Goal: Task Accomplishment & Management: Complete application form

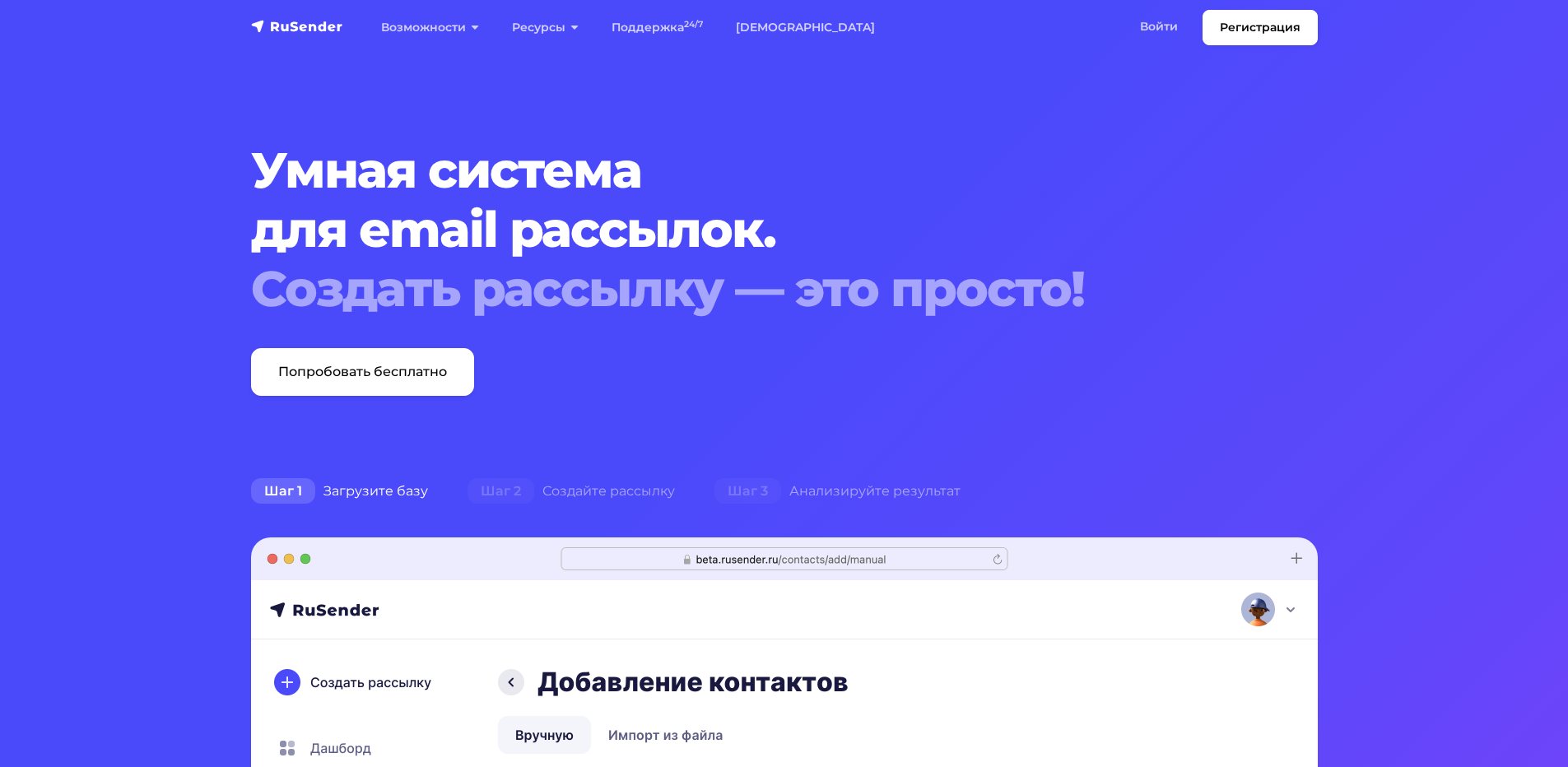
click at [1120, 23] on div "Возможности Конструктор писем Формы подписки A/B–тестирование API и SMTP новое …" at bounding box center [837, 28] width 962 height 36
click at [1153, 26] on link "Войти" at bounding box center [1159, 27] width 71 height 34
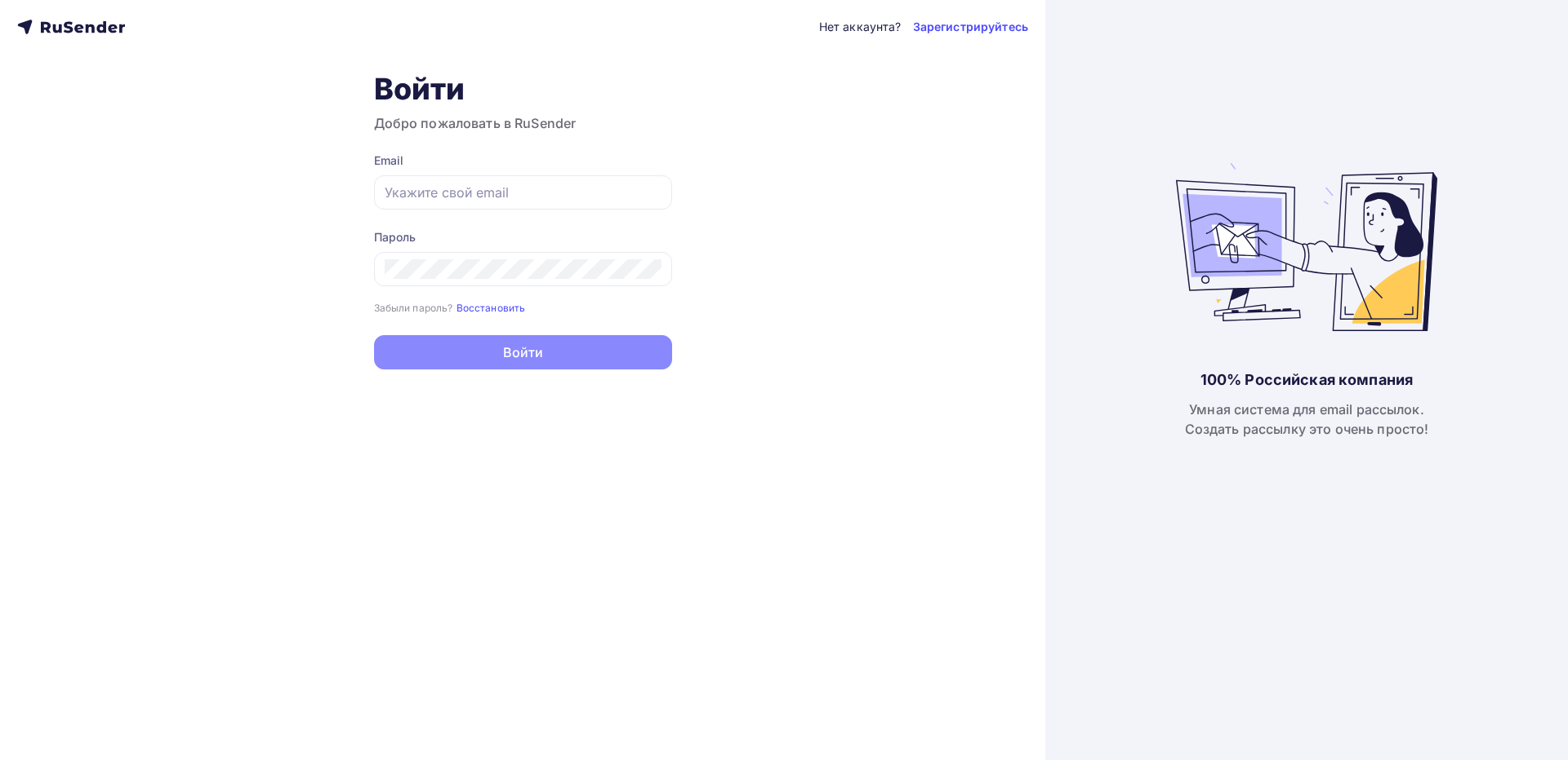
click at [457, 210] on form "Email Пароль Забыли пароль? Восстановить Забыли пароль? Восстановить Войти Нет …" at bounding box center [523, 261] width 298 height 217
click at [457, 196] on input "text" at bounding box center [523, 192] width 277 height 20
paste input "[EMAIL_ADDRESS][DOMAIN_NAME]"
type input "[EMAIL_ADDRESS][DOMAIN_NAME]"
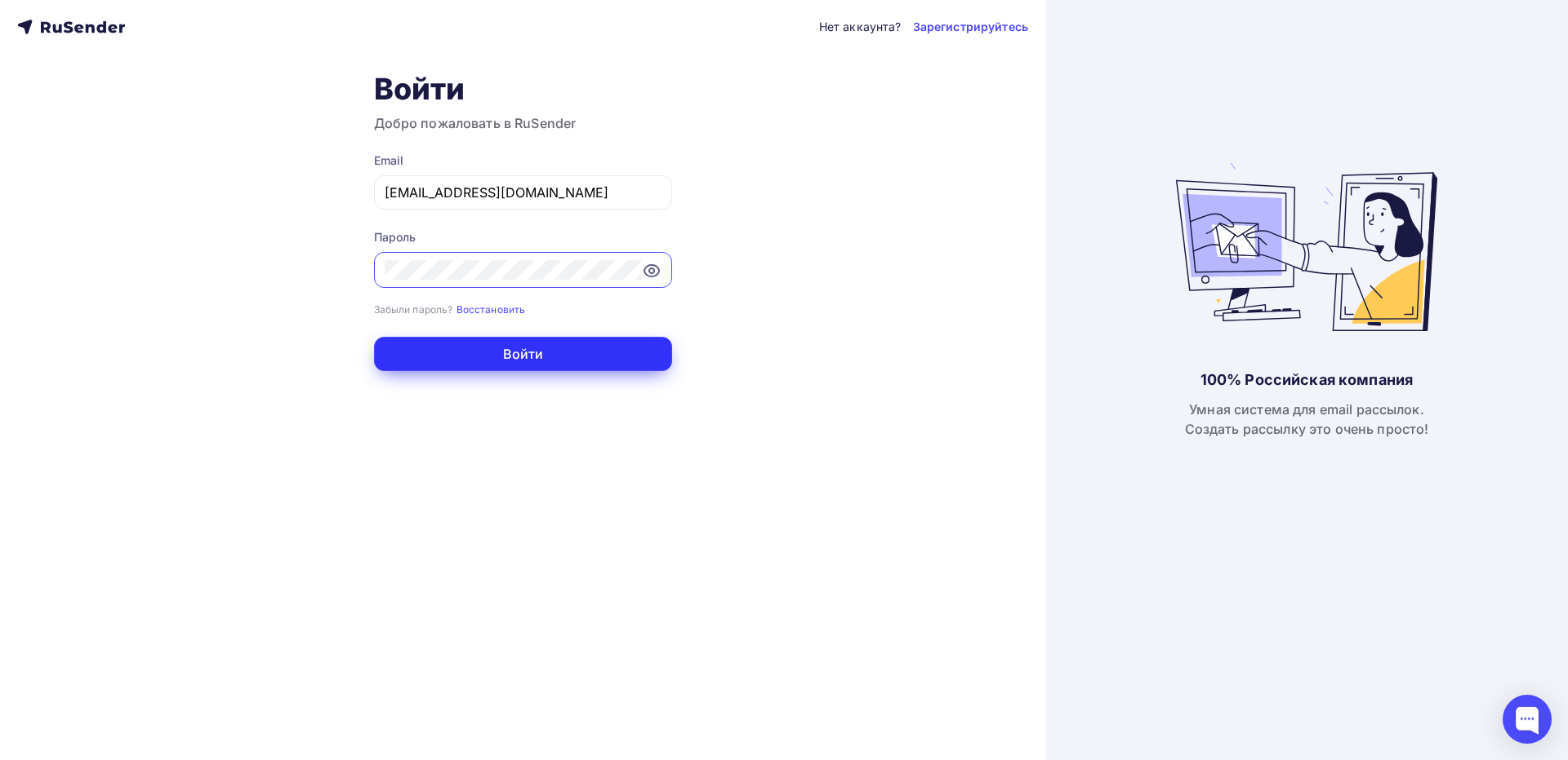
click at [540, 354] on button "Войти" at bounding box center [523, 354] width 298 height 34
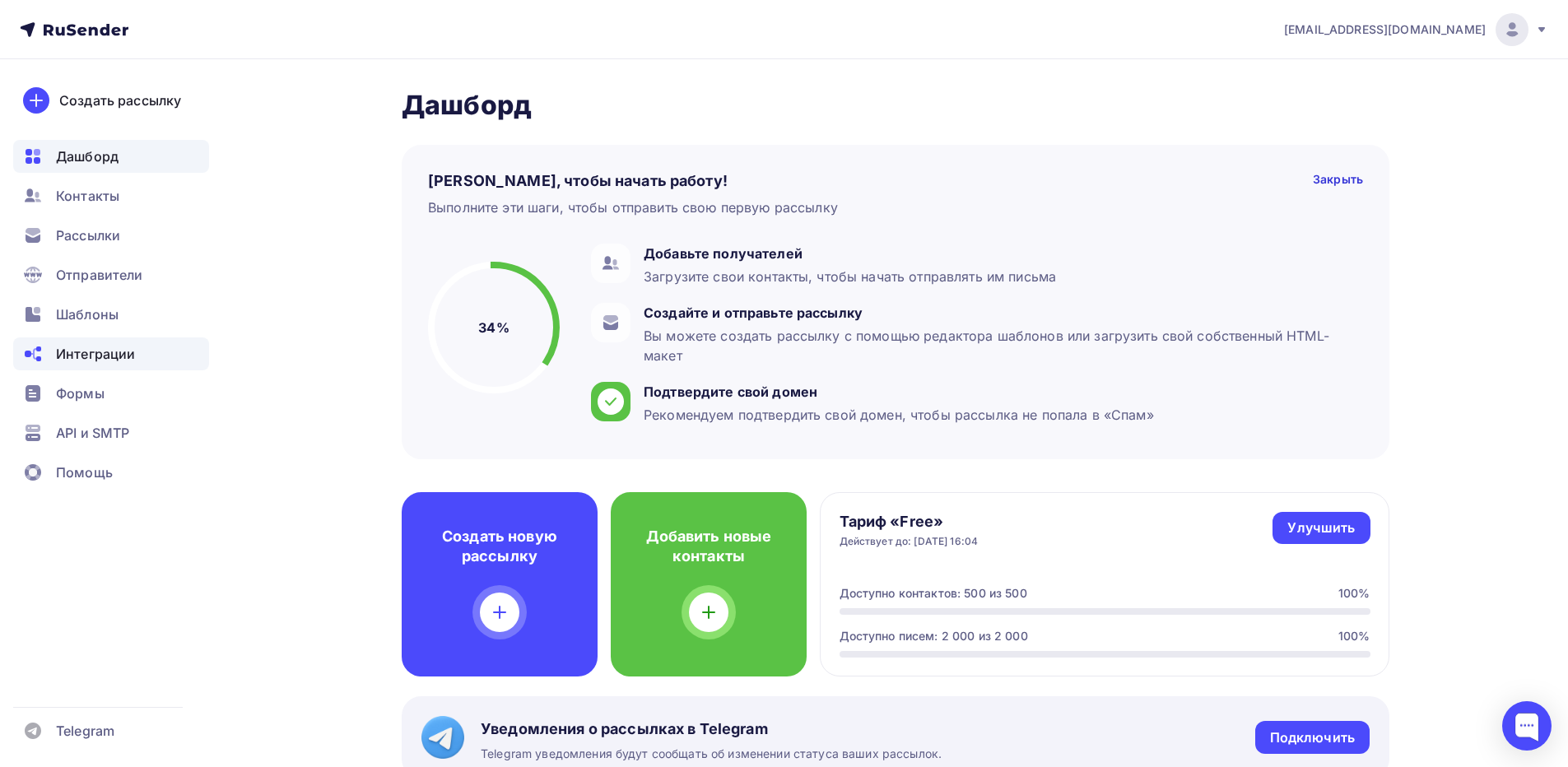
click at [112, 355] on span "Интеграции" at bounding box center [96, 354] width 79 height 20
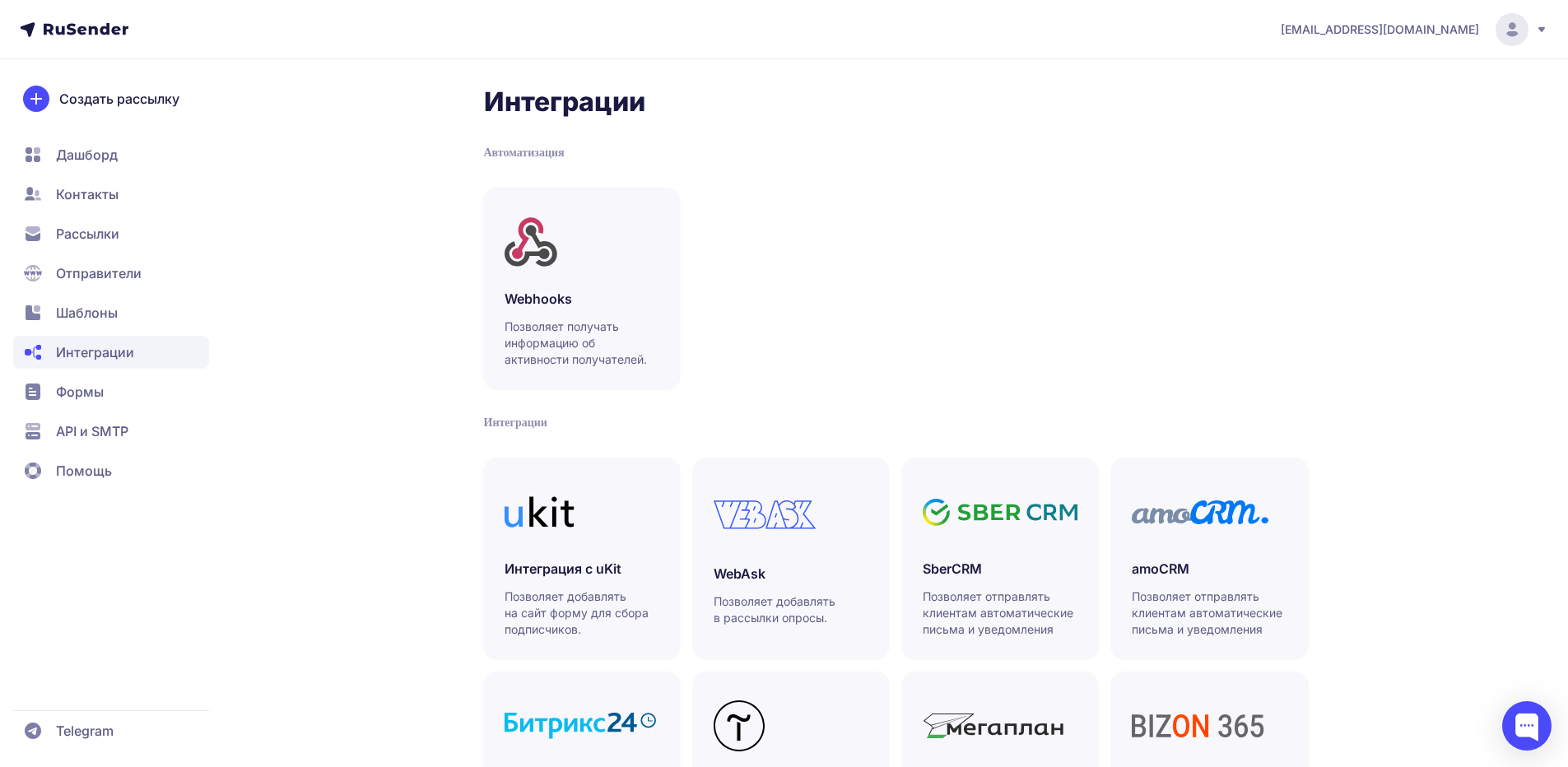
click at [100, 199] on span "Контакты" at bounding box center [87, 194] width 62 height 20
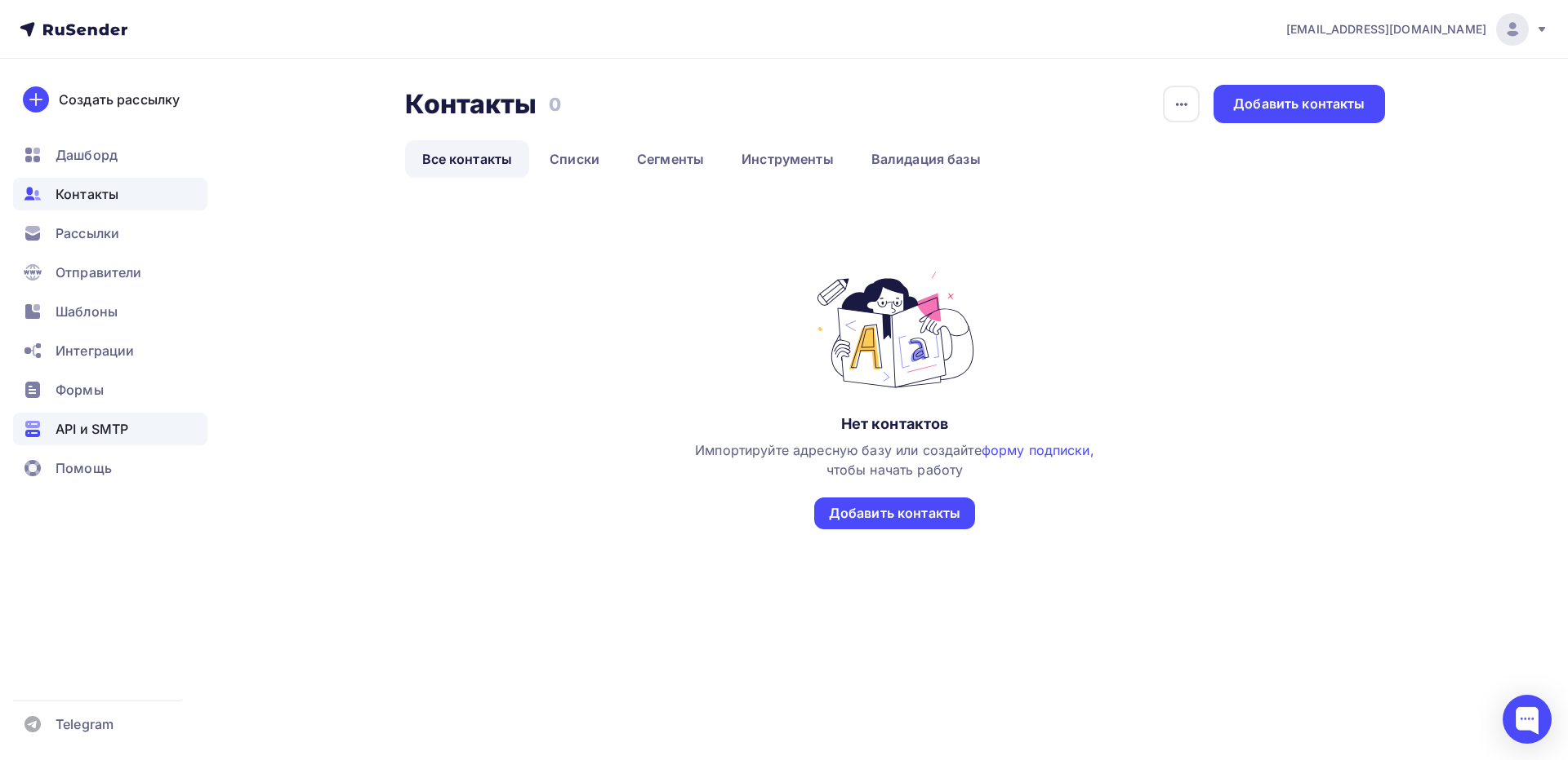
click at [95, 424] on span "API и SMTP" at bounding box center [92, 430] width 73 height 20
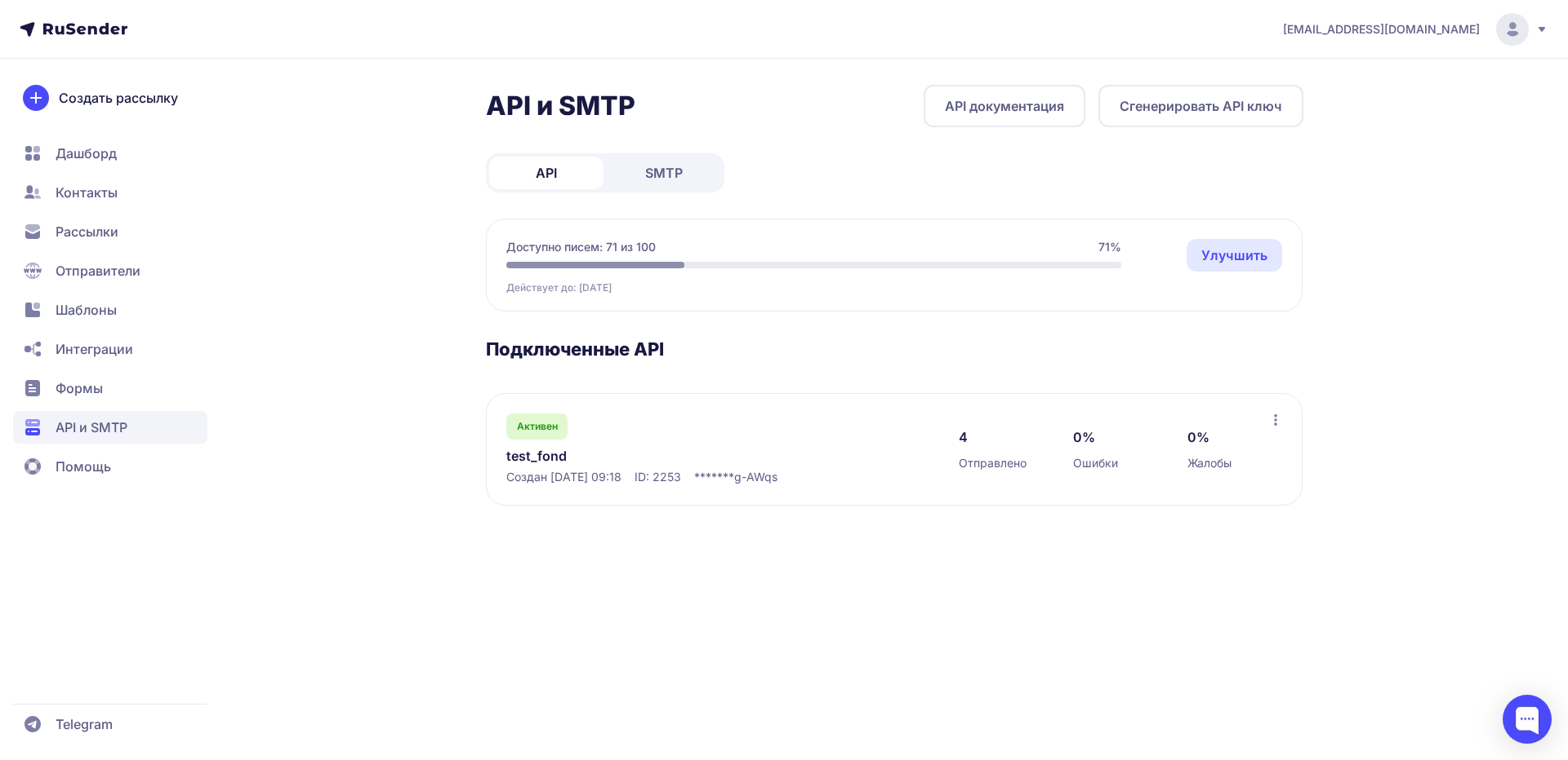
click at [642, 178] on link "SMTP" at bounding box center [663, 173] width 114 height 32
click at [586, 172] on link "API" at bounding box center [546, 173] width 114 height 32
click at [658, 169] on span "SMTP" at bounding box center [663, 173] width 37 height 20
click at [542, 172] on span "API" at bounding box center [547, 173] width 22 height 20
click at [661, 172] on span "SMTP" at bounding box center [663, 173] width 37 height 20
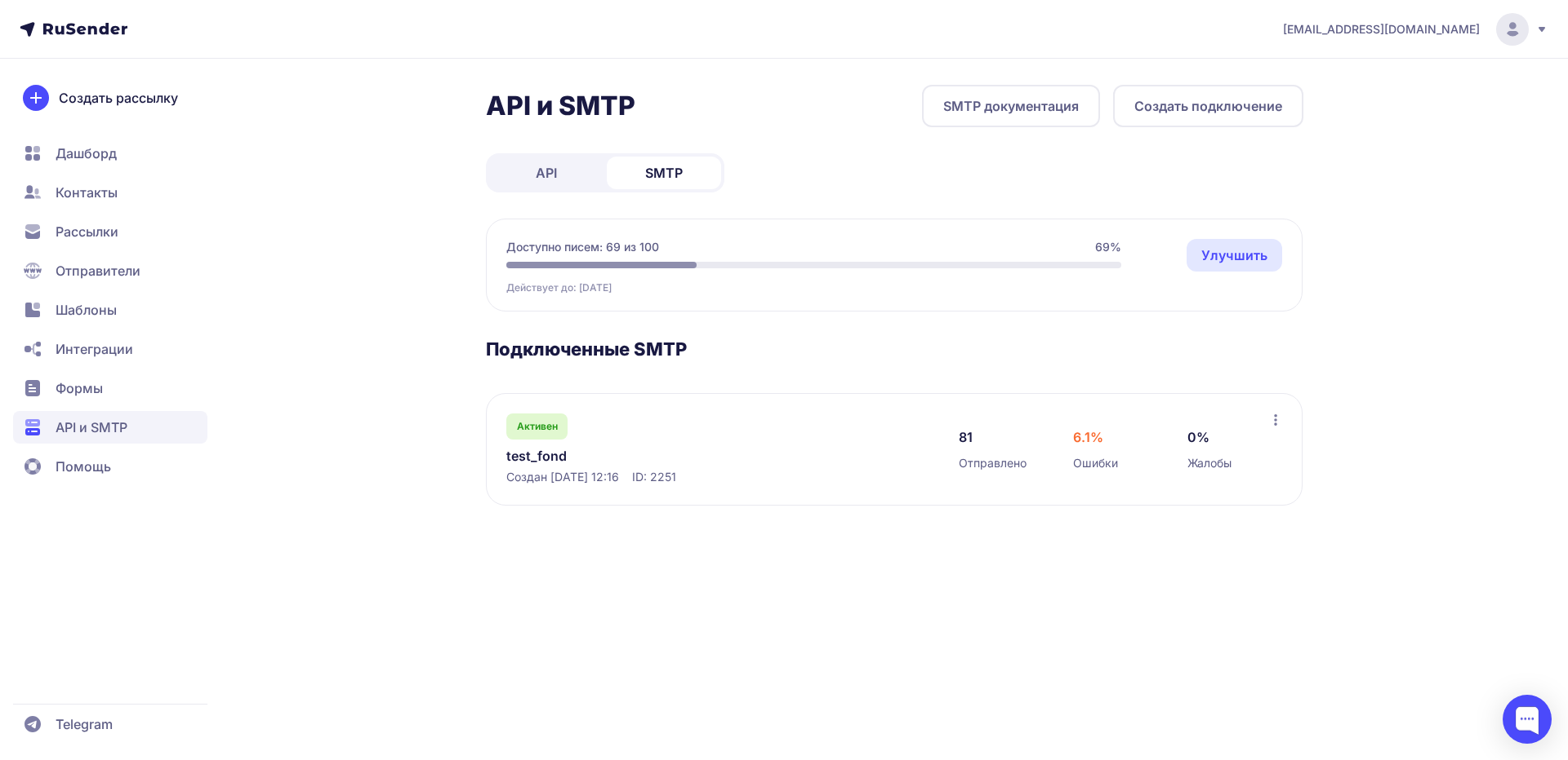
click at [566, 177] on link "API" at bounding box center [546, 173] width 114 height 32
click at [650, 172] on span "SMTP" at bounding box center [663, 173] width 37 height 20
click at [556, 173] on span "API" at bounding box center [547, 173] width 22 height 20
click at [648, 175] on span "SMTP" at bounding box center [663, 173] width 37 height 20
click at [552, 176] on span "API" at bounding box center [547, 173] width 22 height 20
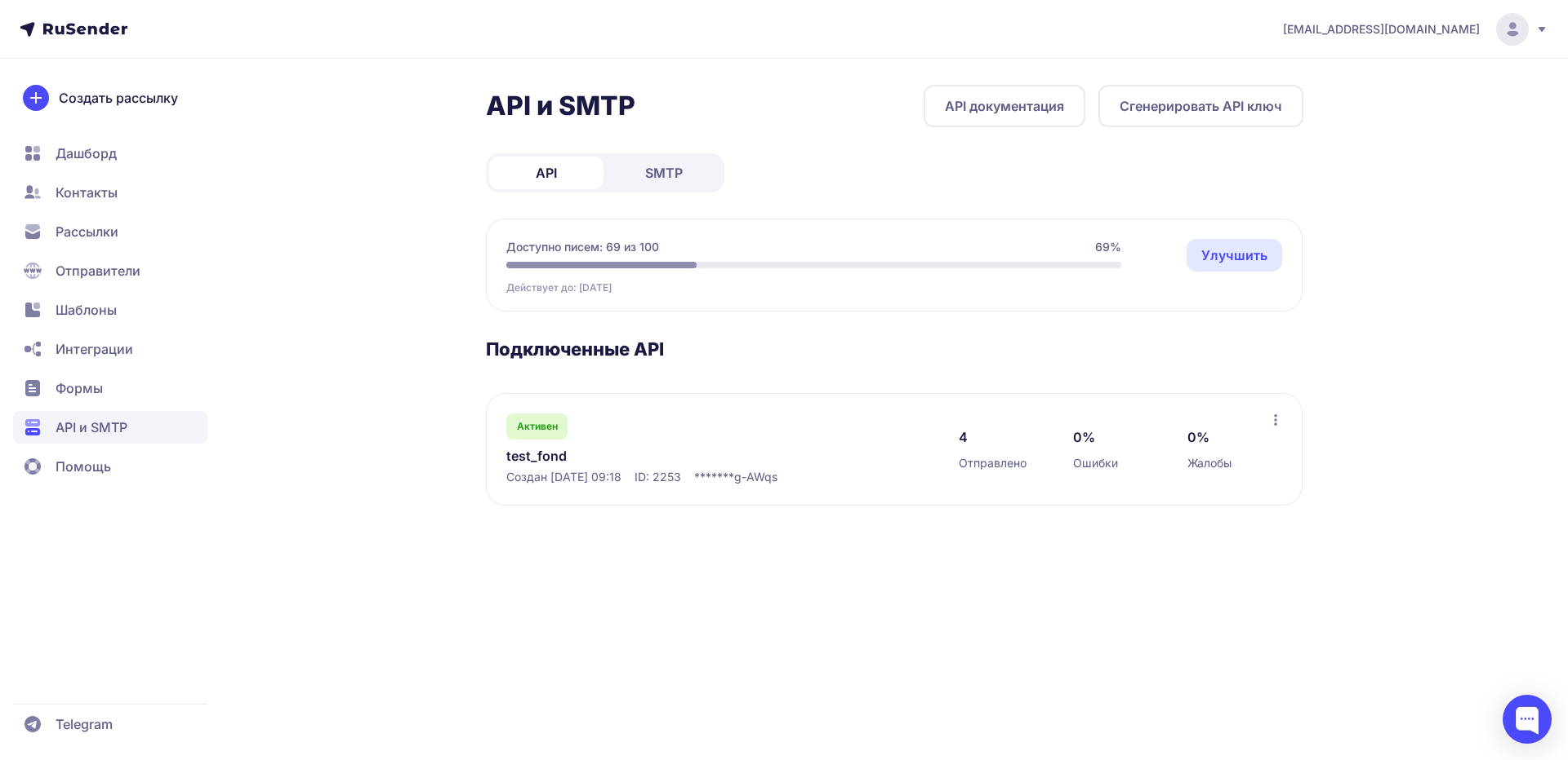
click at [630, 179] on link "SMTP" at bounding box center [663, 173] width 114 height 32
click at [527, 177] on link "API" at bounding box center [546, 173] width 114 height 32
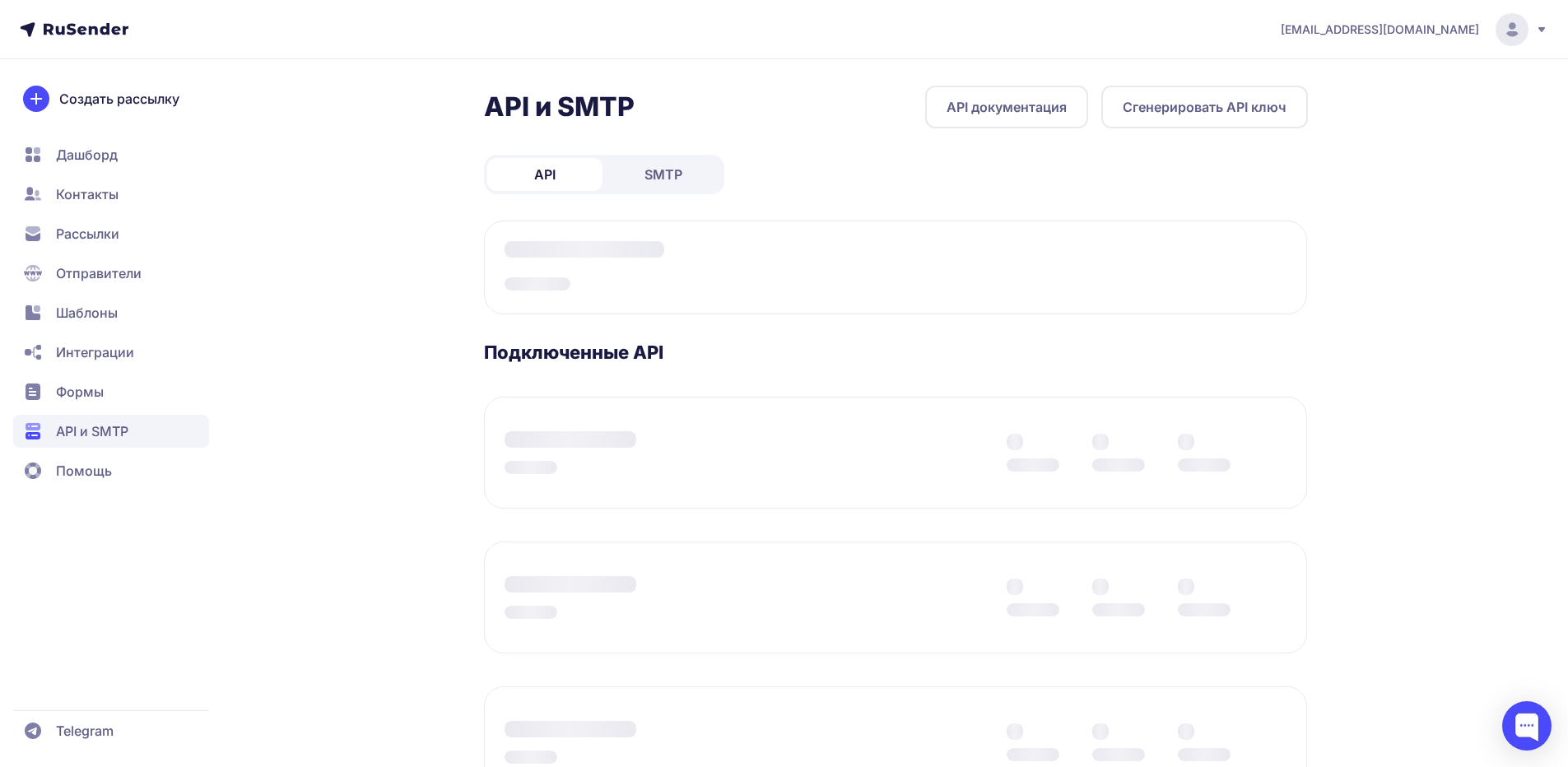
click at [627, 179] on link "SMTP" at bounding box center [663, 174] width 115 height 33
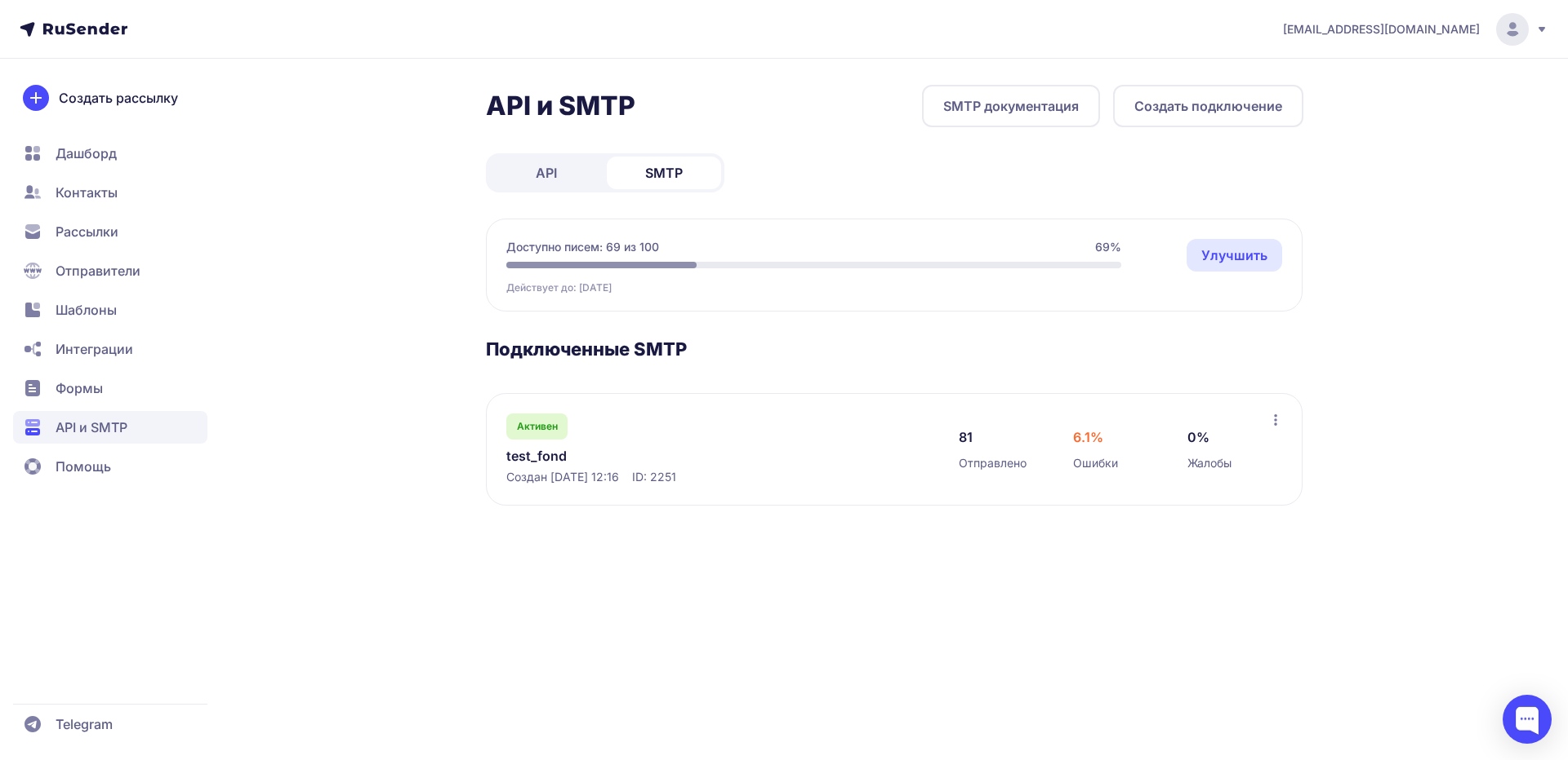
click at [630, 438] on div "Активен test_fond Создан 26.06.2025, 12:16 ID: 2251" at bounding box center [716, 449] width 420 height 72
click at [516, 463] on link "test_fond" at bounding box center [673, 456] width 335 height 20
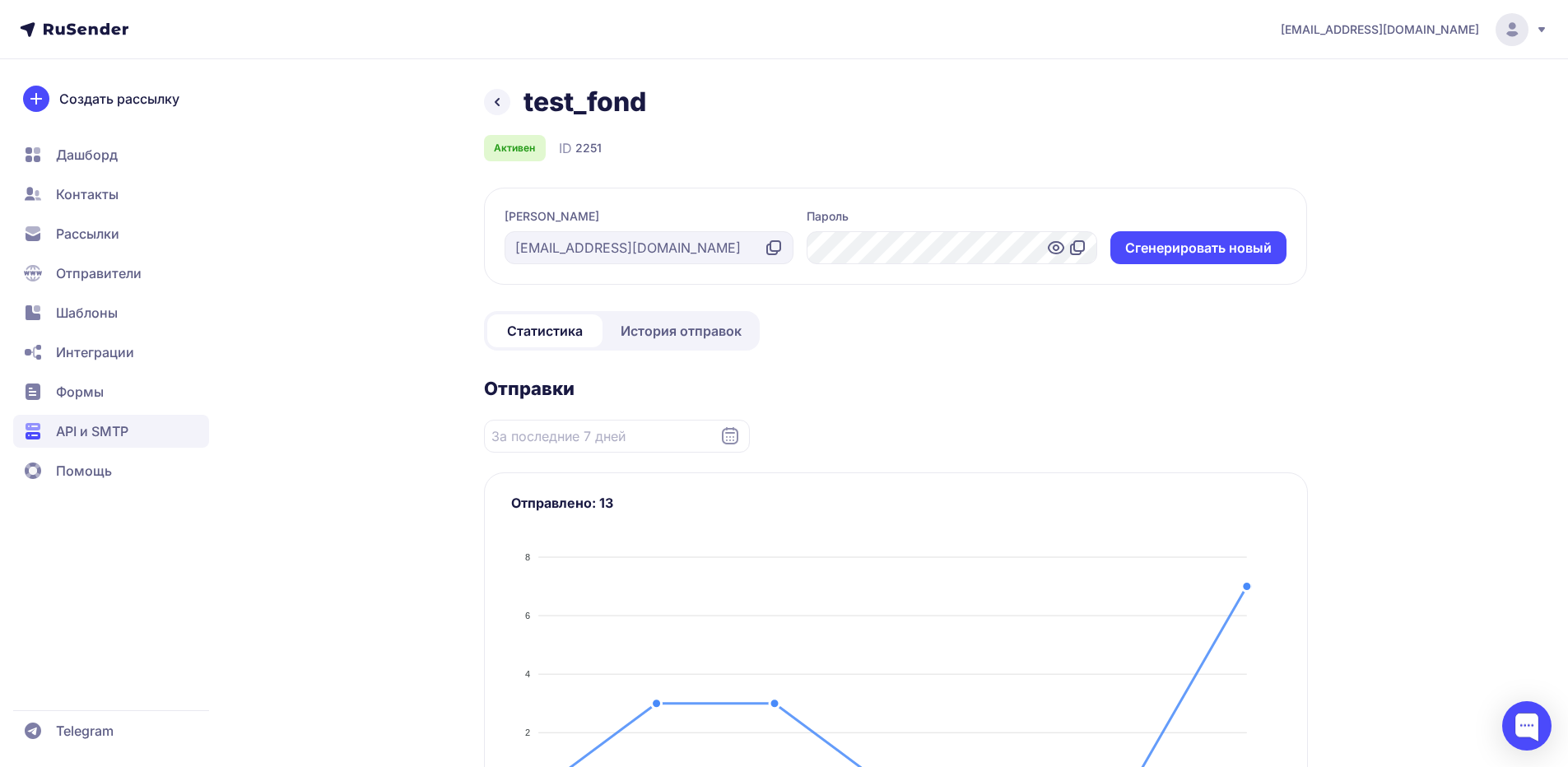
click at [1057, 250] on icon at bounding box center [1055, 247] width 5 height 5
click at [659, 333] on span "История отправок" at bounding box center [681, 331] width 121 height 20
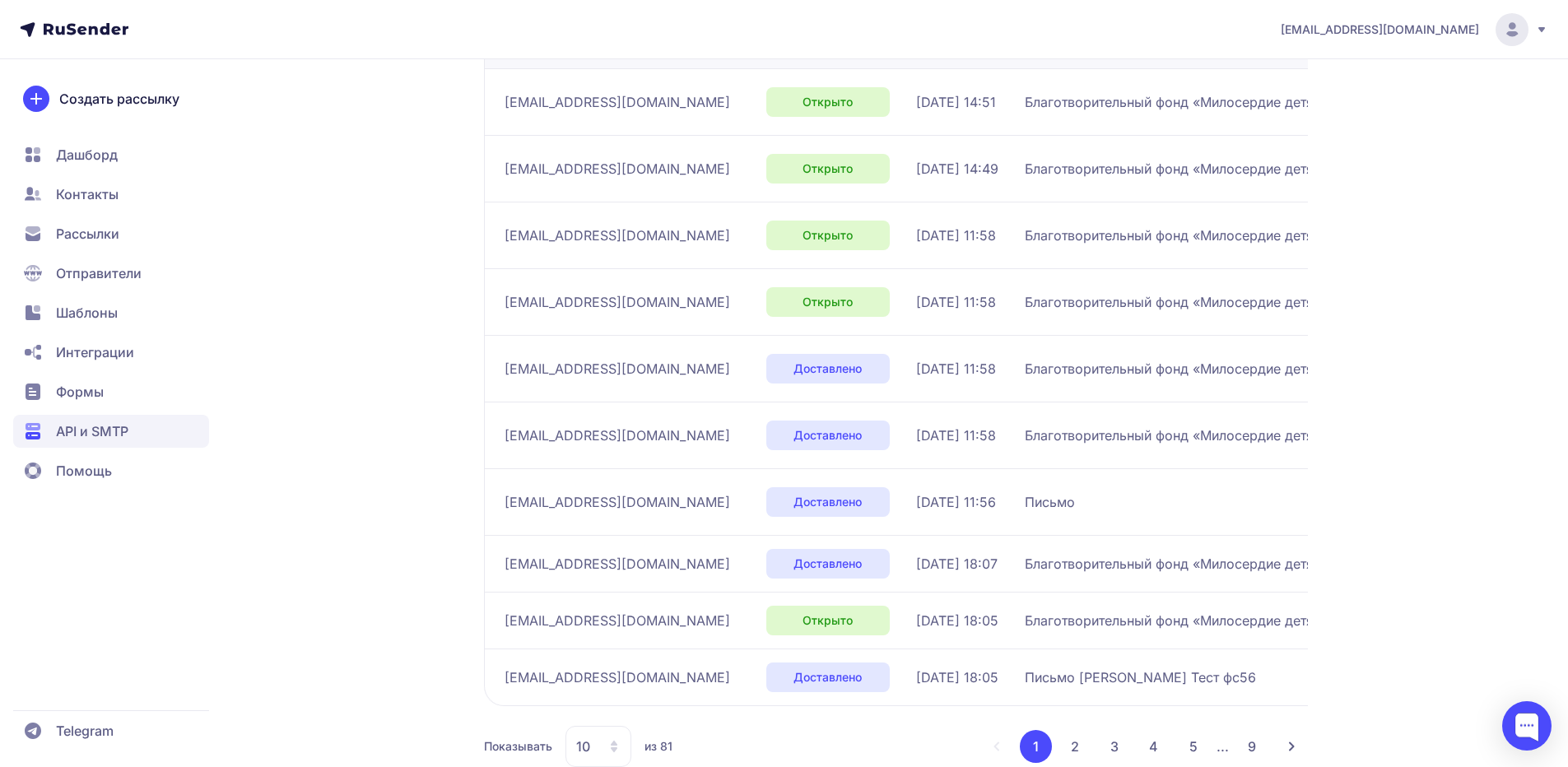
scroll to position [330, 0]
drag, startPoint x: 498, startPoint y: 104, endPoint x: 536, endPoint y: 116, distance: 39.8
click at [533, 115] on td "madpah0m@gmail.com" at bounding box center [621, 99] width 276 height 66
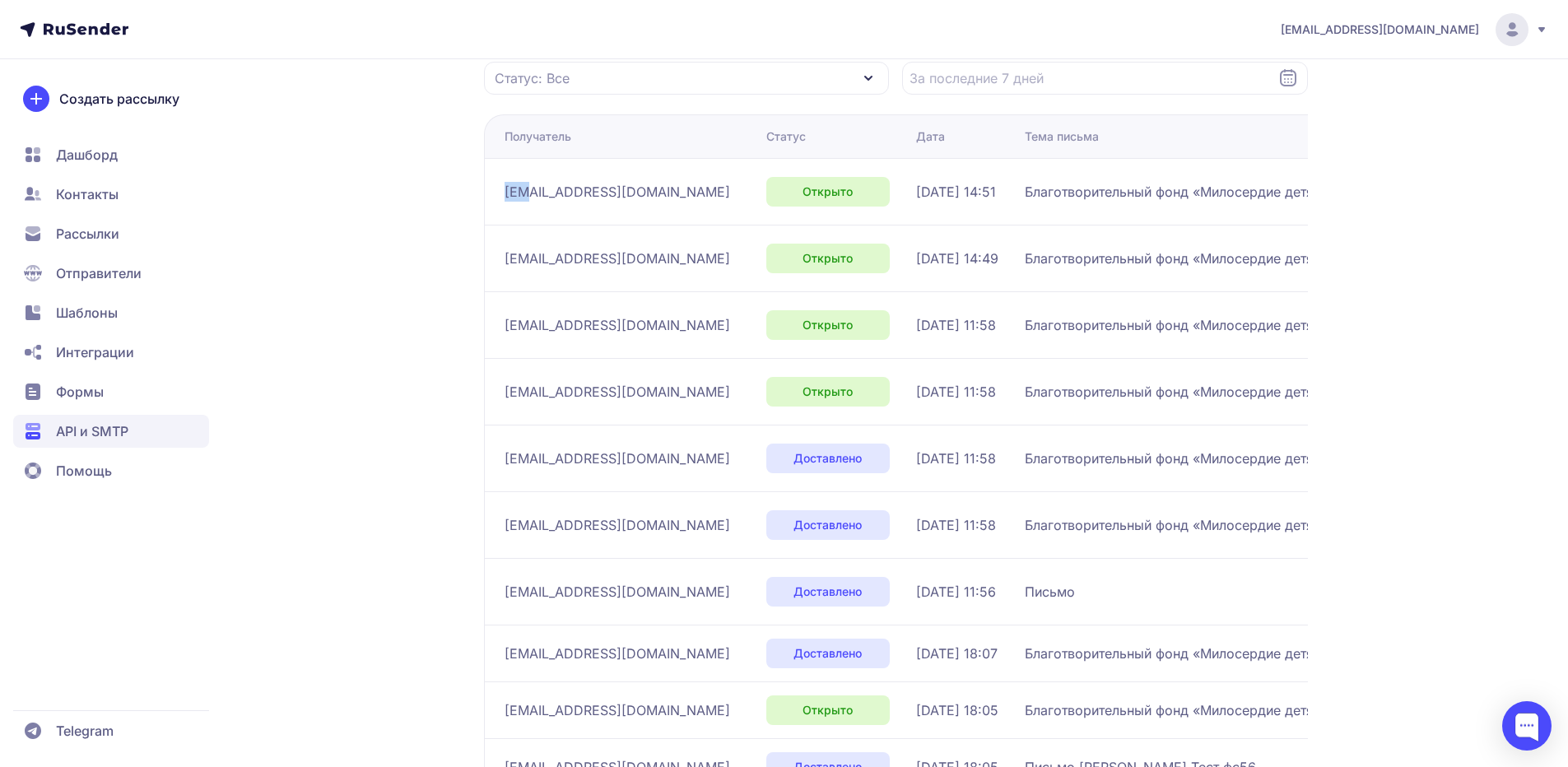
scroll to position [0, 0]
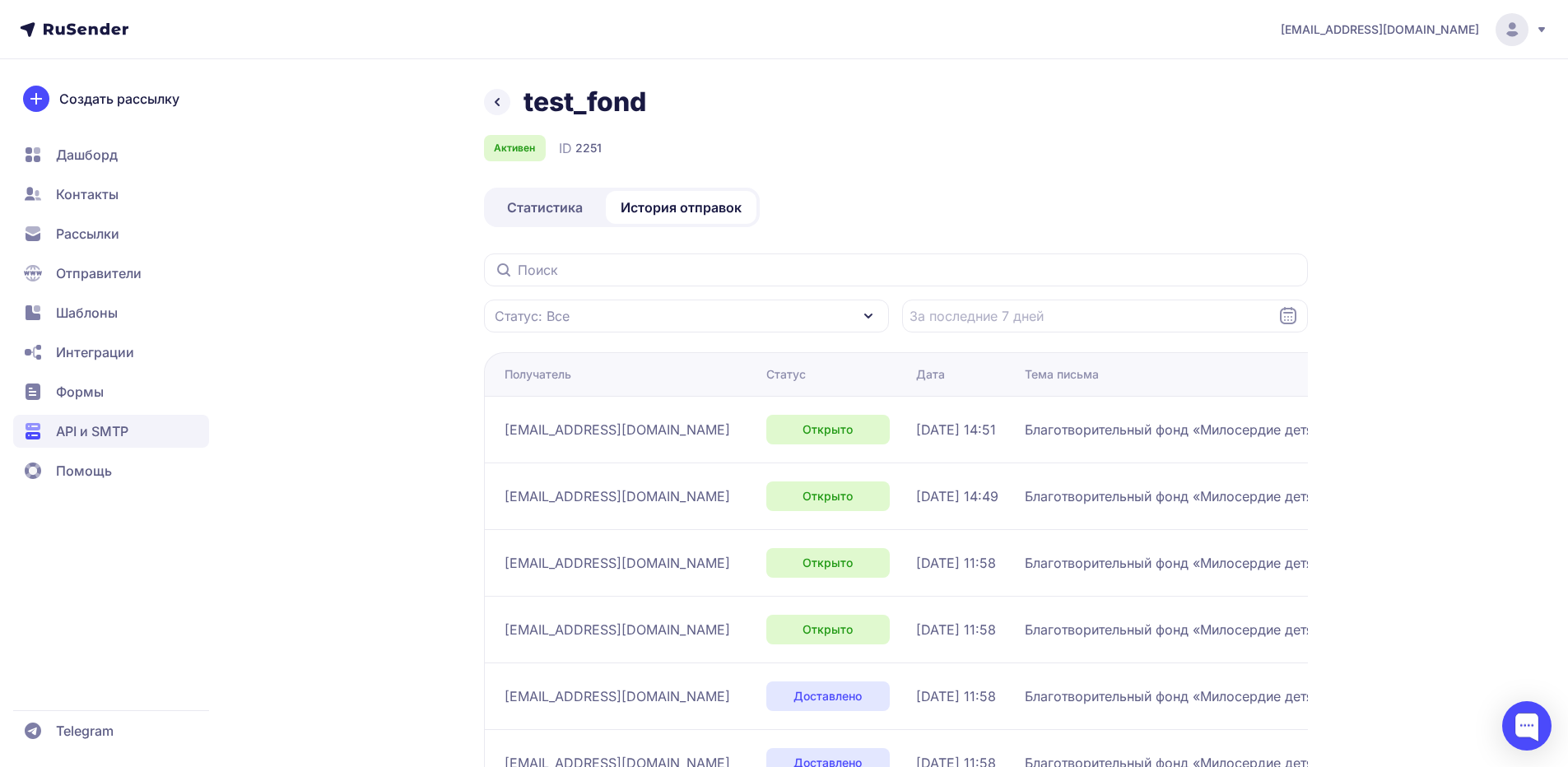
click at [916, 438] on span "[DATE] 14:51" at bounding box center [956, 430] width 80 height 20
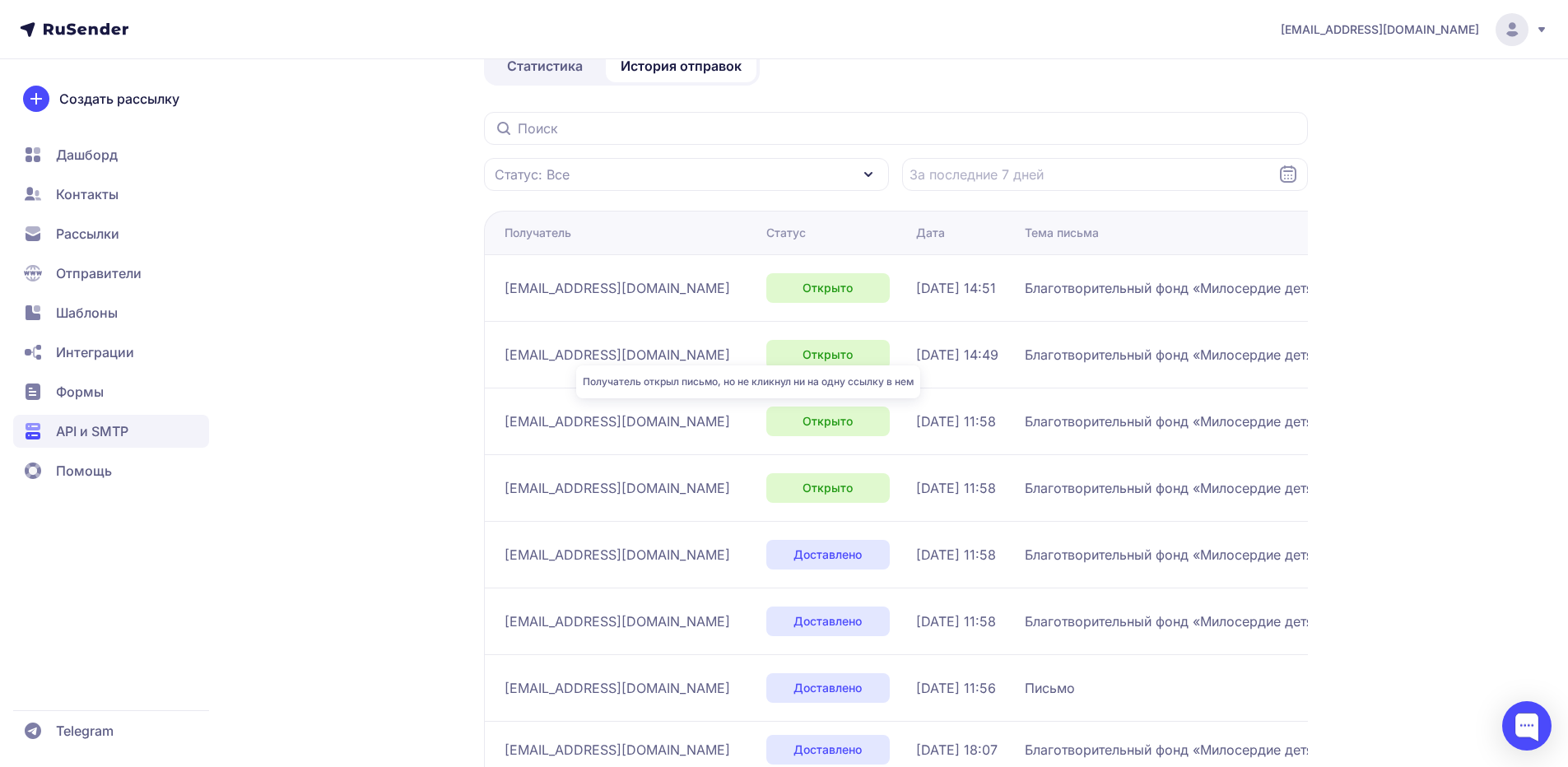
scroll to position [120, 0]
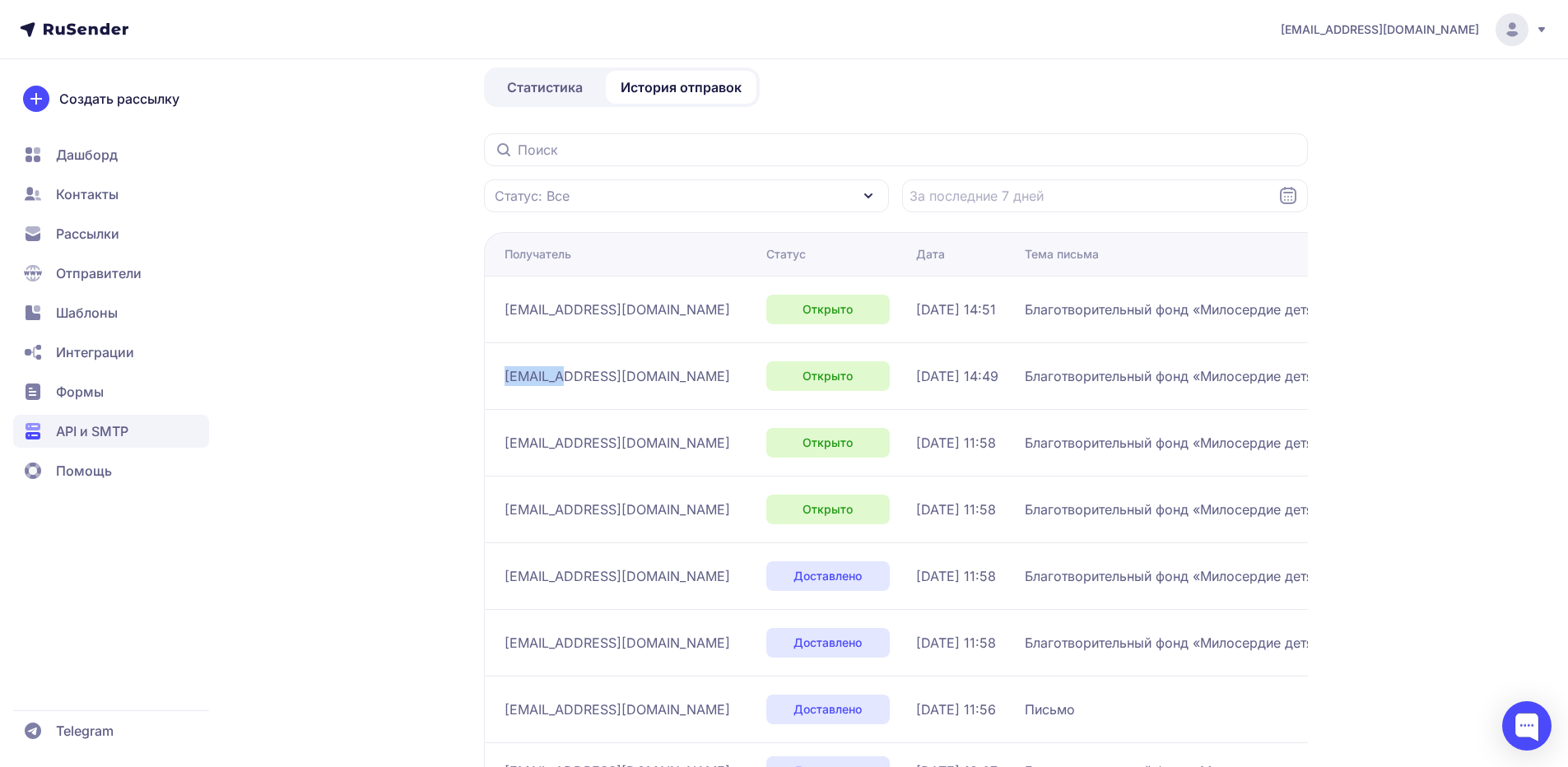
drag, startPoint x: 503, startPoint y: 380, endPoint x: 577, endPoint y: 386, distance: 74.2
click at [577, 386] on td "[EMAIL_ADDRESS][DOMAIN_NAME]" at bounding box center [621, 375] width 276 height 66
click at [614, 377] on span "[EMAIL_ADDRESS][DOMAIN_NAME]" at bounding box center [617, 376] width 226 height 20
drag, startPoint x: 676, startPoint y: 309, endPoint x: 485, endPoint y: 313, distance: 191.0
click at [485, 313] on td "[EMAIL_ADDRESS][DOMAIN_NAME]" at bounding box center [621, 309] width 276 height 66
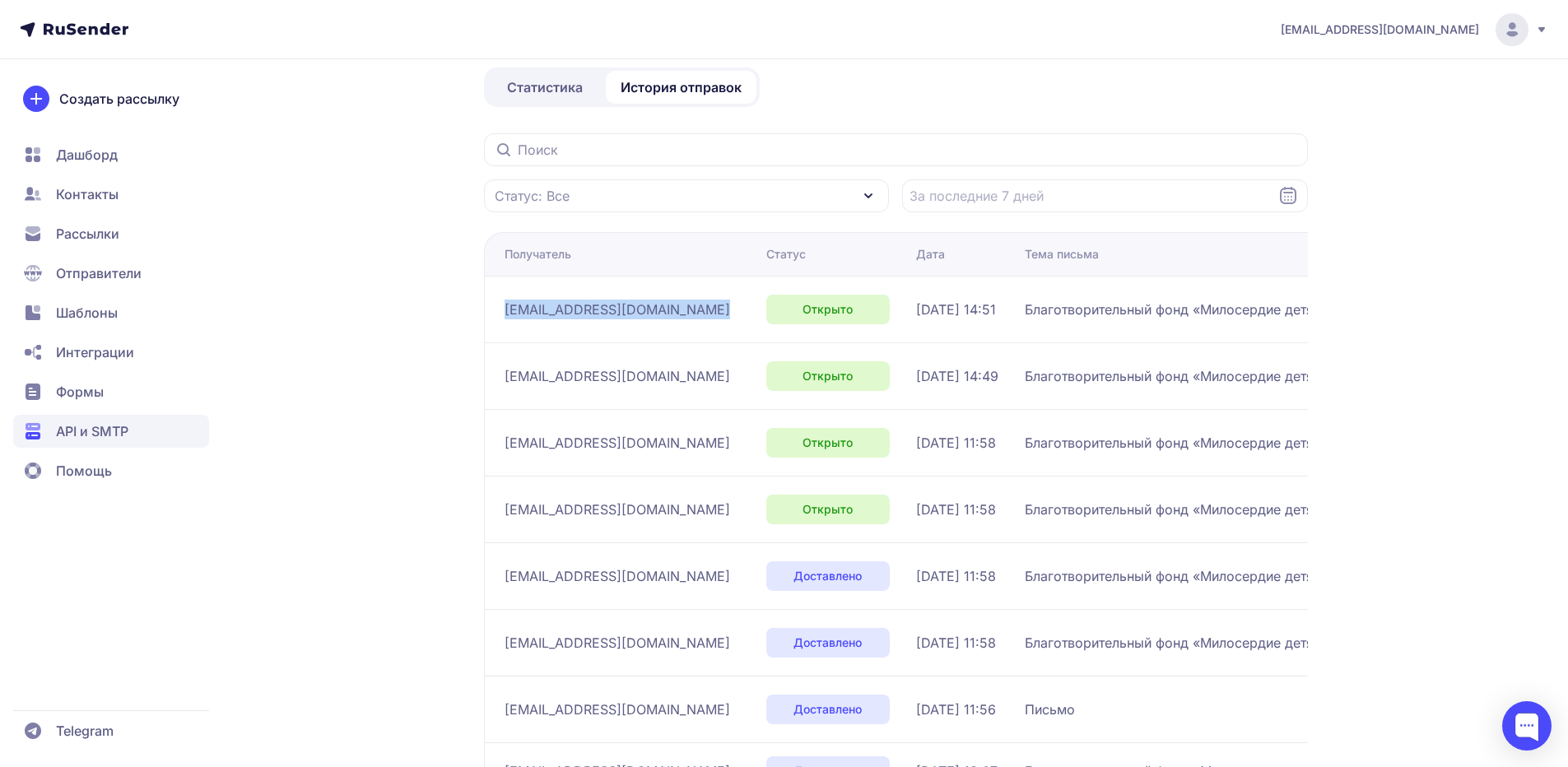
copy div "[EMAIL_ADDRESS][DOMAIN_NAME]"
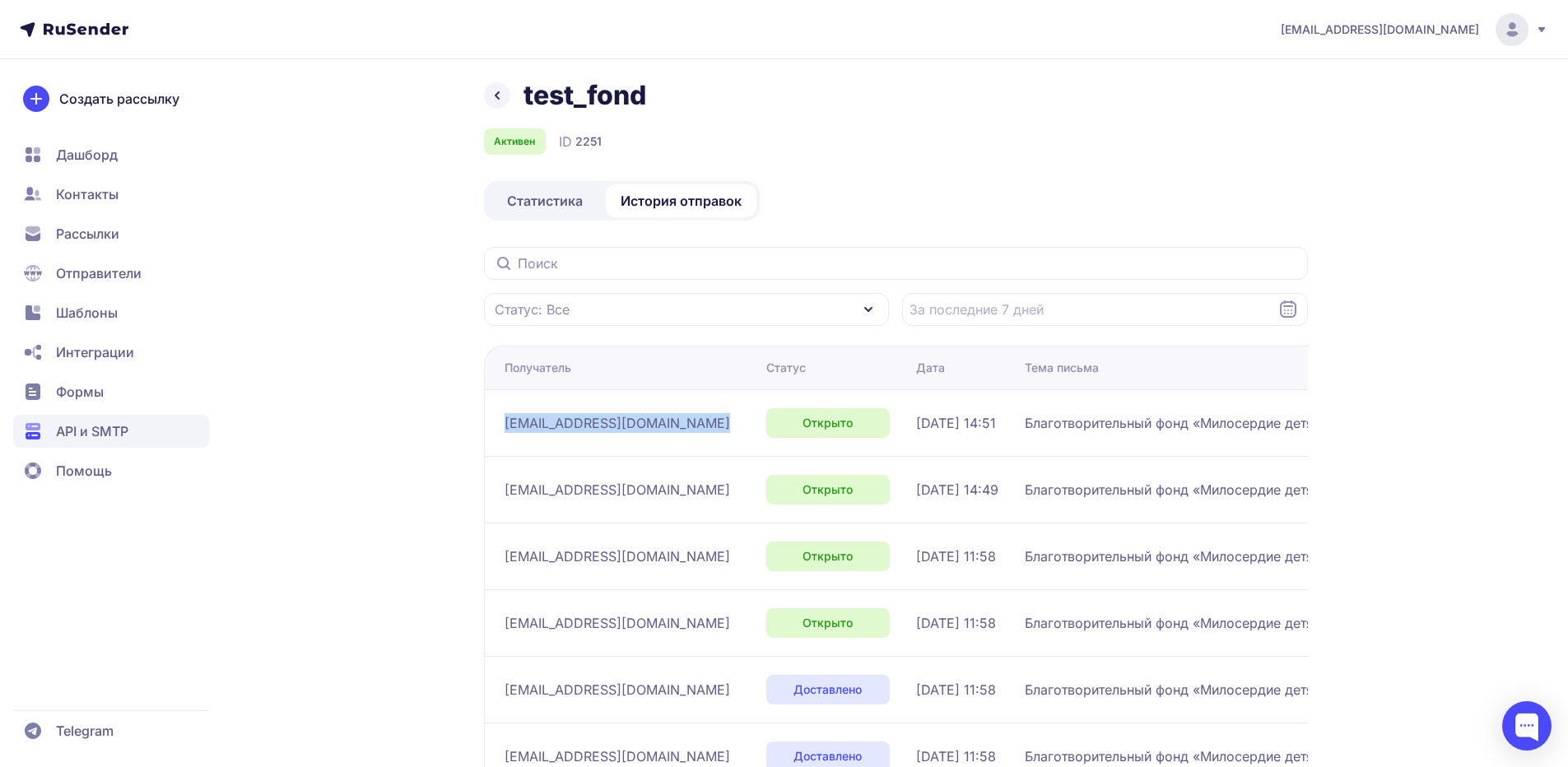
scroll to position [0, 0]
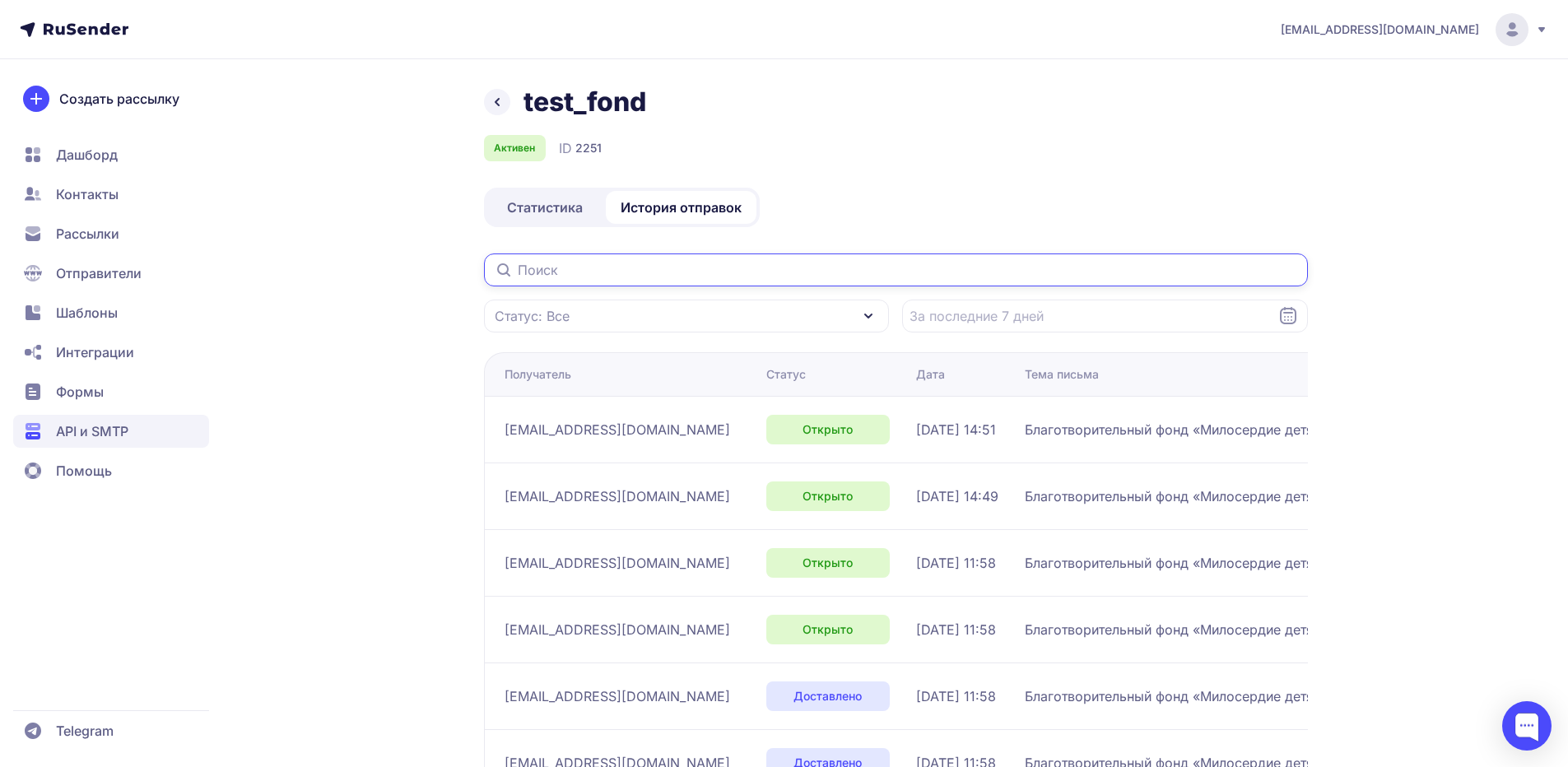
click at [614, 272] on input "text" at bounding box center [895, 269] width 824 height 33
paste input "[EMAIL_ADDRESS][DOMAIN_NAME]"
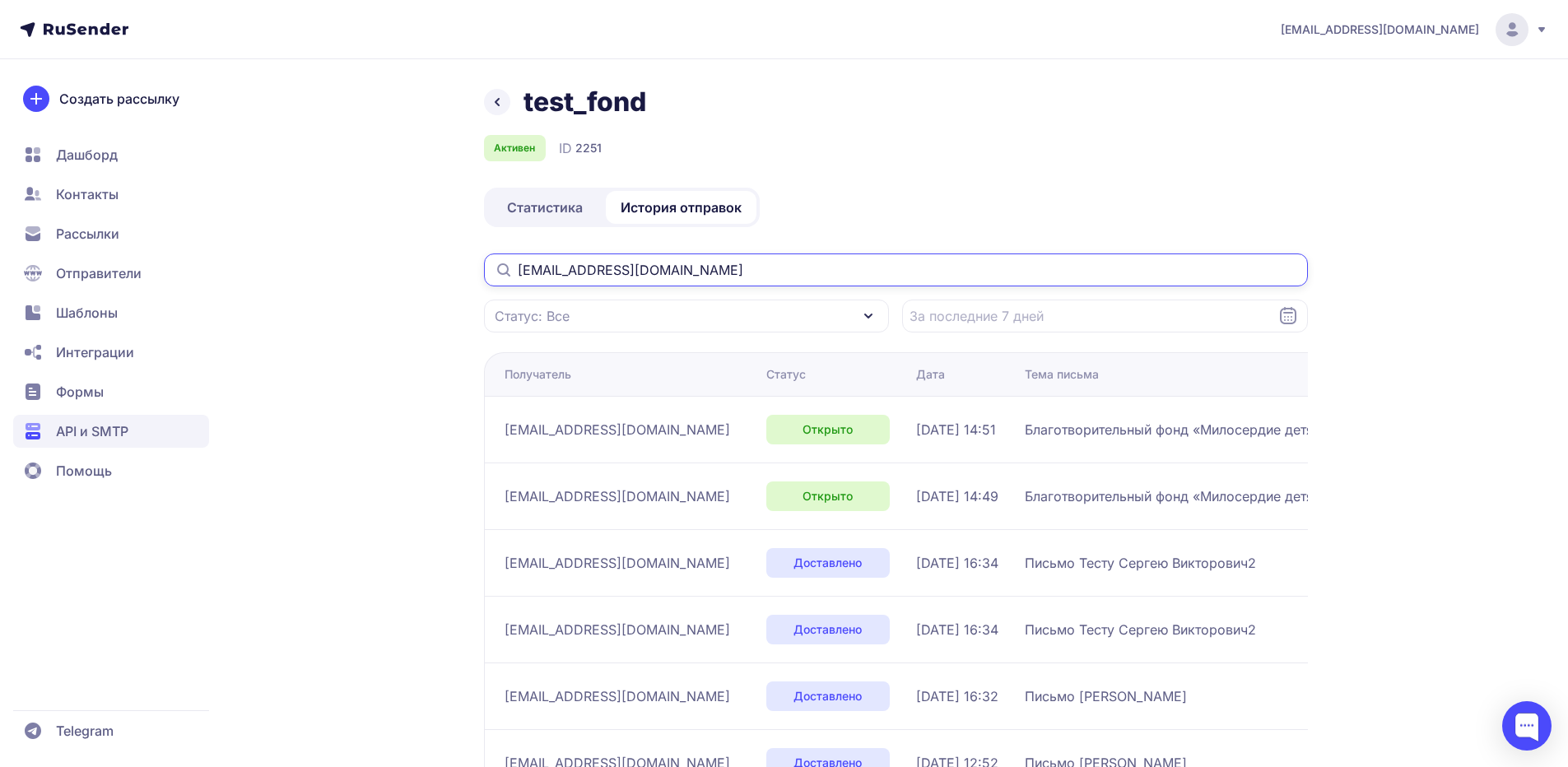
type input "[EMAIL_ADDRESS][DOMAIN_NAME]"
drag, startPoint x: 695, startPoint y: 268, endPoint x: 340, endPoint y: 261, distance: 355.1
click at [340, 261] on div "test_fond Активен ID 2251 Статистика История отправок madpah0m@gmail.com Статус…" at bounding box center [784, 625] width 1185 height 1079
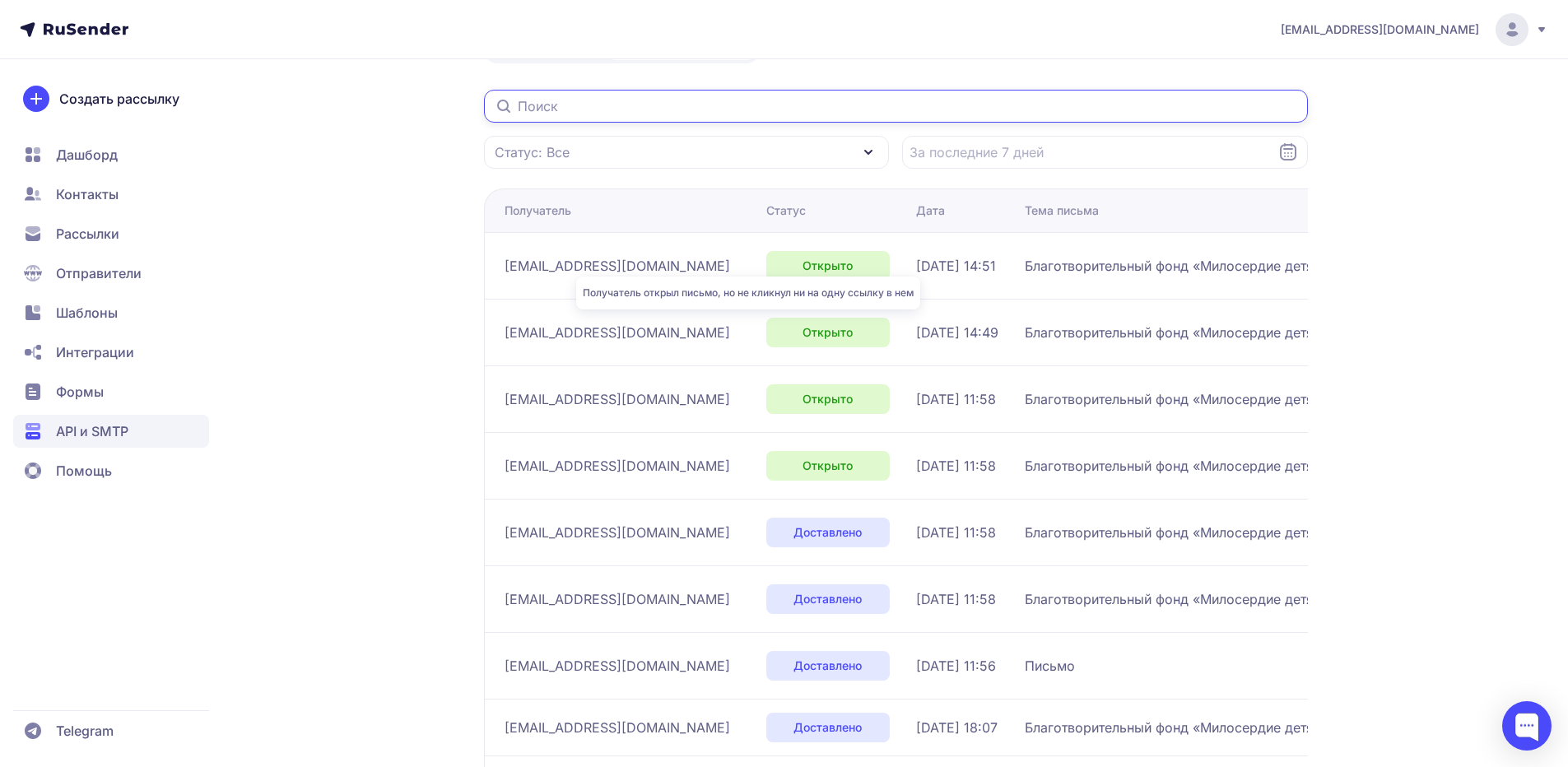
scroll to position [164, 0]
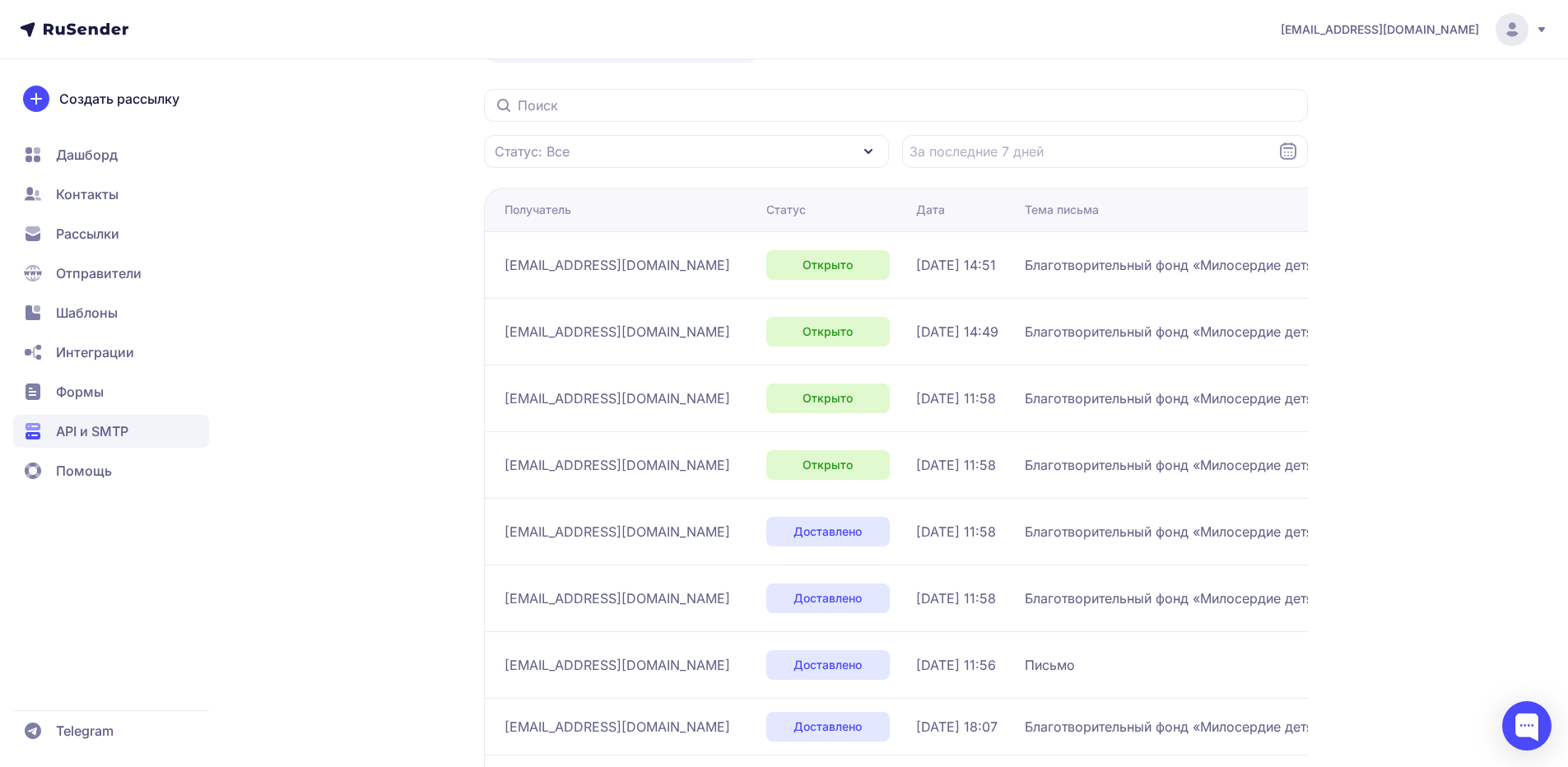
drag, startPoint x: 939, startPoint y: 268, endPoint x: 929, endPoint y: 303, distance: 36.4
click at [919, 277] on td "08.09.2025, 14:51" at bounding box center [964, 264] width 109 height 66
drag, startPoint x: 954, startPoint y: 331, endPoint x: 939, endPoint y: 331, distance: 15.0
click at [939, 331] on div "08.09.2025, 14:49" at bounding box center [964, 332] width 96 height 20
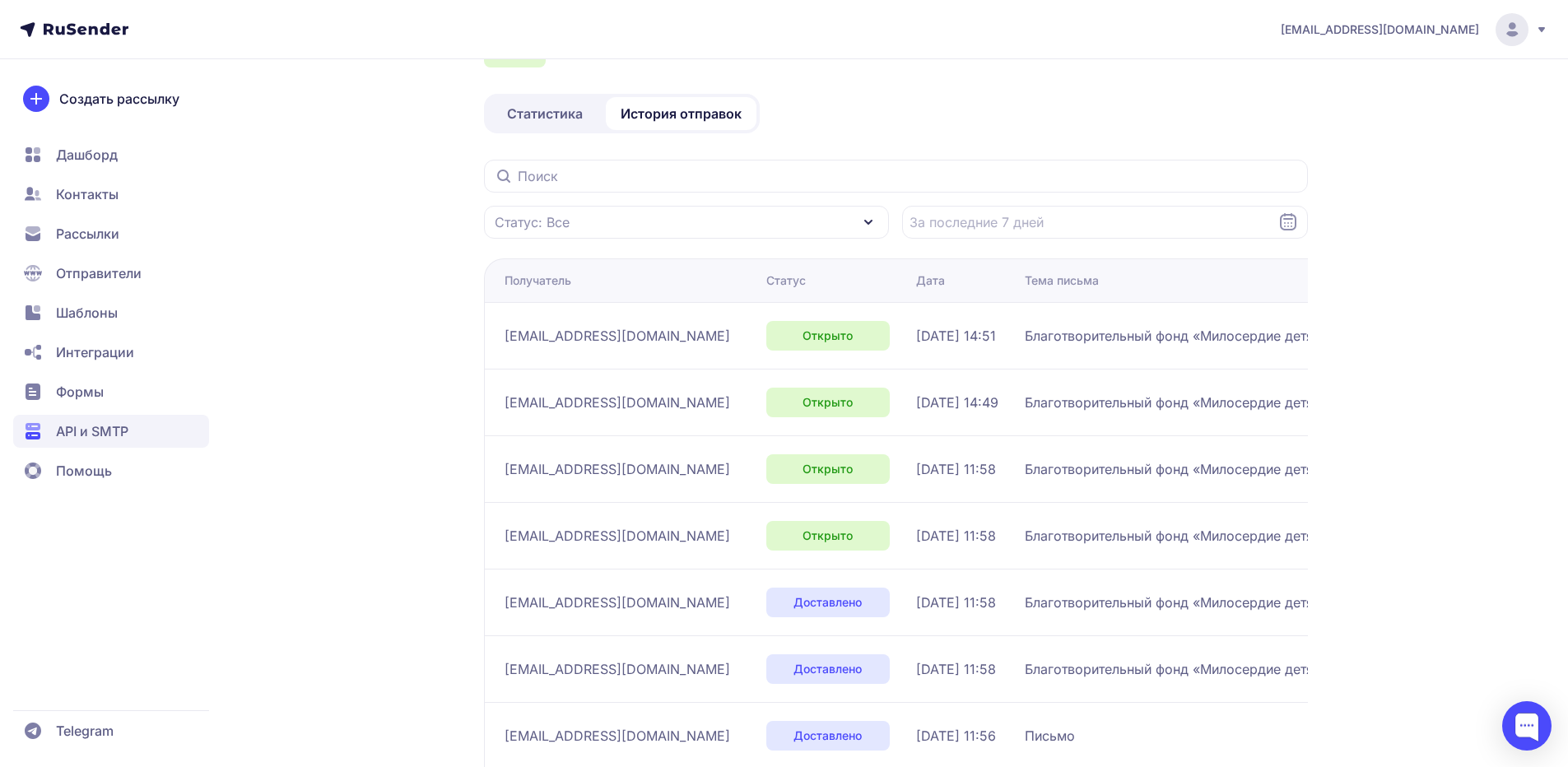
scroll to position [0, 0]
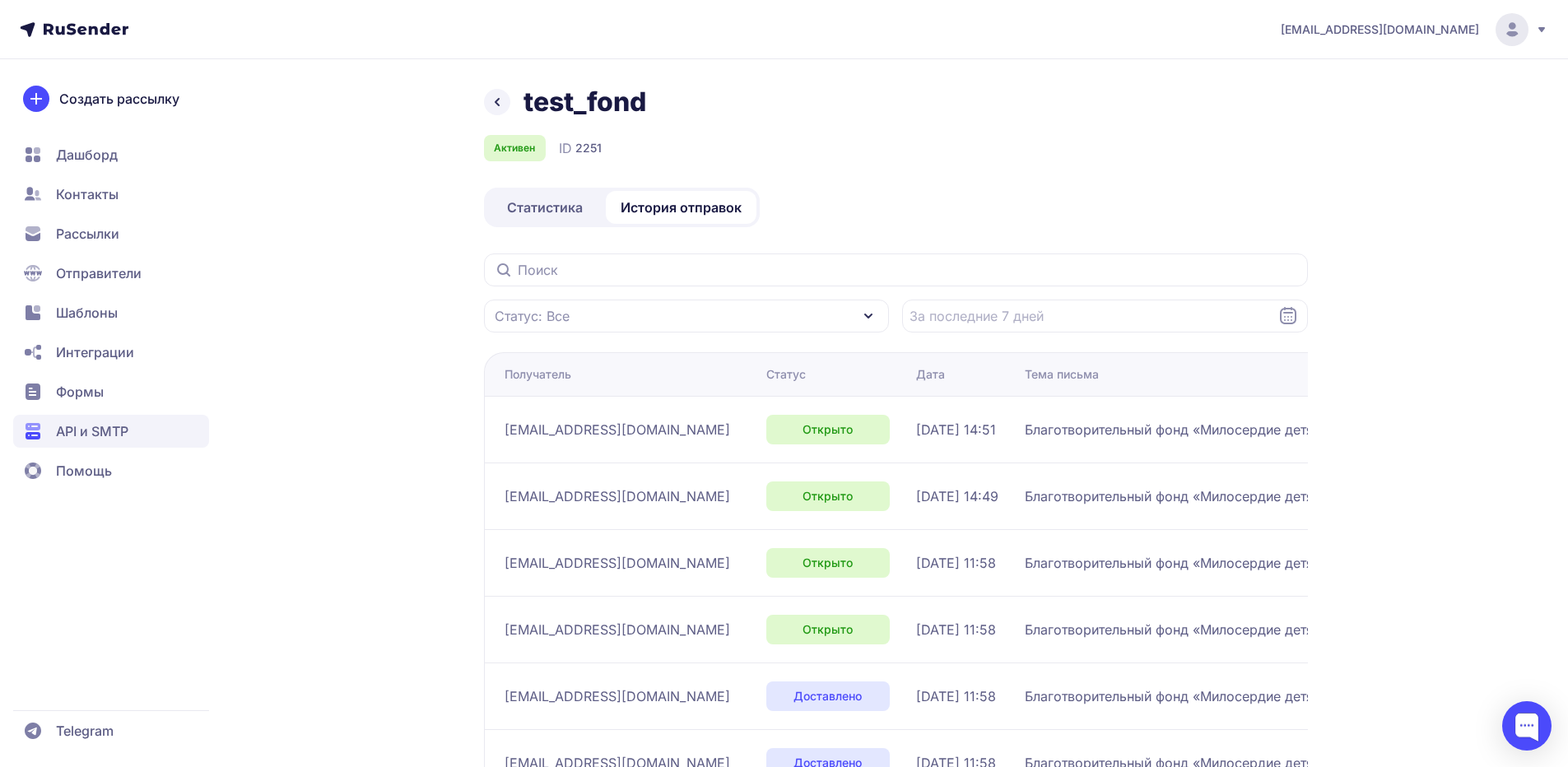
click at [556, 211] on span "Статистика" at bounding box center [545, 208] width 76 height 20
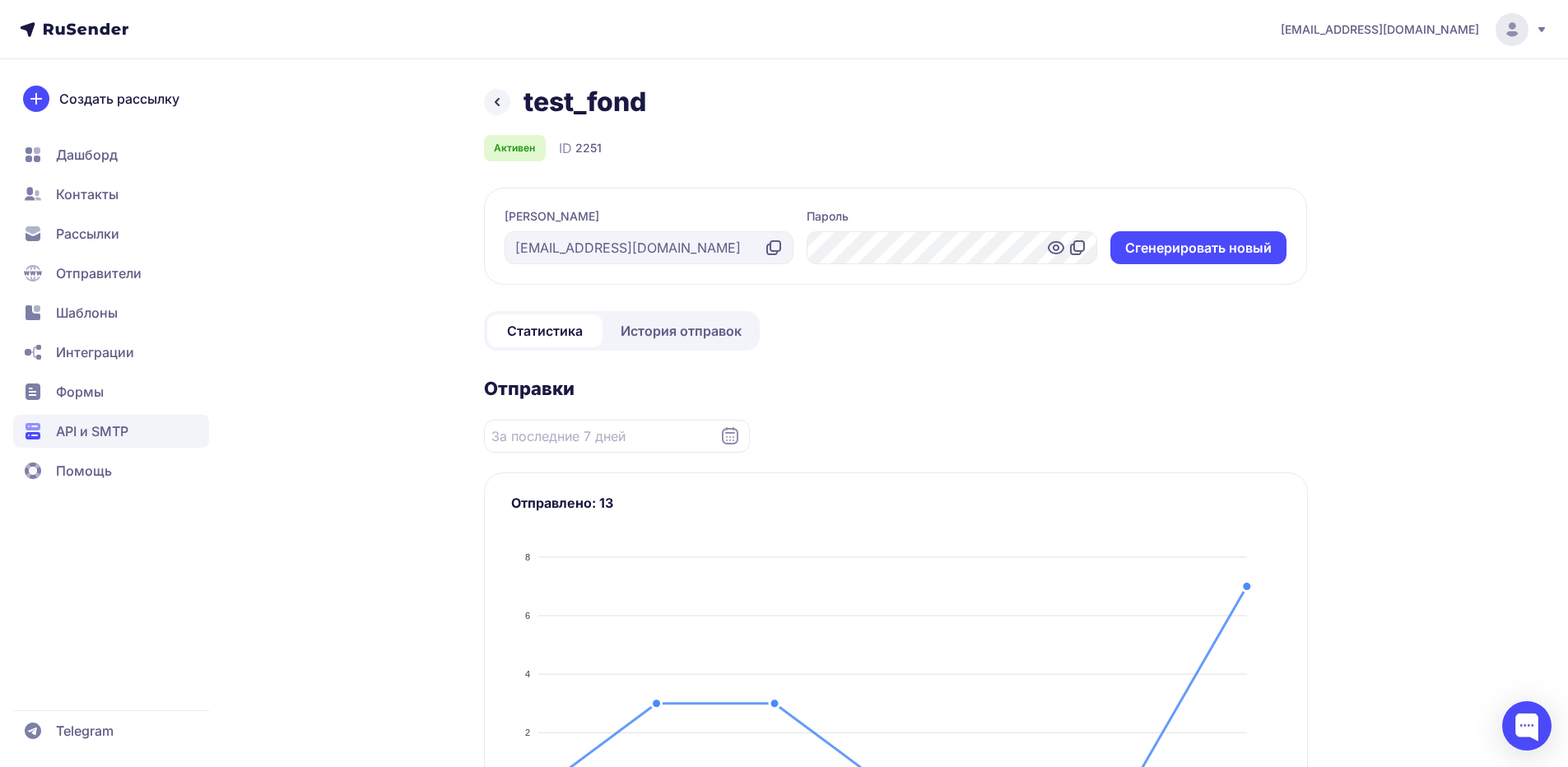
click at [499, 104] on icon at bounding box center [498, 102] width 20 height 20
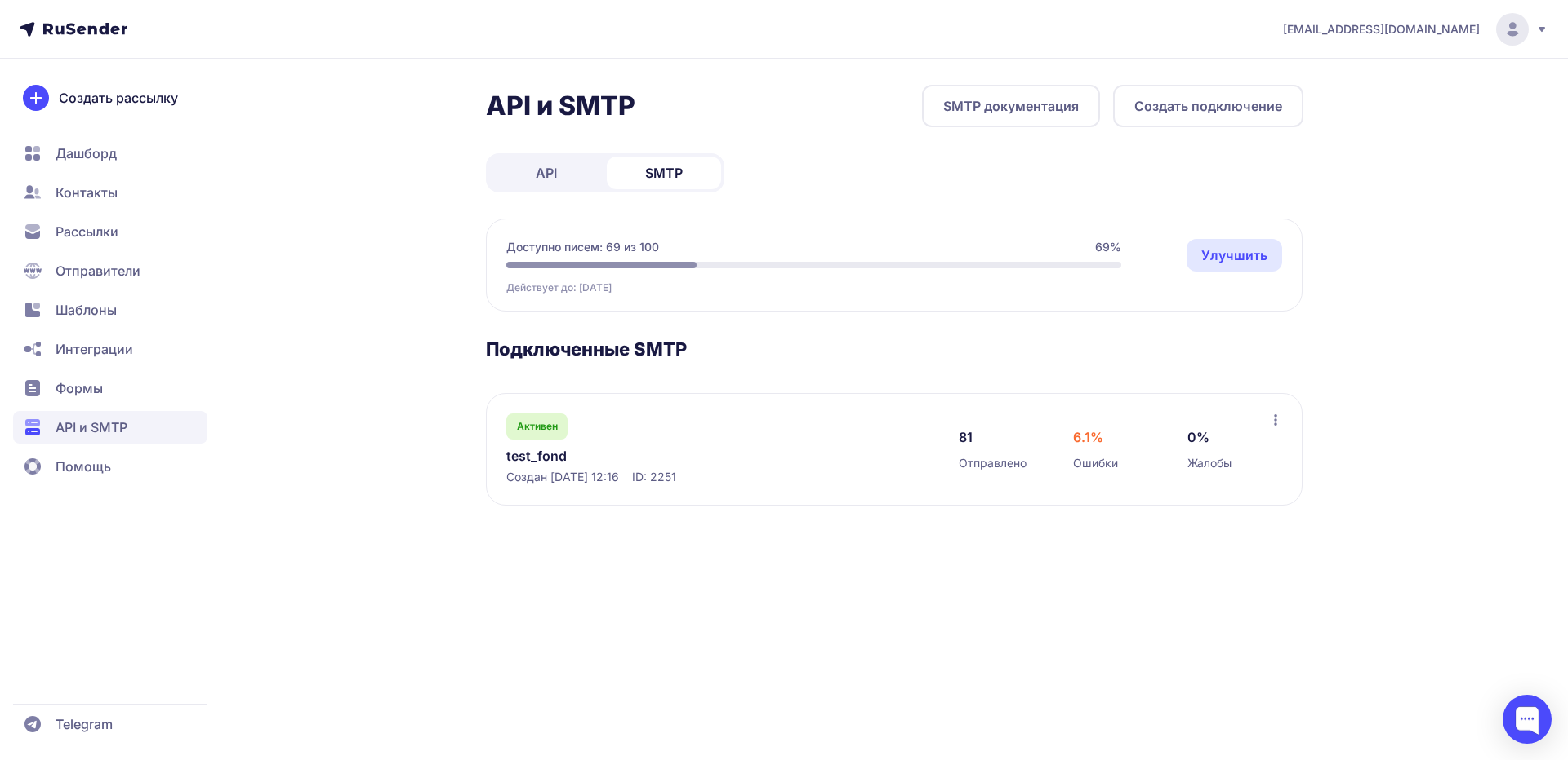
click at [544, 172] on span "API" at bounding box center [547, 173] width 22 height 20
click at [678, 440] on div "Активен test_fond Создан 26.06.2025, 09:18 ID: 2253 ******* g-AWqs" at bounding box center [716, 449] width 420 height 72
click at [556, 459] on link "test_fond" at bounding box center [673, 456] width 335 height 20
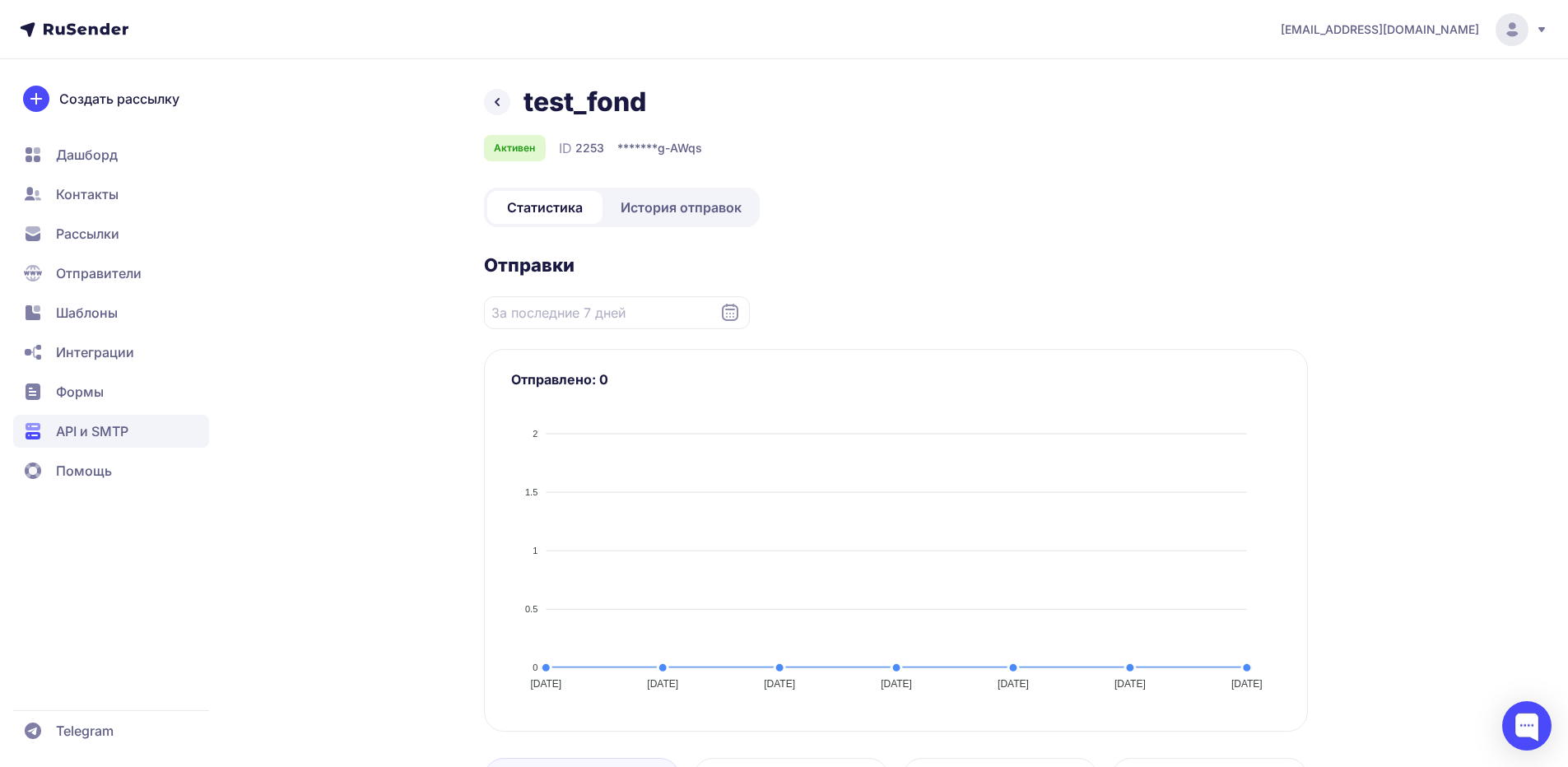
click at [686, 213] on span "История отправок" at bounding box center [681, 208] width 121 height 20
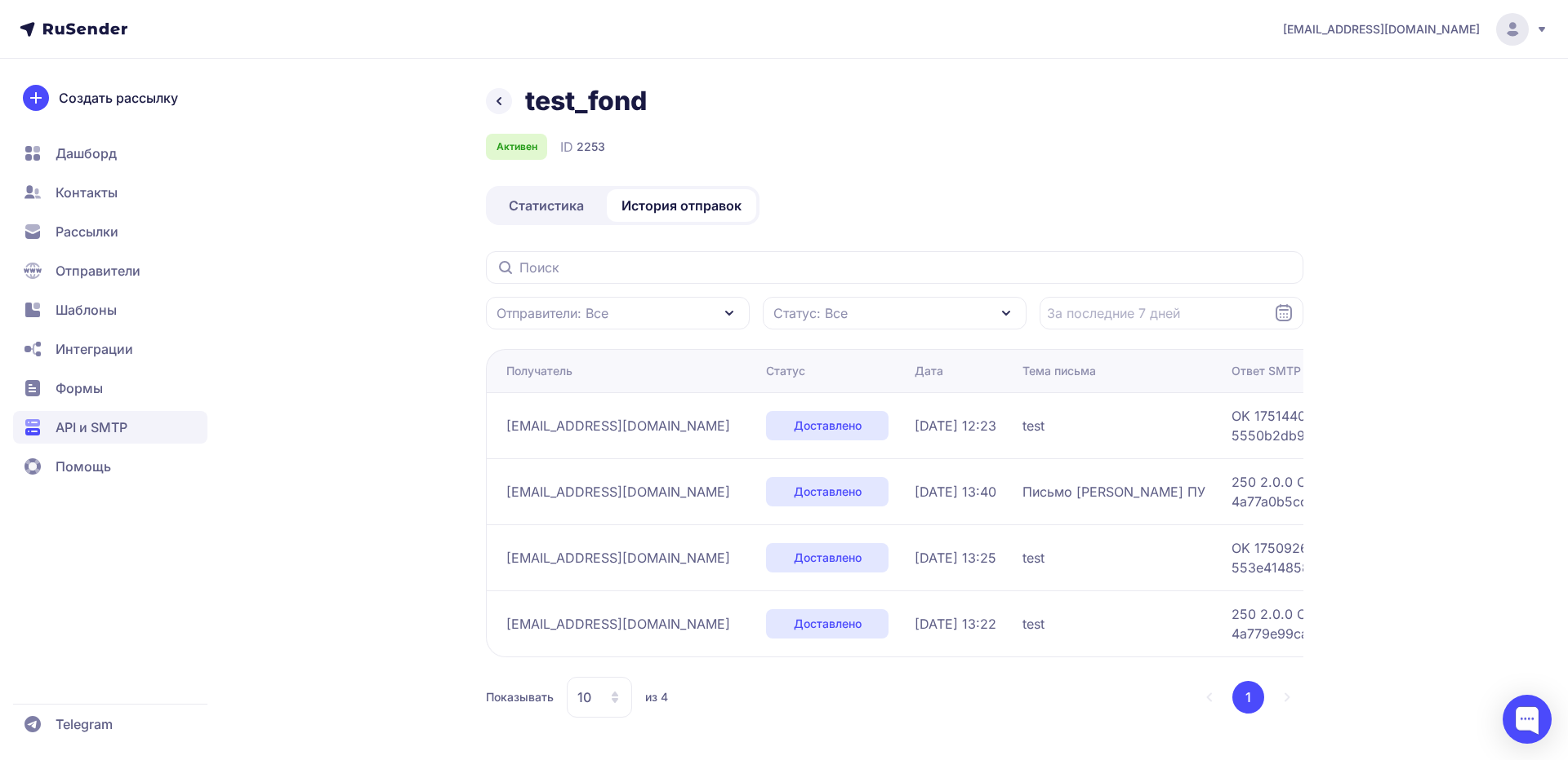
click at [562, 203] on span "Статистика" at bounding box center [546, 206] width 76 height 20
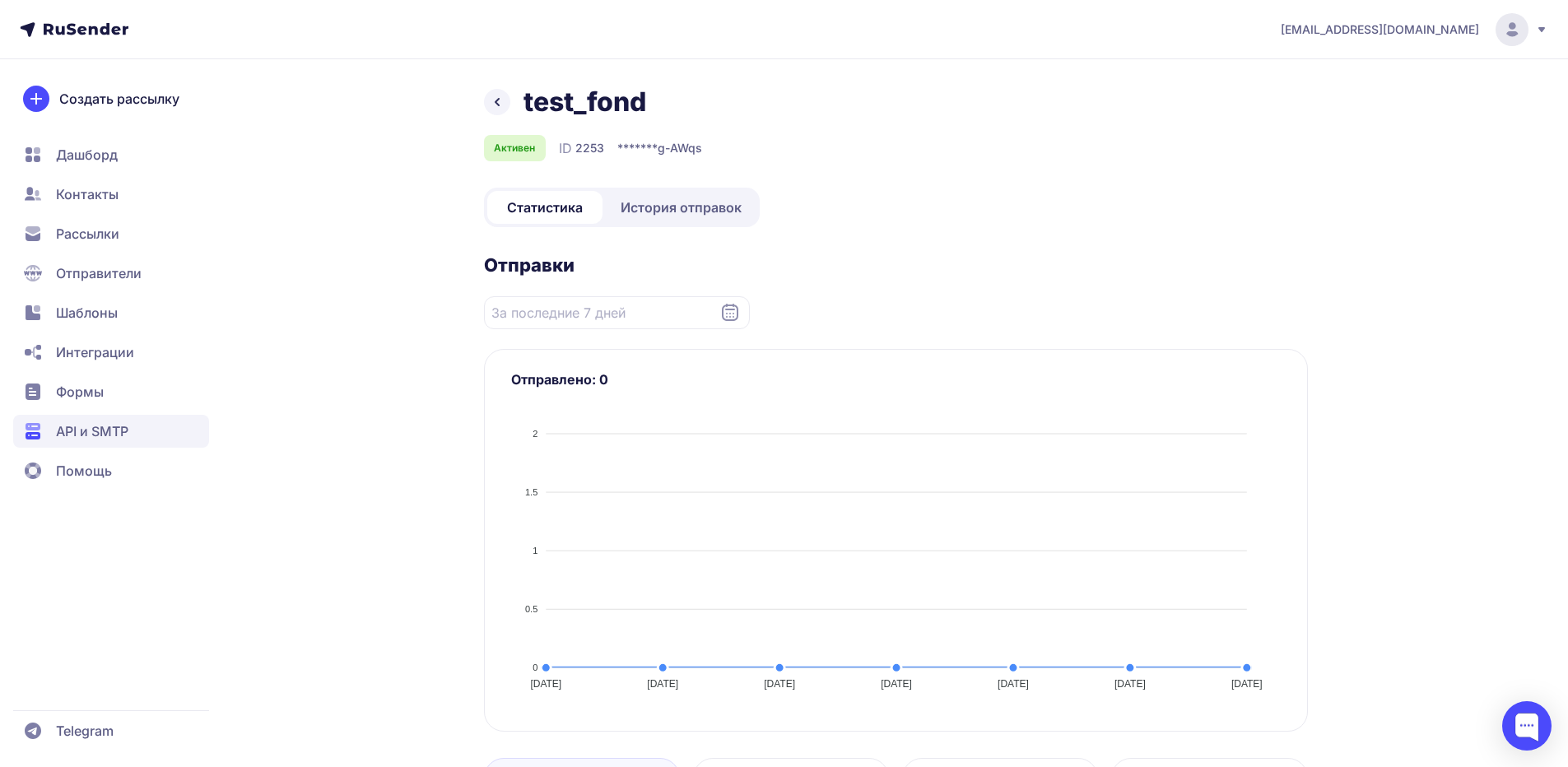
click at [504, 107] on icon at bounding box center [498, 102] width 20 height 20
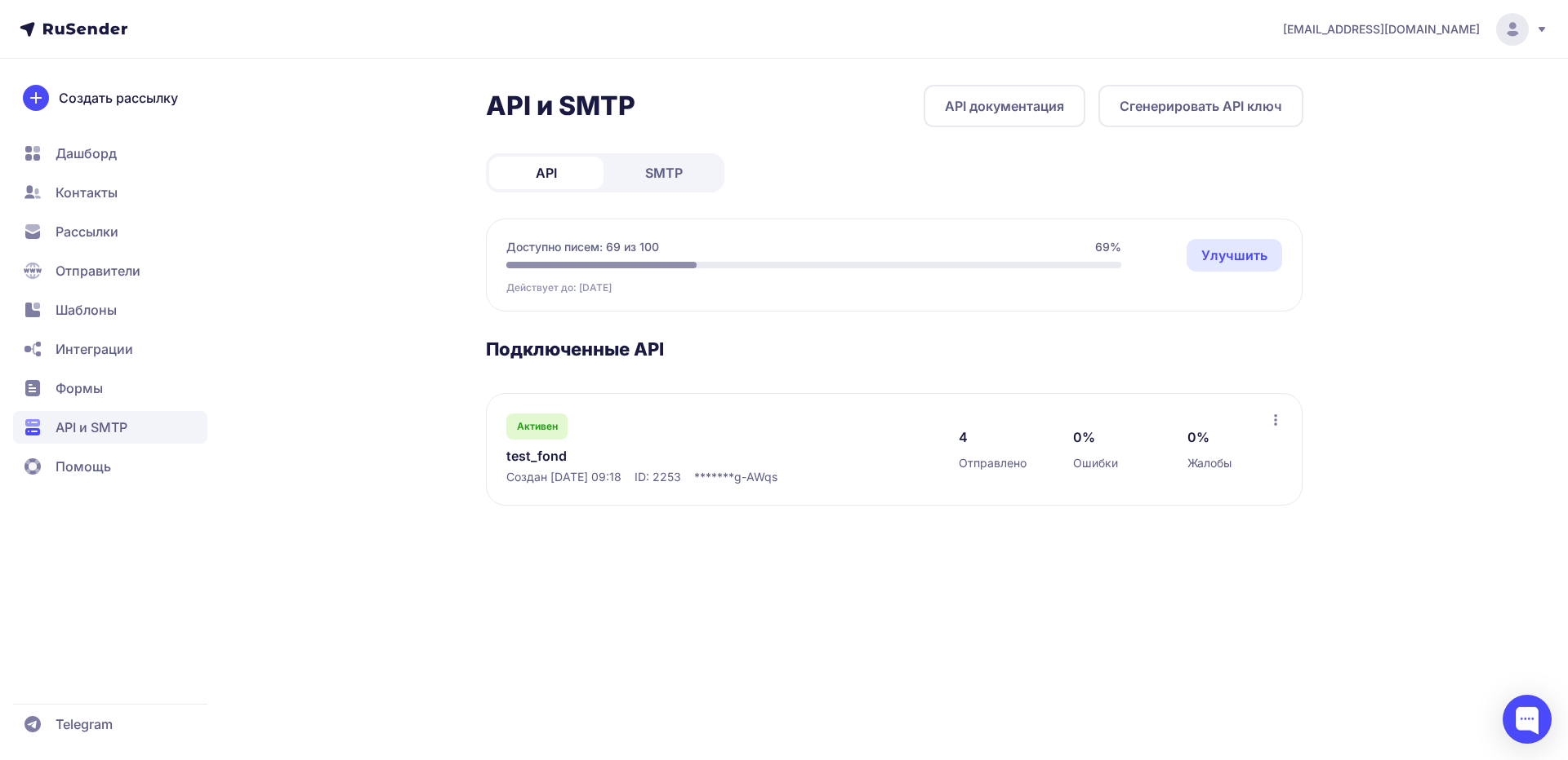
click at [678, 167] on span "SMTP" at bounding box center [663, 173] width 37 height 20
click at [1219, 256] on link "Улучшить" at bounding box center [1233, 255] width 95 height 32
click at [543, 460] on link "test_fond" at bounding box center [673, 456] width 335 height 20
click at [664, 438] on div "Активен test_fond Создан [DATE] 12:16 ID: 2251" at bounding box center [716, 449] width 420 height 72
click at [564, 454] on link "test_fond" at bounding box center [673, 456] width 335 height 20
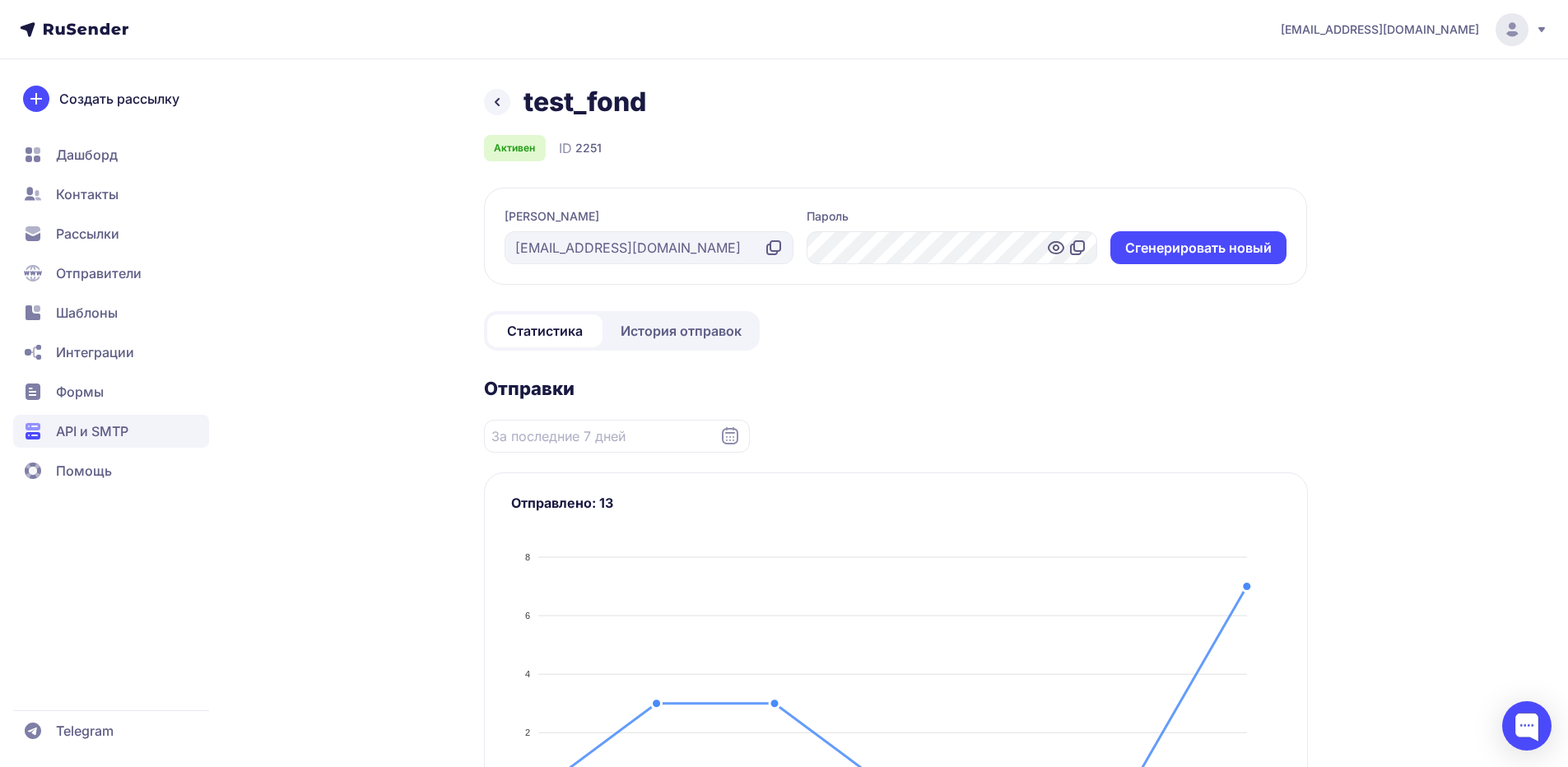
click at [505, 106] on icon at bounding box center [498, 102] width 20 height 20
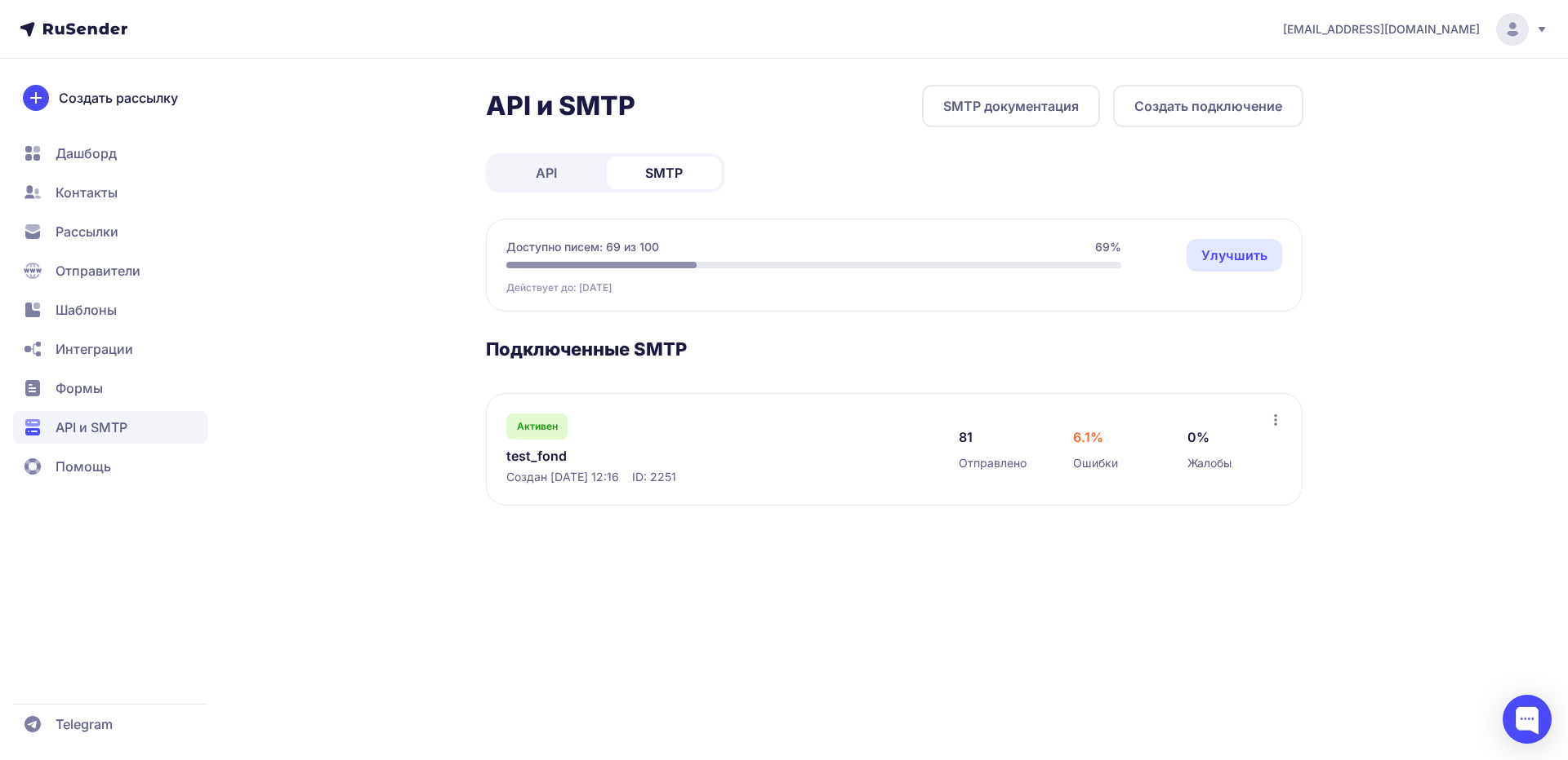
click at [1028, 103] on link "SMTP документация" at bounding box center [1010, 106] width 178 height 42
click at [1195, 112] on button "Создать подключение" at bounding box center [1208, 106] width 190 height 42
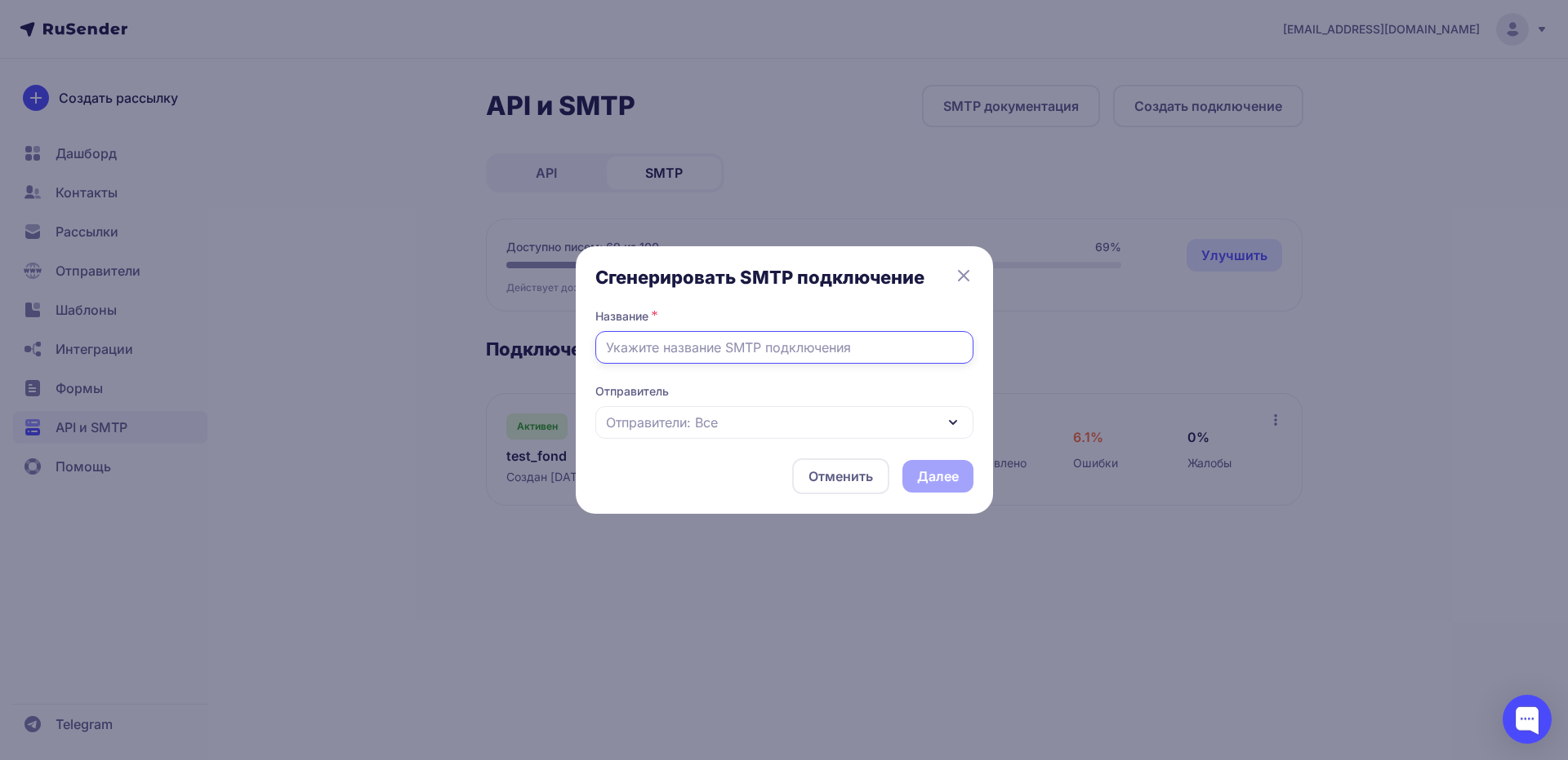
click at [842, 347] on input "text" at bounding box center [784, 347] width 378 height 32
type input "е"
type input "test_kirillka_fond"
click at [827, 429] on div "Отправители: Все" at bounding box center [784, 422] width 378 height 32
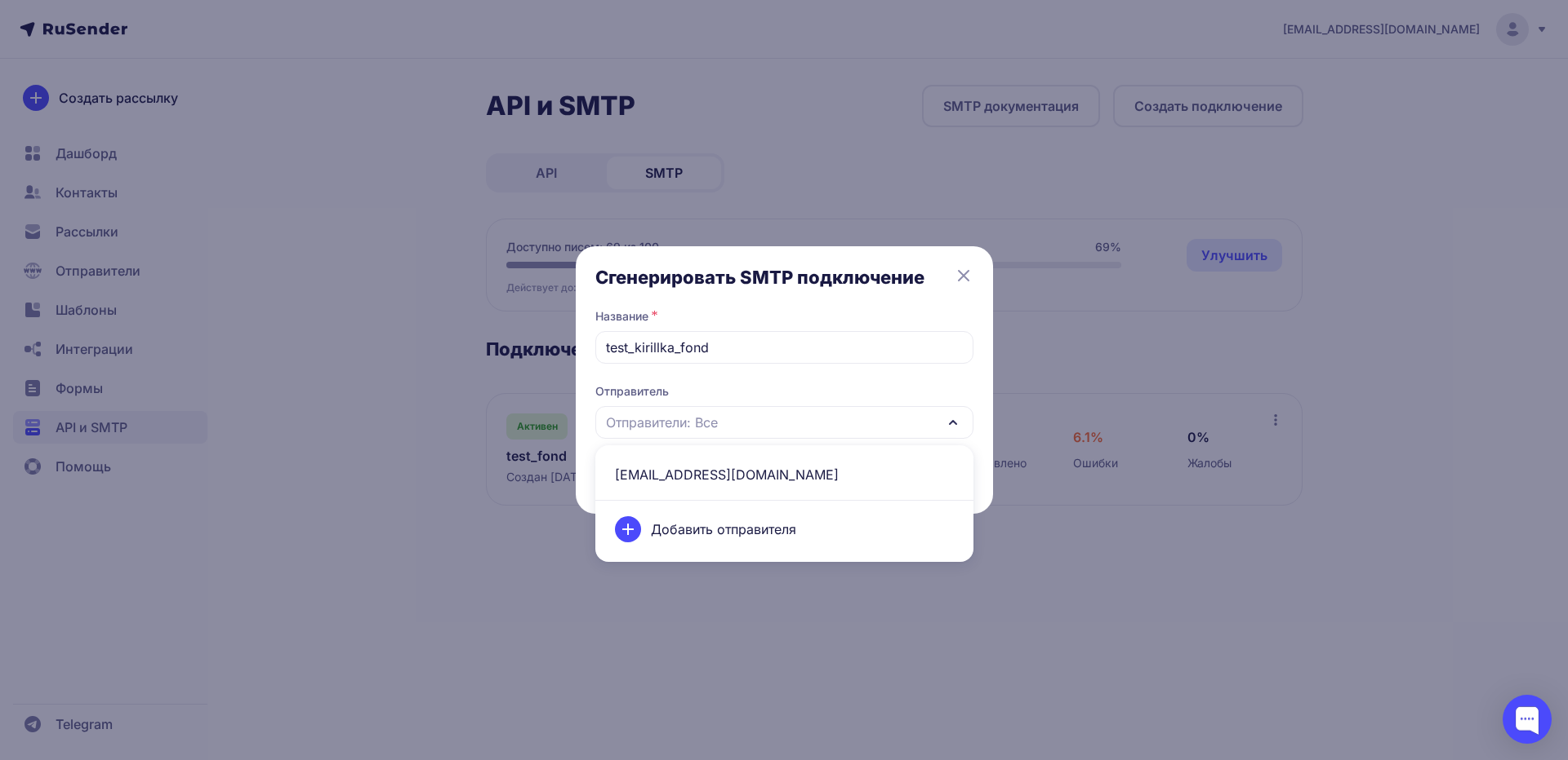
click at [815, 430] on div "Отправители: Все" at bounding box center [784, 422] width 378 height 32
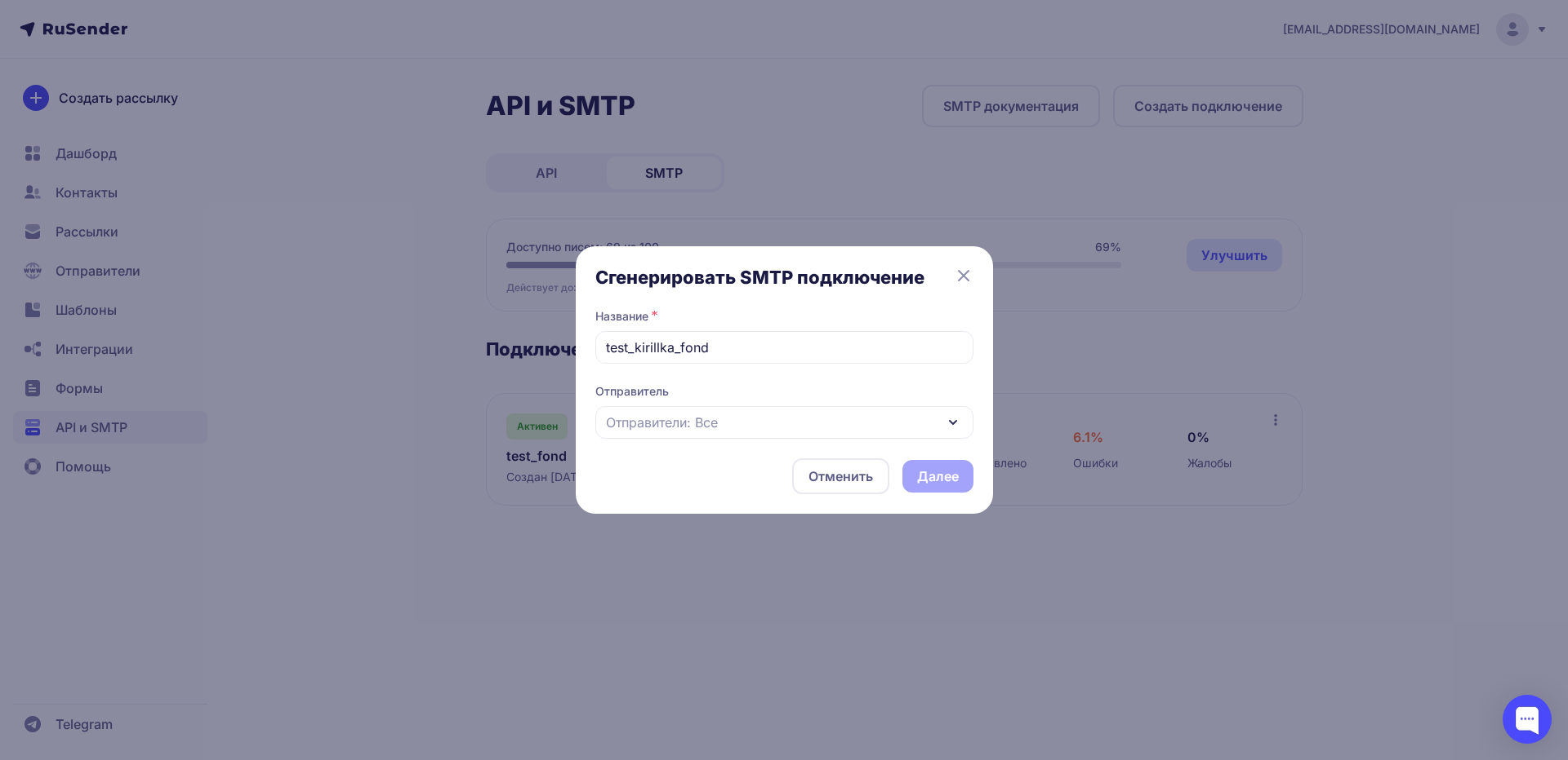
click at [815, 430] on div "Отправители: Все" at bounding box center [784, 422] width 378 height 32
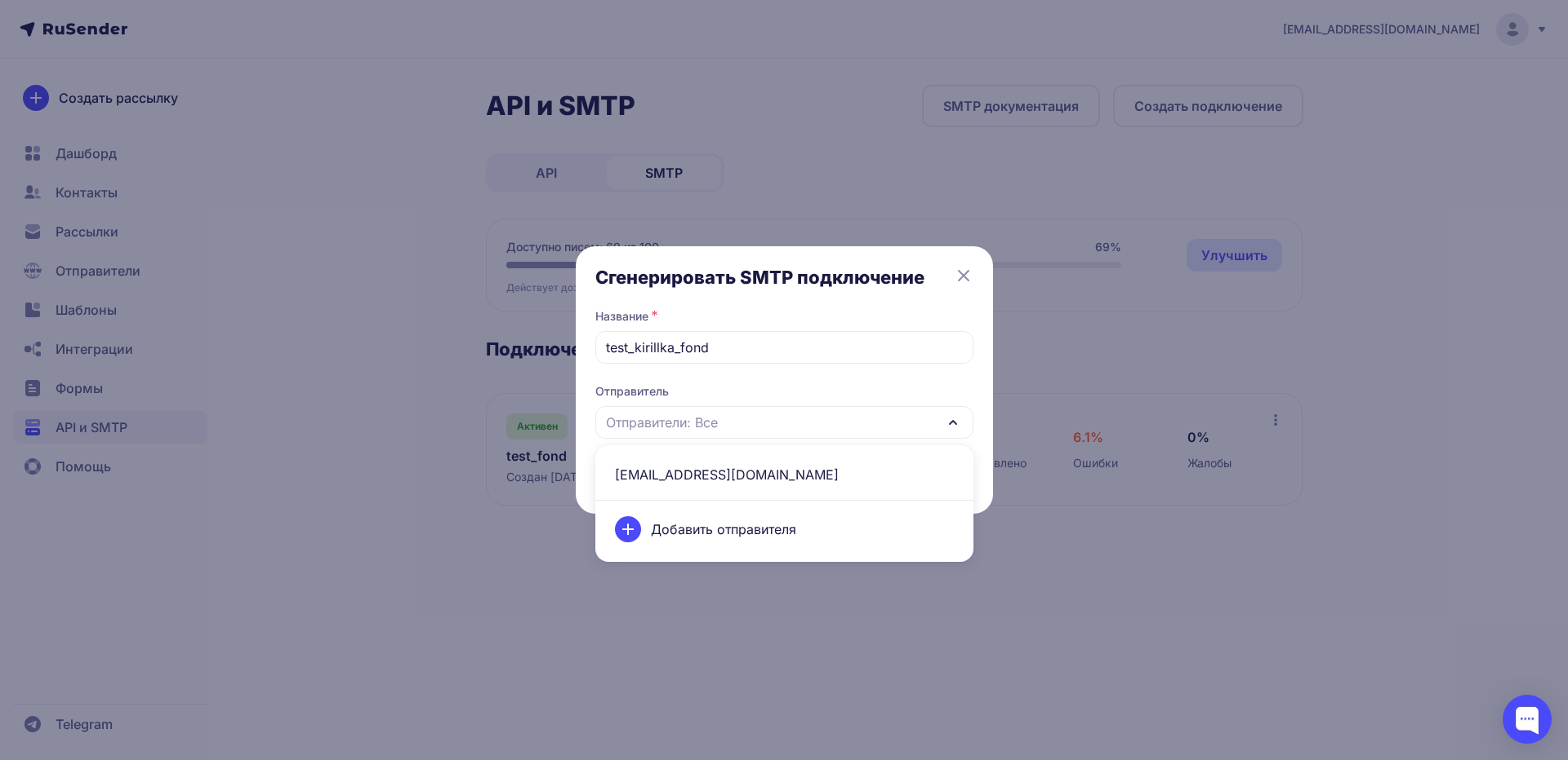
click at [698, 474] on span "info@pro-paradigma.ru" at bounding box center [784, 475] width 358 height 39
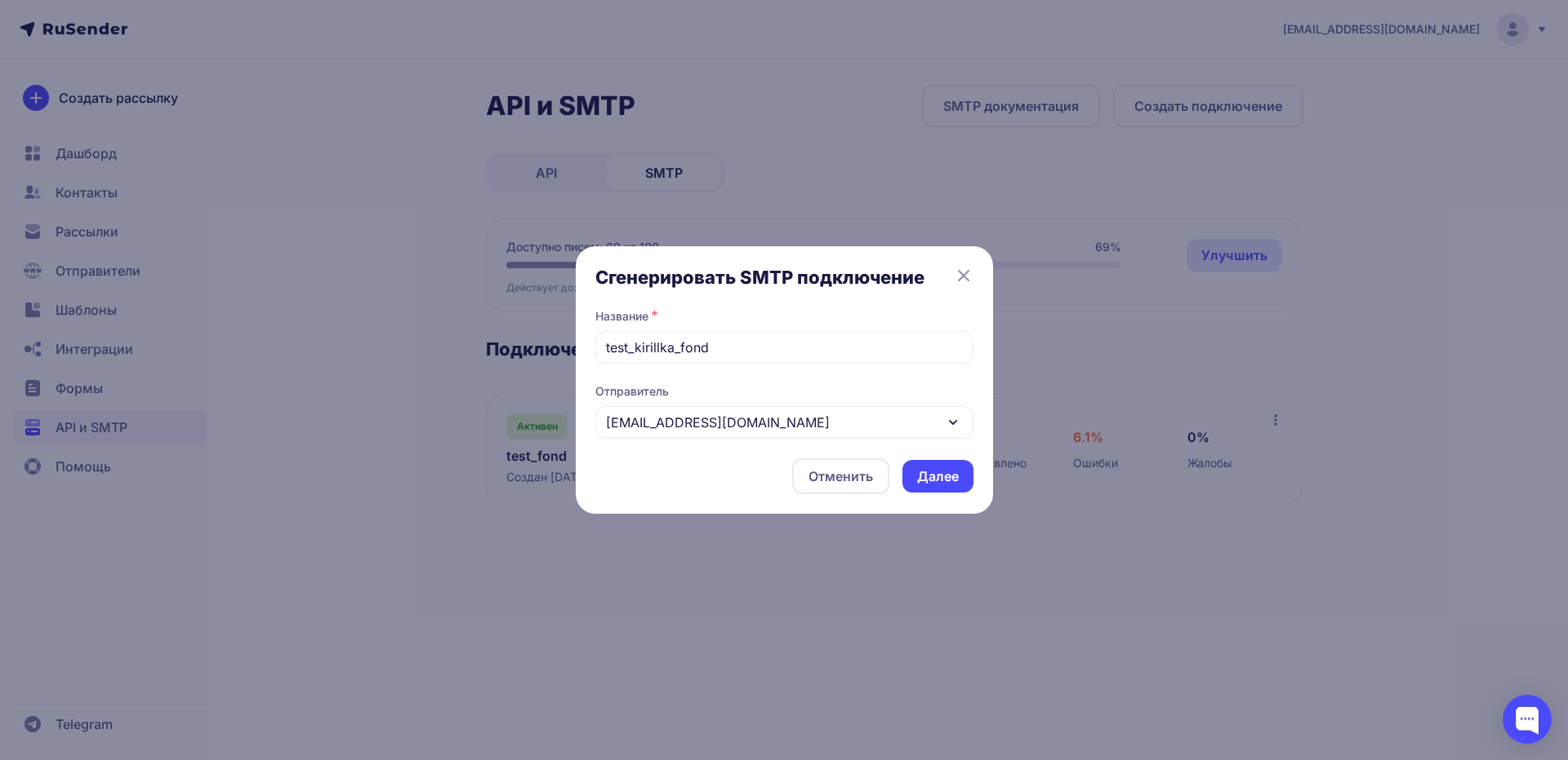
click at [939, 479] on button "Далее" at bounding box center [937, 476] width 71 height 32
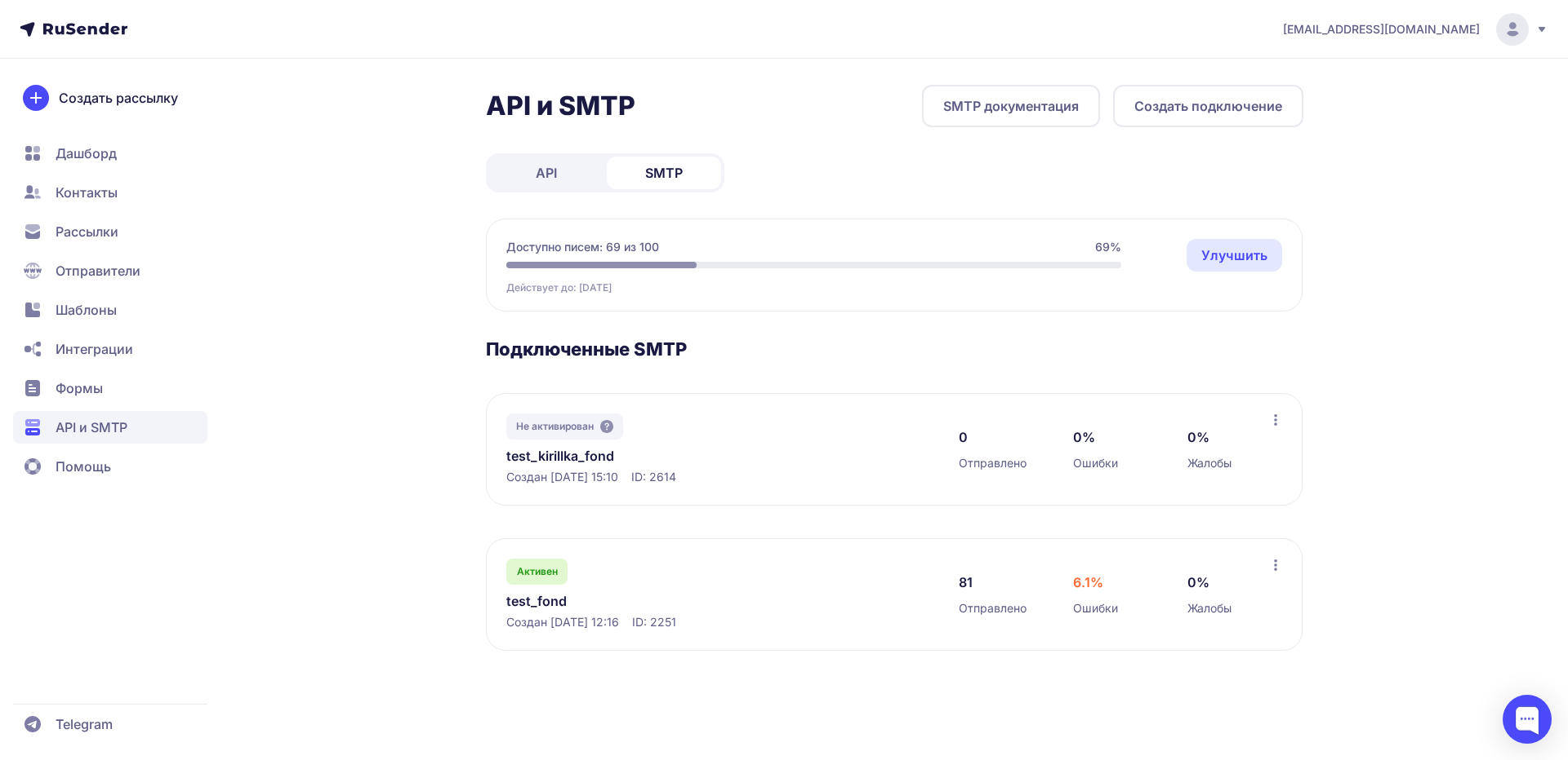
click at [1276, 421] on icon at bounding box center [1275, 421] width 3 height 12
click at [1226, 489] on div "Удалить" at bounding box center [1205, 488] width 181 height 32
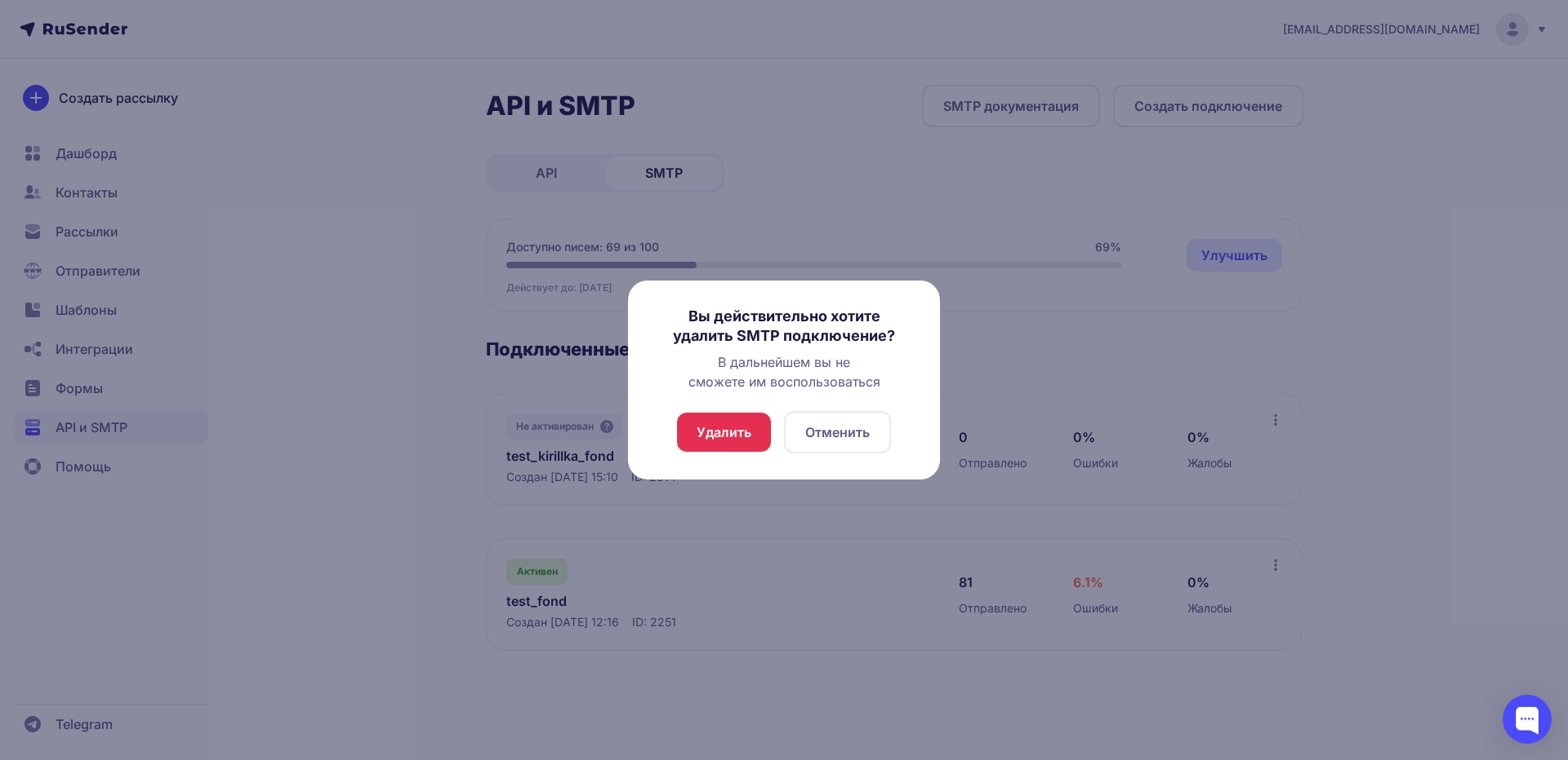
click at [706, 430] on button "Удалить" at bounding box center [724, 432] width 94 height 39
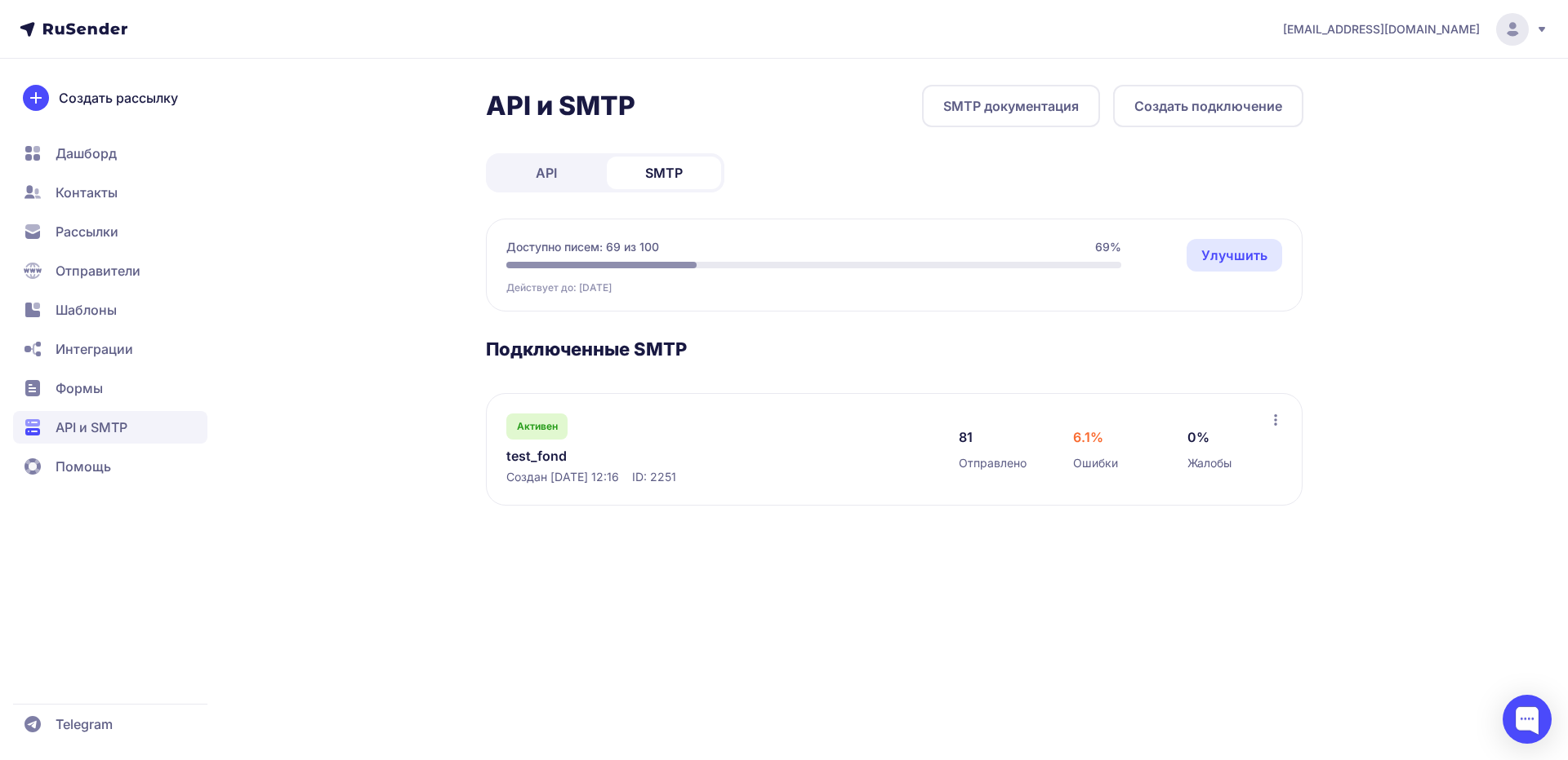
click at [547, 458] on link "test_fond" at bounding box center [673, 456] width 335 height 20
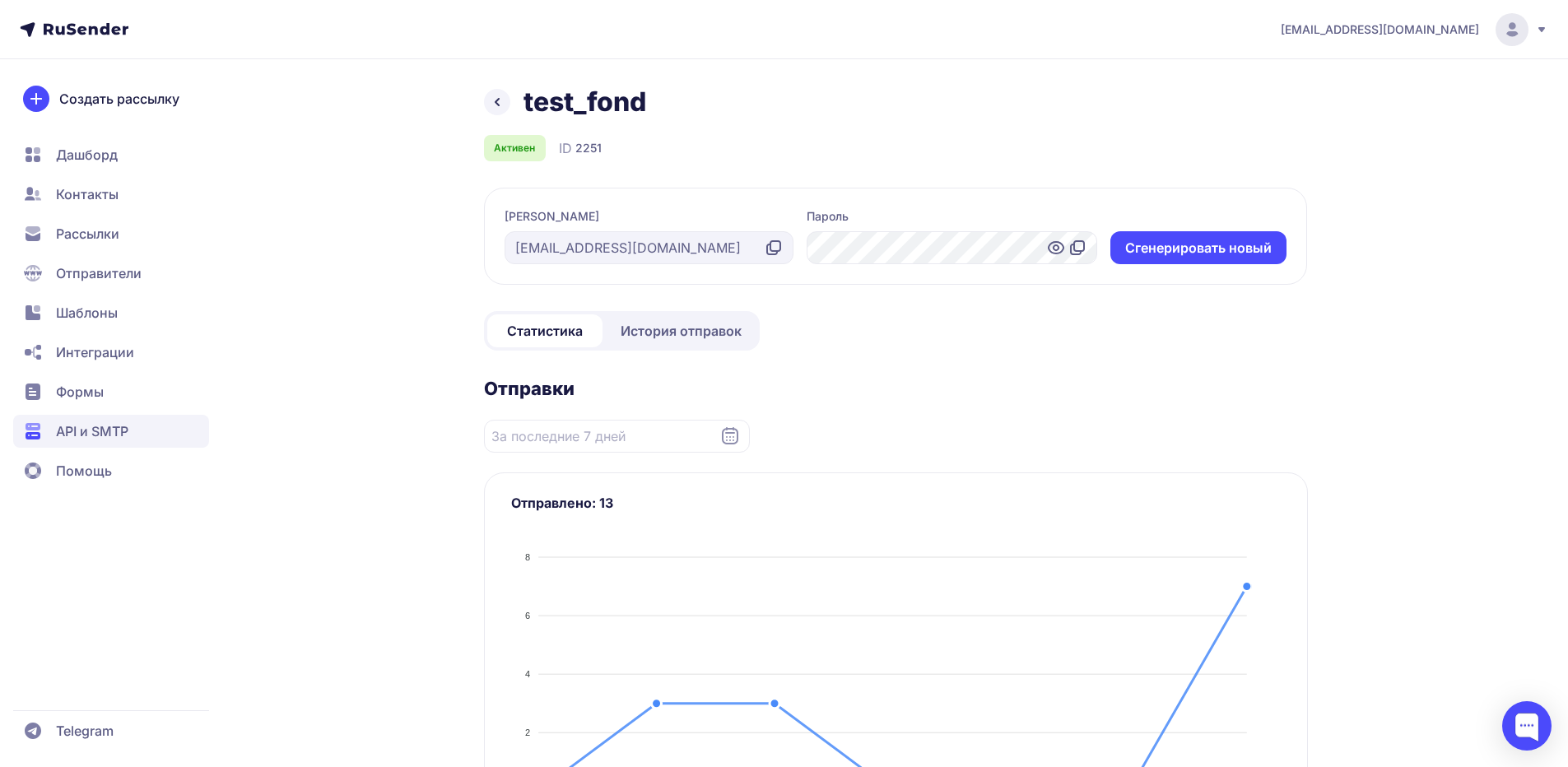
scroll to position [82, 0]
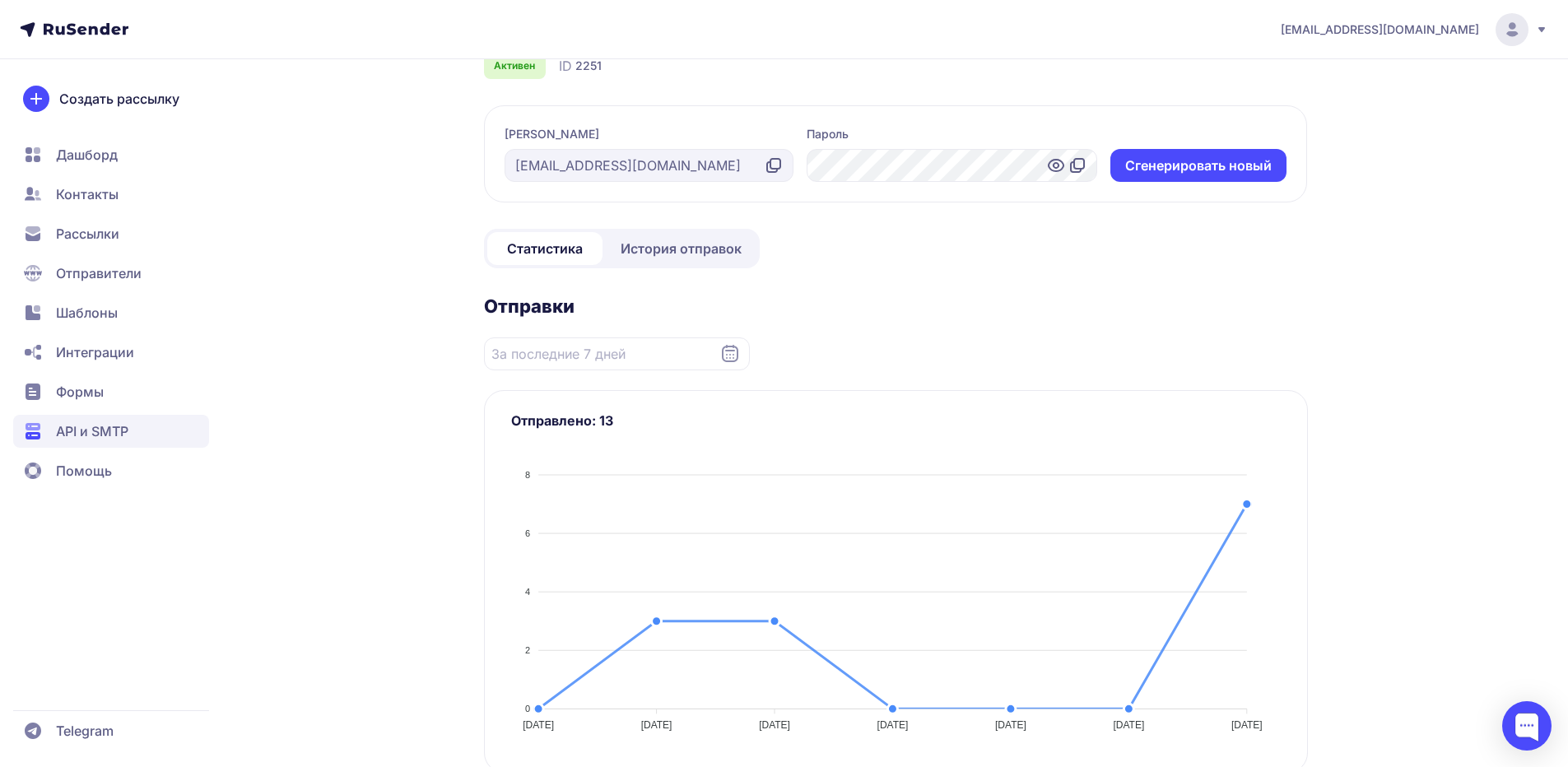
click at [659, 252] on span "История отправок" at bounding box center [681, 248] width 121 height 20
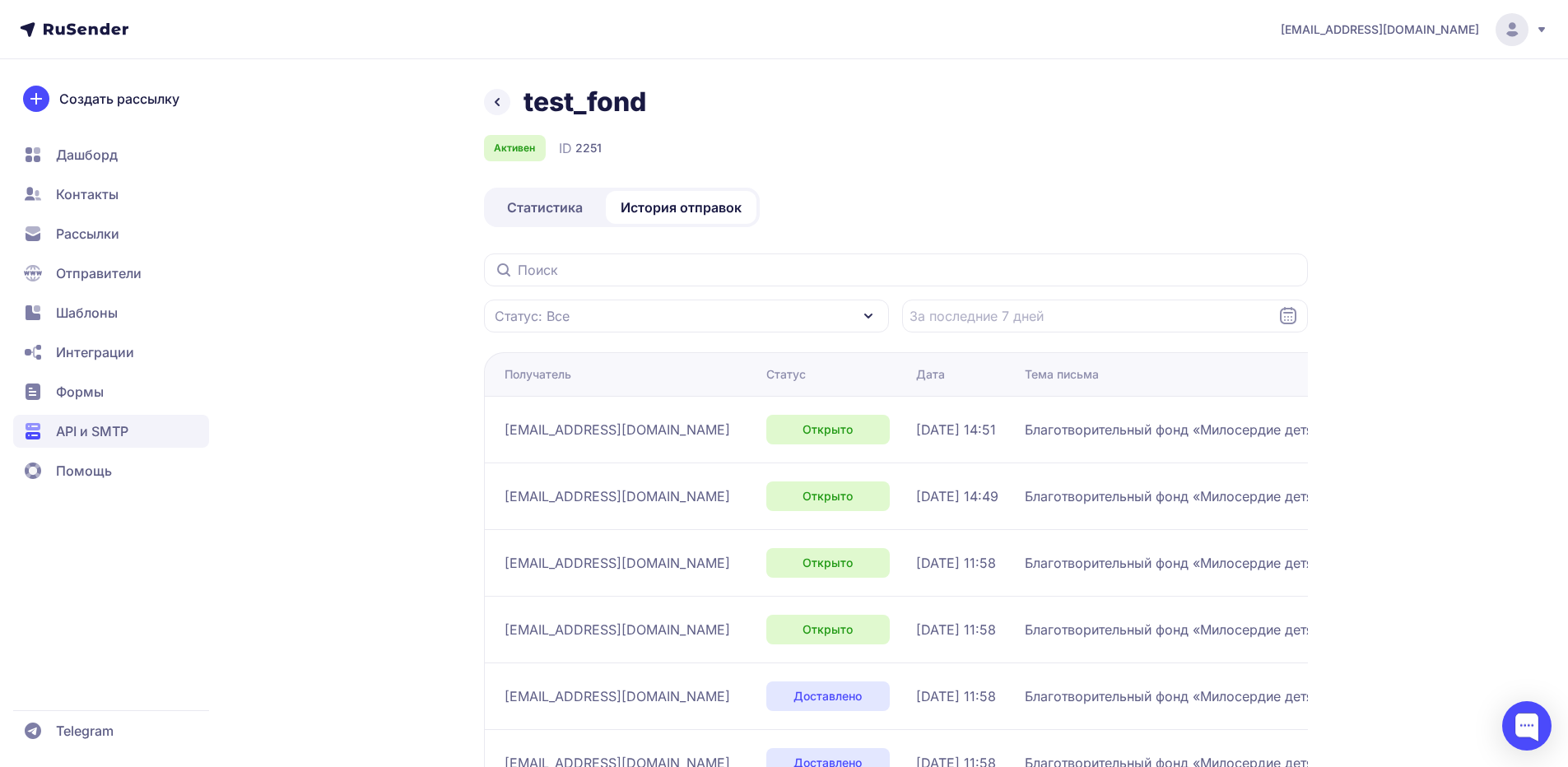
click at [509, 110] on div "test_fond" at bounding box center [895, 102] width 824 height 33
click at [500, 98] on icon at bounding box center [498, 102] width 20 height 20
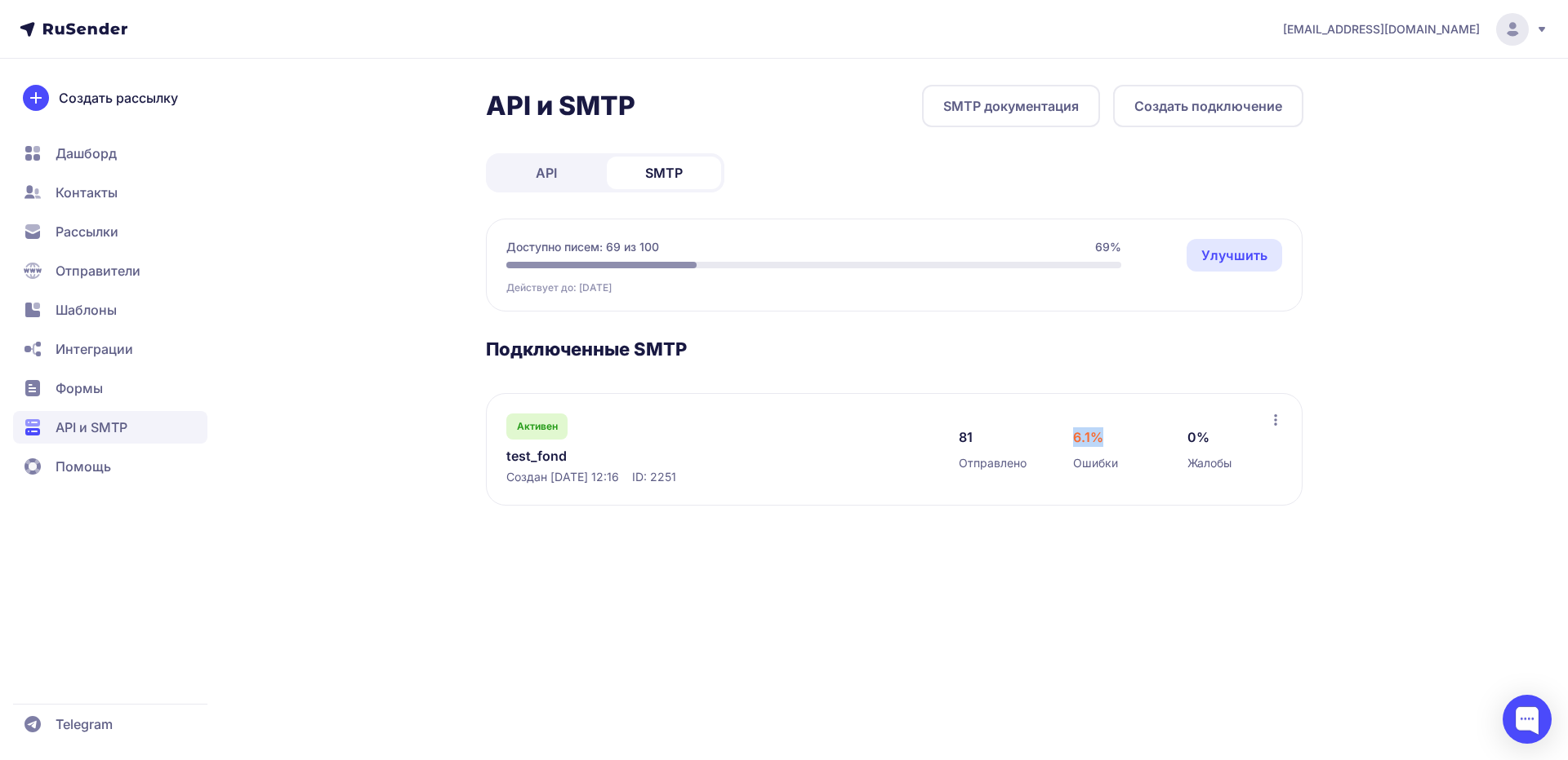
drag, startPoint x: 1098, startPoint y: 444, endPoint x: 1049, endPoint y: 443, distance: 49.0
click at [1050, 443] on div "81 Отправлено 6.1% Ошибки 0% Жалобы" at bounding box center [1114, 449] width 310 height 72
click at [530, 460] on link "test_fond" at bounding box center [673, 456] width 335 height 20
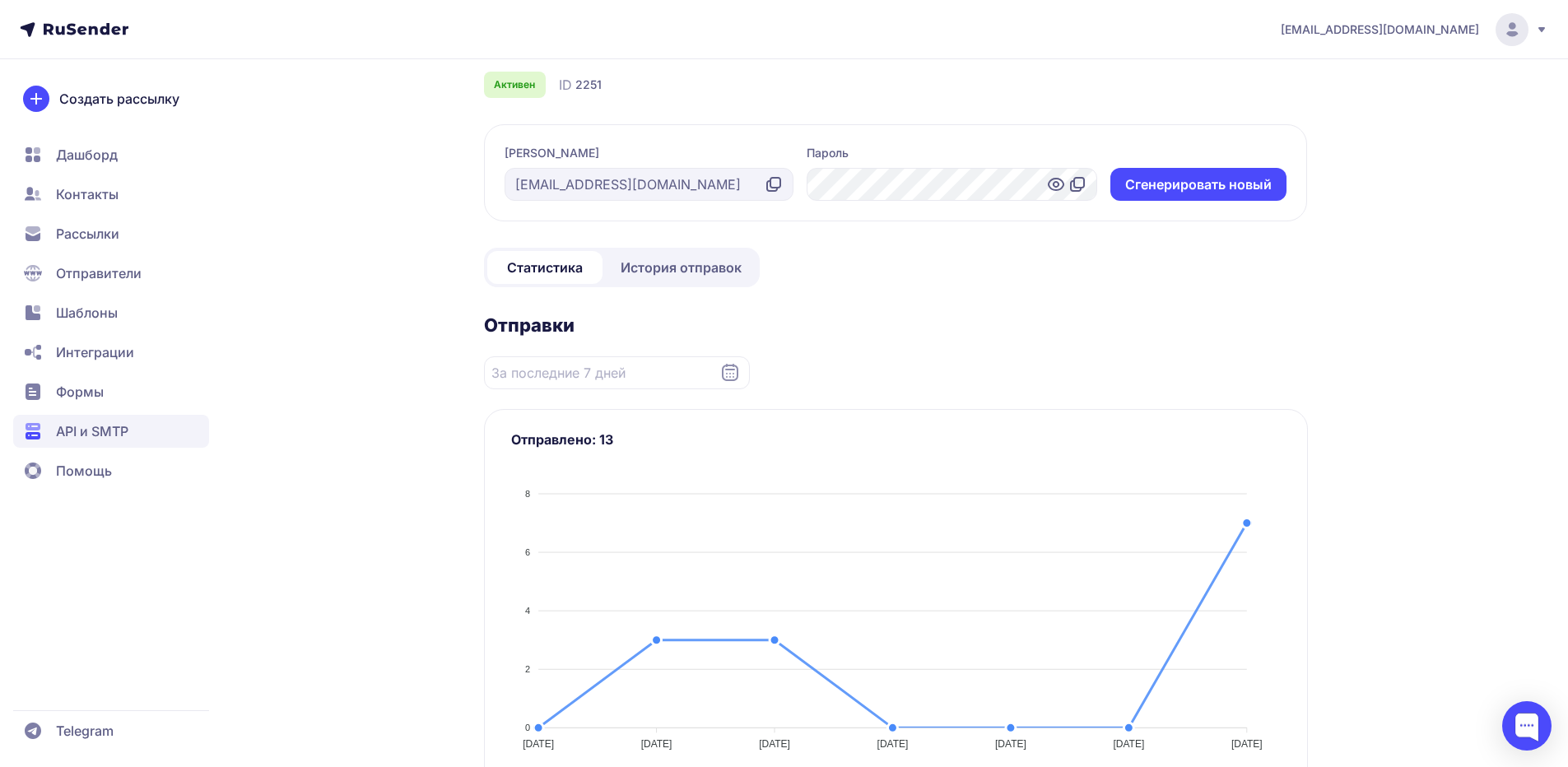
scroll to position [82, 0]
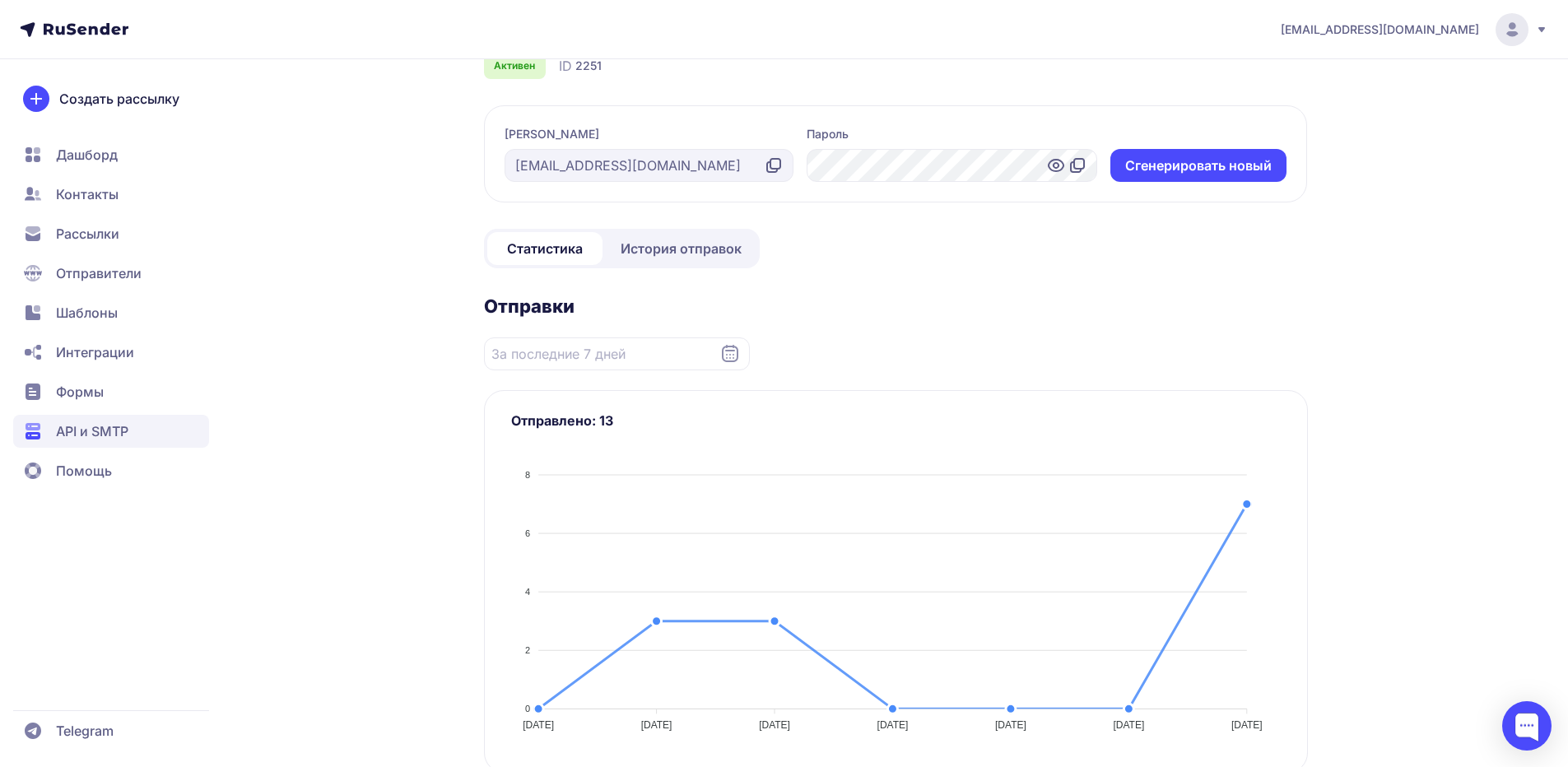
click at [703, 251] on span "История отправок" at bounding box center [681, 248] width 121 height 20
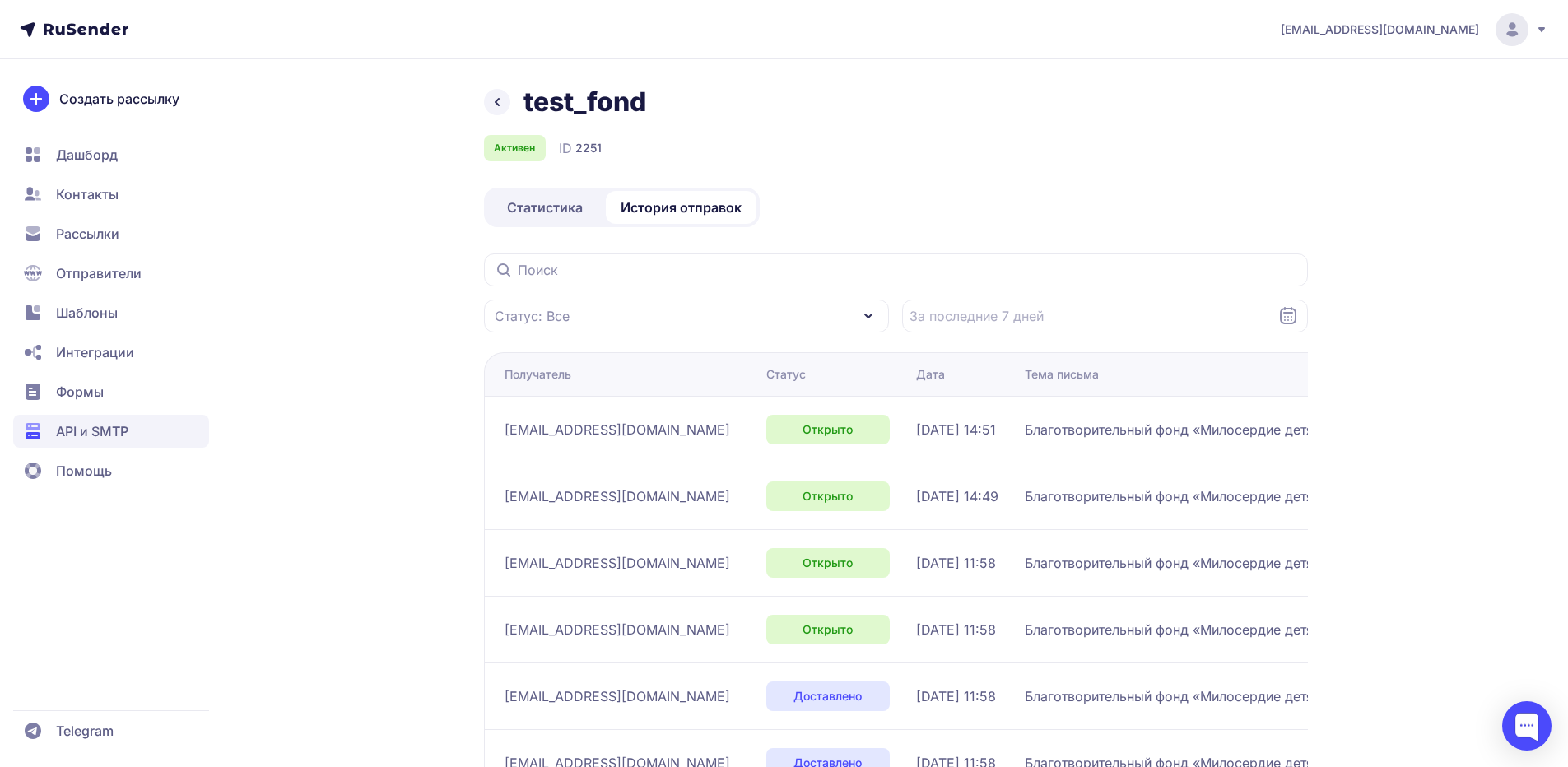
click at [497, 101] on icon at bounding box center [497, 102] width 3 height 7
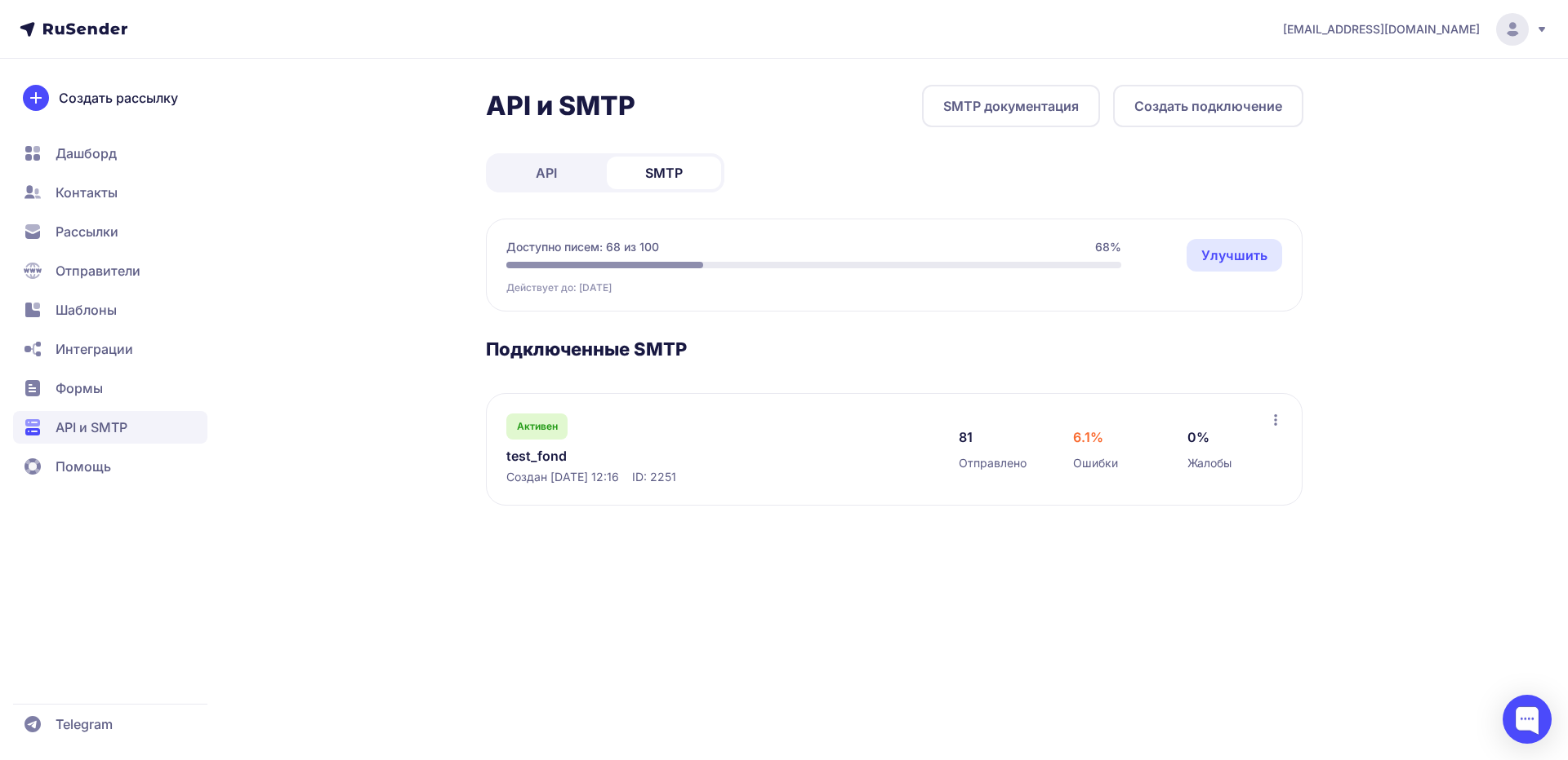
click at [551, 453] on link "test_fond" at bounding box center [673, 456] width 335 height 20
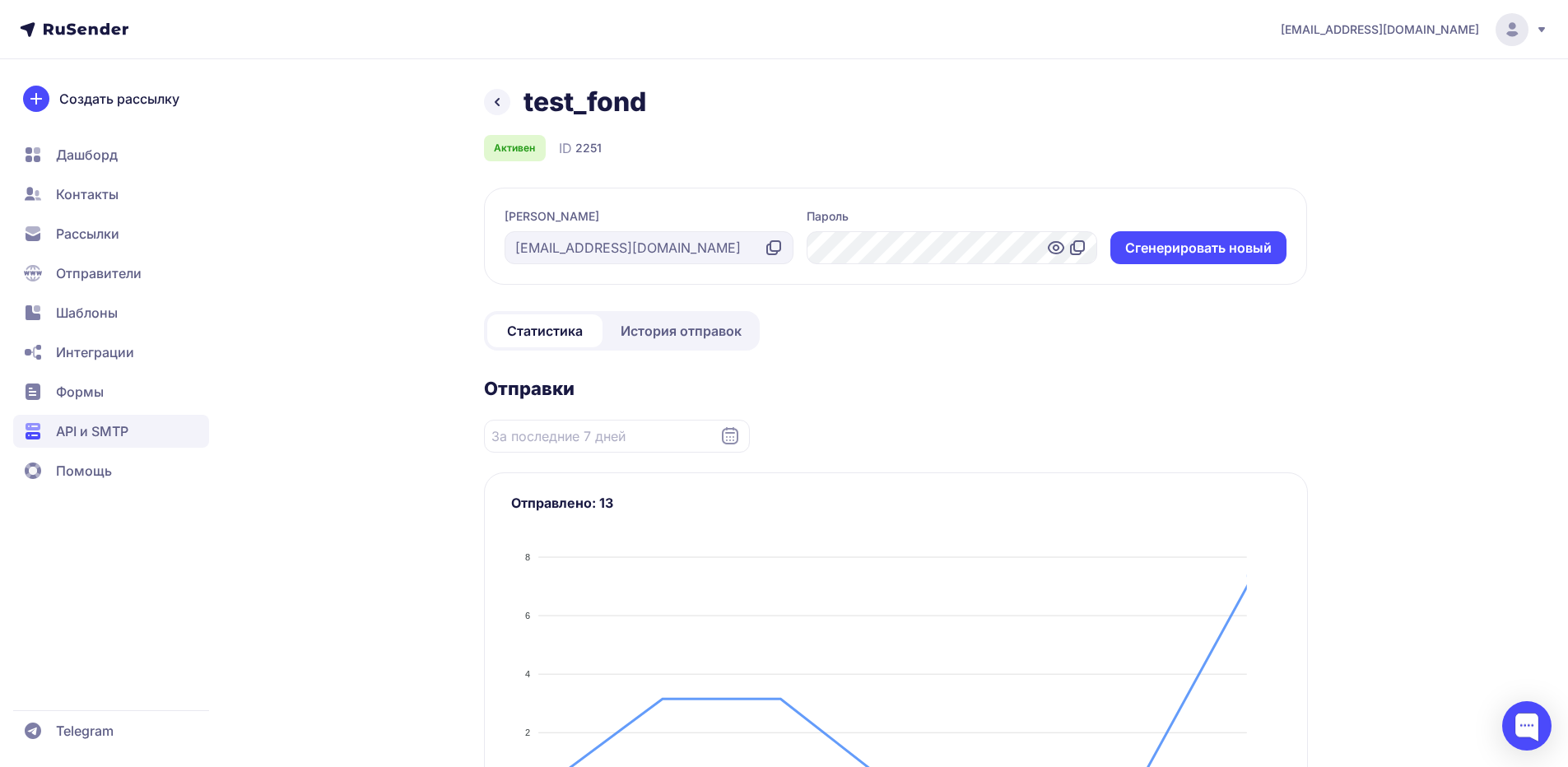
click at [654, 326] on span "История отправок" at bounding box center [681, 331] width 121 height 20
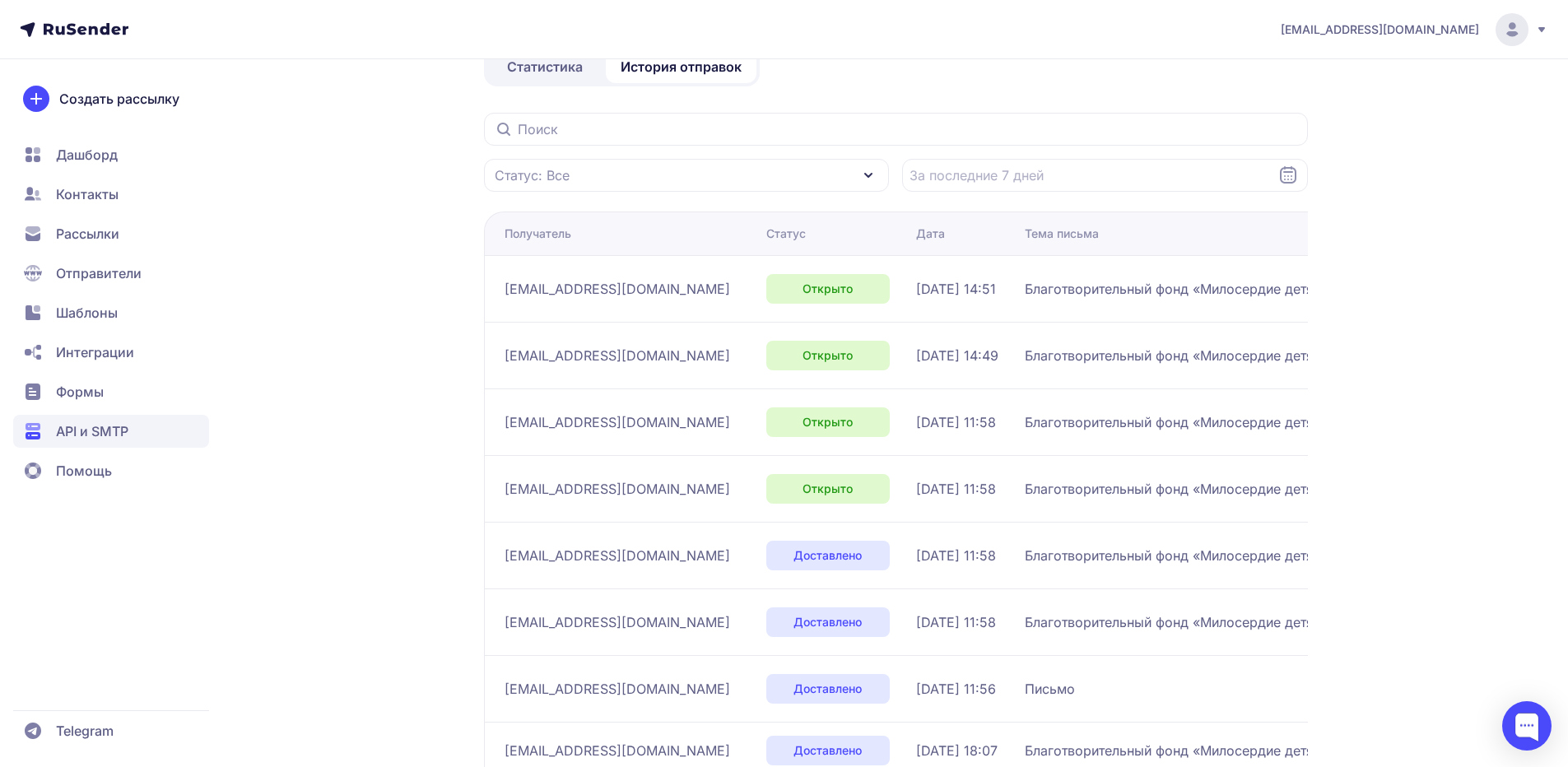
scroll to position [164, 0]
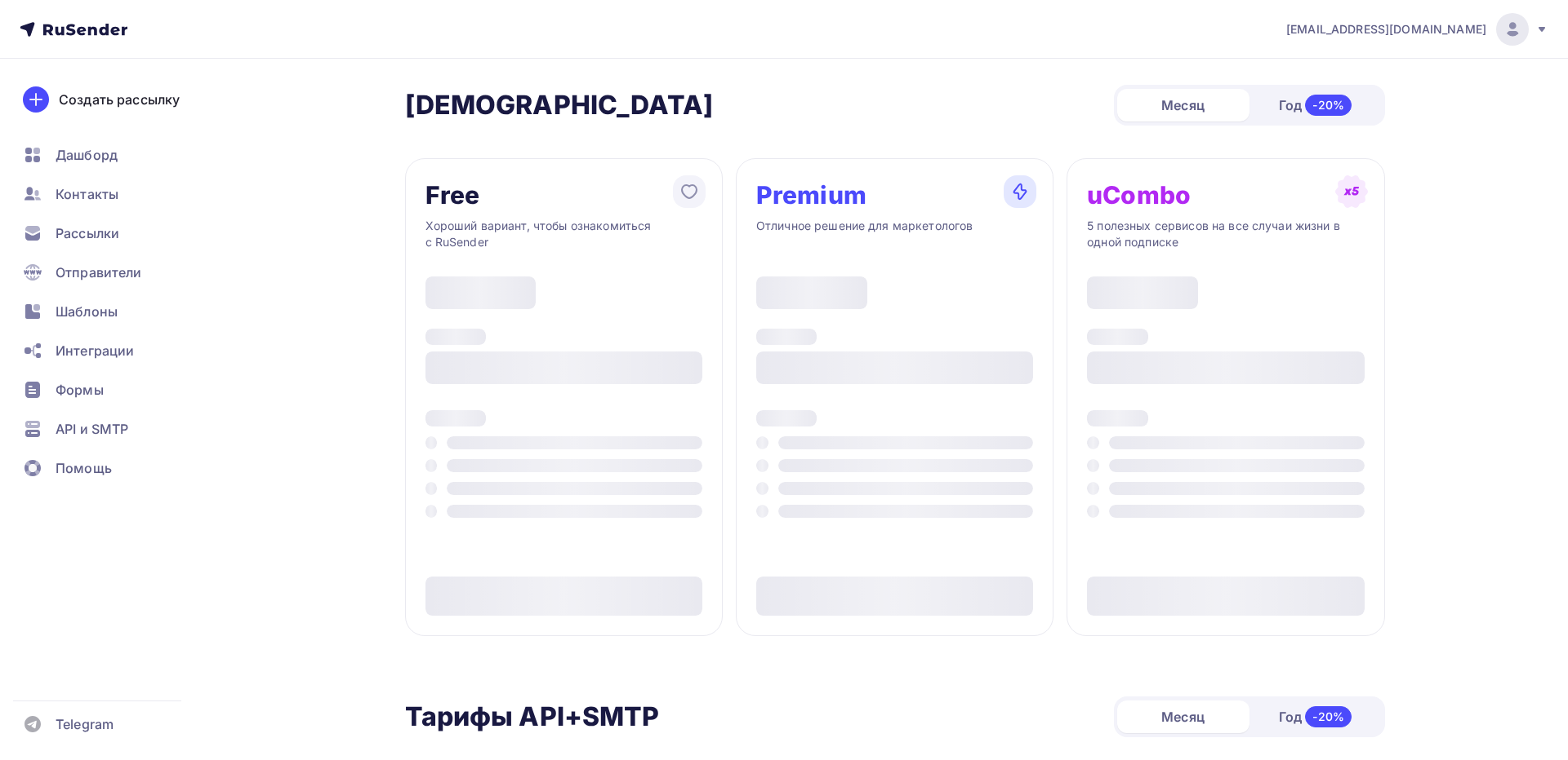
type input "500"
type input "100"
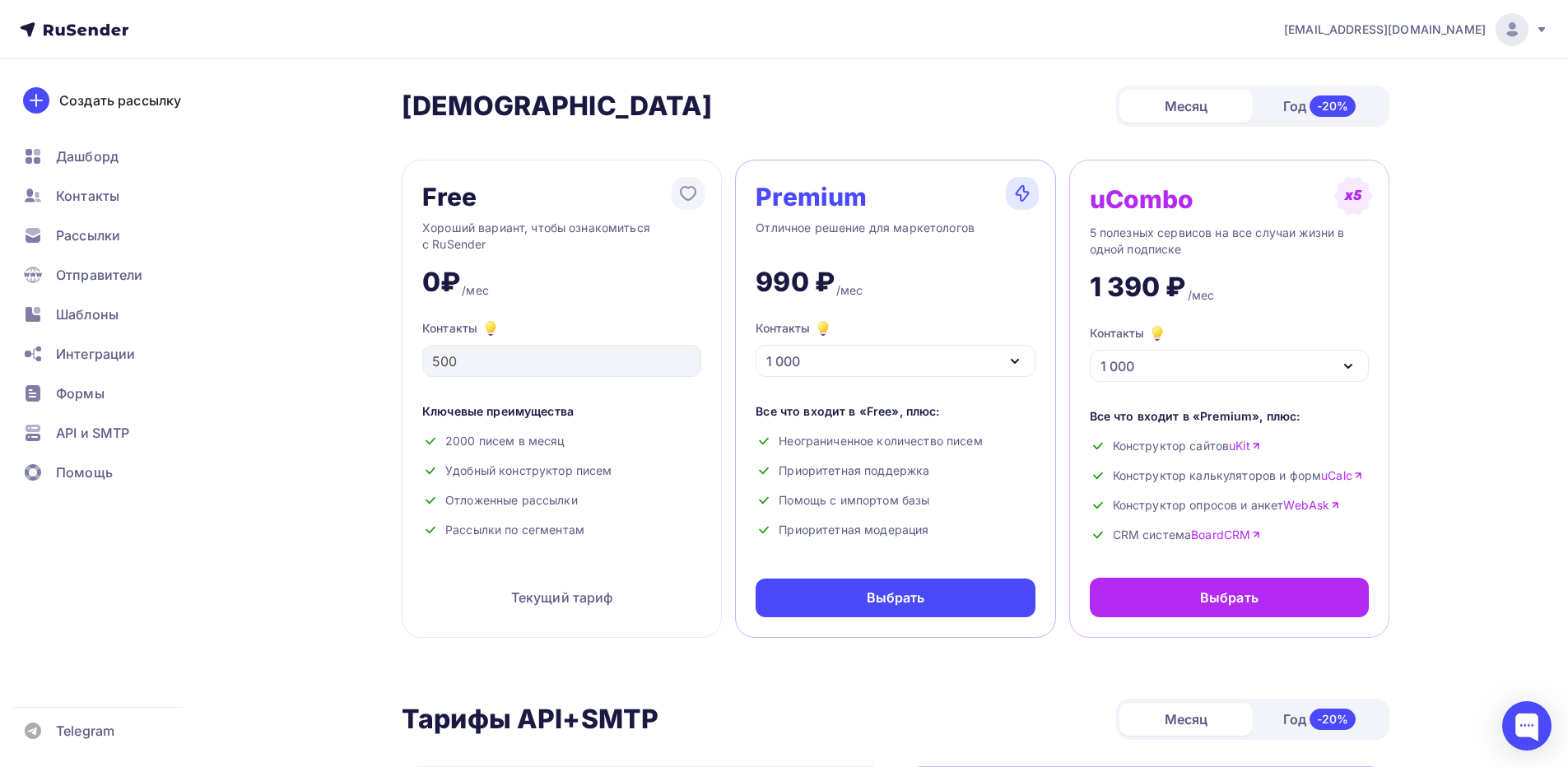
click at [938, 360] on div "1 000" at bounding box center [895, 361] width 279 height 32
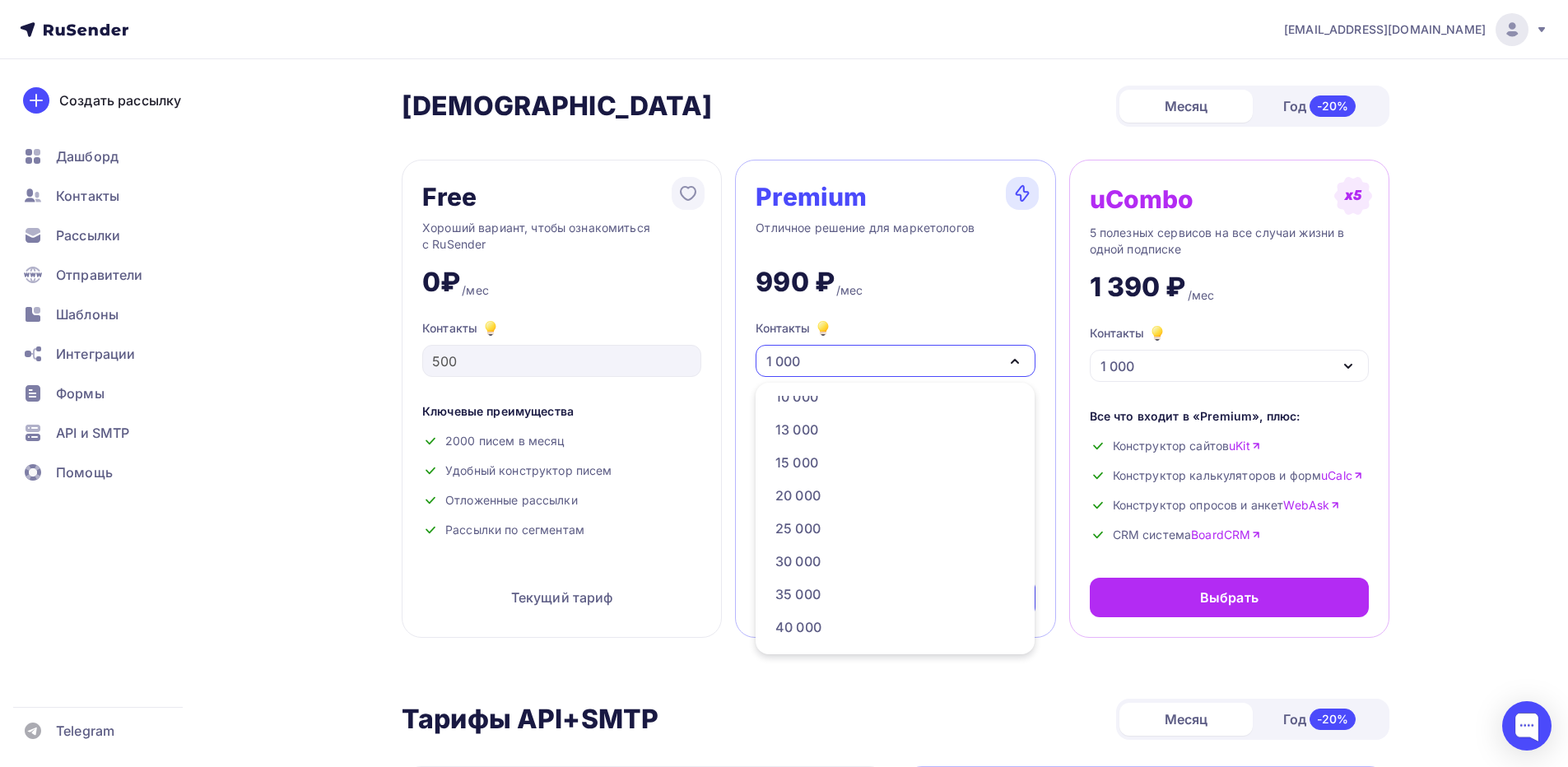
scroll to position [576, 0]
click at [859, 627] on div "95 000" at bounding box center [894, 626] width 237 height 20
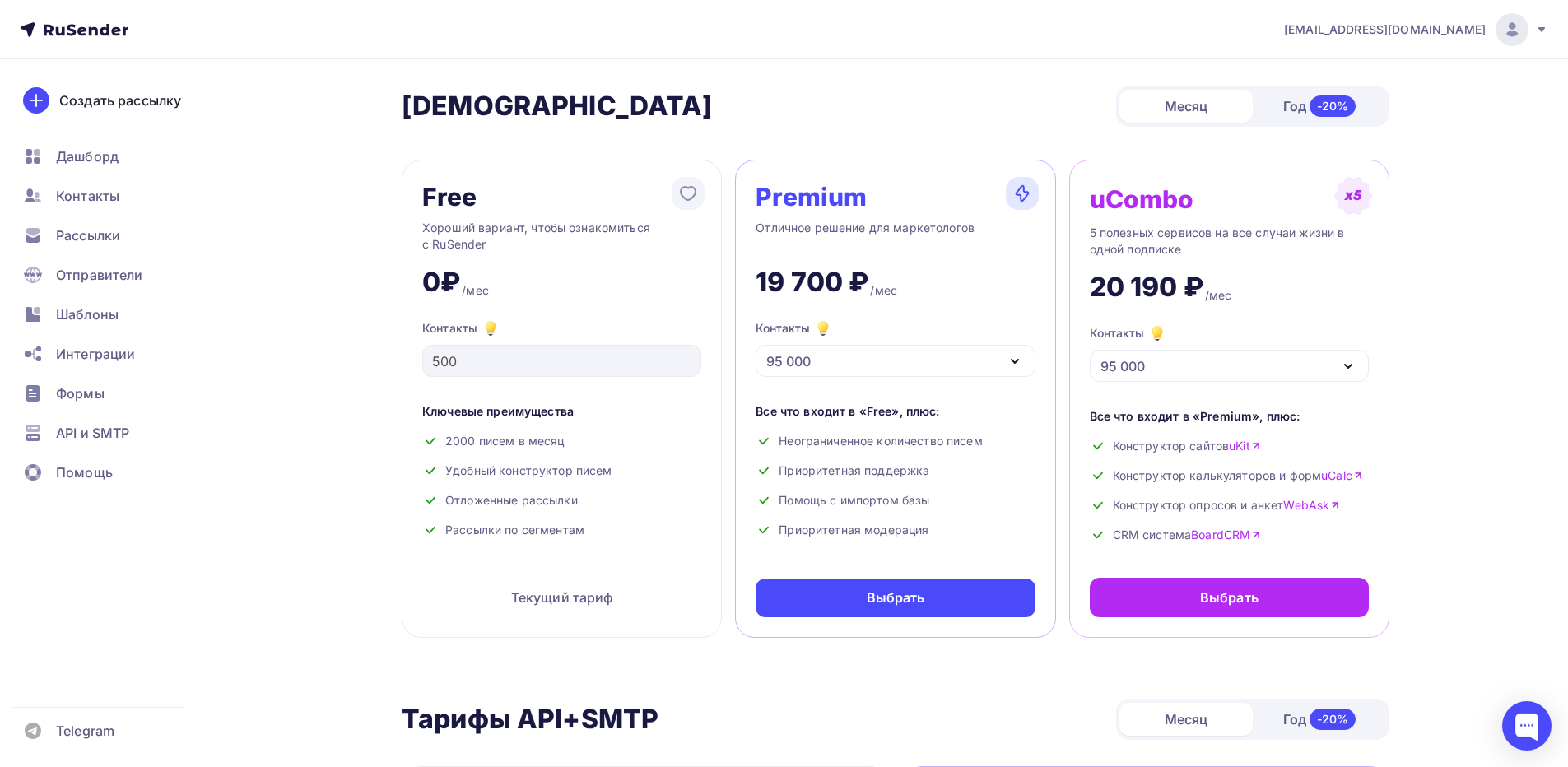
click at [860, 366] on div "95 000" at bounding box center [895, 361] width 279 height 32
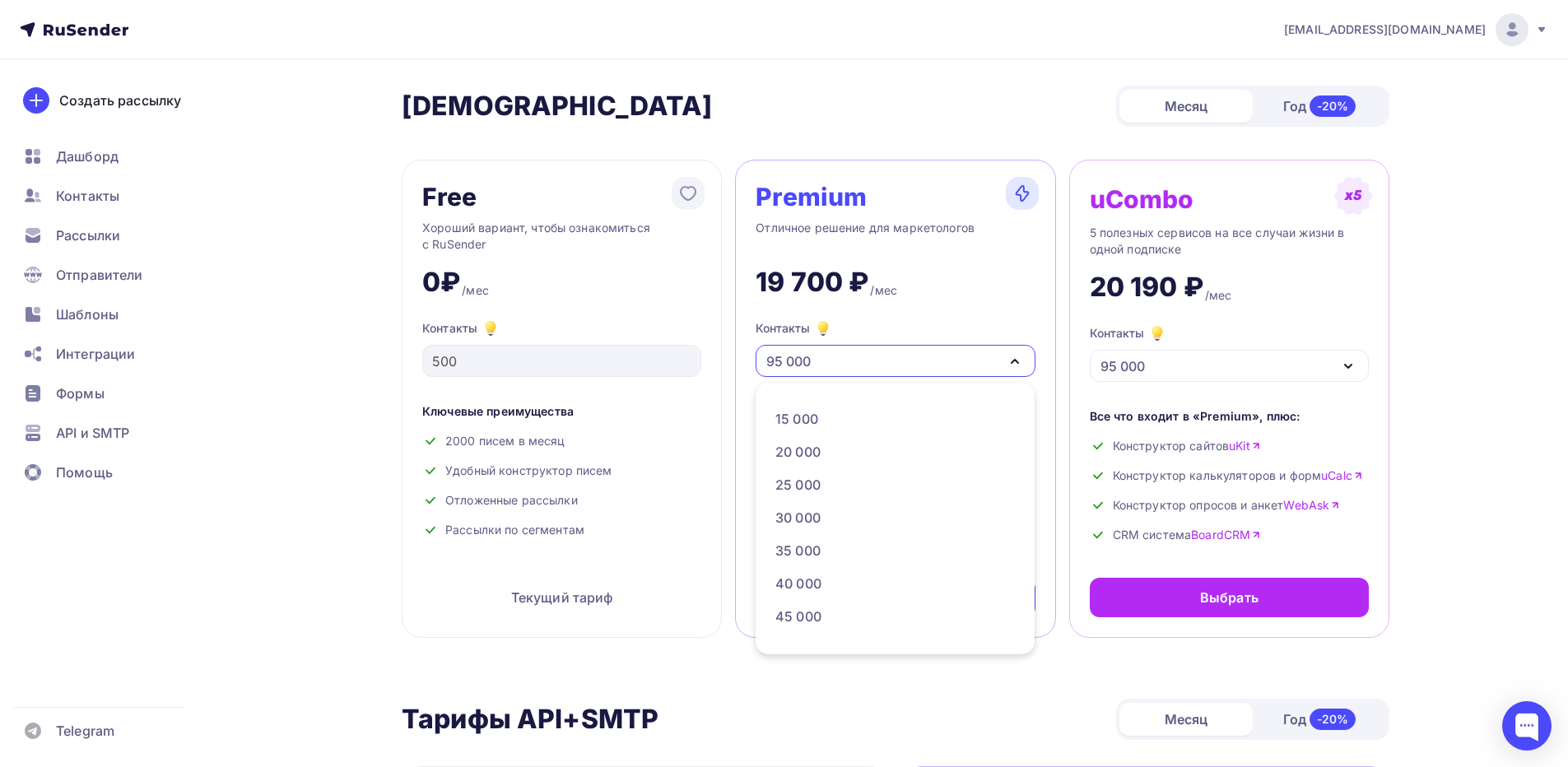
scroll to position [0, 0]
click at [838, 402] on link "1 000" at bounding box center [894, 412] width 257 height 33
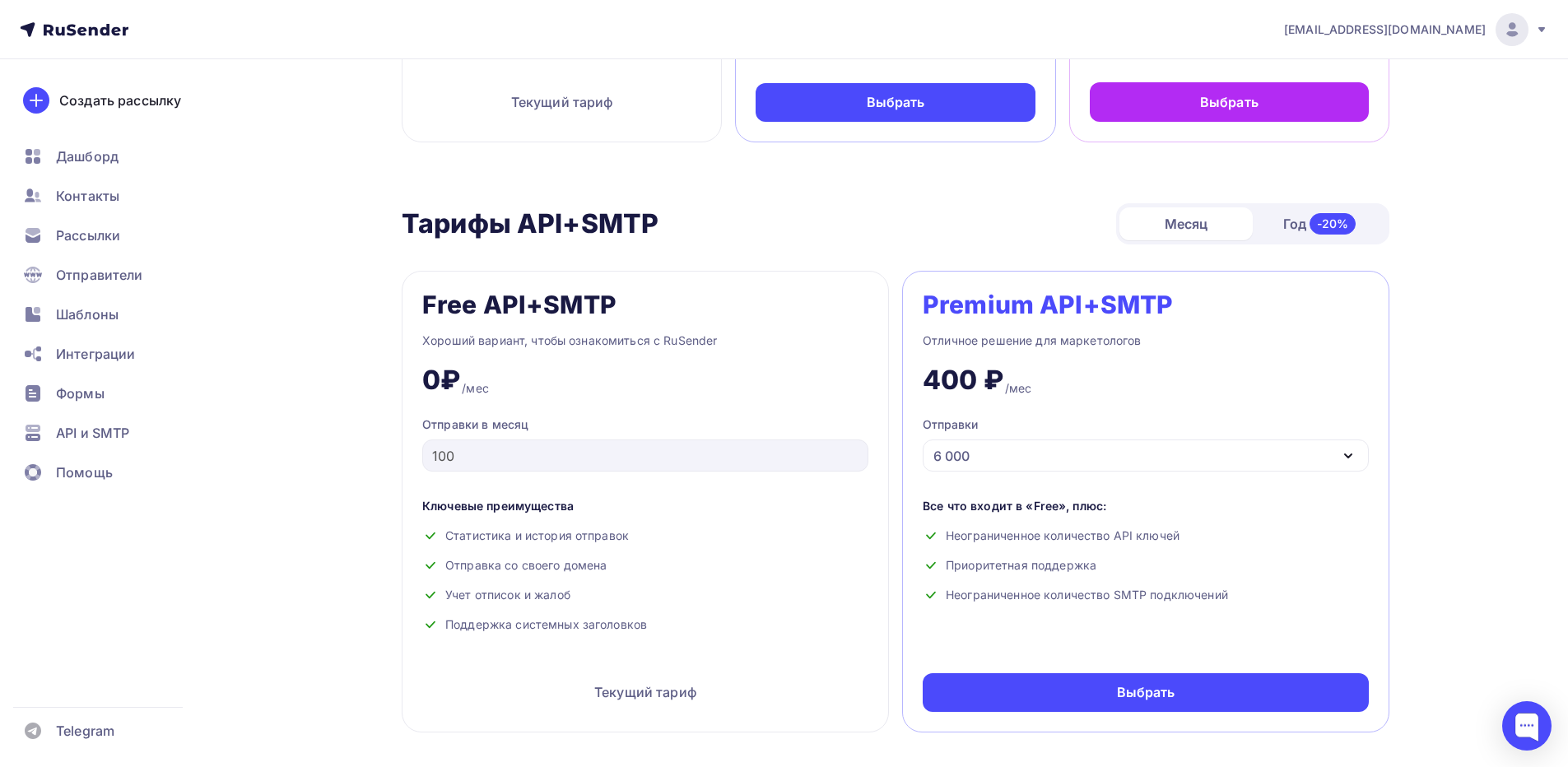
scroll to position [330, 0]
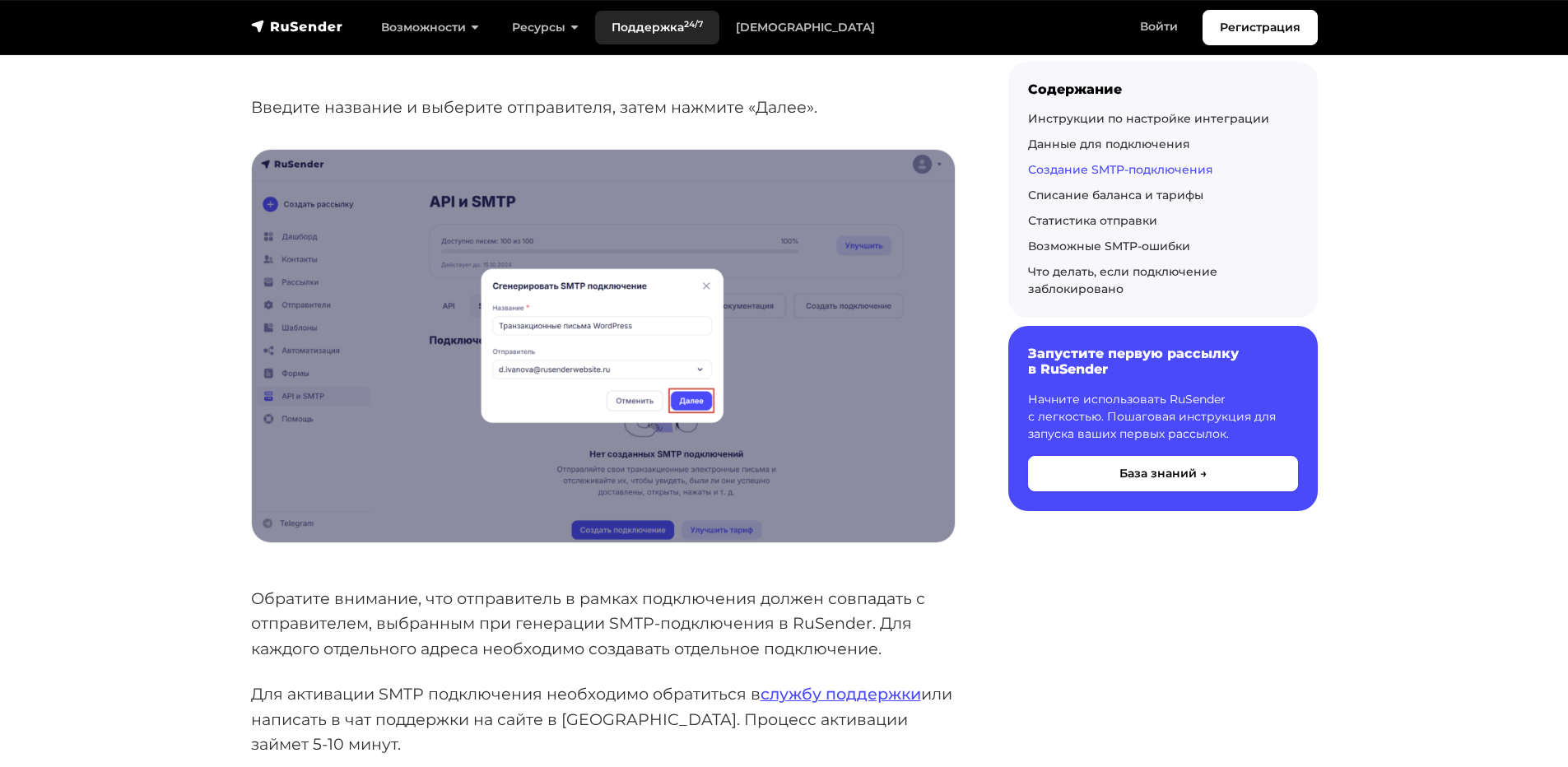
scroll to position [1811, 0]
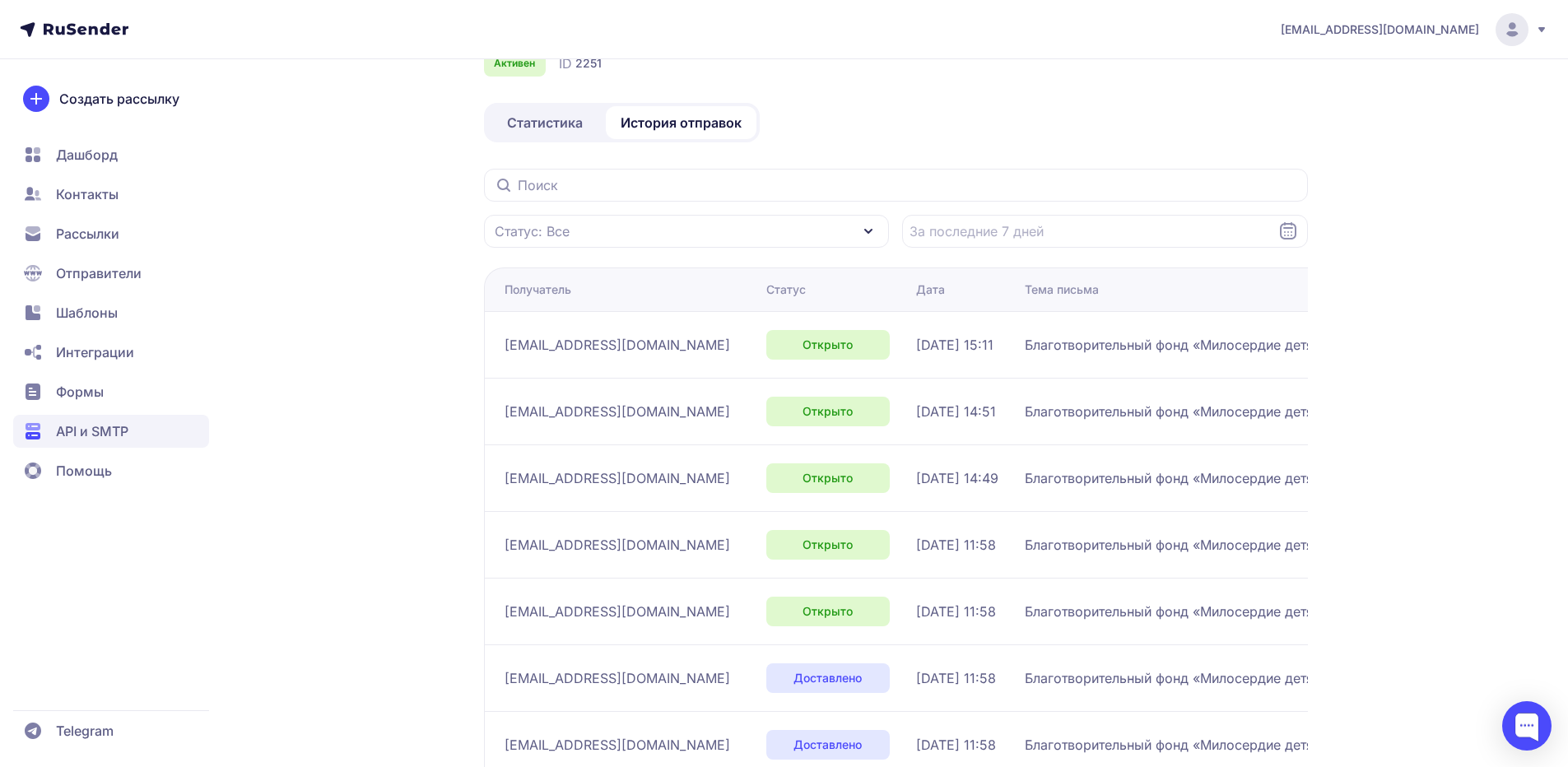
scroll to position [164, 0]
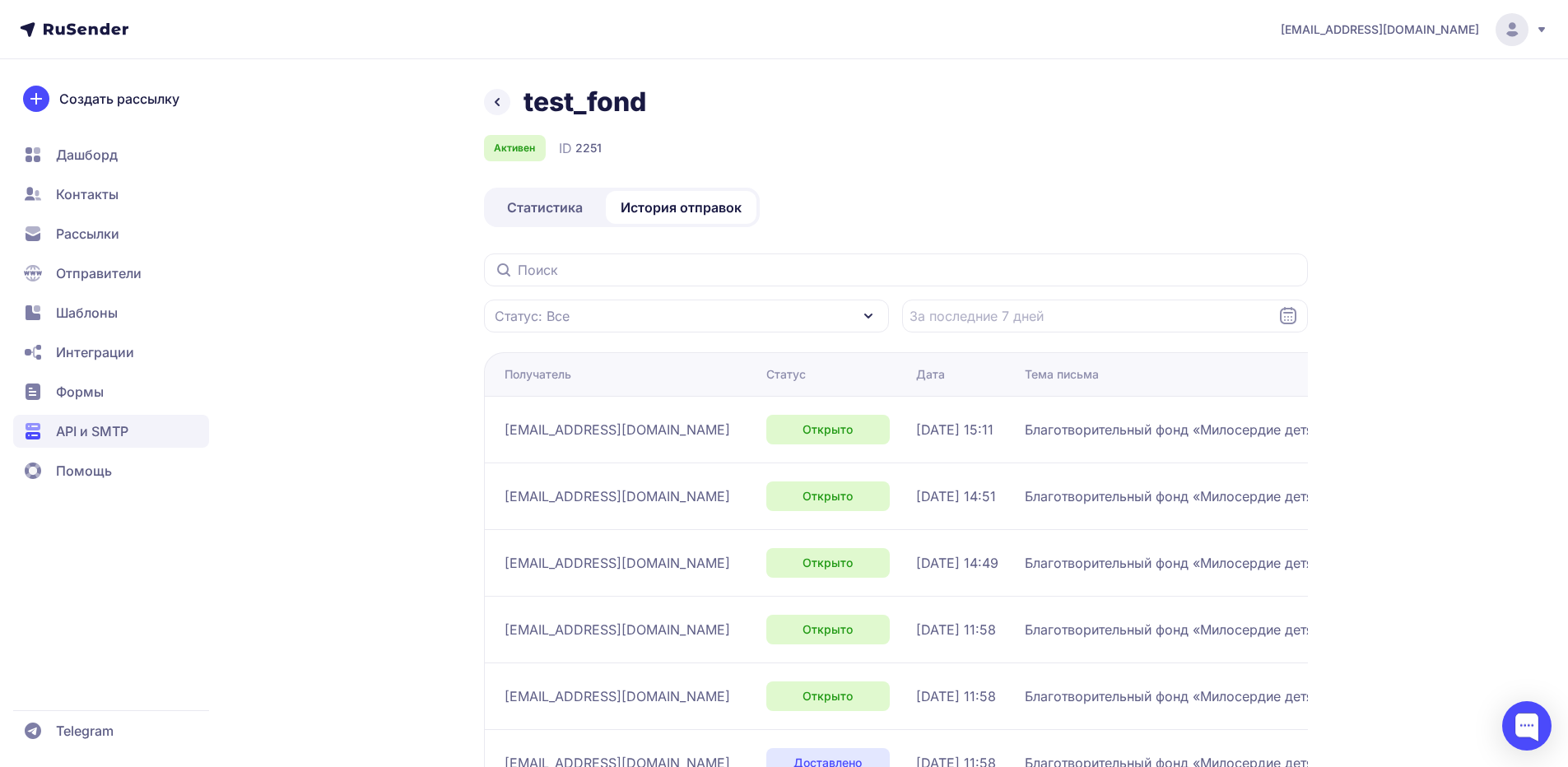
click at [562, 209] on span "Статистика" at bounding box center [545, 208] width 76 height 20
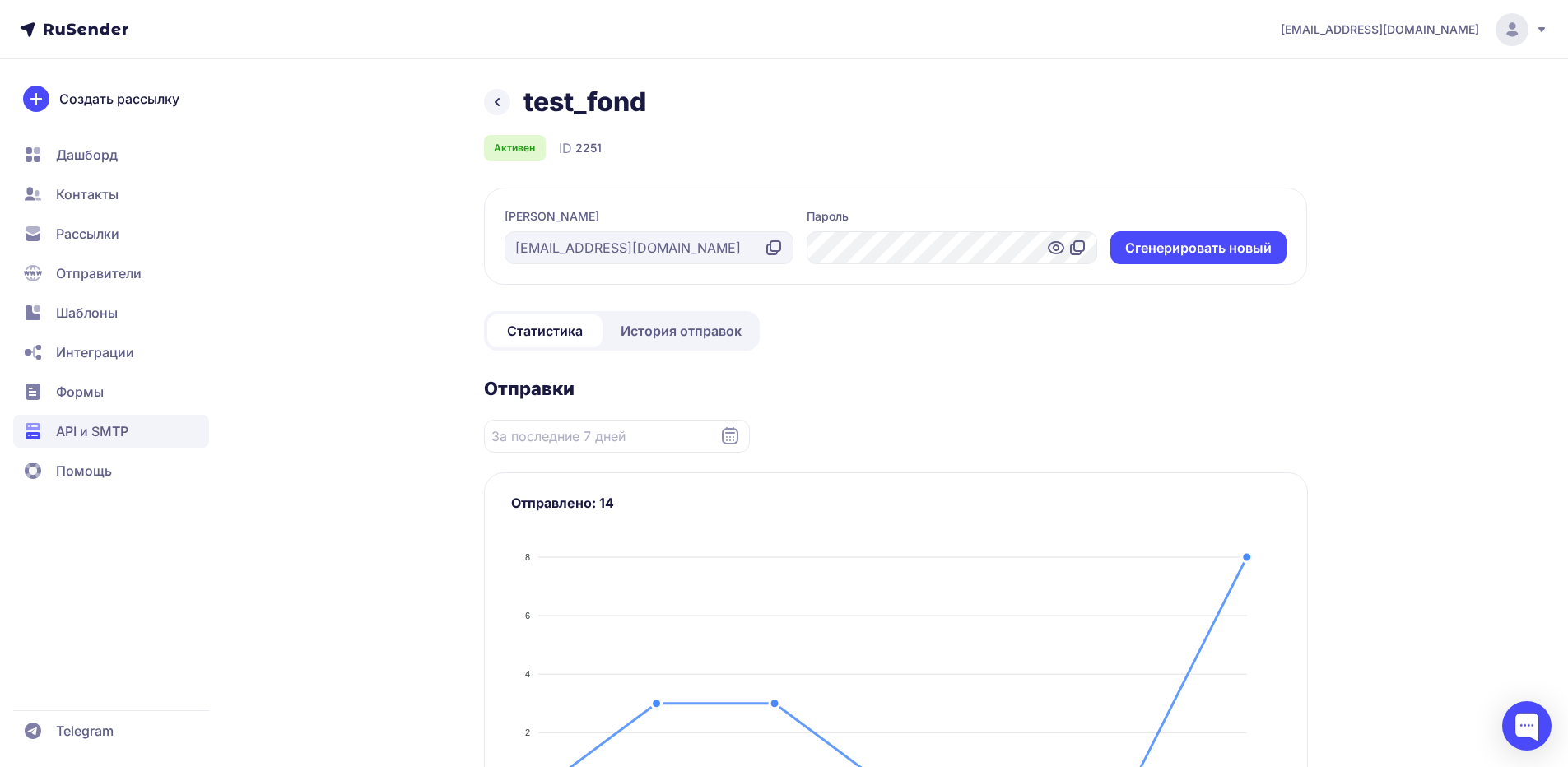
click at [1056, 250] on icon at bounding box center [1055, 247] width 5 height 5
click at [1056, 251] on icon at bounding box center [1057, 247] width 20 height 20
click at [674, 336] on span "История отправок" at bounding box center [681, 331] width 121 height 20
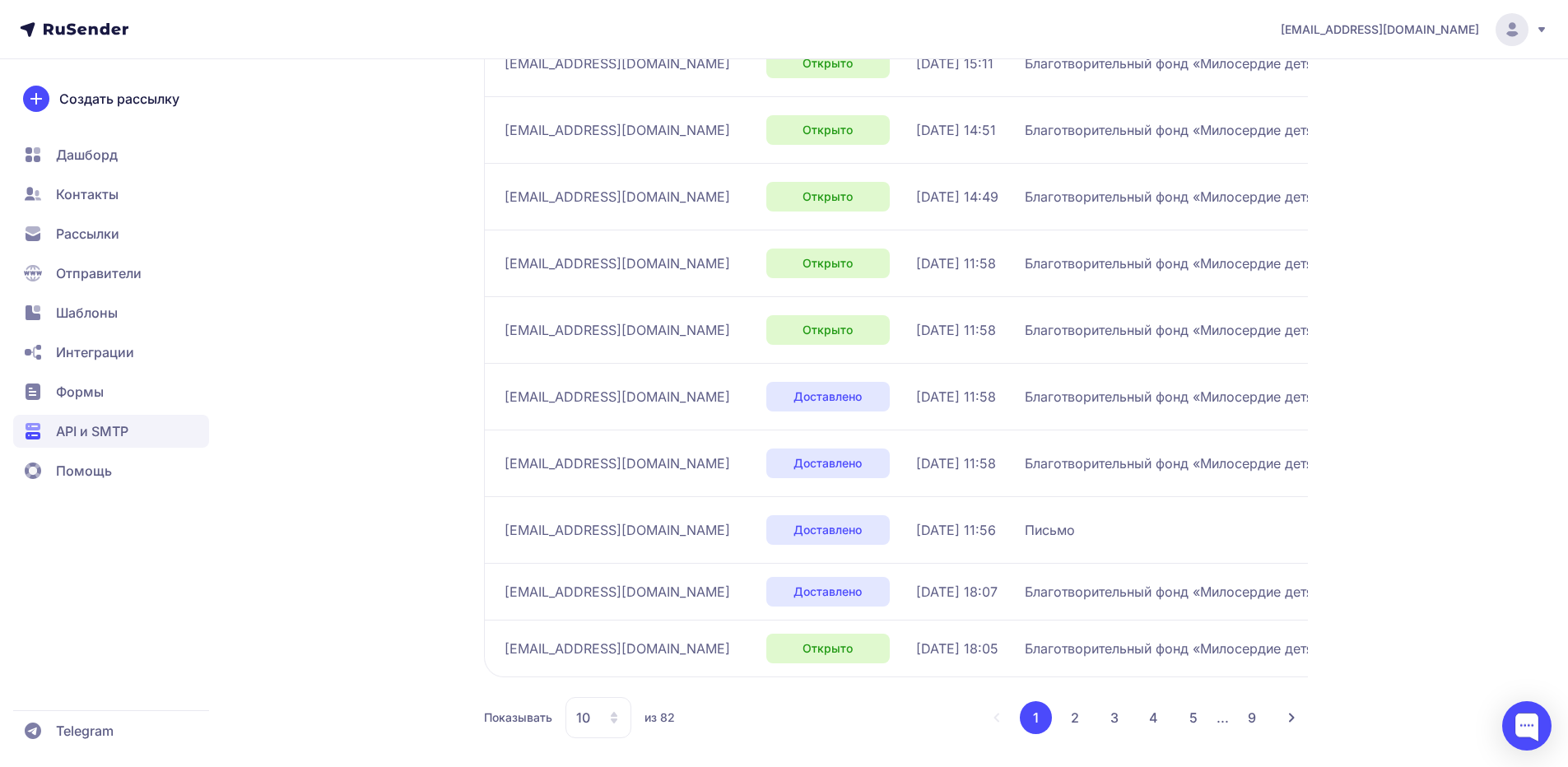
scroll to position [377, 0]
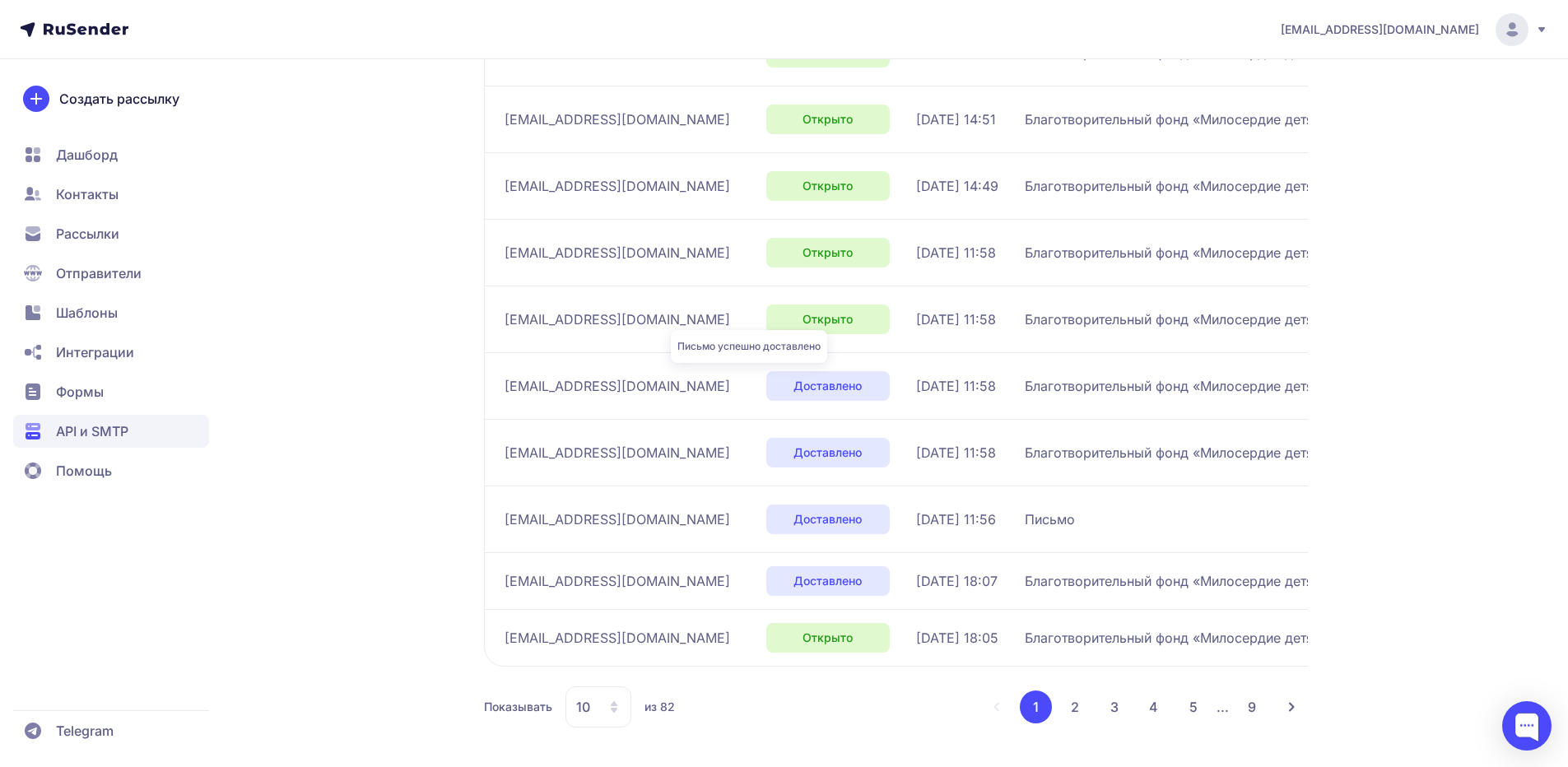
click at [793, 390] on span "Доставлено" at bounding box center [827, 386] width 68 height 17
click at [957, 388] on div "[DATE] 11:58" at bounding box center [964, 386] width 96 height 20
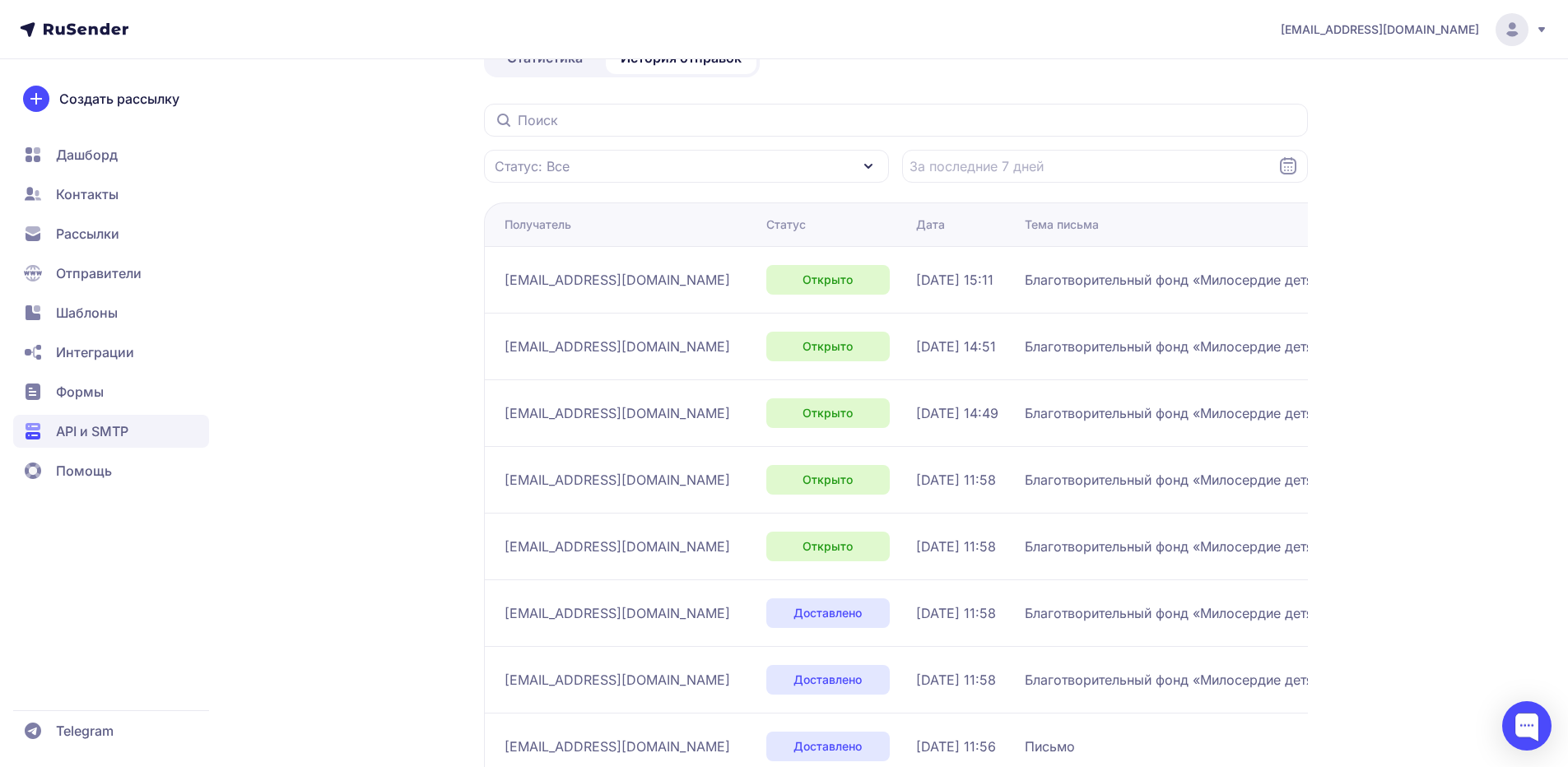
scroll to position [164, 0]
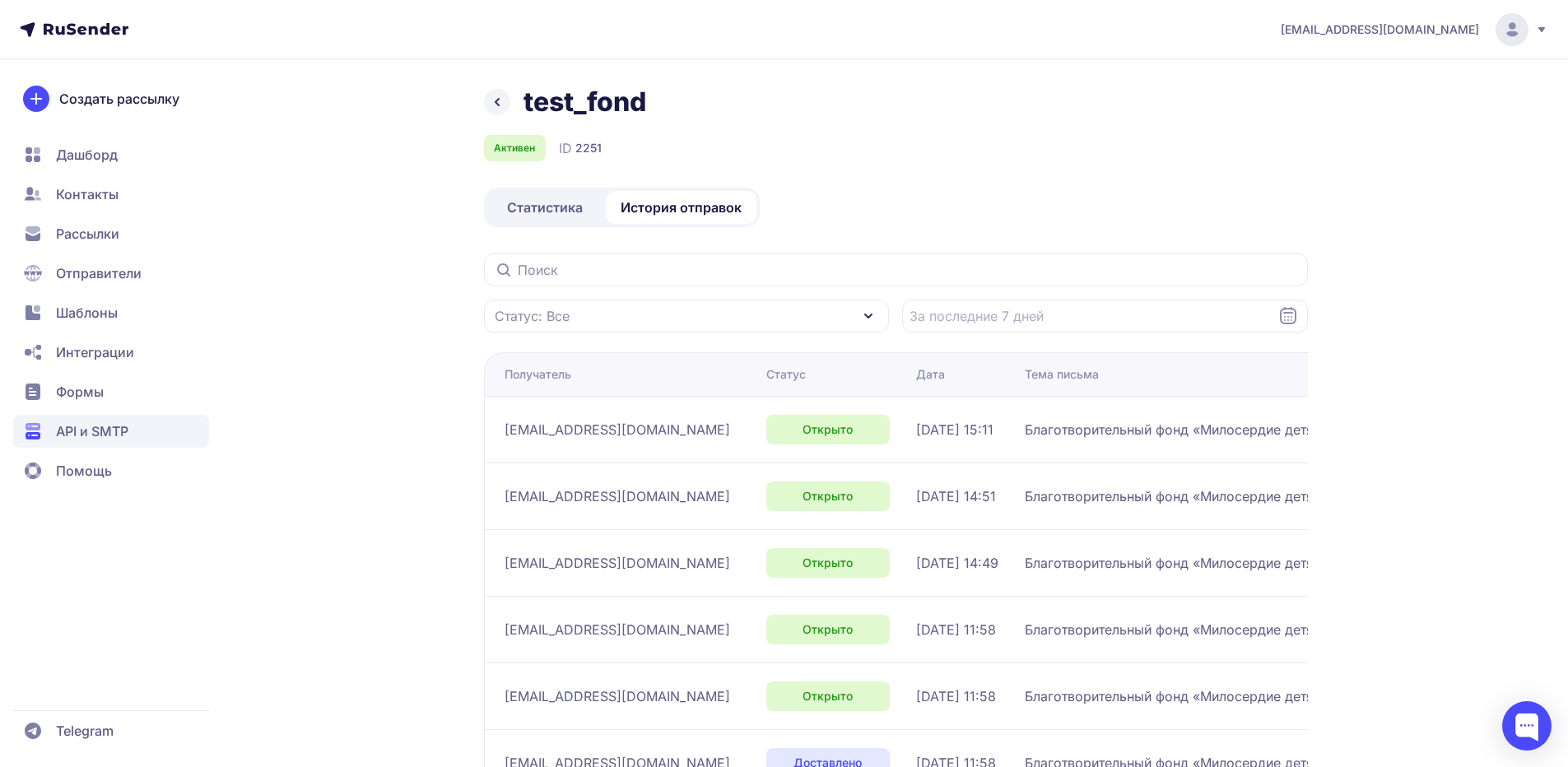
click at [579, 209] on span "Статистика" at bounding box center [545, 208] width 76 height 20
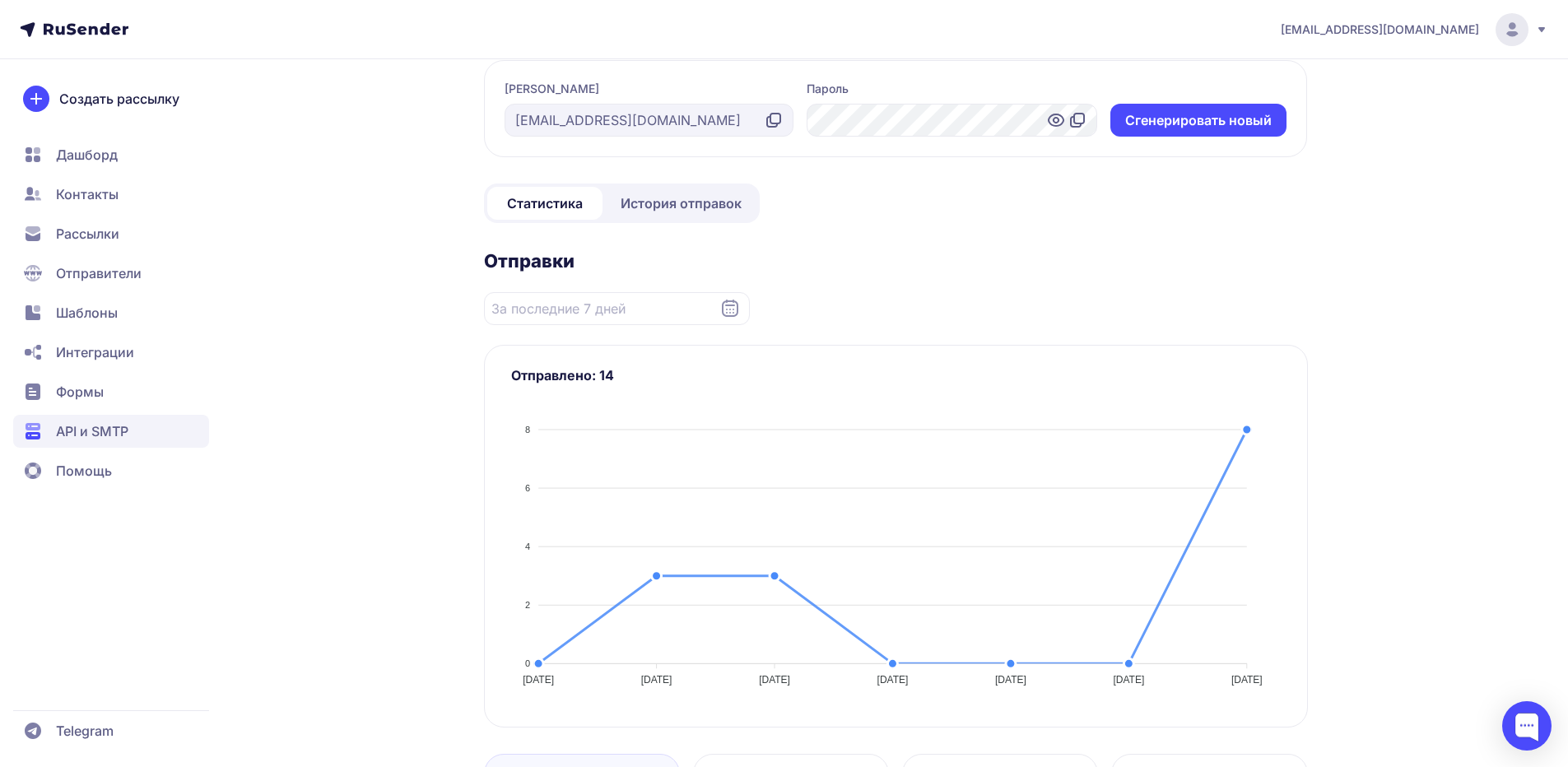
scroll to position [247, 0]
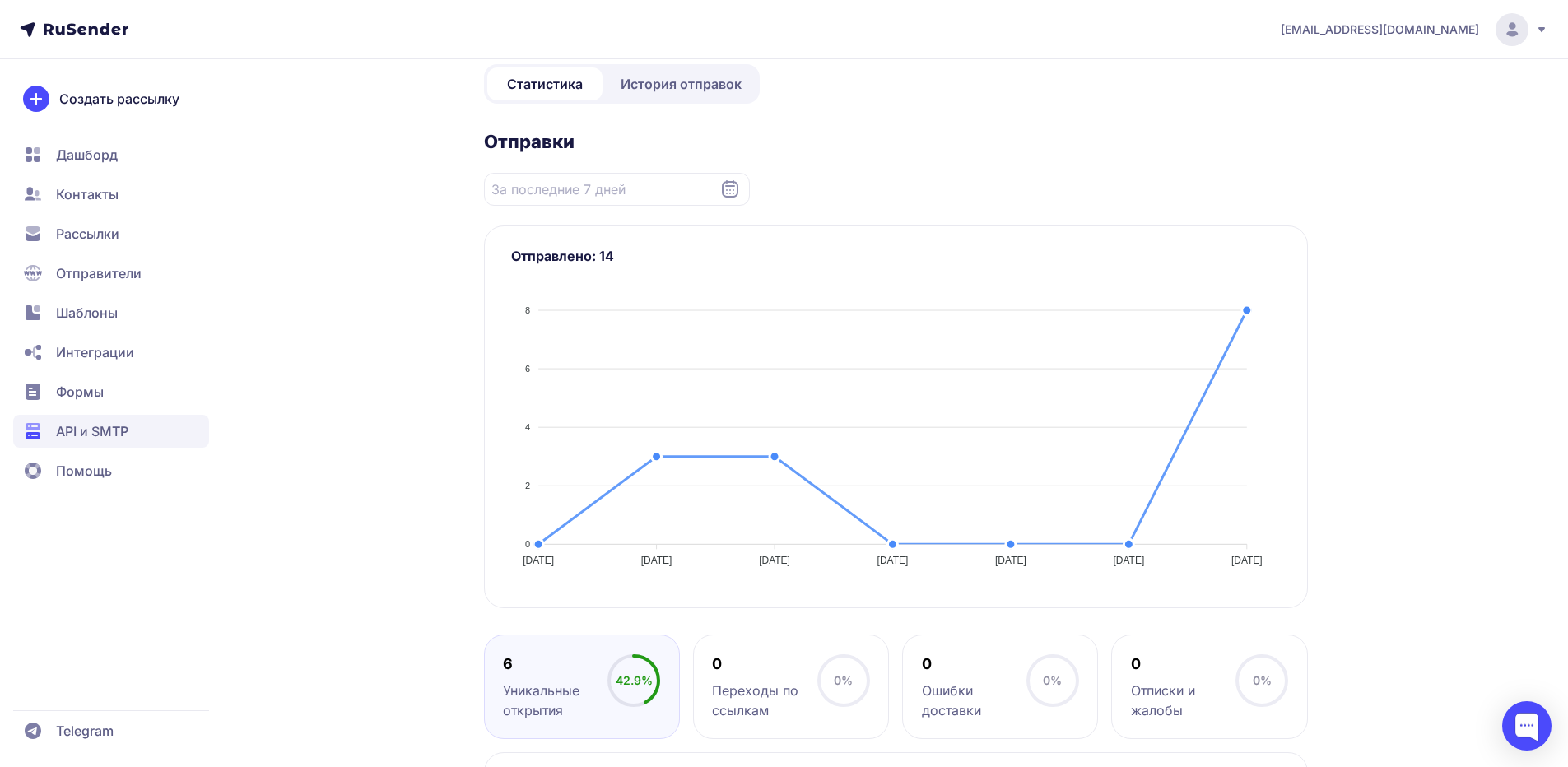
drag, startPoint x: 104, startPoint y: 425, endPoint x: 128, endPoint y: 428, distance: 24.2
click at [105, 425] on span "API и SMTP" at bounding box center [92, 431] width 72 height 20
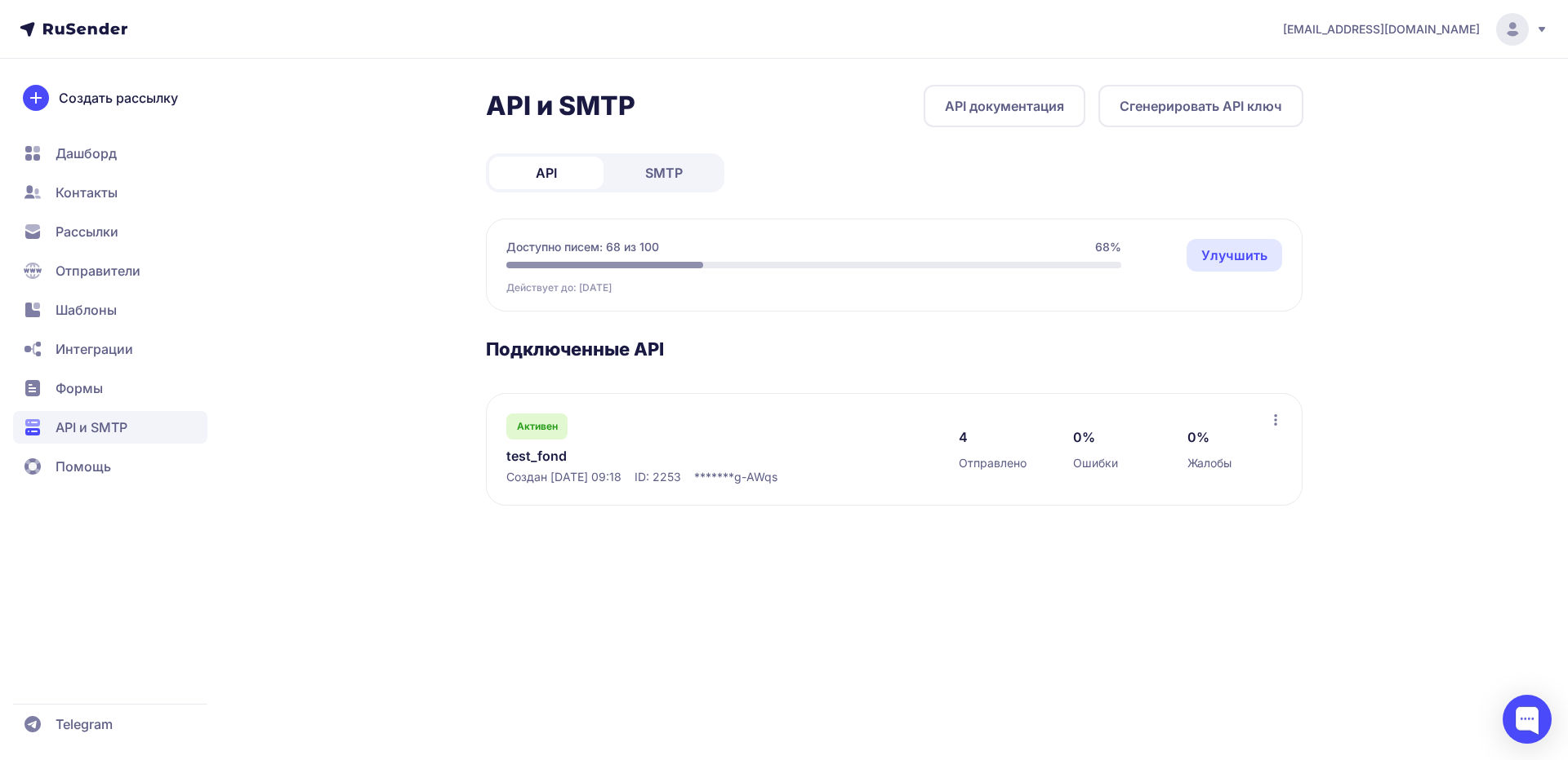
click at [664, 200] on div "API и SMTP API документация Сгенерировать API ключ API SMTP Доступно писем: 68 …" at bounding box center [894, 315] width 817 height 460
click at [639, 173] on link "SMTP" at bounding box center [663, 173] width 114 height 32
click at [548, 463] on link "test_fond" at bounding box center [673, 456] width 335 height 20
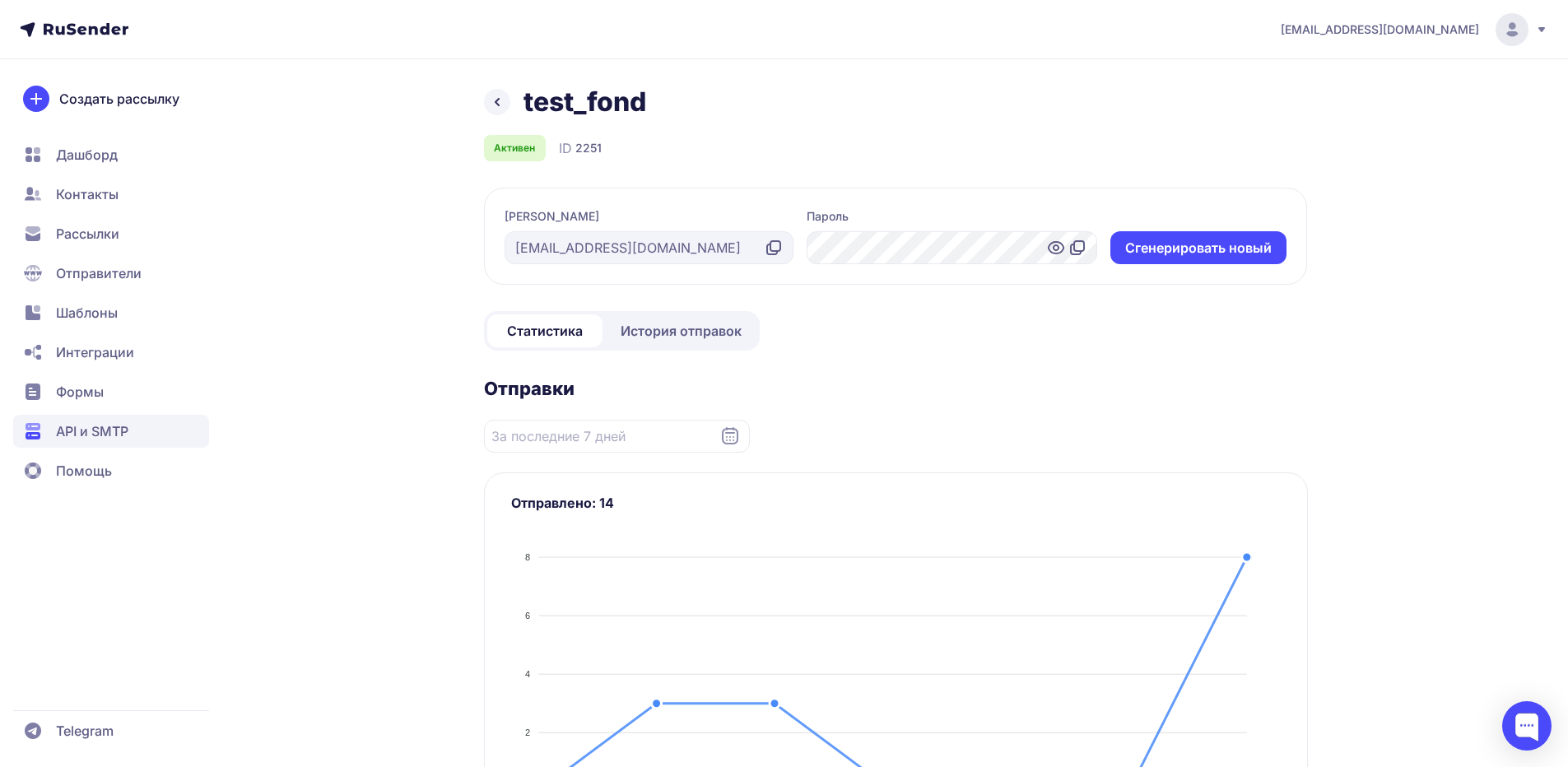
click at [703, 348] on div "Статистика История отправок" at bounding box center [621, 332] width 276 height 40
click at [702, 331] on span "История отправок" at bounding box center [681, 331] width 121 height 20
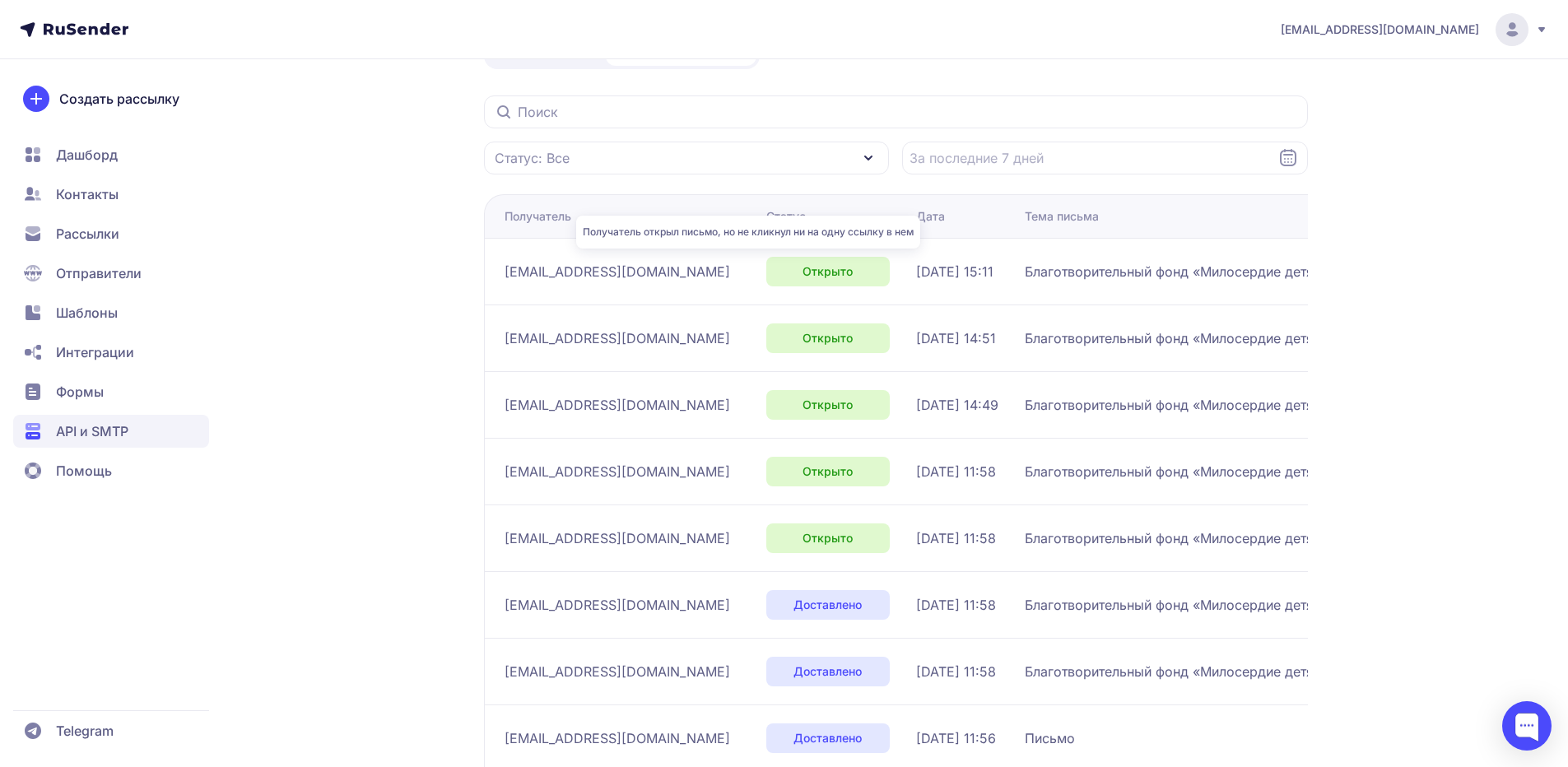
scroll to position [164, 0]
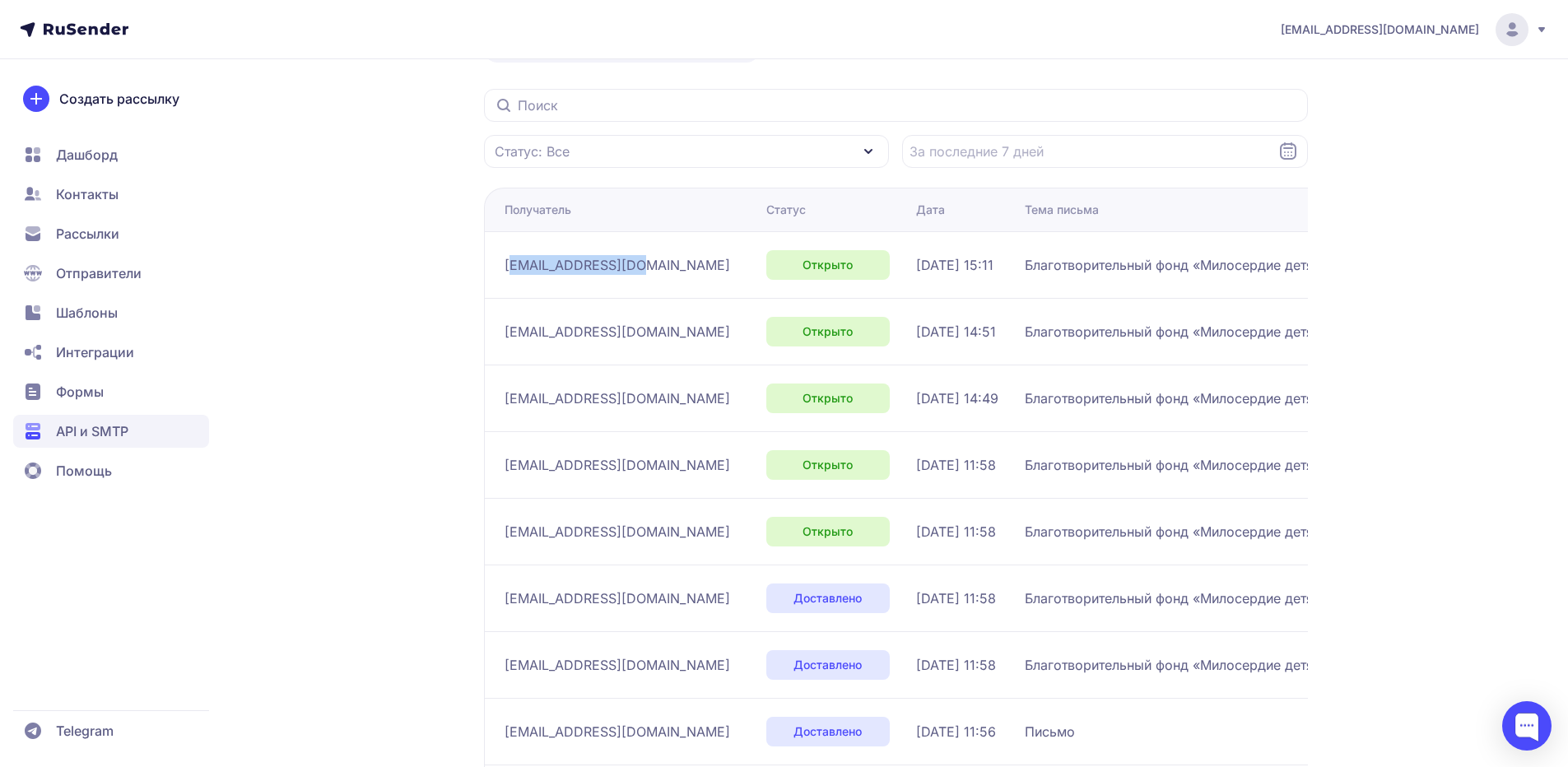
drag, startPoint x: 601, startPoint y: 267, endPoint x: 521, endPoint y: 276, distance: 80.5
click at [498, 264] on td "madpah0m@gmail.com" at bounding box center [621, 264] width 276 height 66
click at [909, 292] on td "08.09.2025, 15:11" at bounding box center [964, 264] width 109 height 66
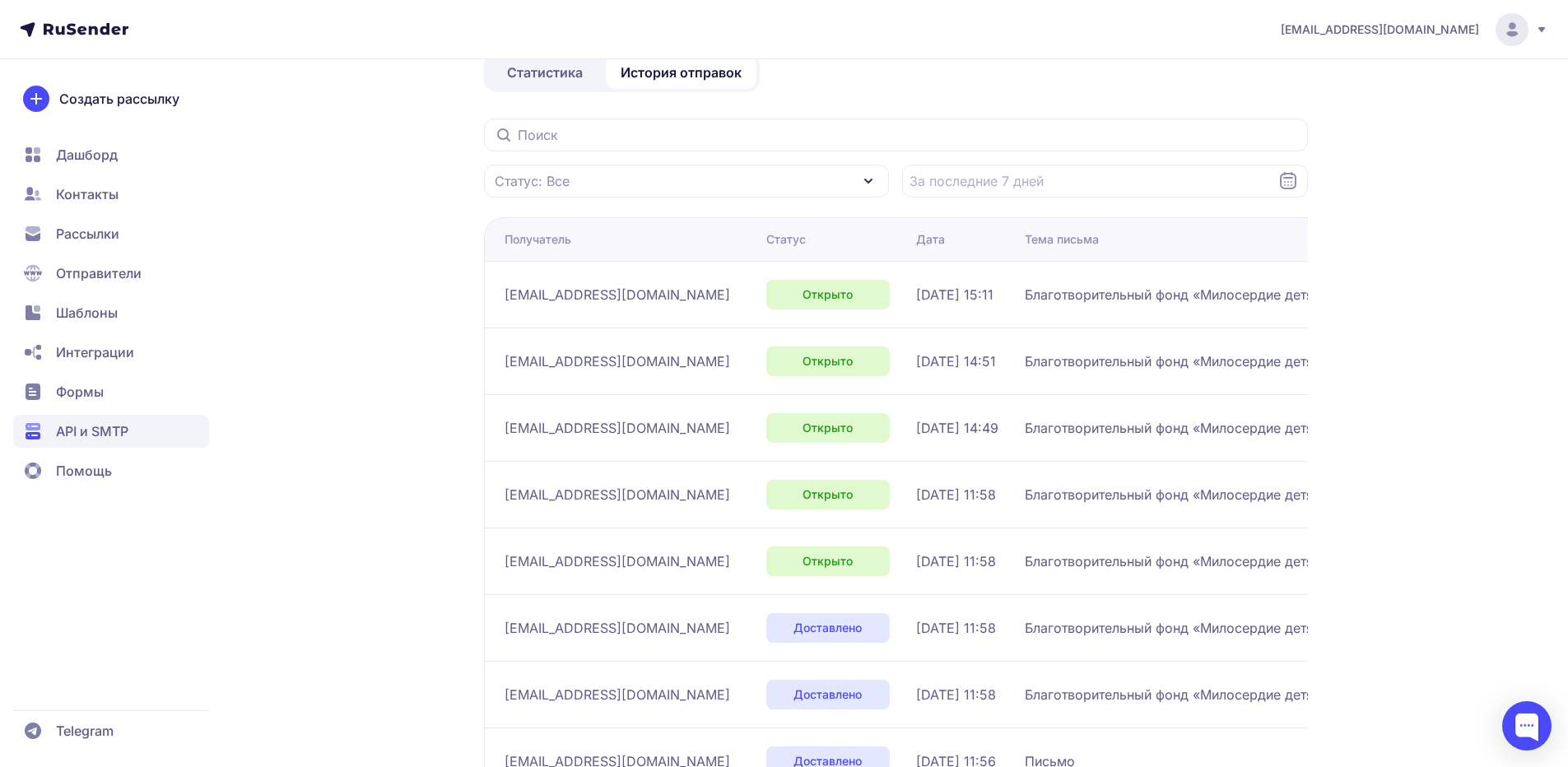
scroll to position [48, 0]
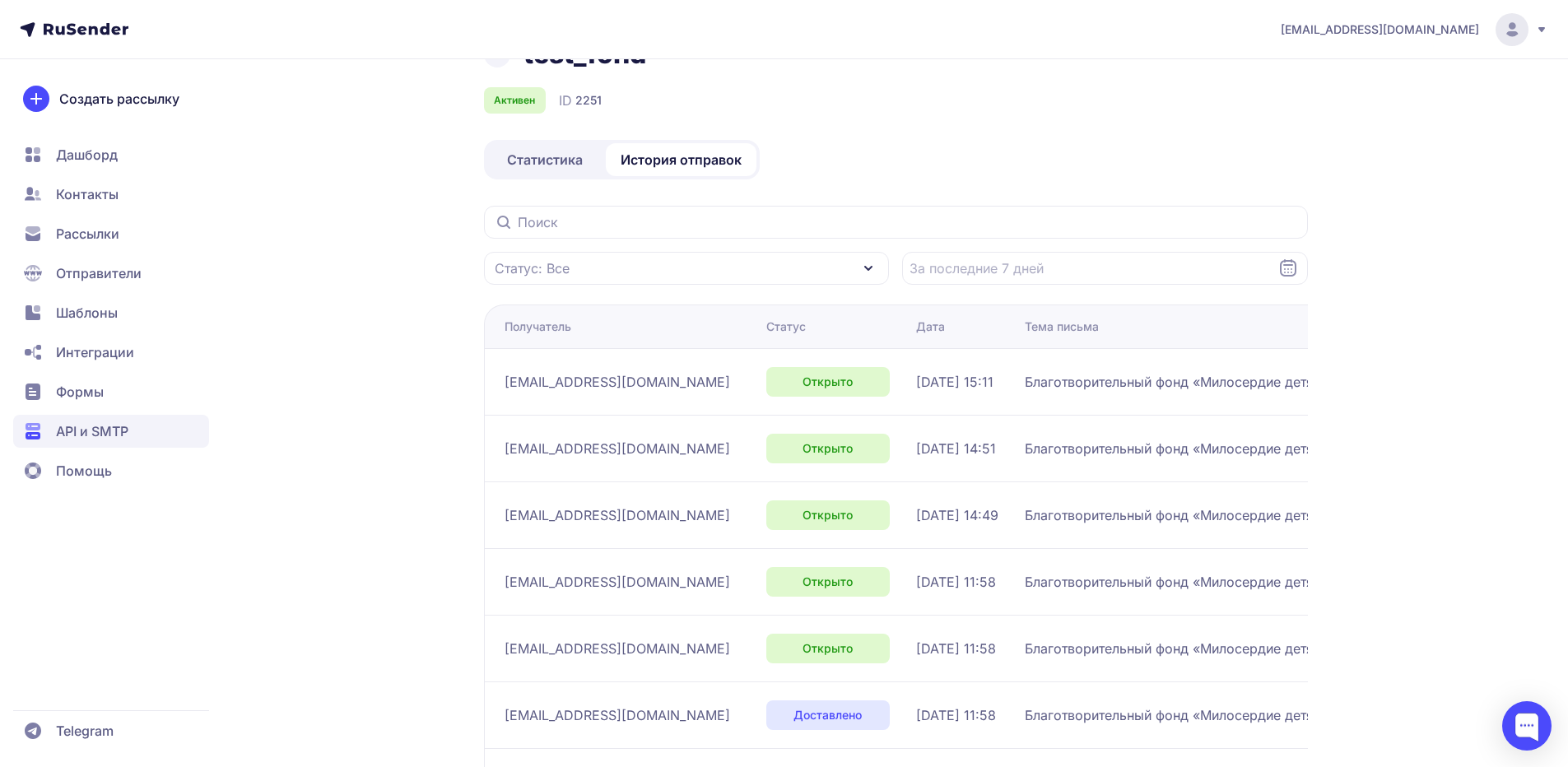
click at [584, 163] on link "Статистика" at bounding box center [545, 159] width 115 height 33
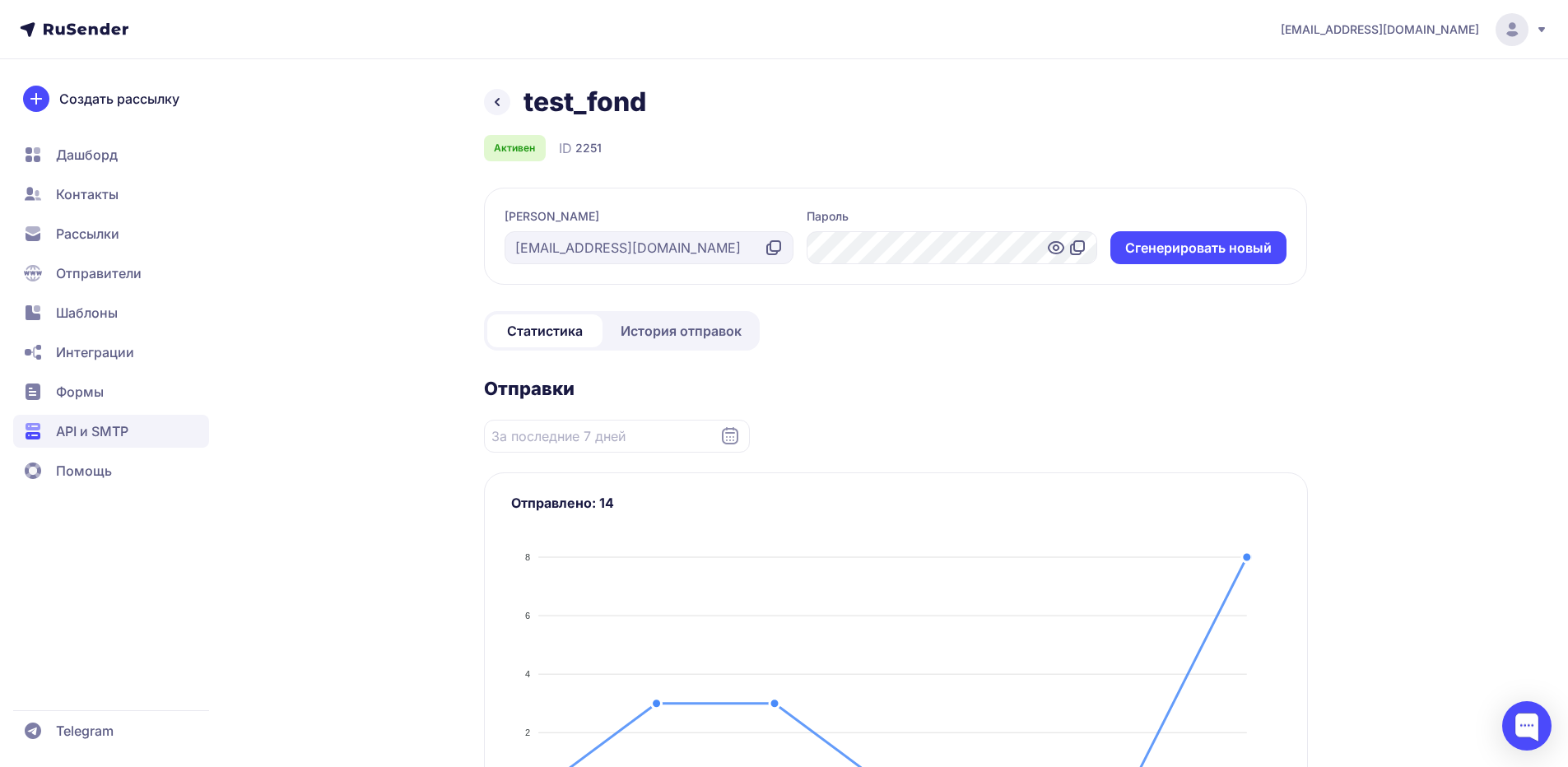
click at [120, 434] on span "API и SMTP" at bounding box center [92, 431] width 72 height 20
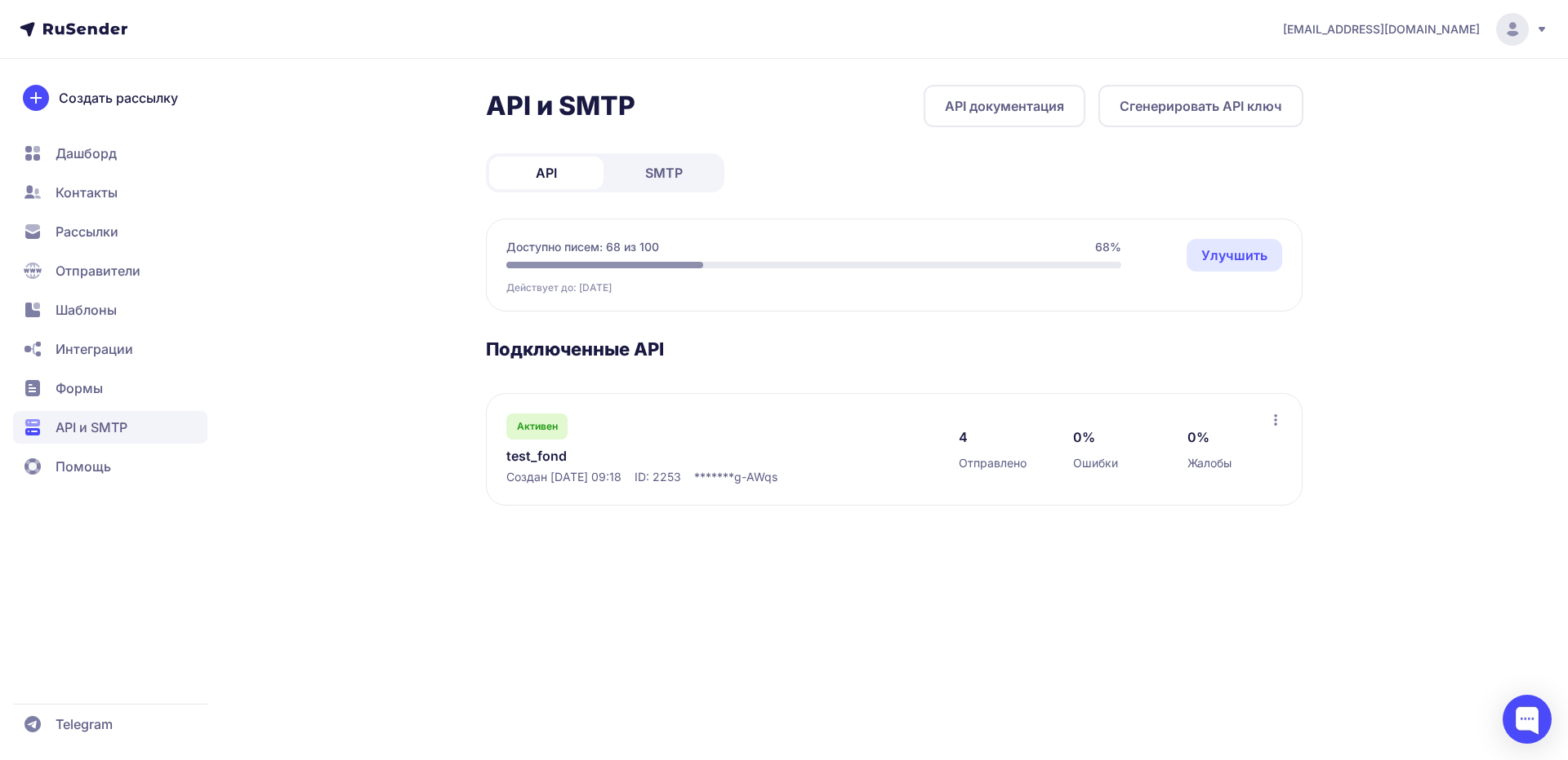
click at [542, 464] on link "test_fond" at bounding box center [673, 456] width 335 height 20
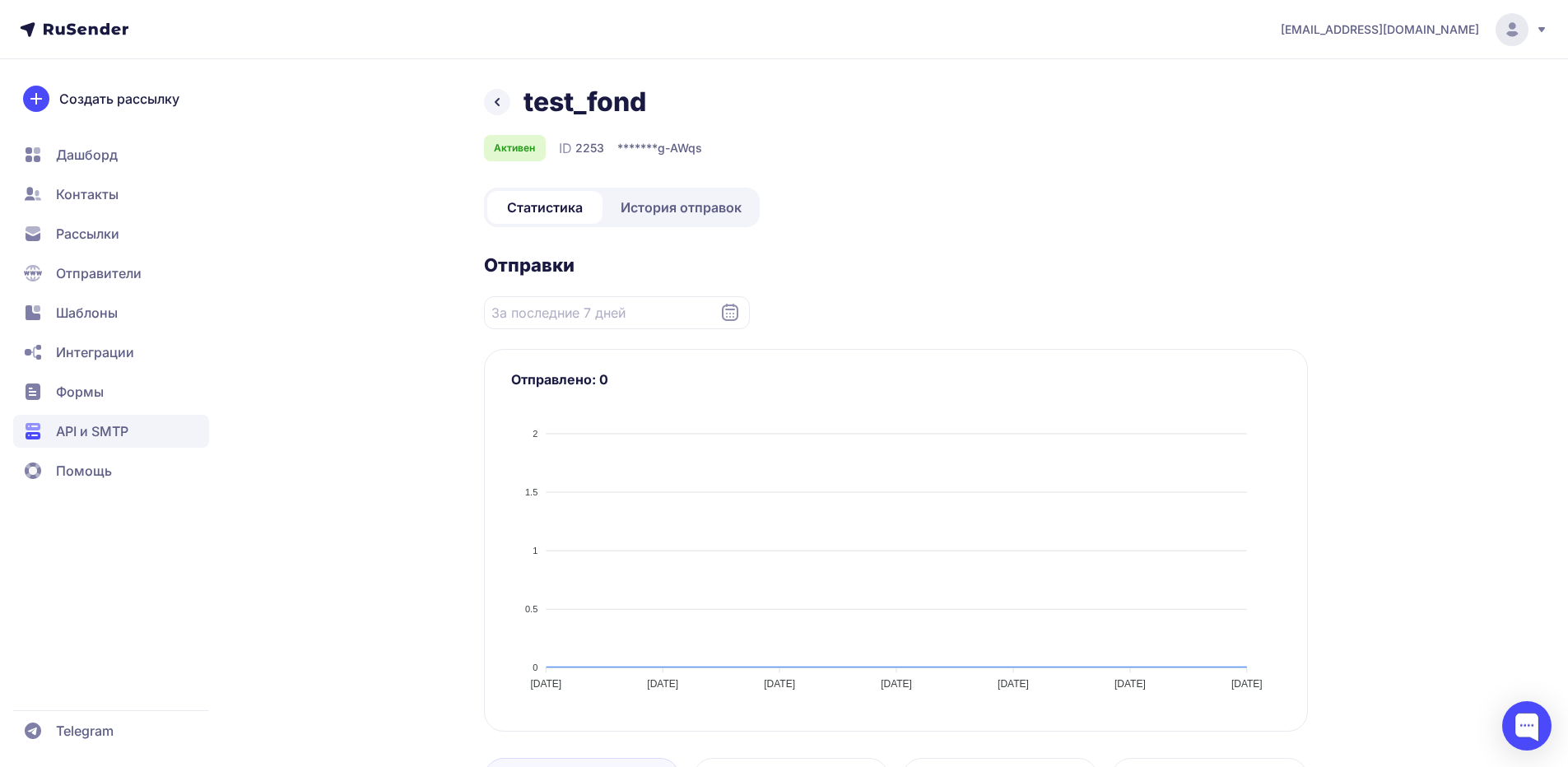
click at [682, 198] on span "История отправок" at bounding box center [681, 208] width 121 height 20
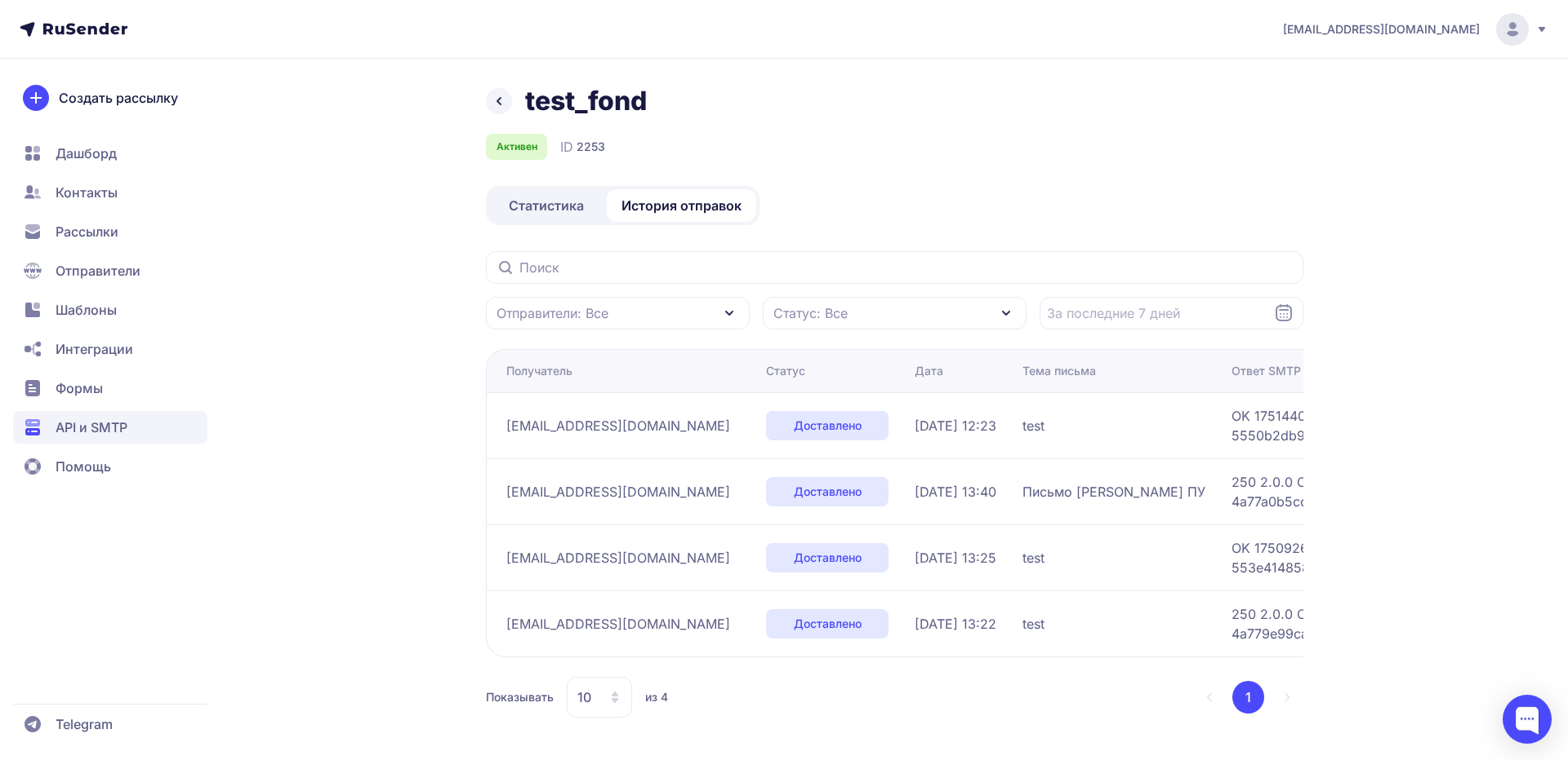
click at [570, 201] on span "Статистика" at bounding box center [546, 206] width 76 height 20
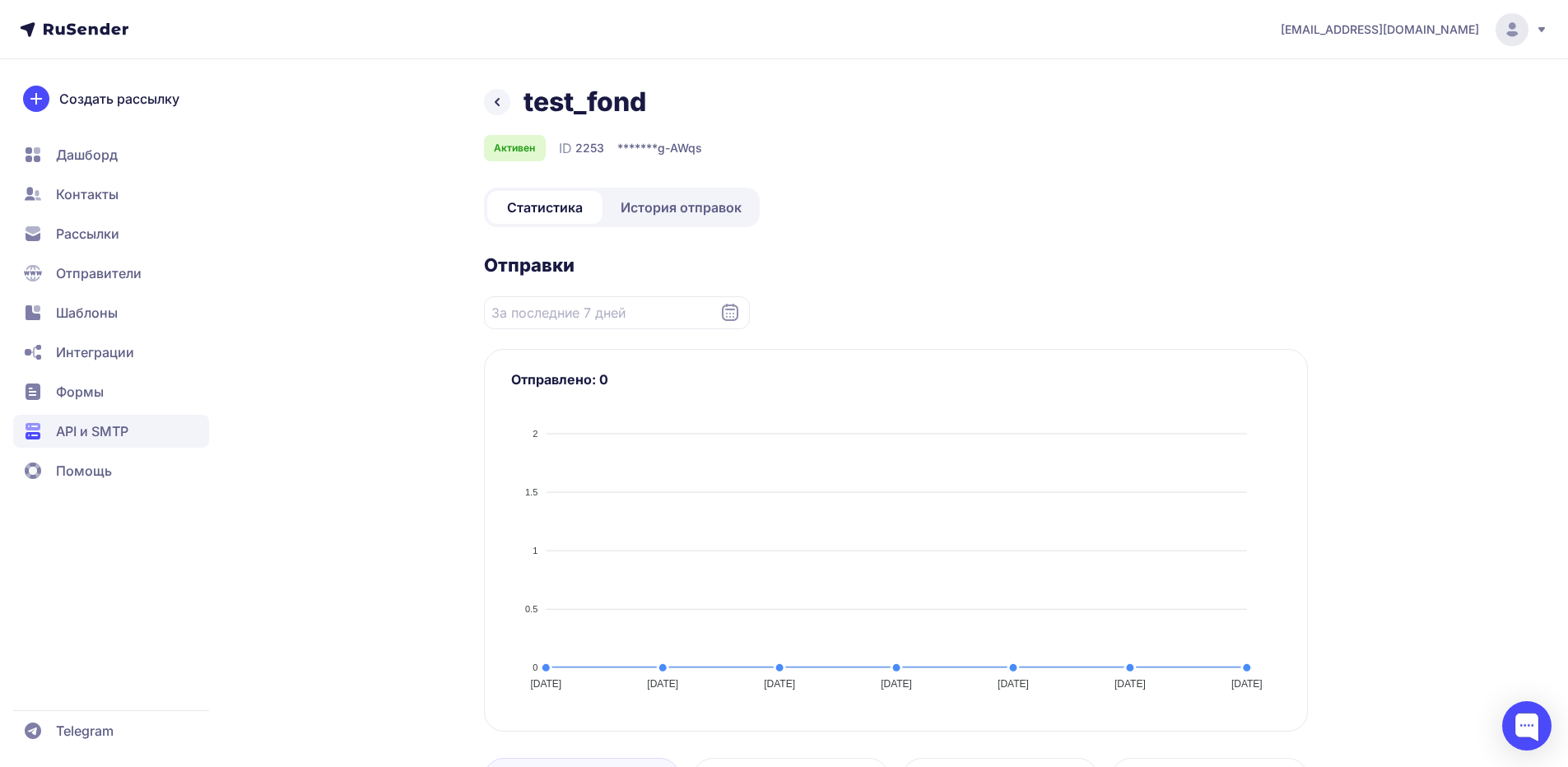
click at [502, 107] on icon at bounding box center [498, 102] width 20 height 20
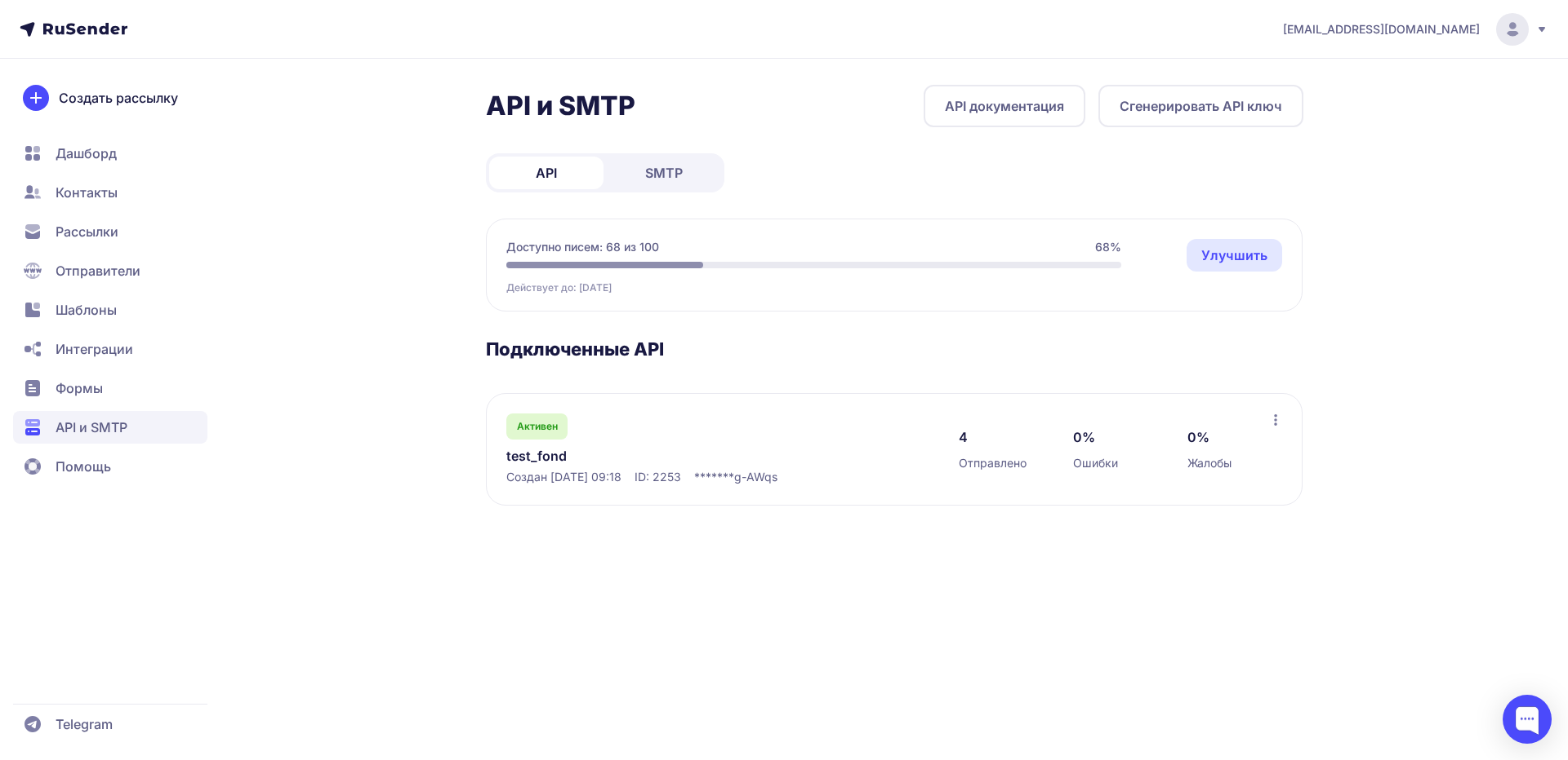
click at [683, 188] on link "SMTP" at bounding box center [663, 173] width 114 height 32
click at [663, 454] on link "test_fond" at bounding box center [673, 456] width 335 height 20
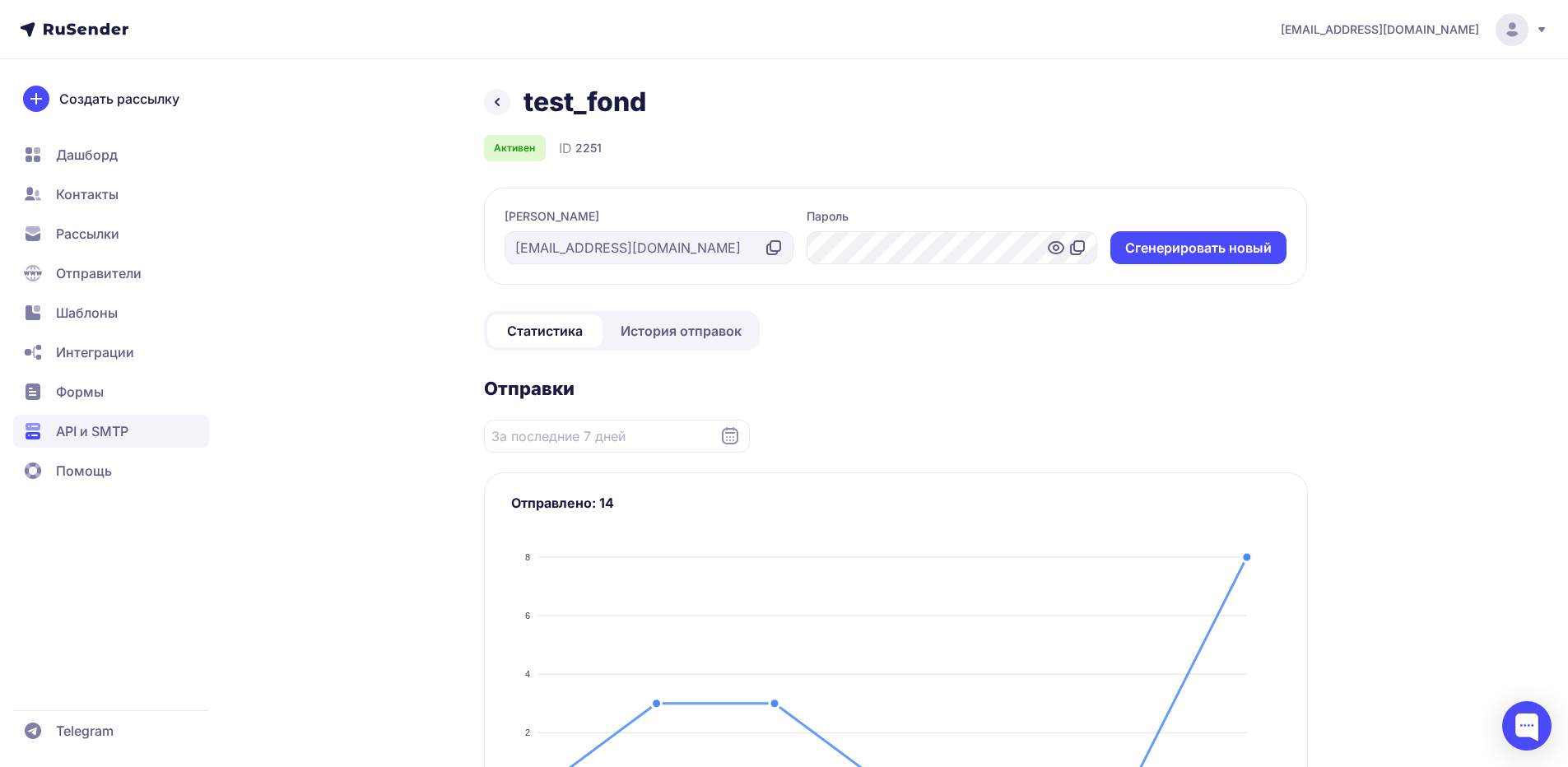
click at [129, 424] on span "API и SMTP" at bounding box center [92, 431] width 72 height 20
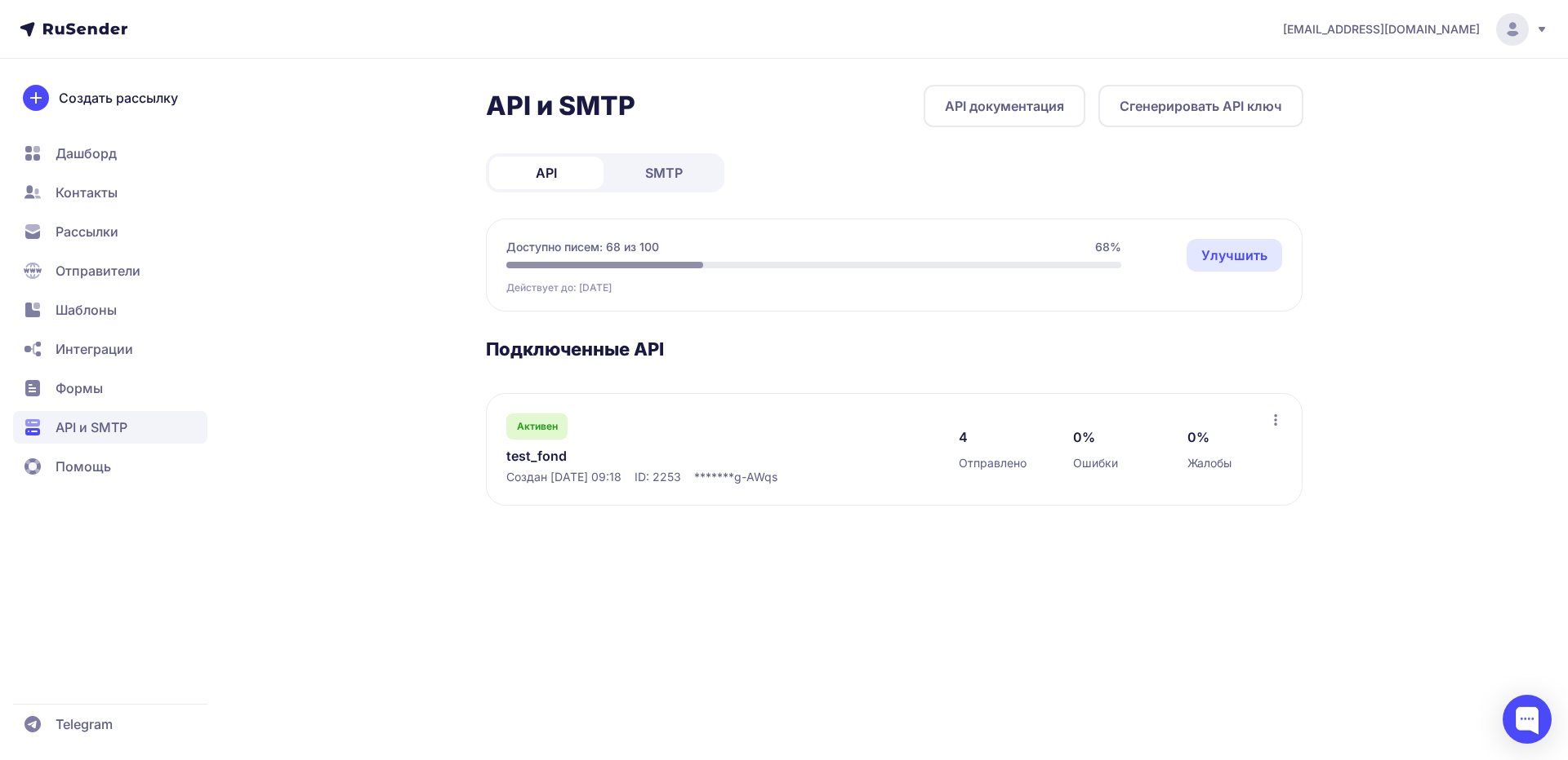
drag, startPoint x: 658, startPoint y: 143, endPoint x: 679, endPoint y: 168, distance: 32.6
click at [658, 144] on div "API и SMTP API документация Сгенерировать API ключ API SMTP Доступно писем: 68 …" at bounding box center [894, 315] width 817 height 460
click at [679, 168] on span "SMTP" at bounding box center [663, 173] width 37 height 20
click at [542, 456] on link "test_fond" at bounding box center [673, 456] width 335 height 20
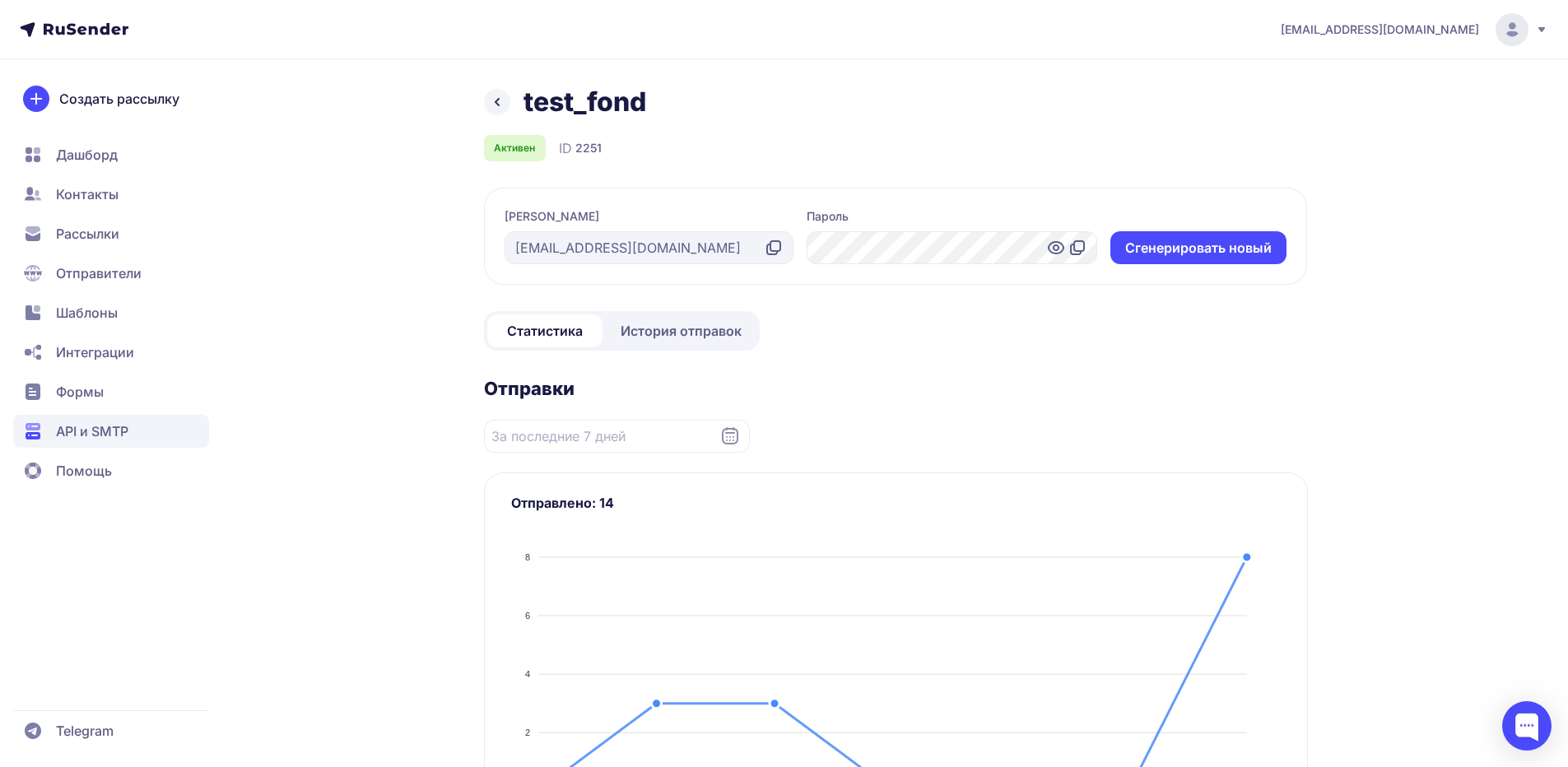
click at [695, 252] on div "info@pro-paradigma.ru" at bounding box center [649, 247] width 290 height 33
click at [770, 249] on icon at bounding box center [774, 247] width 20 height 20
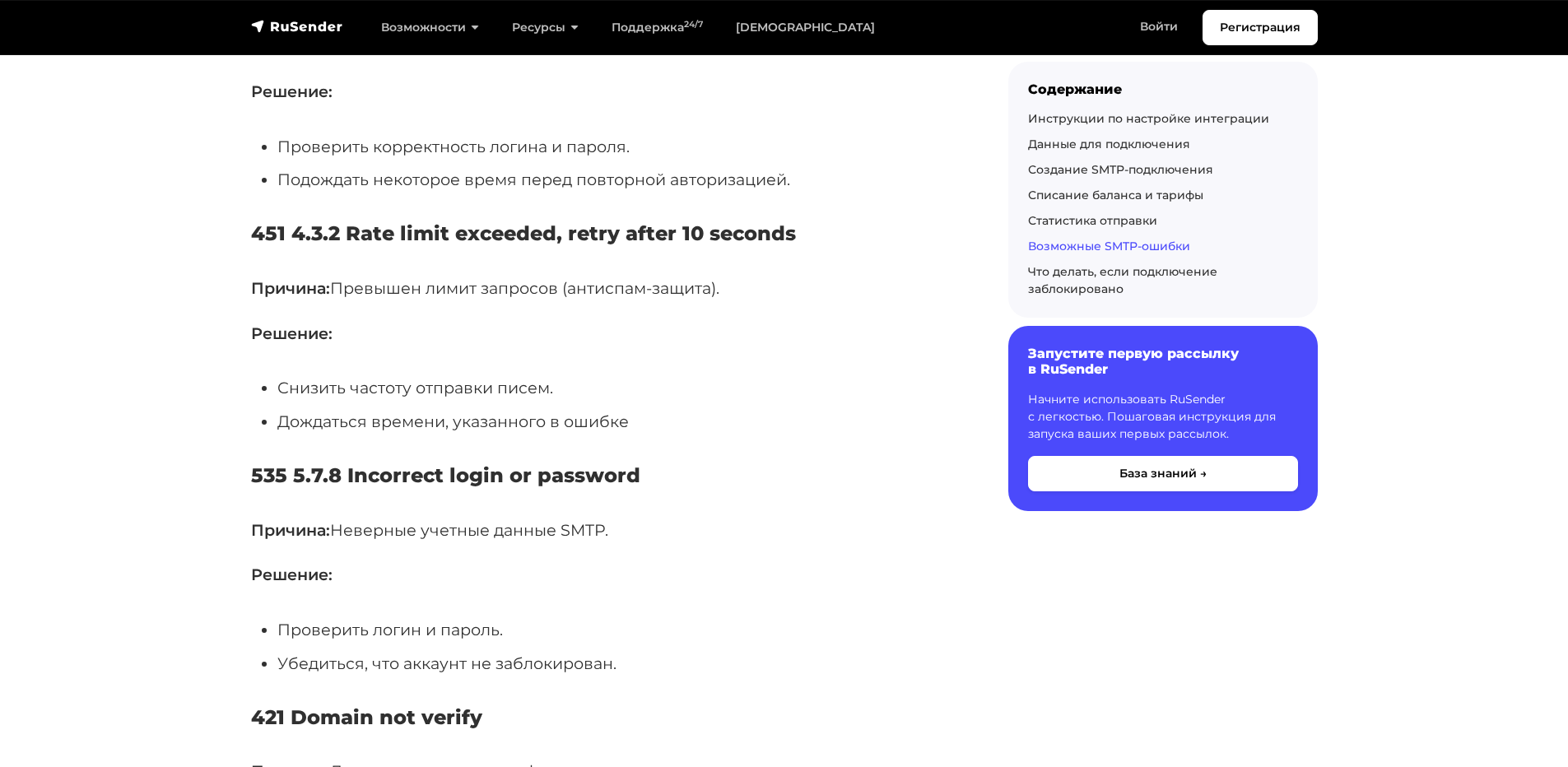
scroll to position [6093, 0]
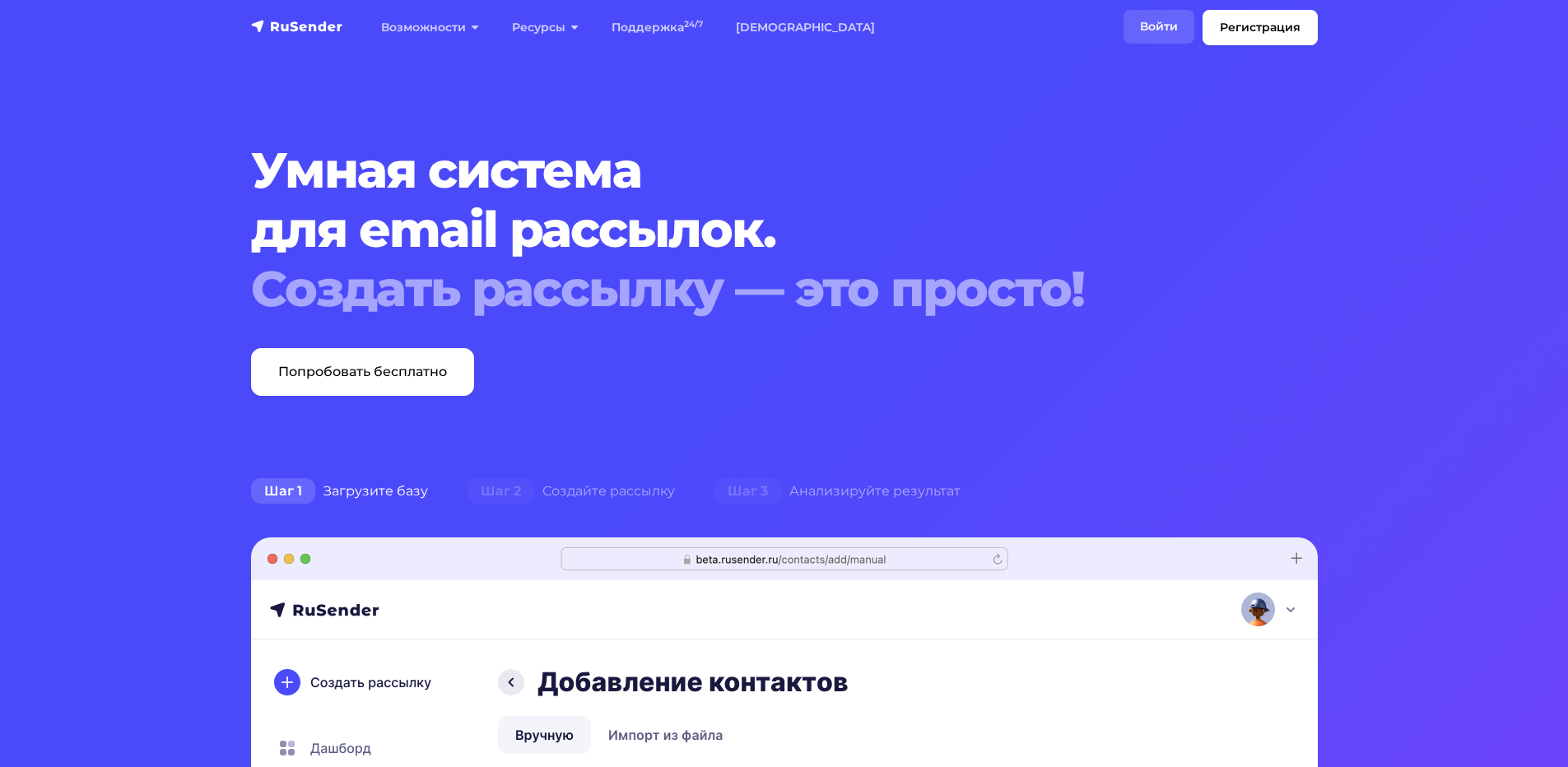
click at [1159, 19] on link "Войти" at bounding box center [1159, 27] width 71 height 34
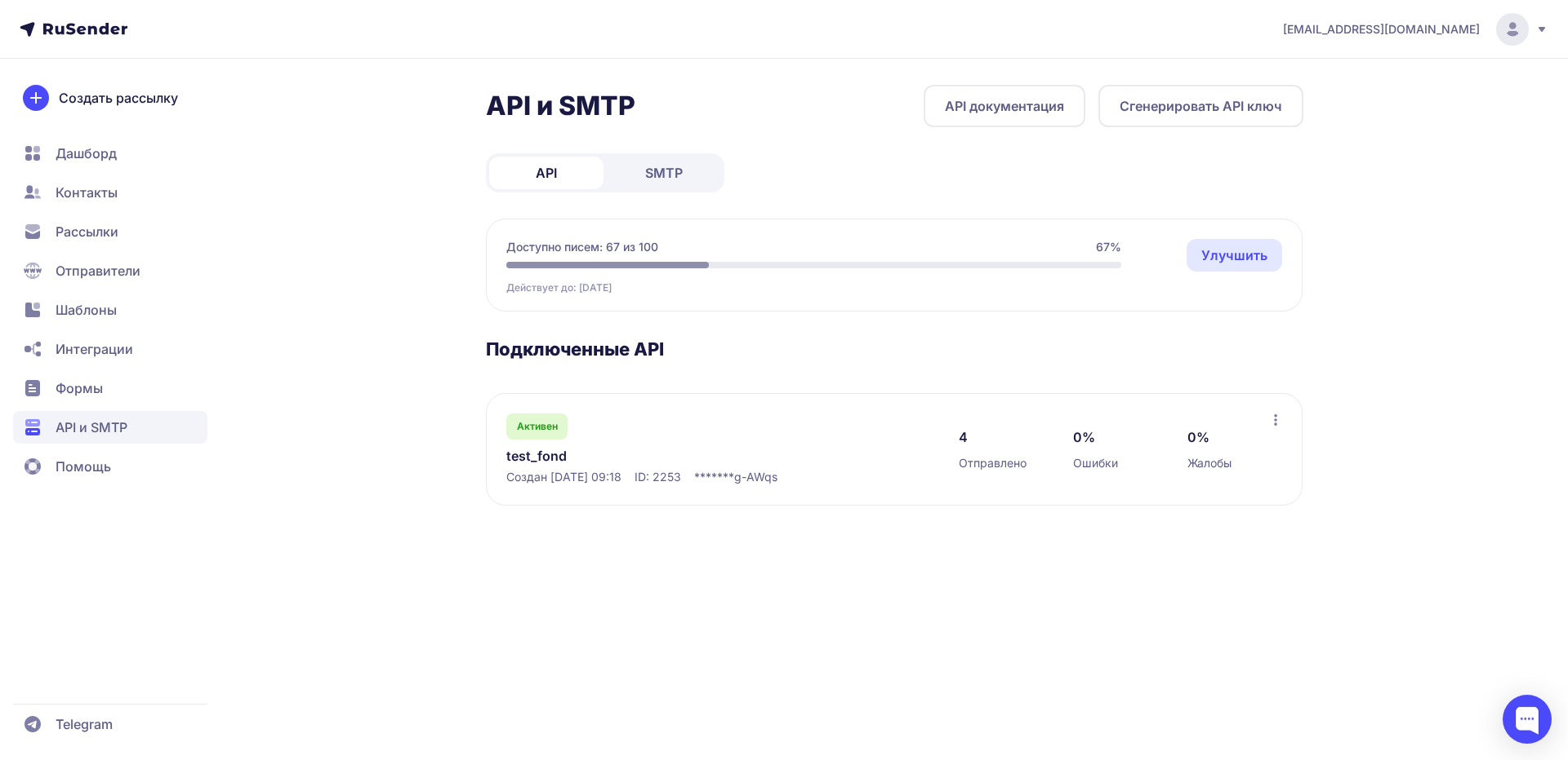
click at [653, 177] on span "SMTP" at bounding box center [663, 173] width 37 height 20
click at [561, 449] on link "test_fond" at bounding box center [673, 456] width 335 height 20
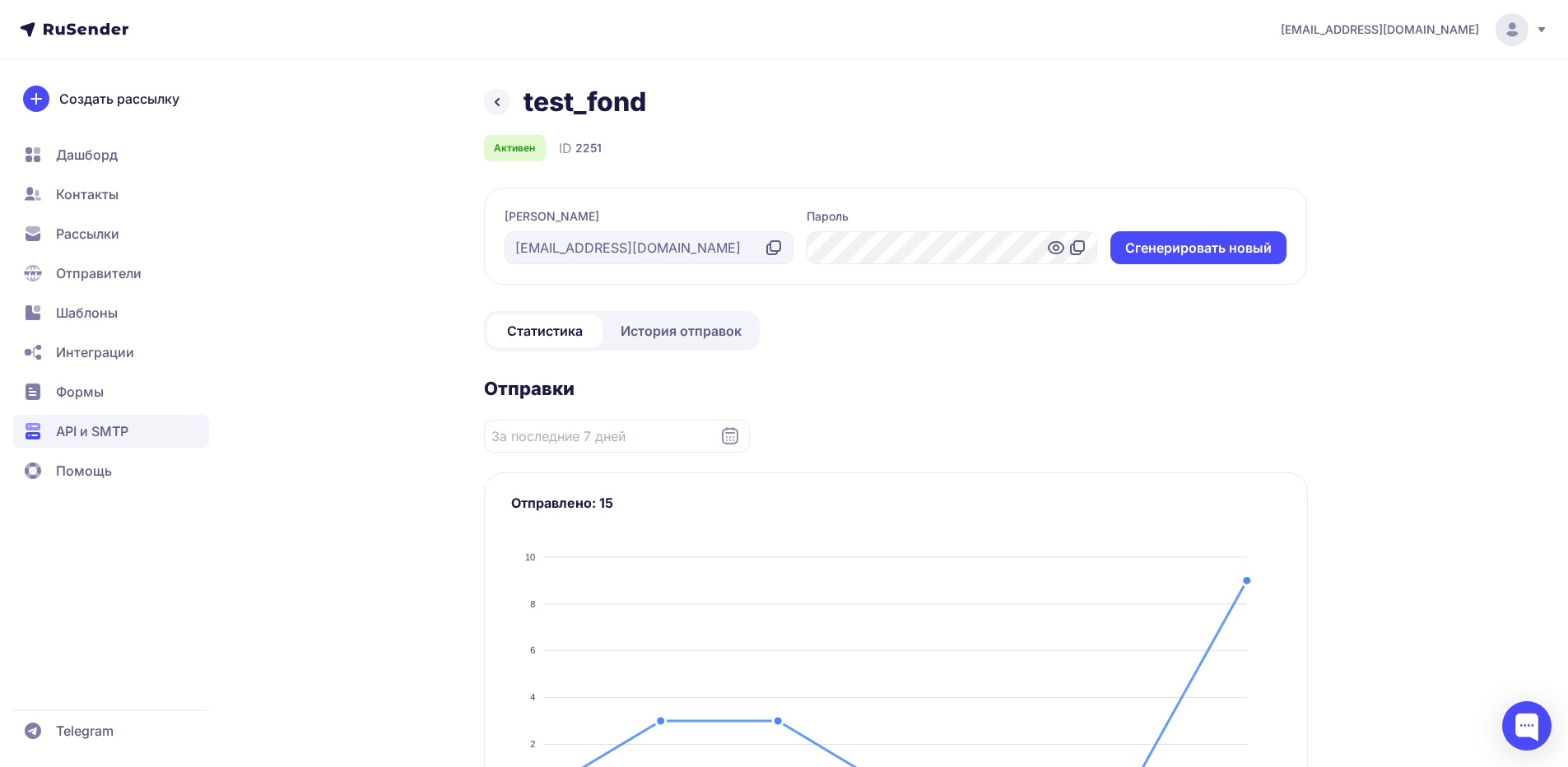
click at [675, 336] on span "История отправок" at bounding box center [681, 331] width 121 height 20
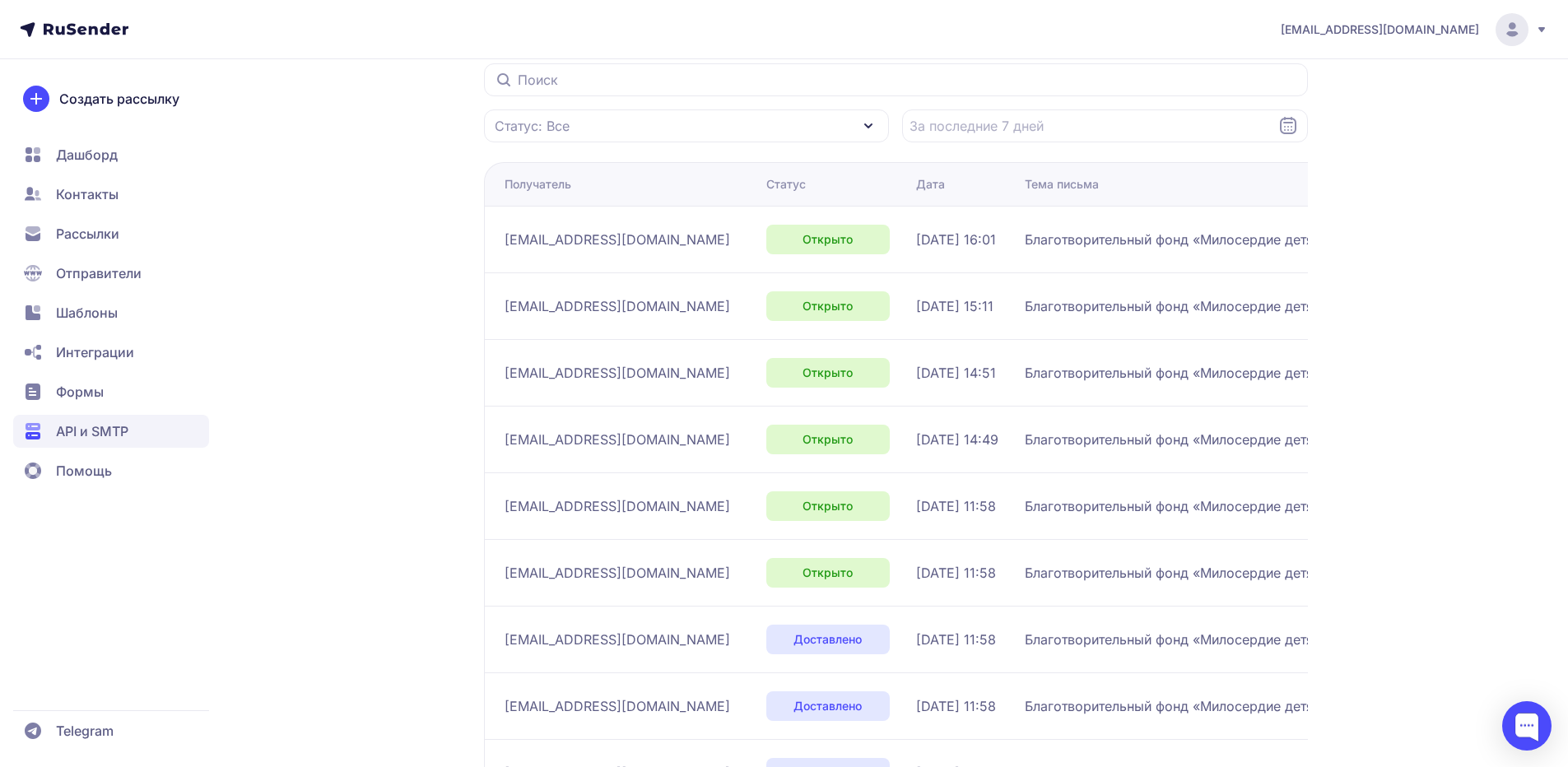
scroll to position [164, 0]
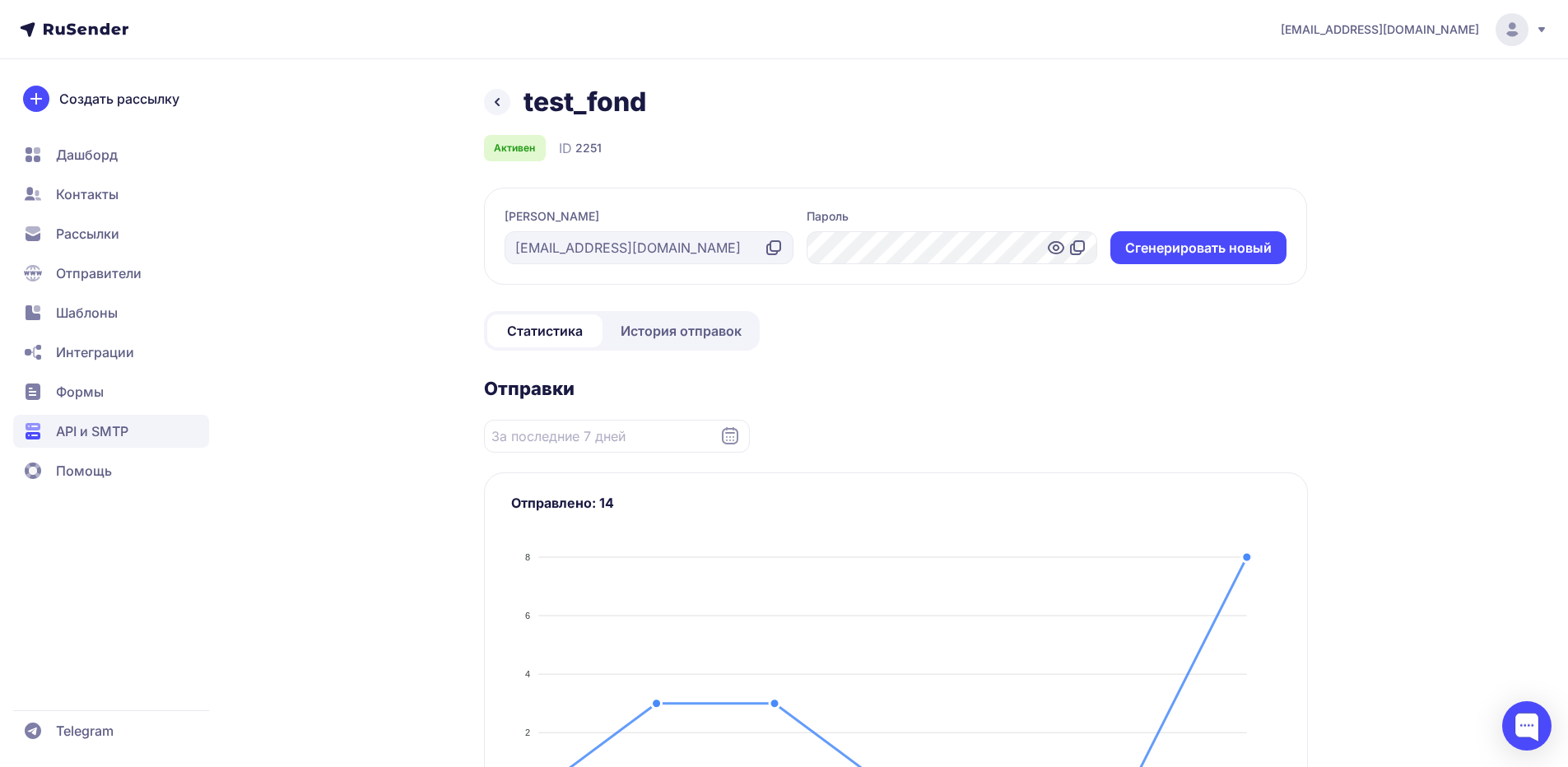
click at [510, 106] on div "test_fond" at bounding box center [895, 102] width 824 height 33
click at [507, 103] on link at bounding box center [497, 102] width 27 height 27
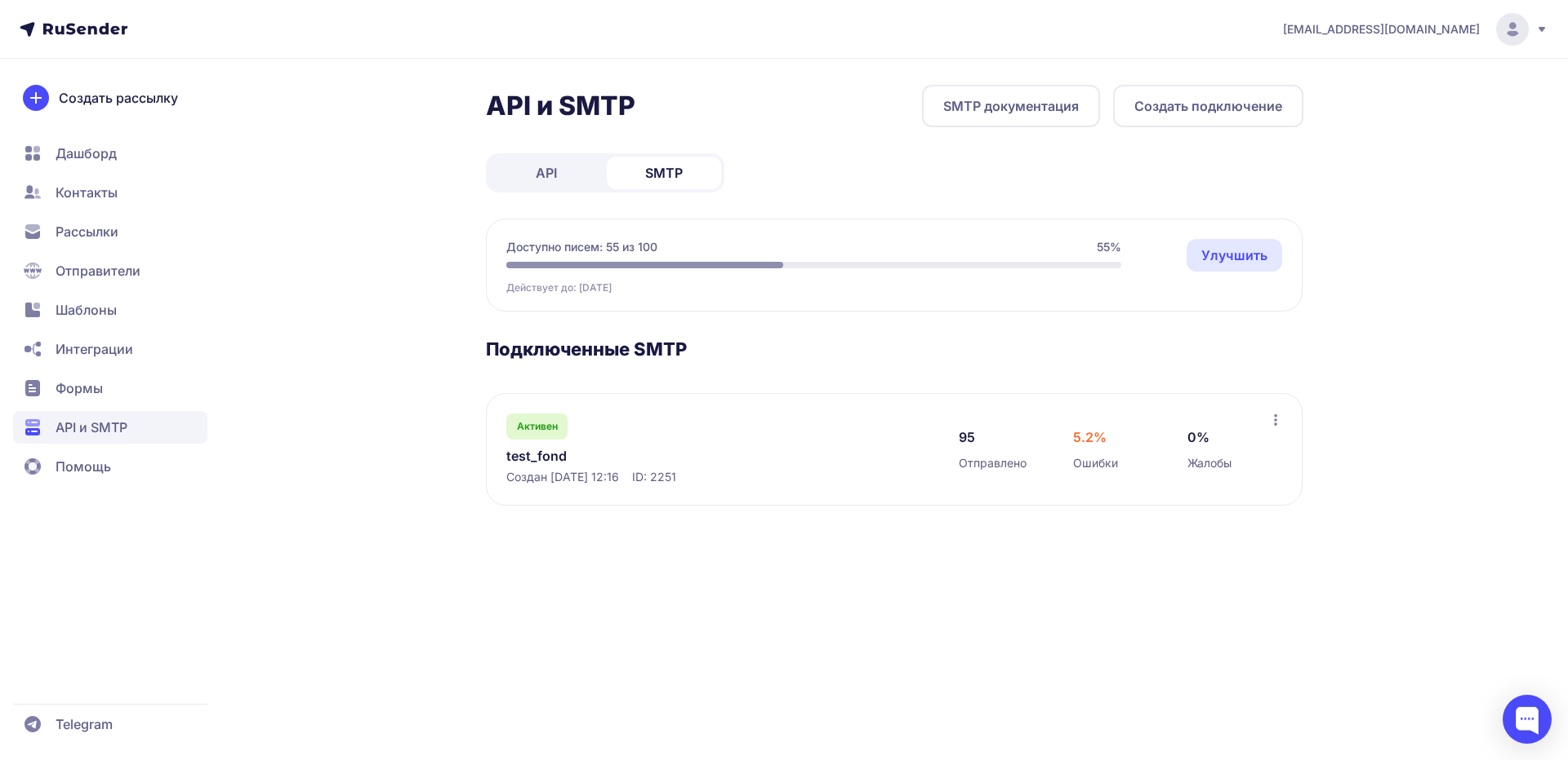
drag, startPoint x: 669, startPoint y: 235, endPoint x: 655, endPoint y: 211, distance: 27.8
click at [669, 235] on div "Доступно писем: 55 из 100 55% Действует до: [DATE] Улучшить Улучшить" at bounding box center [894, 265] width 816 height 93
click at [659, 152] on div "API и SMTP SMTP документация Создать подключение API SMTP Доступно писем: 55 из…" at bounding box center [894, 315] width 817 height 460
drag, startPoint x: 572, startPoint y: 287, endPoint x: 637, endPoint y: 287, distance: 65.0
click at [637, 287] on div "Действует до: [DATE] Улучшить" at bounding box center [813, 284] width 615 height 20
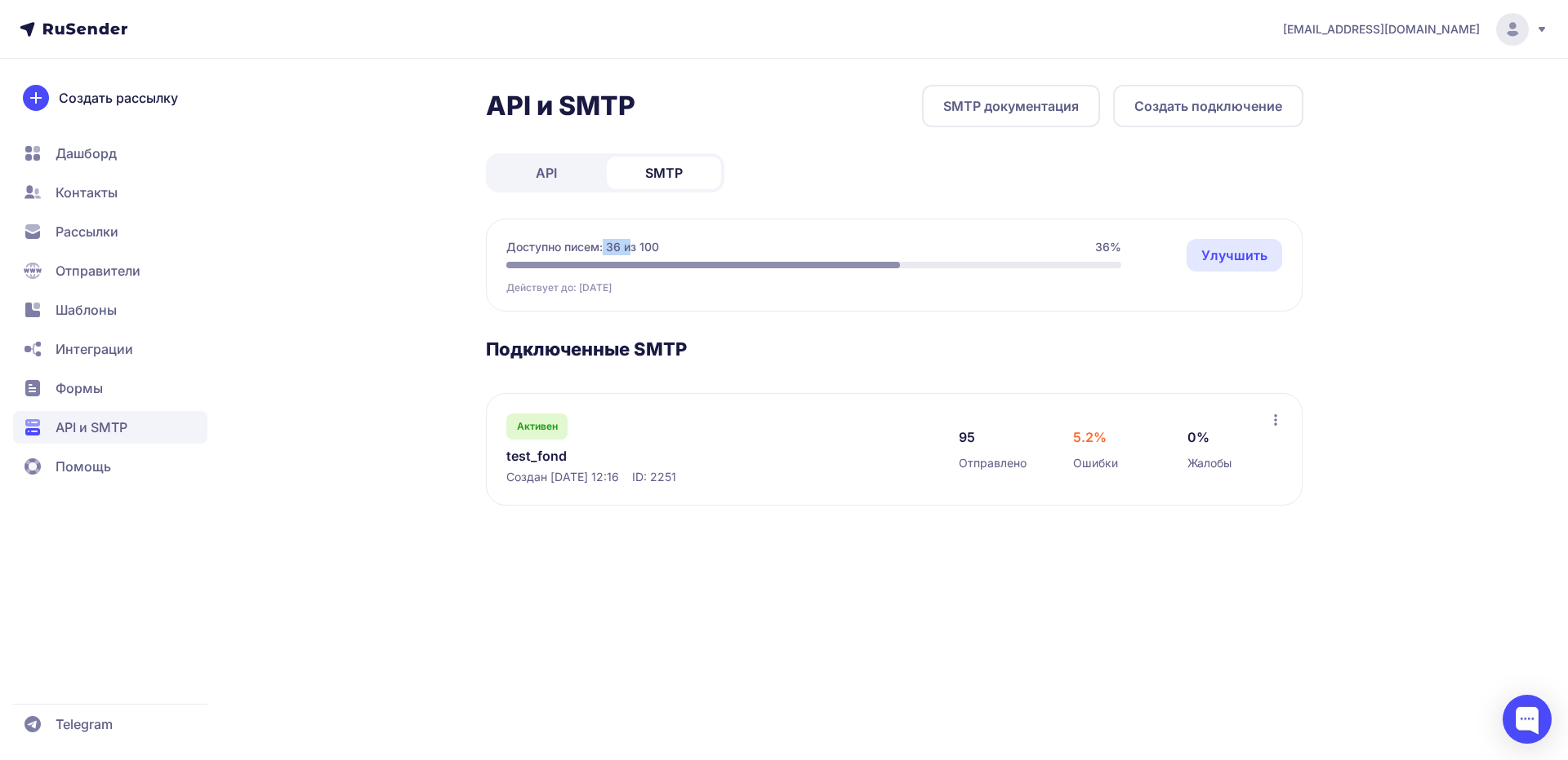
drag, startPoint x: 605, startPoint y: 249, endPoint x: 629, endPoint y: 249, distance: 24.0
click at [629, 249] on span "Доступно писем: 36 из 100" at bounding box center [583, 247] width 153 height 17
click at [1030, 252] on div "Доступно писем: 36 из 100 36%" at bounding box center [813, 247] width 615 height 17
click at [534, 466] on div "Активен test_fond Создан [DATE] 12:16 ID: 2251" at bounding box center [716, 449] width 420 height 72
click at [1220, 256] on link "Улучшить" at bounding box center [1233, 255] width 95 height 32
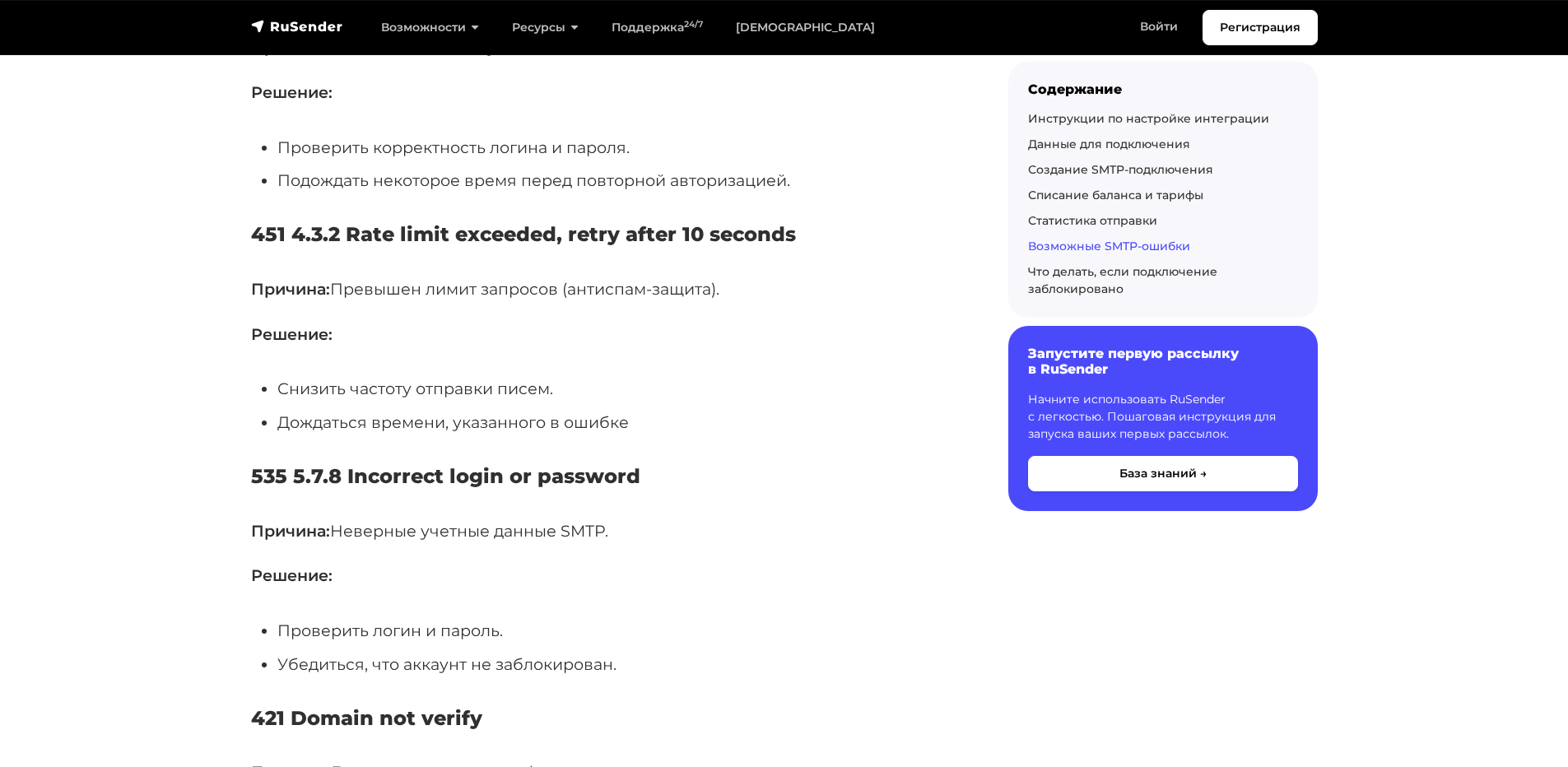
scroll to position [5682, 0]
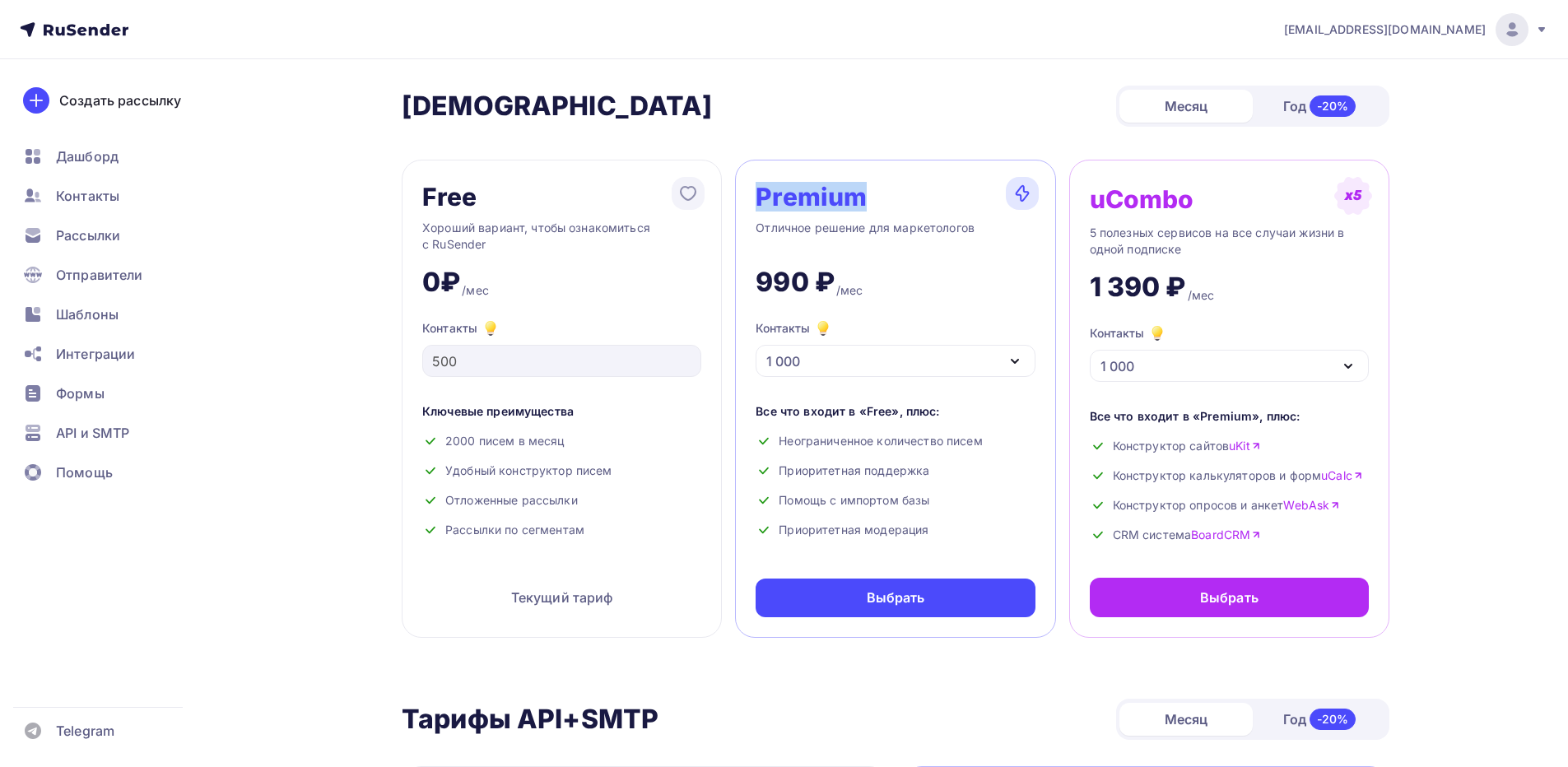
drag, startPoint x: 792, startPoint y: 200, endPoint x: 738, endPoint y: 216, distance: 56.3
click at [735, 209] on div "Premium Отличное решение для маркетологов 990 ₽ /мес Контакты 1 000 1 000 2 000…" at bounding box center [895, 398] width 321 height 478
drag, startPoint x: 752, startPoint y: 278, endPoint x: 883, endPoint y: 293, distance: 131.9
click at [884, 284] on div "Premium Отличное решение для маркетологов 990 ₽ /мес Контакты 1 000 1 000 2 000…" at bounding box center [895, 398] width 321 height 478
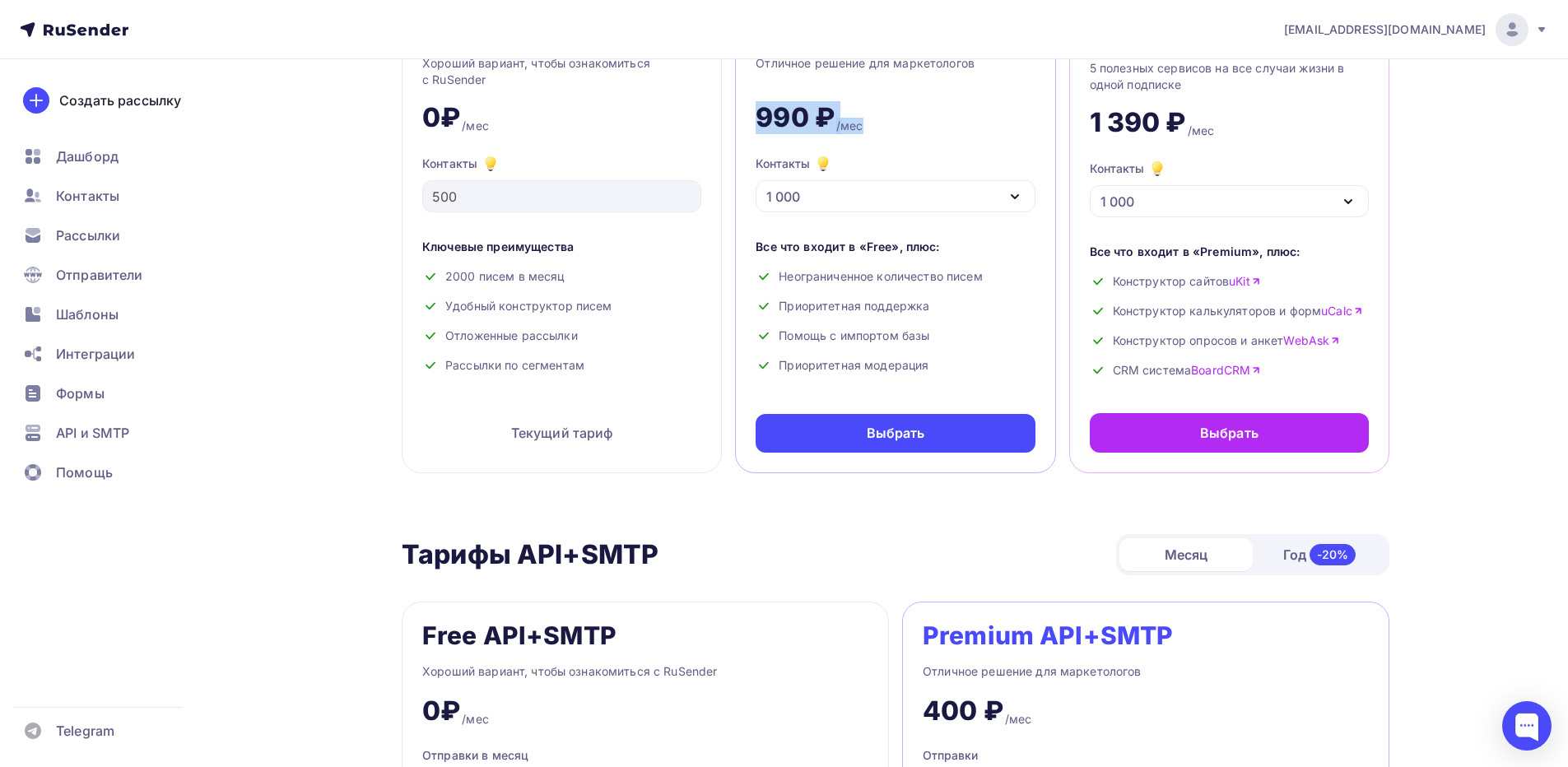
click at [842, 200] on div "1 000" at bounding box center [895, 196] width 279 height 32
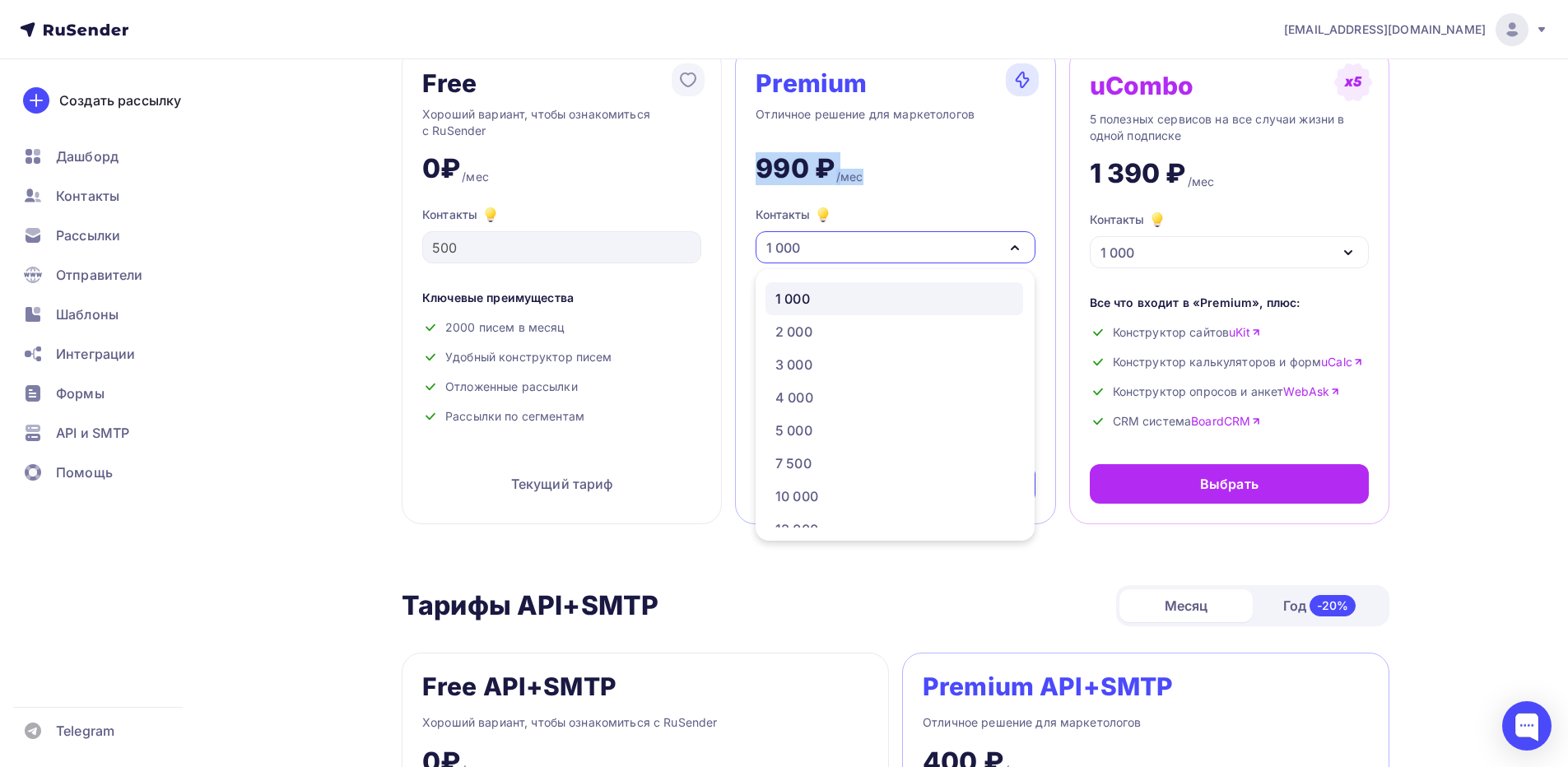
scroll to position [0, 0]
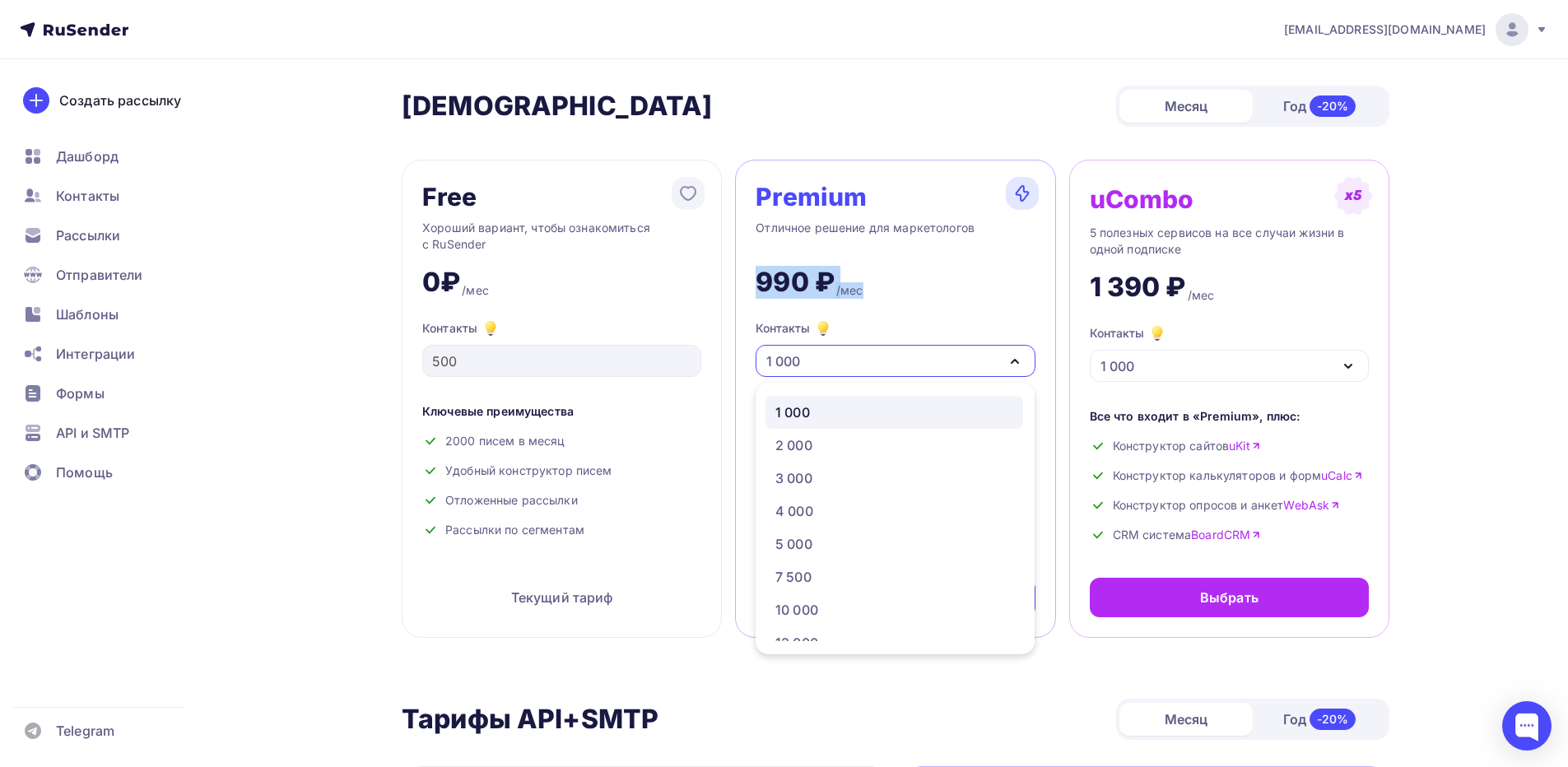
click at [976, 272] on div "990 ₽ /мес" at bounding box center [895, 275] width 279 height 47
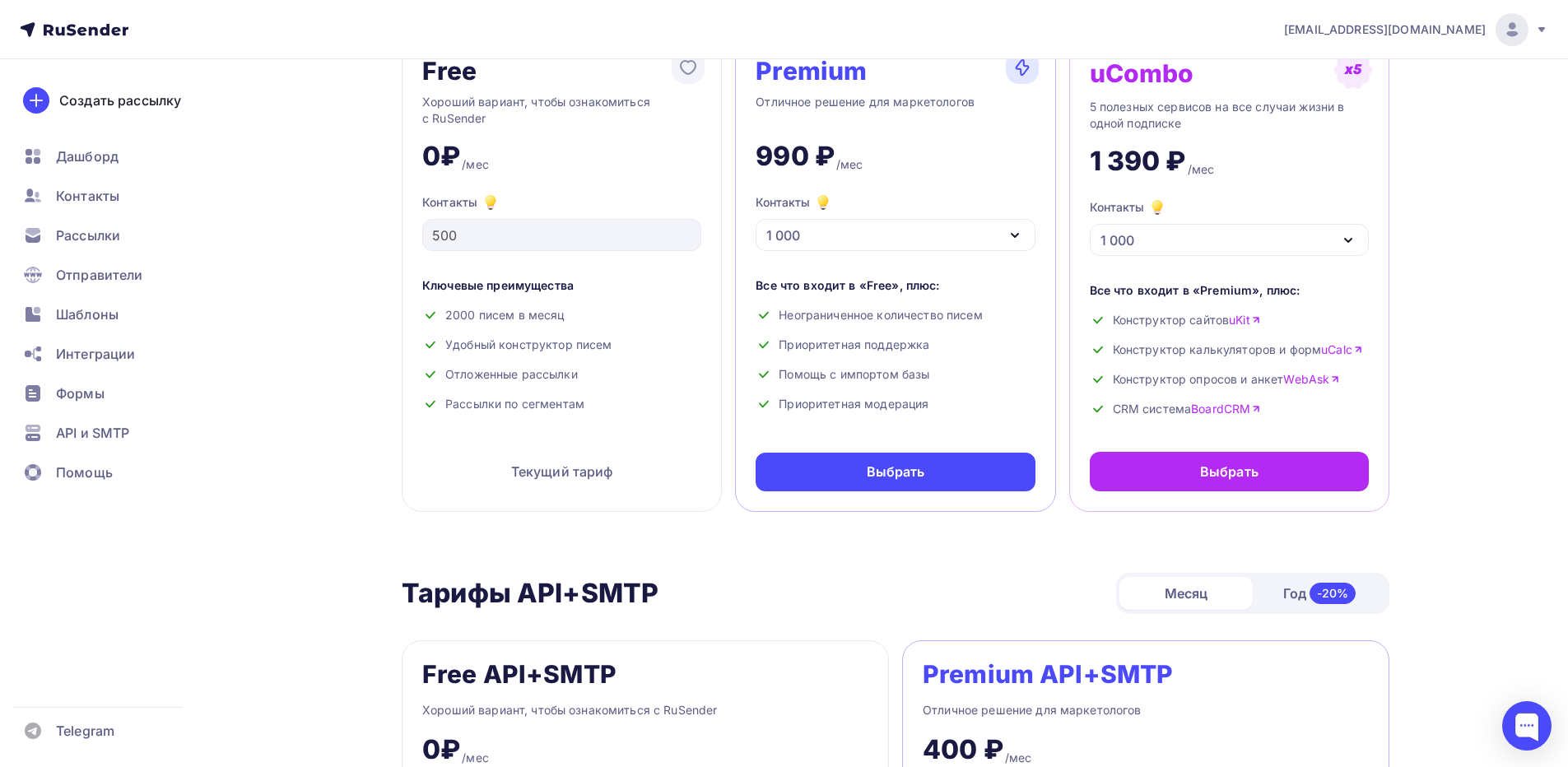
scroll to position [247, 0]
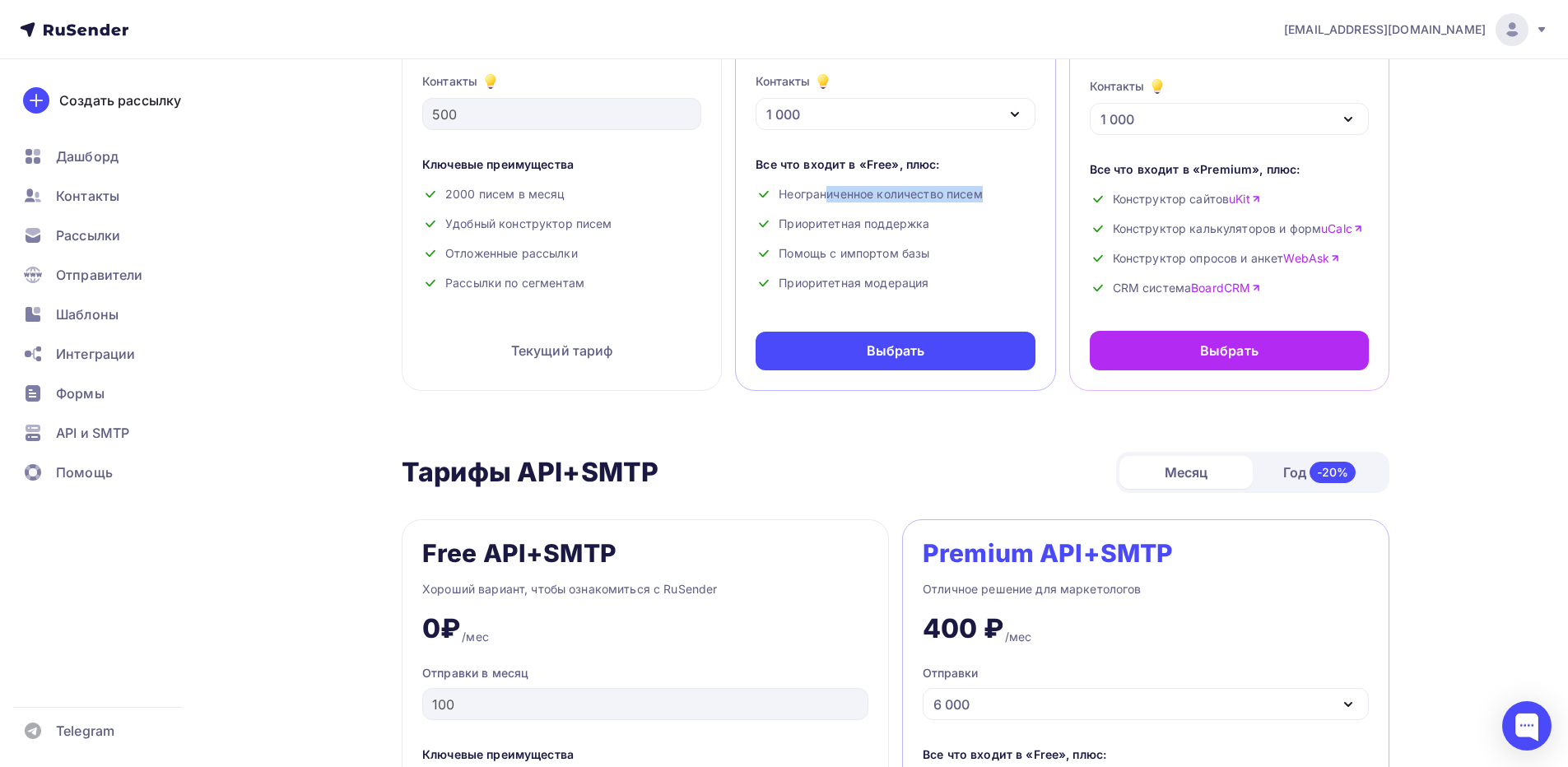
drag, startPoint x: 885, startPoint y: 199, endPoint x: 963, endPoint y: 223, distance: 81.6
click at [971, 204] on div "Все что входит в «Free», плюс: Неограниченное количество писем Приоритетная под…" at bounding box center [895, 224] width 279 height 135
click at [621, 243] on div "Ключевые преимущества 2000 писем в месяц Удобный конструктор писем Отложенные р…" at bounding box center [562, 231] width 279 height 148
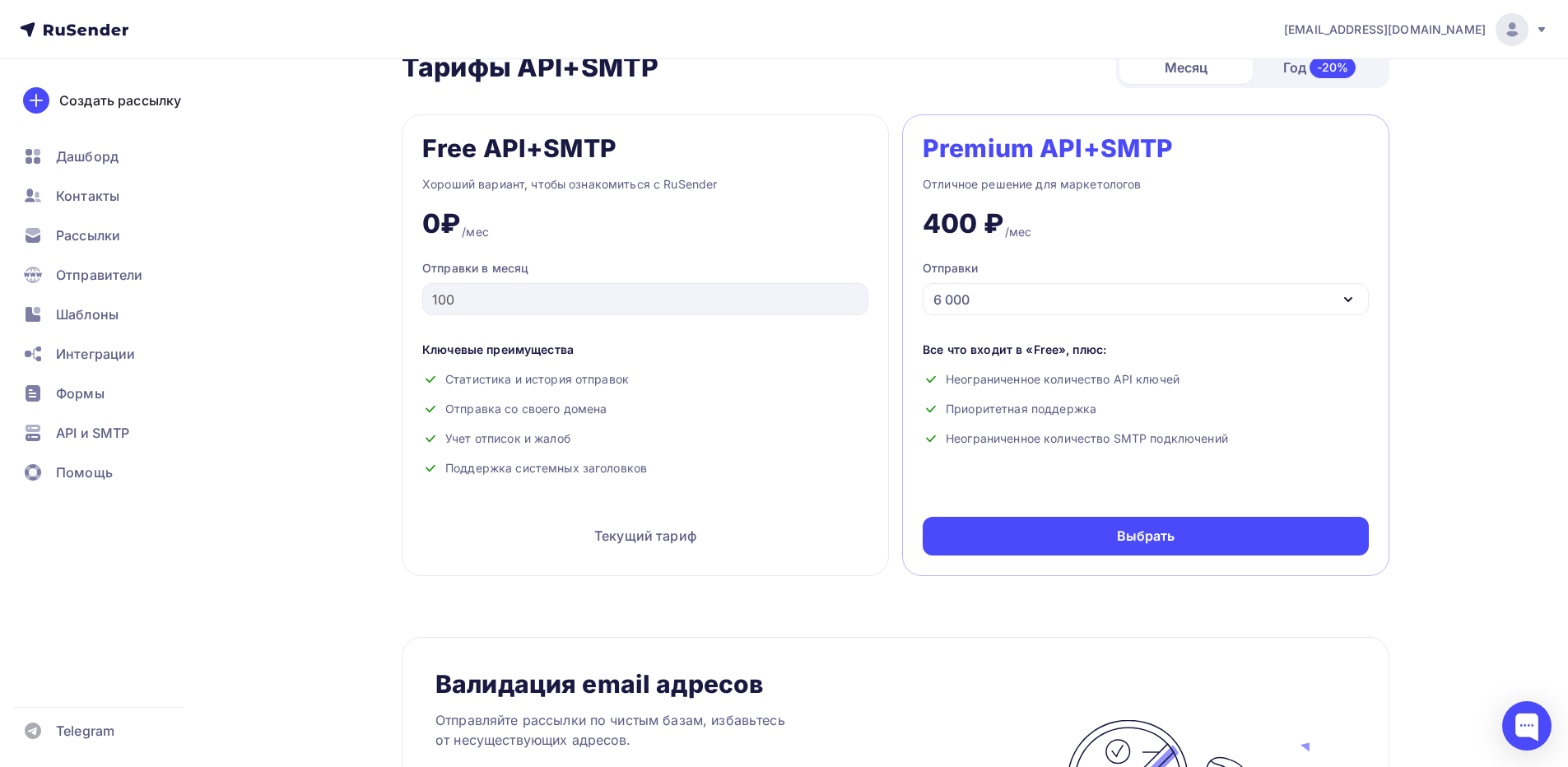
scroll to position [576, 0]
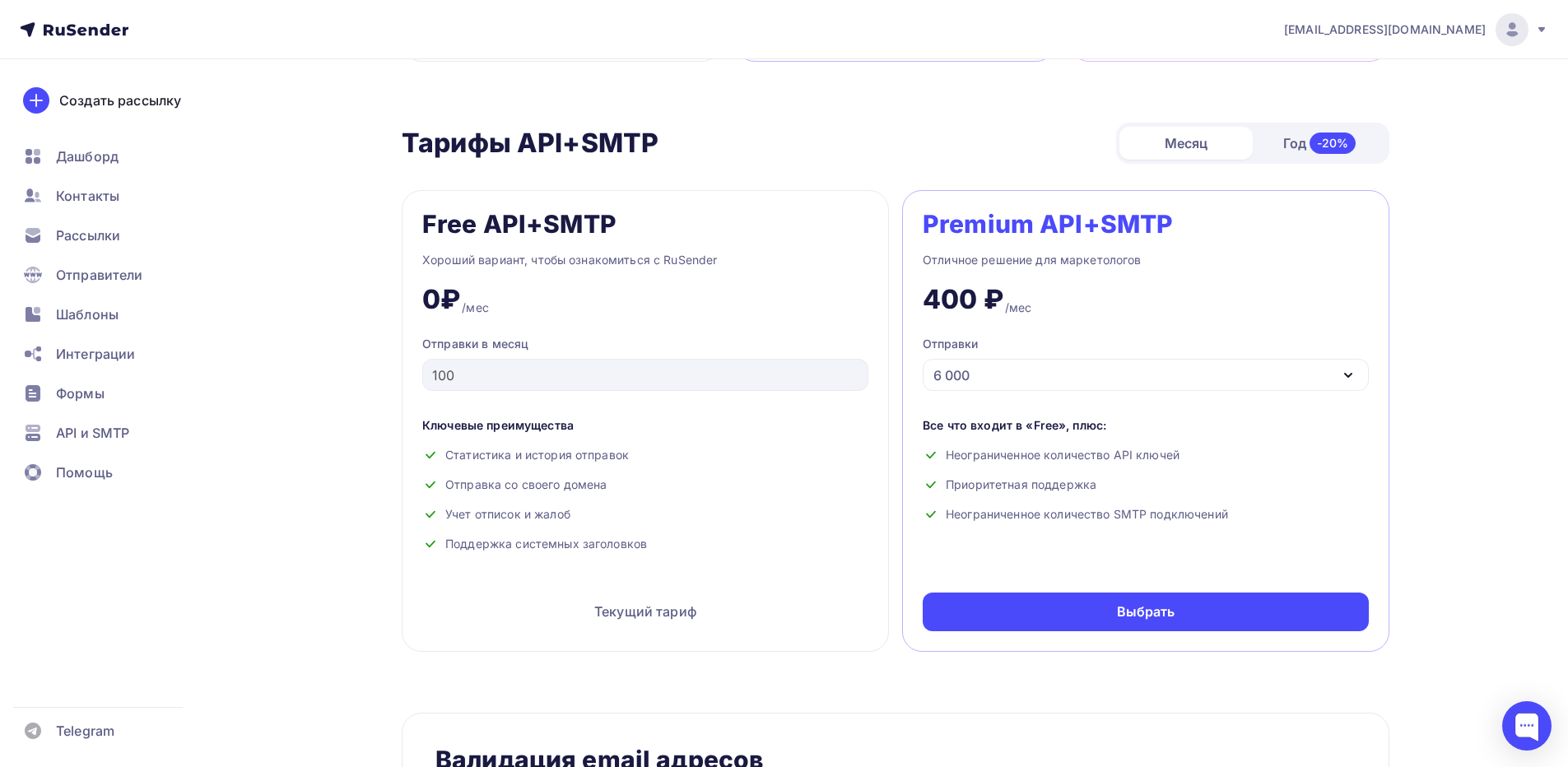
click at [415, 391] on div "Free API+SMTP Хороший вариант, чтобы ознакомиться с RuSender 0₽ /мес Отправки в…" at bounding box center [645, 421] width 488 height 462
click at [1061, 380] on div "6 000" at bounding box center [1146, 375] width 446 height 32
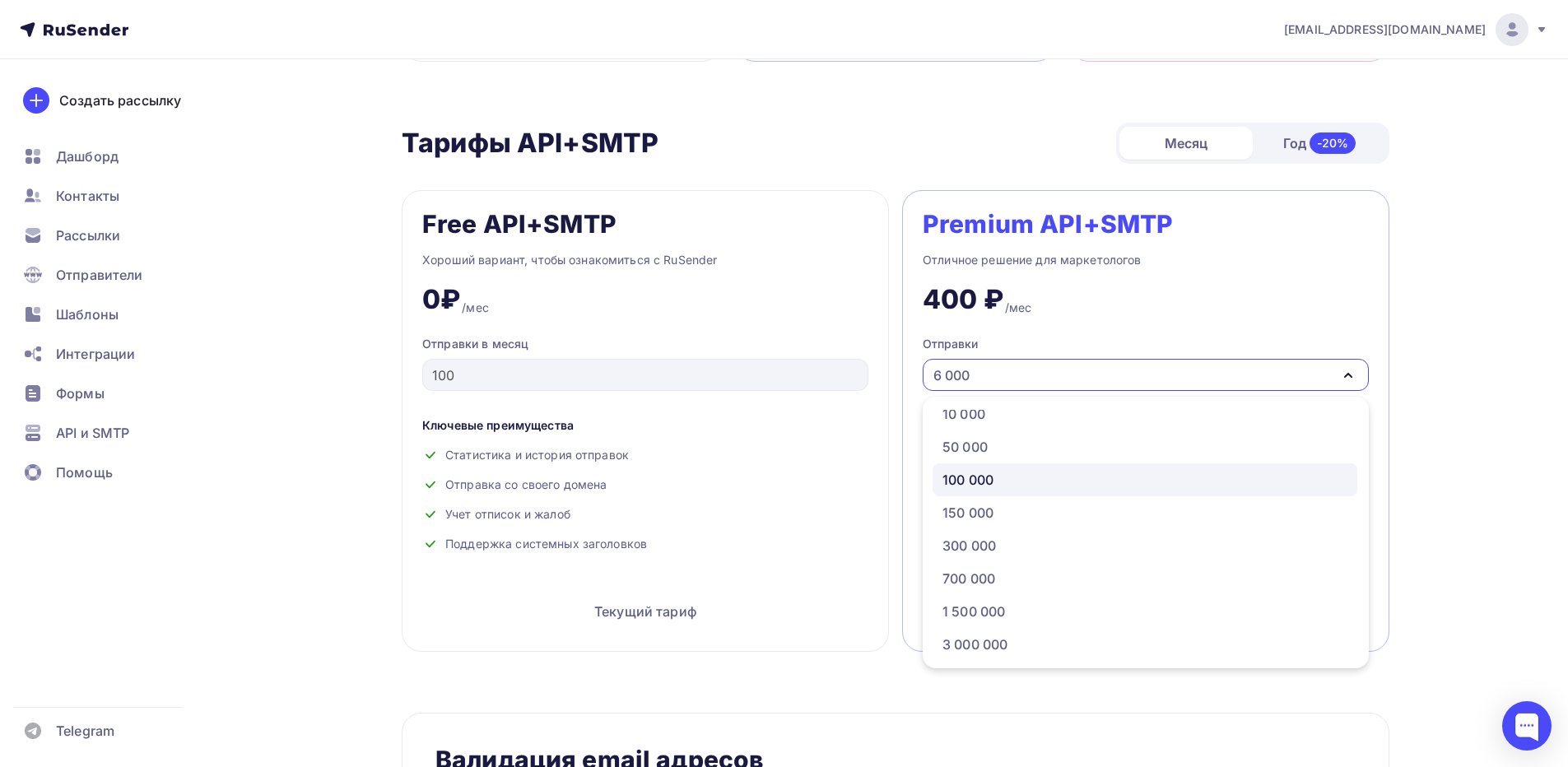
scroll to position [84, 0]
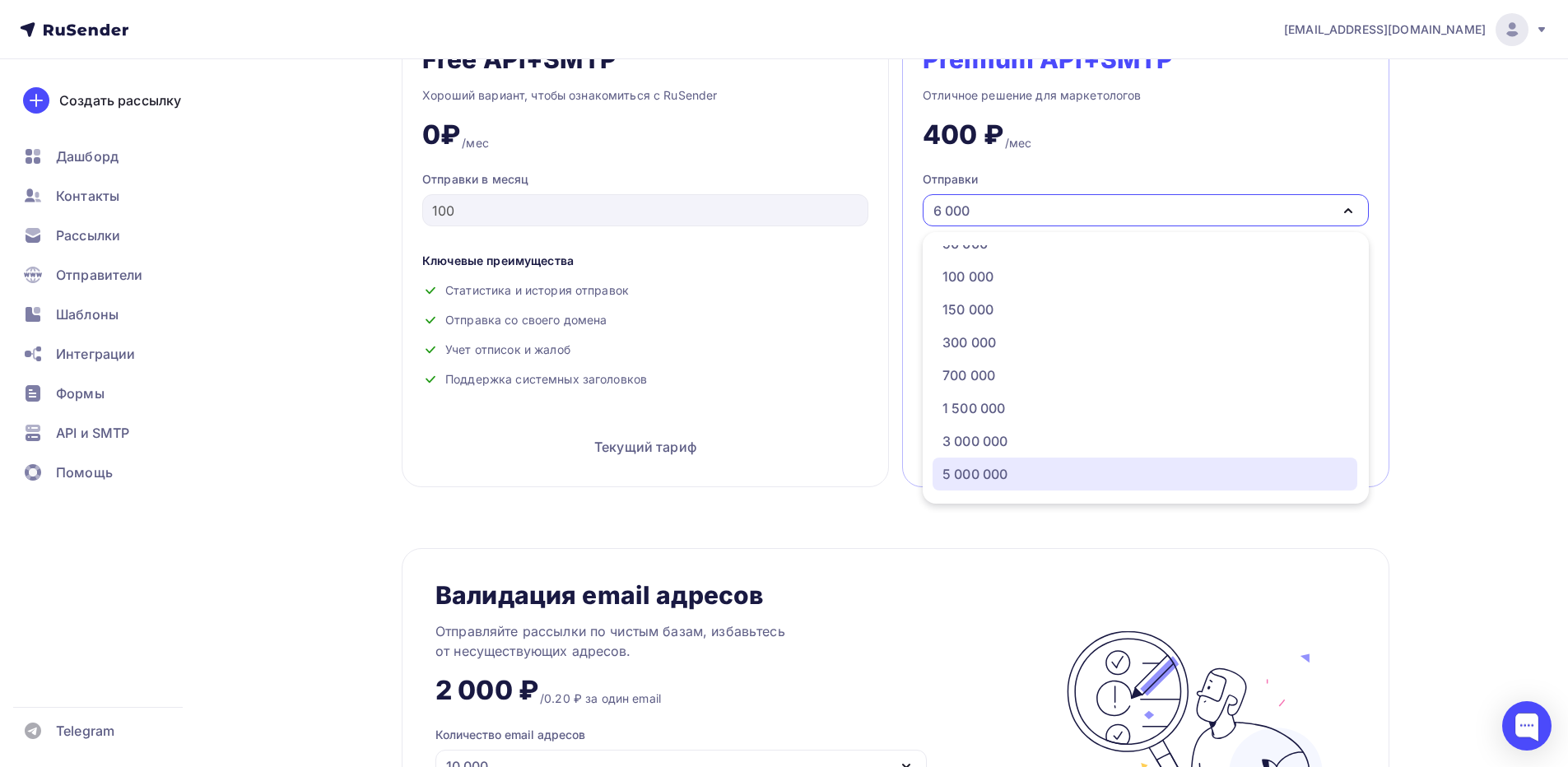
drag, startPoint x: 997, startPoint y: 476, endPoint x: 1003, endPoint y: 537, distance: 61.3
click at [997, 475] on div "5 000 000" at bounding box center [975, 474] width 65 height 20
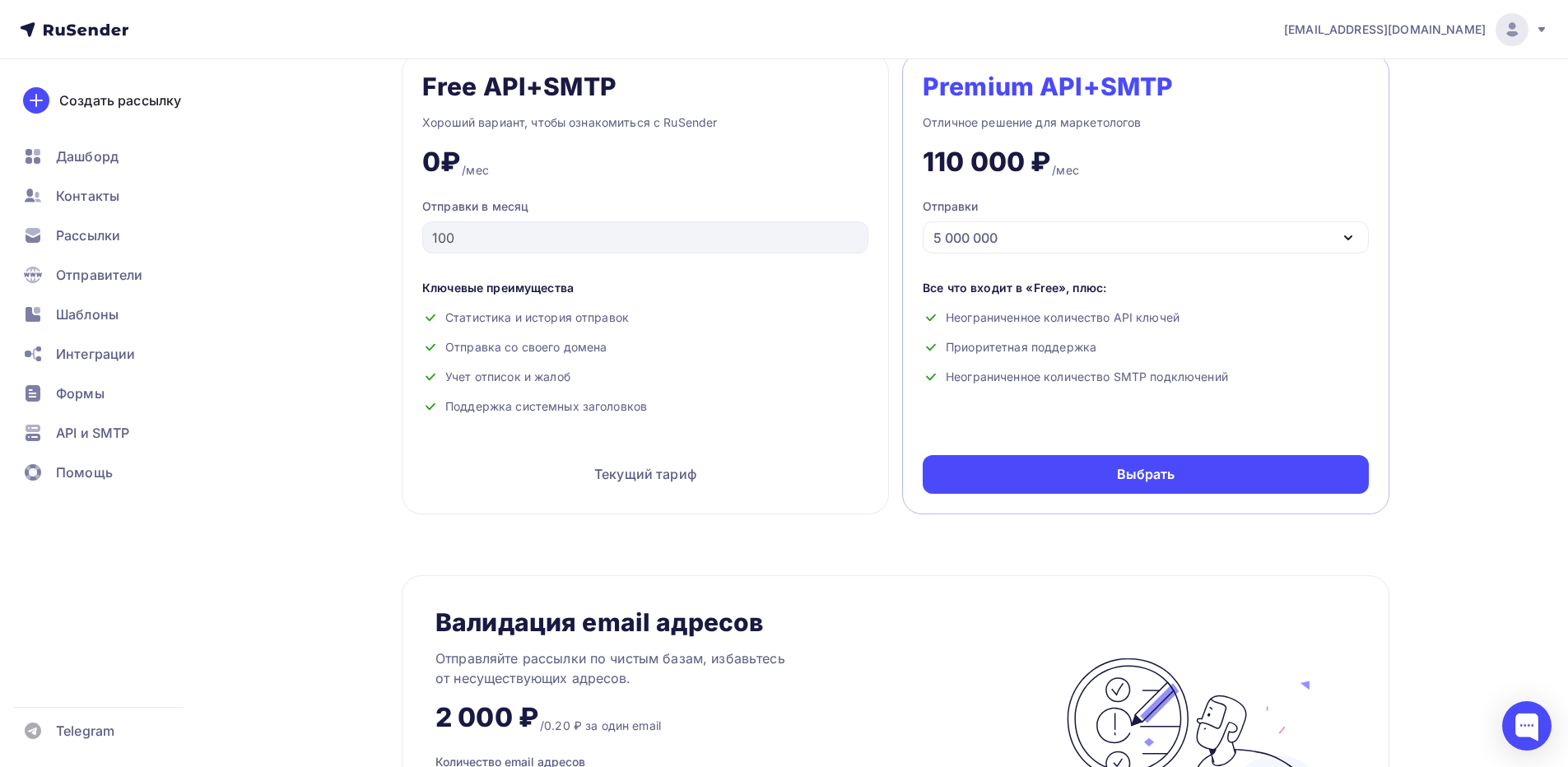
scroll to position [494, 0]
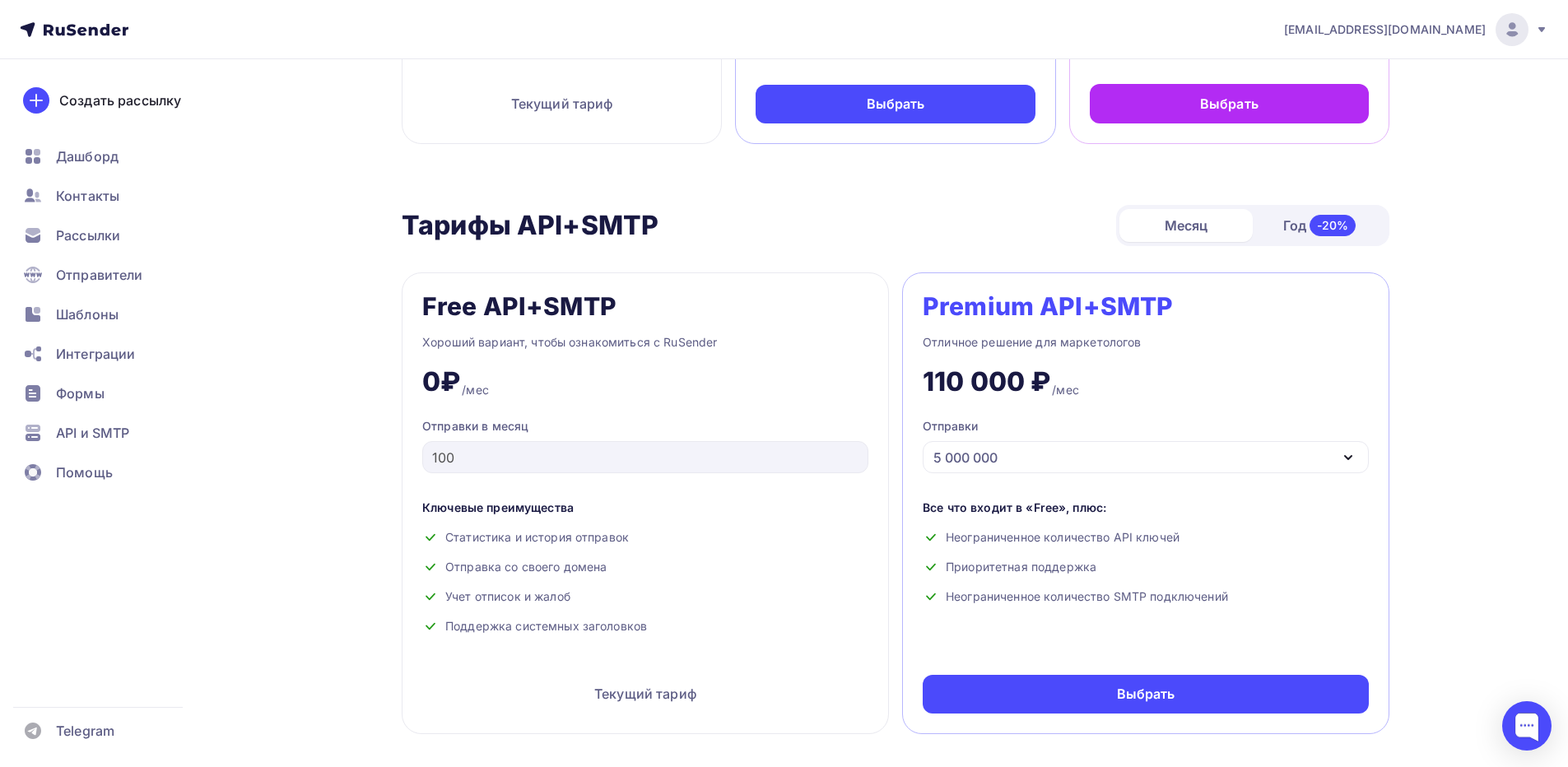
click at [971, 453] on div "5 000 000" at bounding box center [966, 458] width 64 height 20
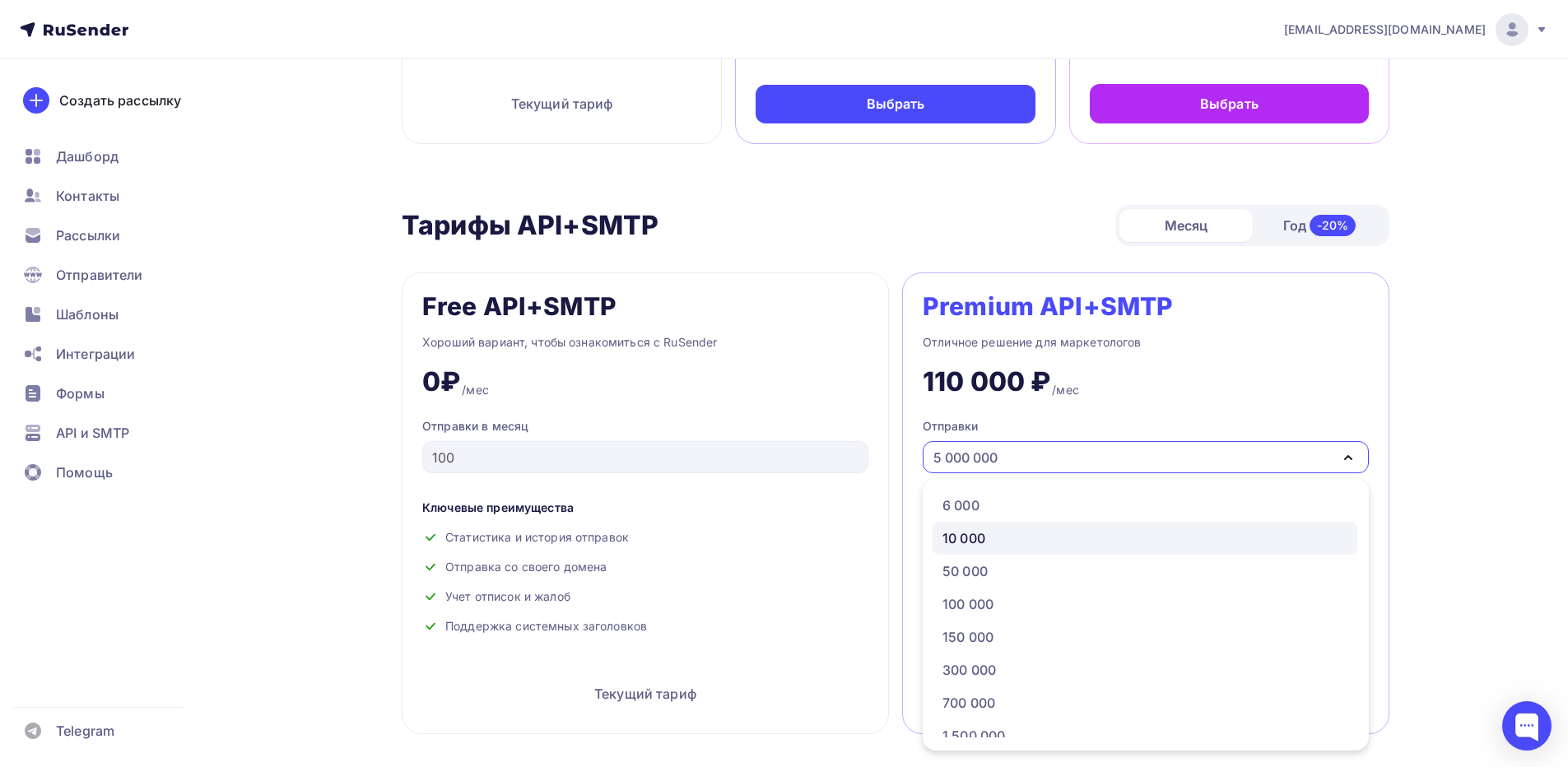
scroll to position [0, 0]
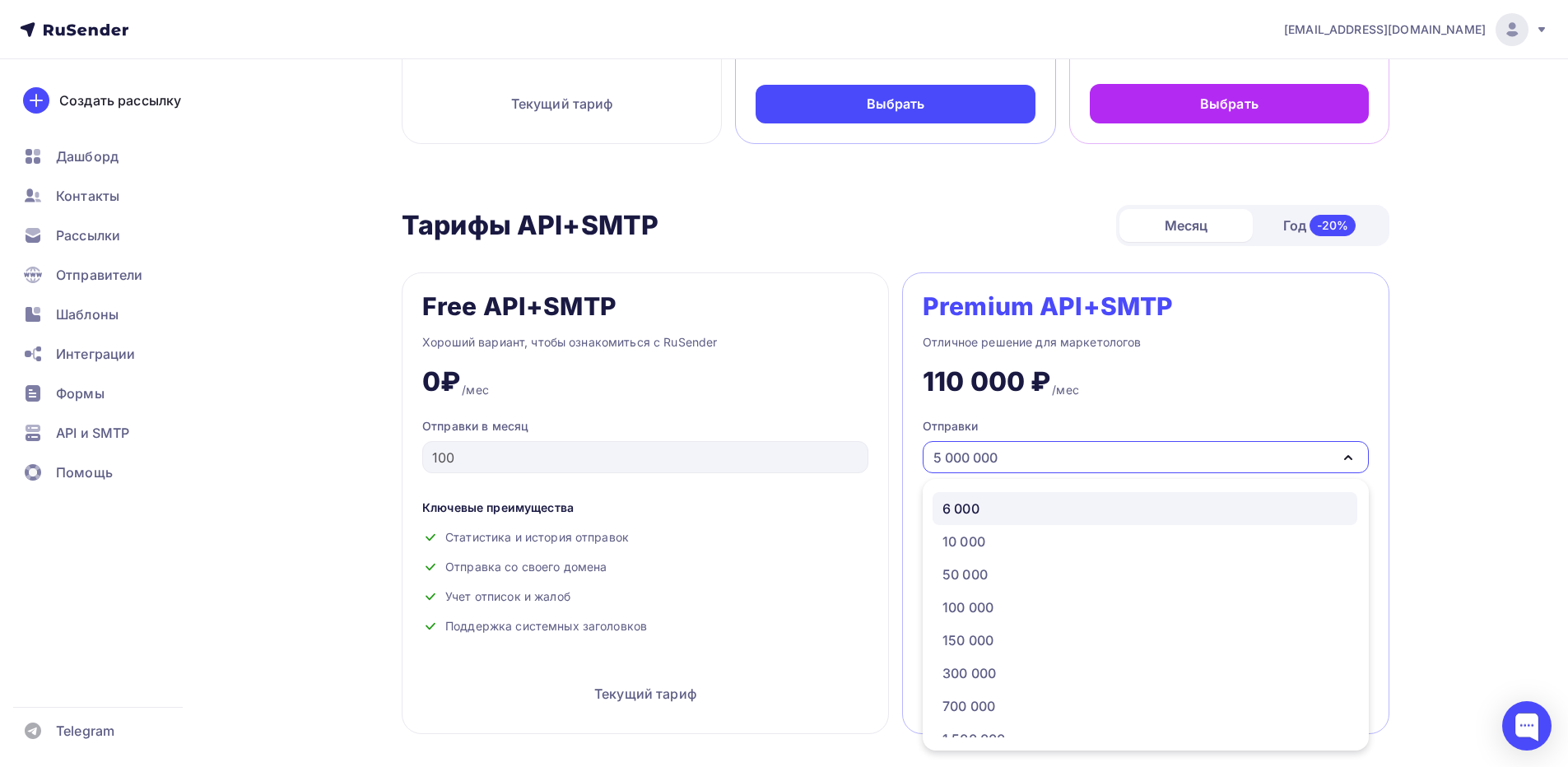
click at [995, 514] on div "6 000" at bounding box center [1145, 509] width 405 height 20
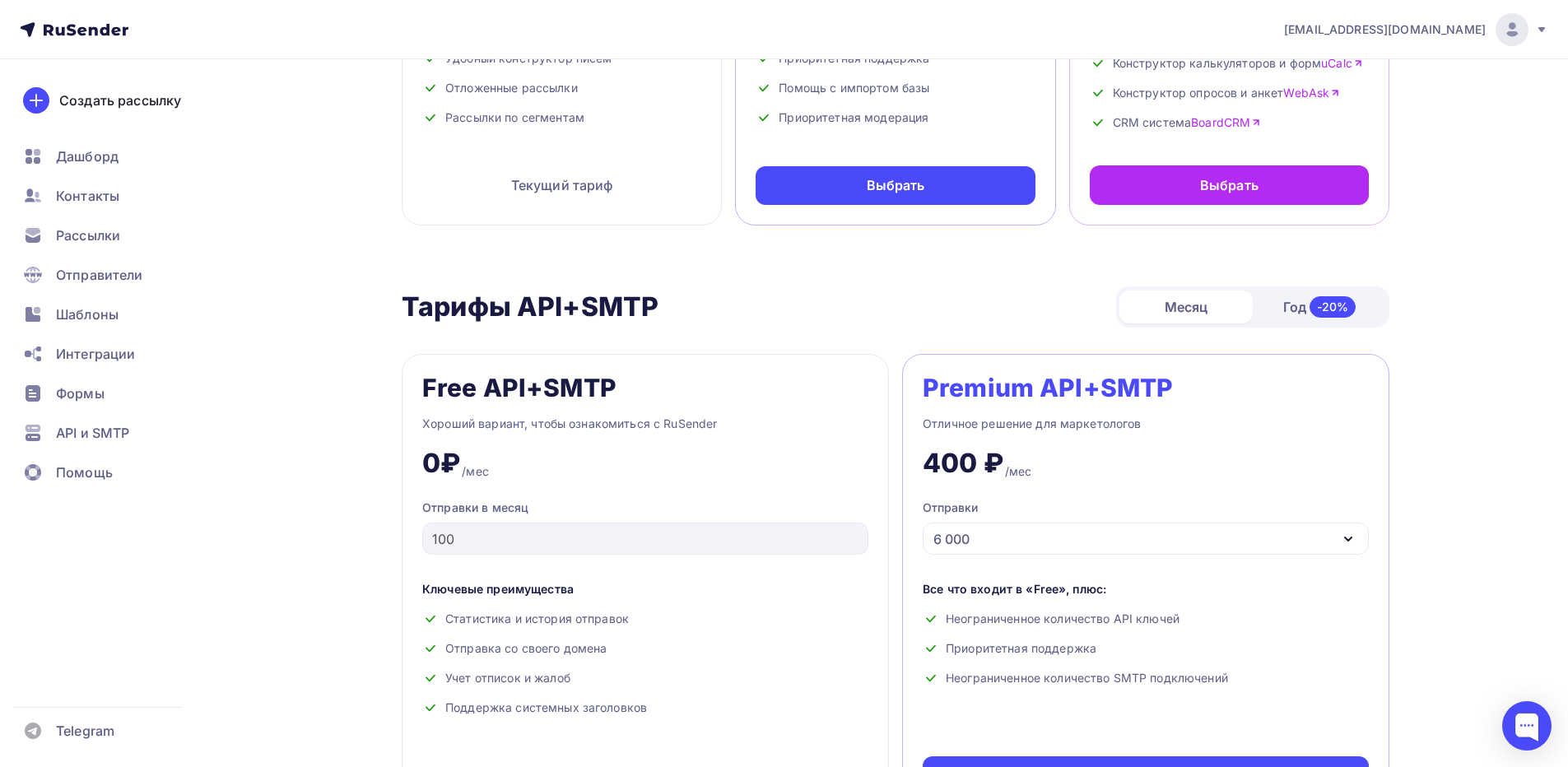
scroll to position [412, 0]
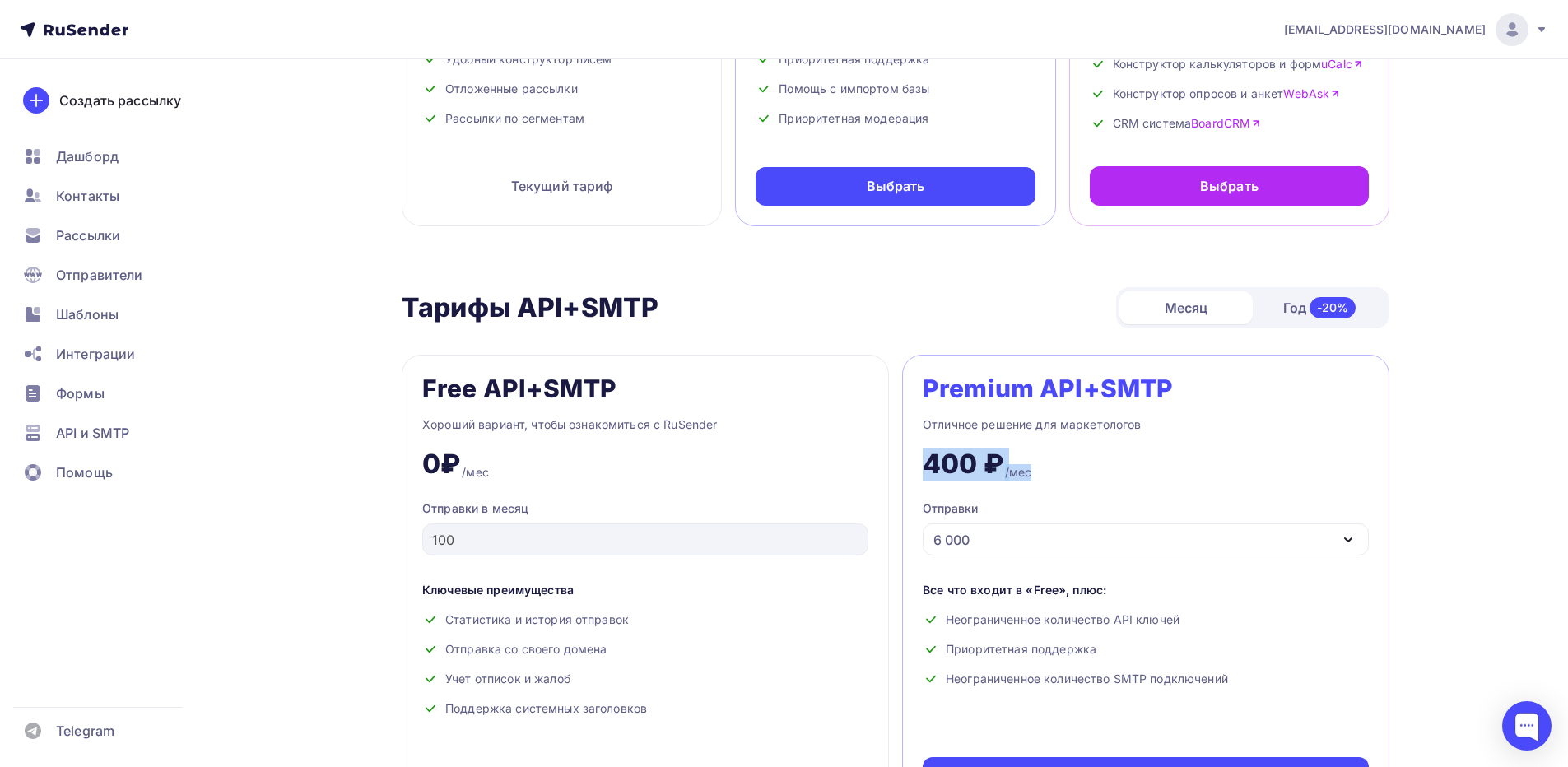
drag, startPoint x: 918, startPoint y: 450, endPoint x: 1055, endPoint y: 473, distance: 138.9
click at [1045, 458] on div "Premium API+SMTP Отличное решение для маркетологов 400 ₽ /мес Отправки 6 000 6 …" at bounding box center [1146, 586] width 488 height 462
drag, startPoint x: 1211, startPoint y: 495, endPoint x: 1146, endPoint y: 527, distance: 72.4
click at [1208, 495] on div "Premium API+SMTP Отличное решение для маркетологов 400 ₽ /мес Отправки 6 000 6 …" at bounding box center [1146, 586] width 488 height 462
click at [1011, 545] on div "6 000" at bounding box center [1146, 539] width 446 height 32
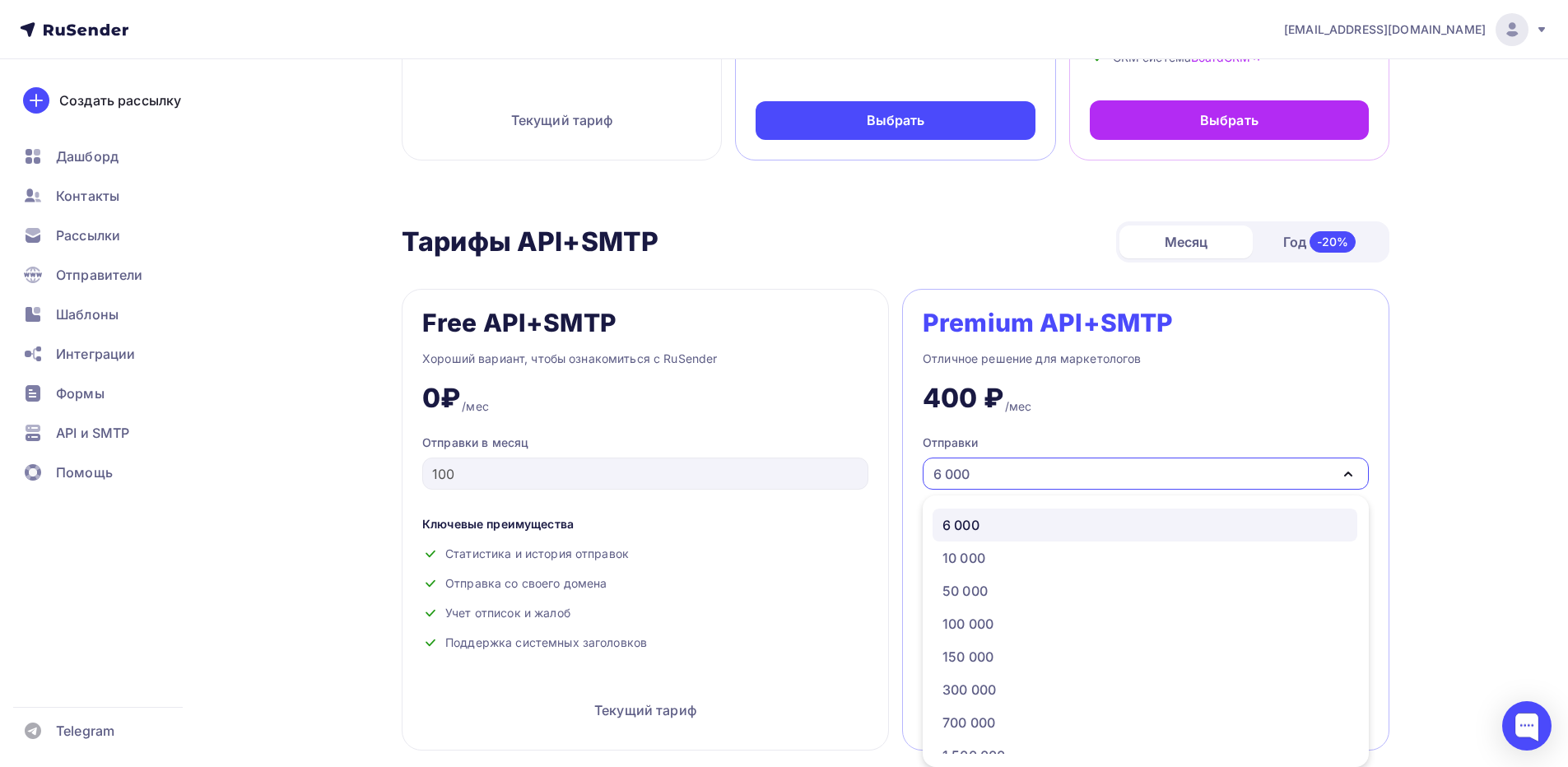
scroll to position [395, 0]
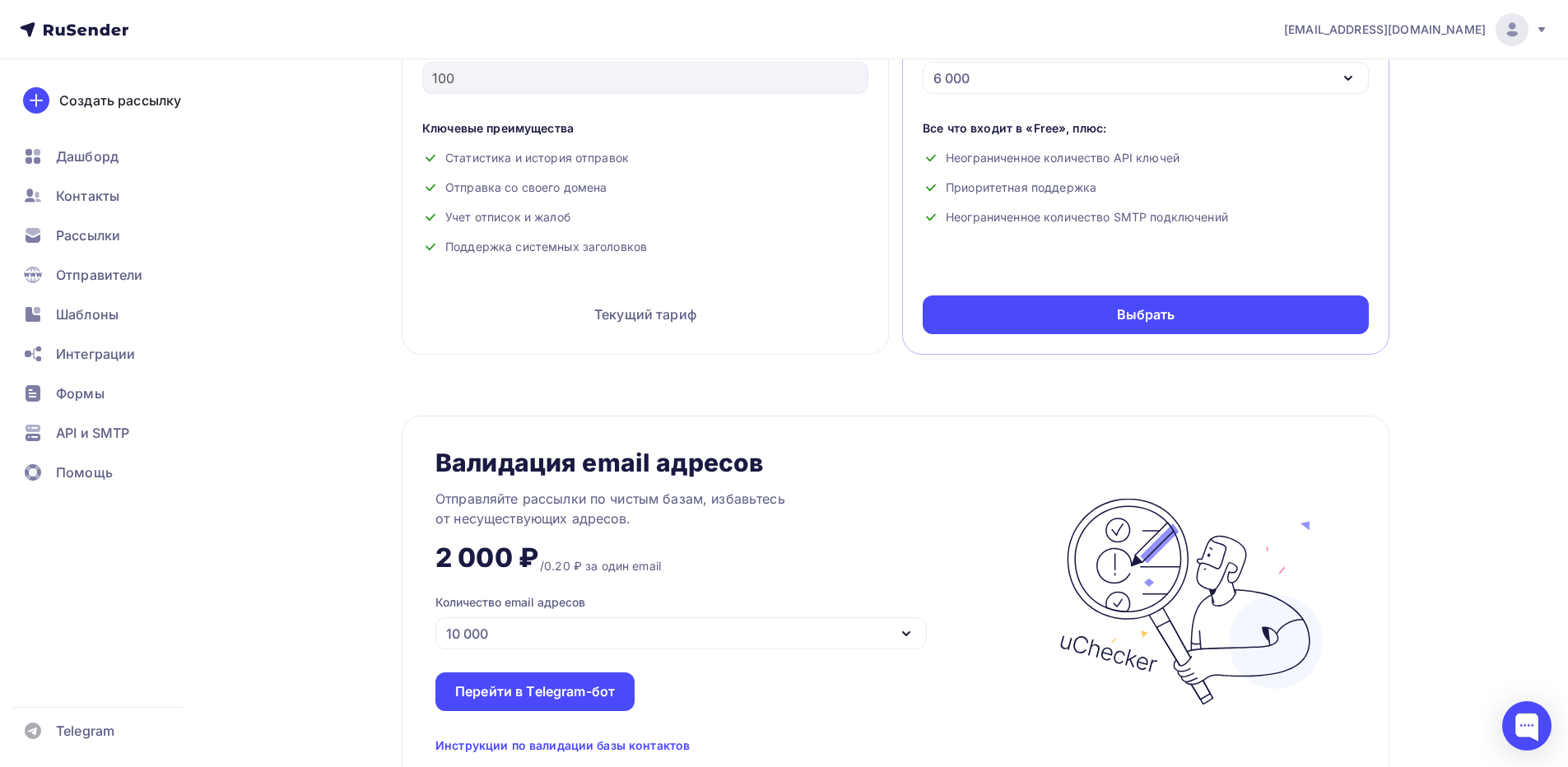
scroll to position [890, 0]
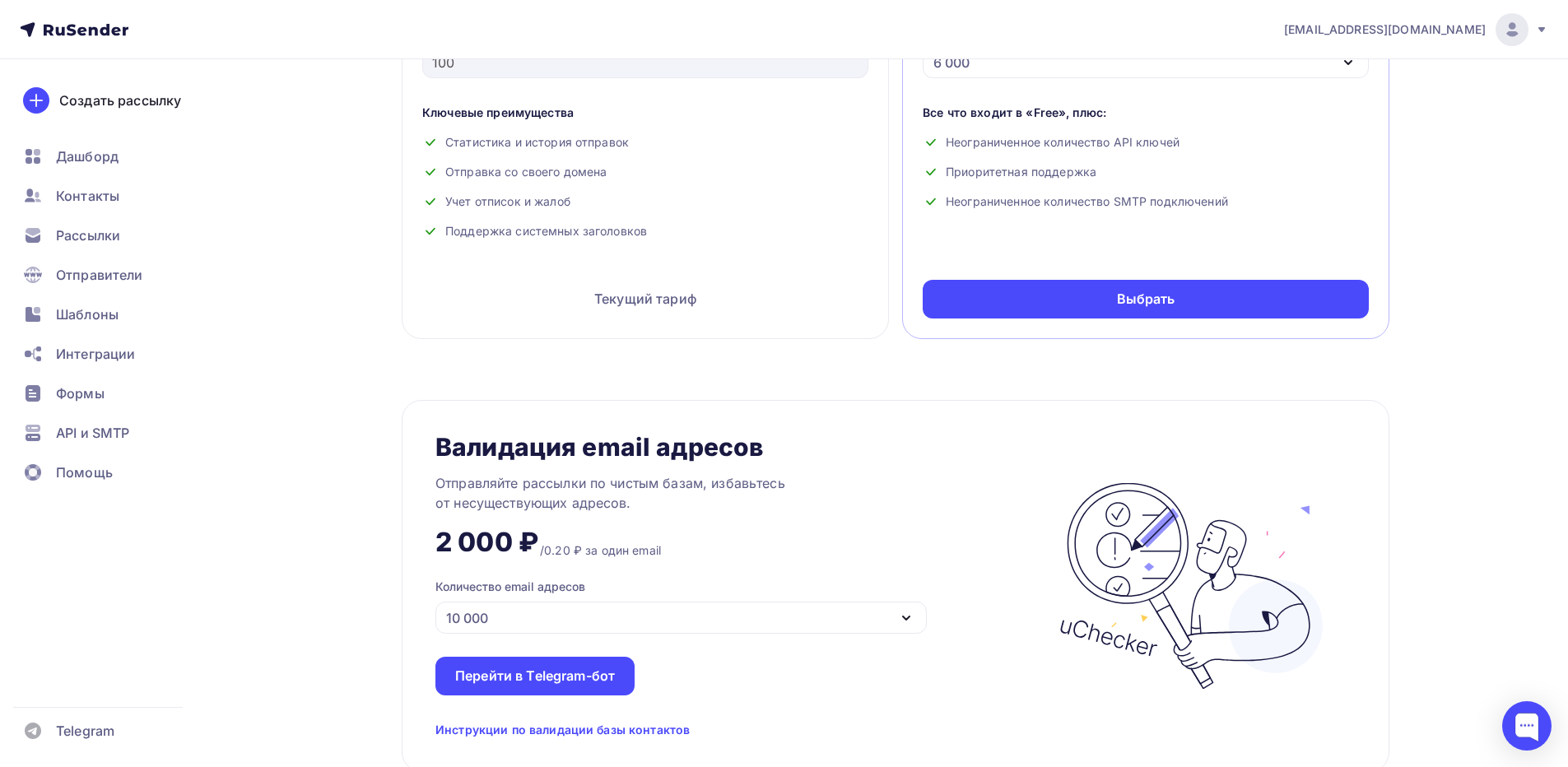
click at [907, 623] on icon "button" at bounding box center [906, 619] width 20 height 20
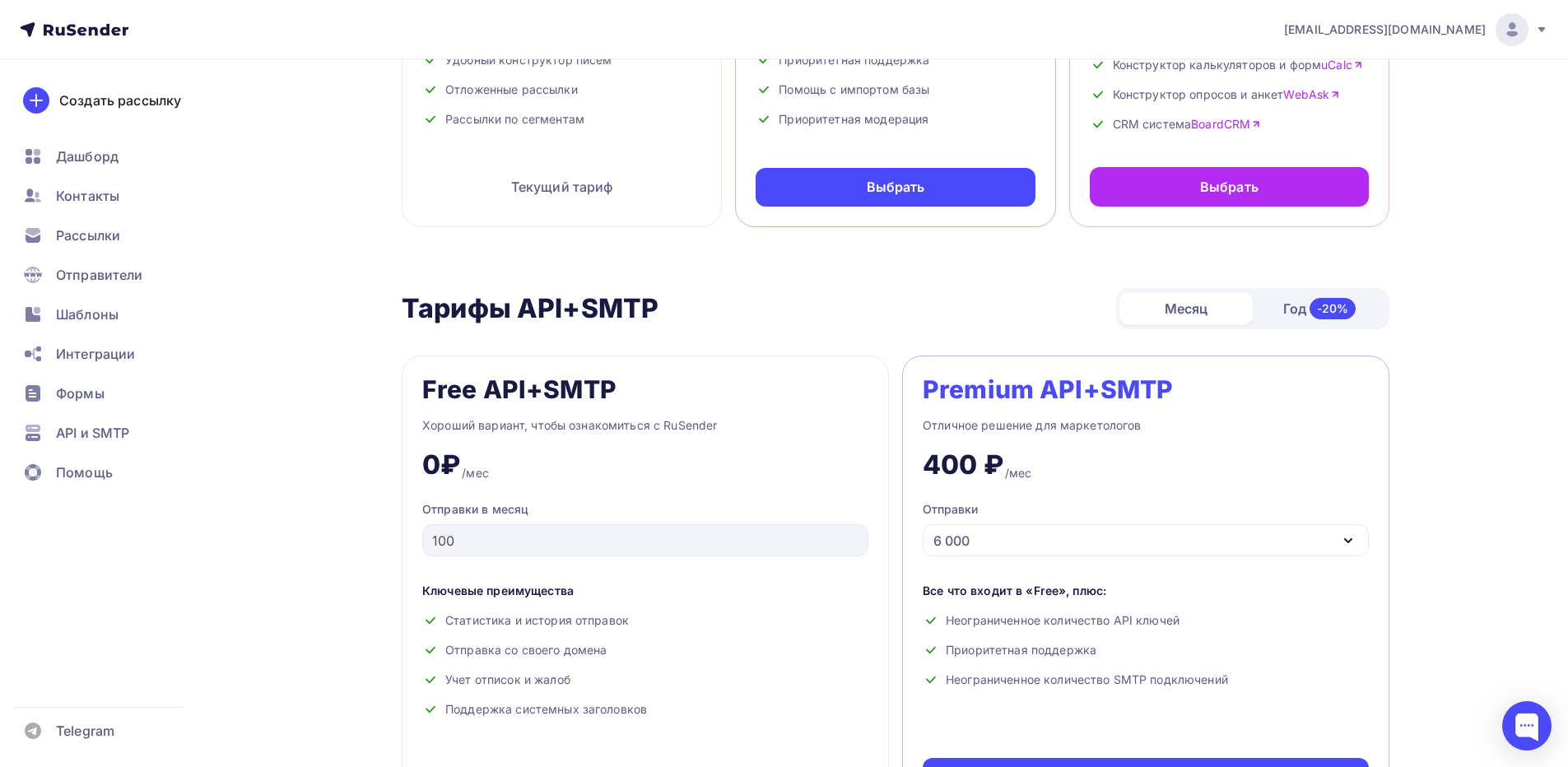
scroll to position [576, 0]
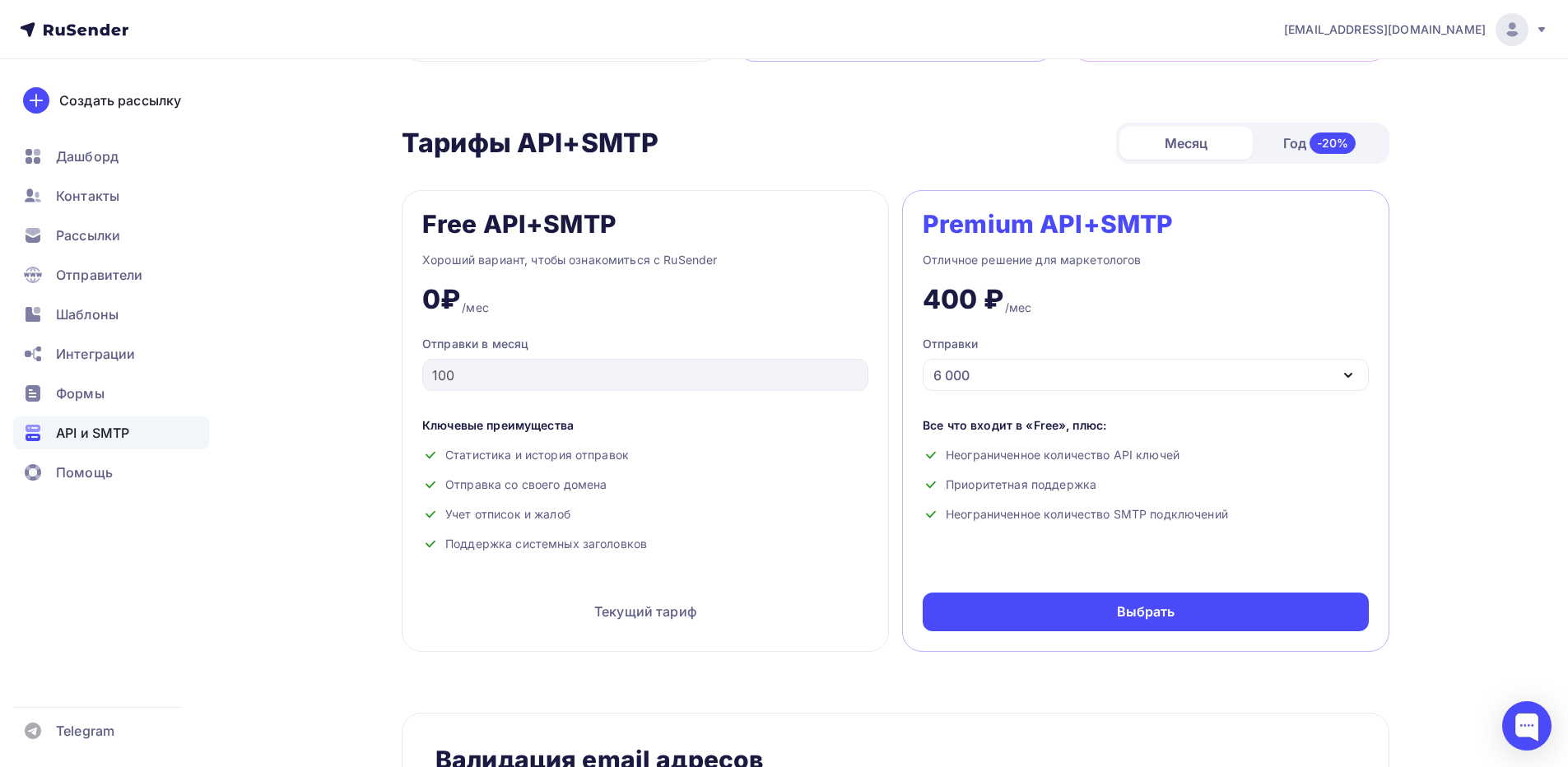
click at [100, 436] on span "API и SMTP" at bounding box center [93, 433] width 73 height 20
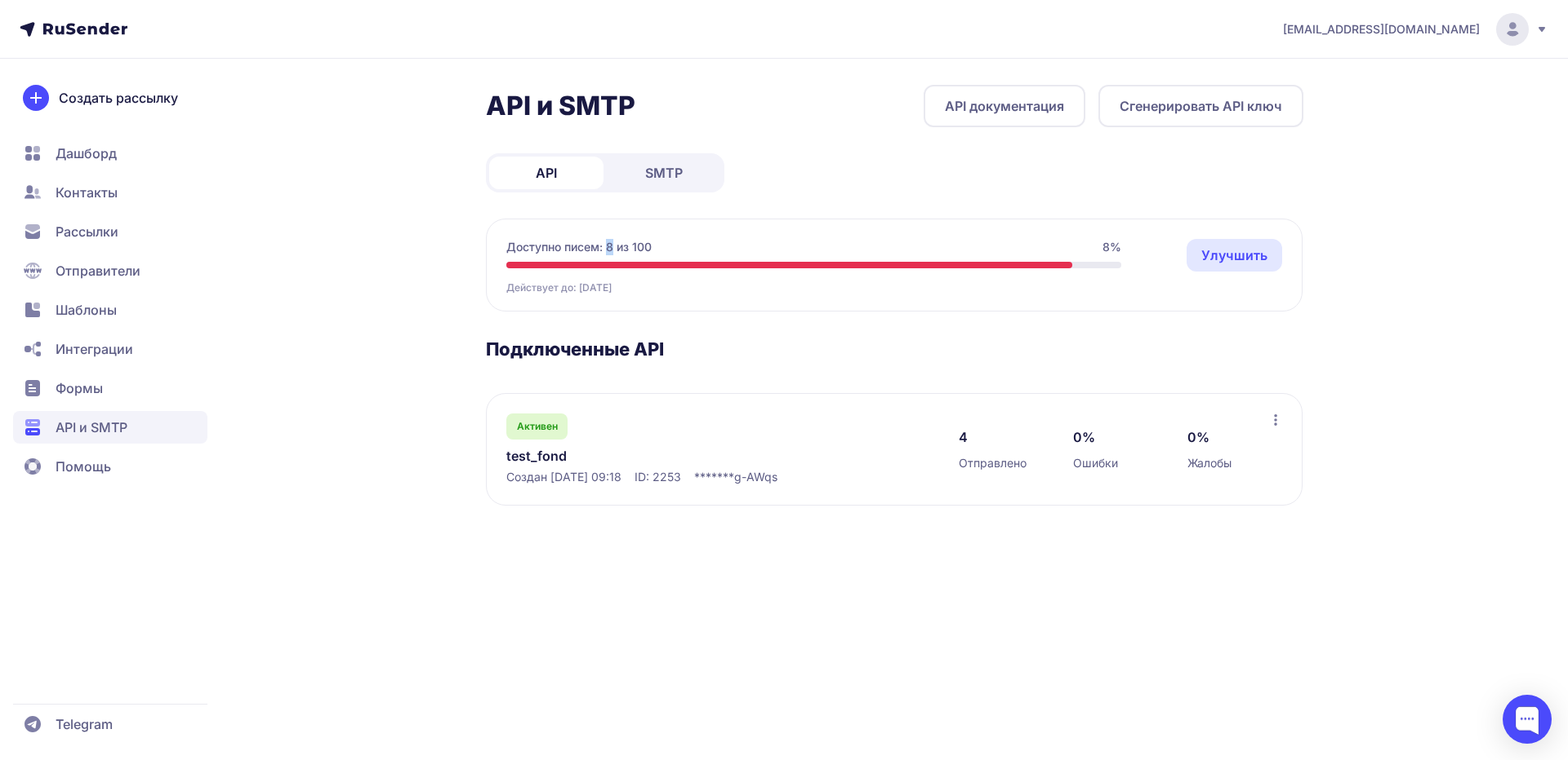
drag, startPoint x: 607, startPoint y: 247, endPoint x: 615, endPoint y: 248, distance: 8.1
click at [615, 248] on span "Доступно писем: 8 из 100" at bounding box center [579, 247] width 145 height 17
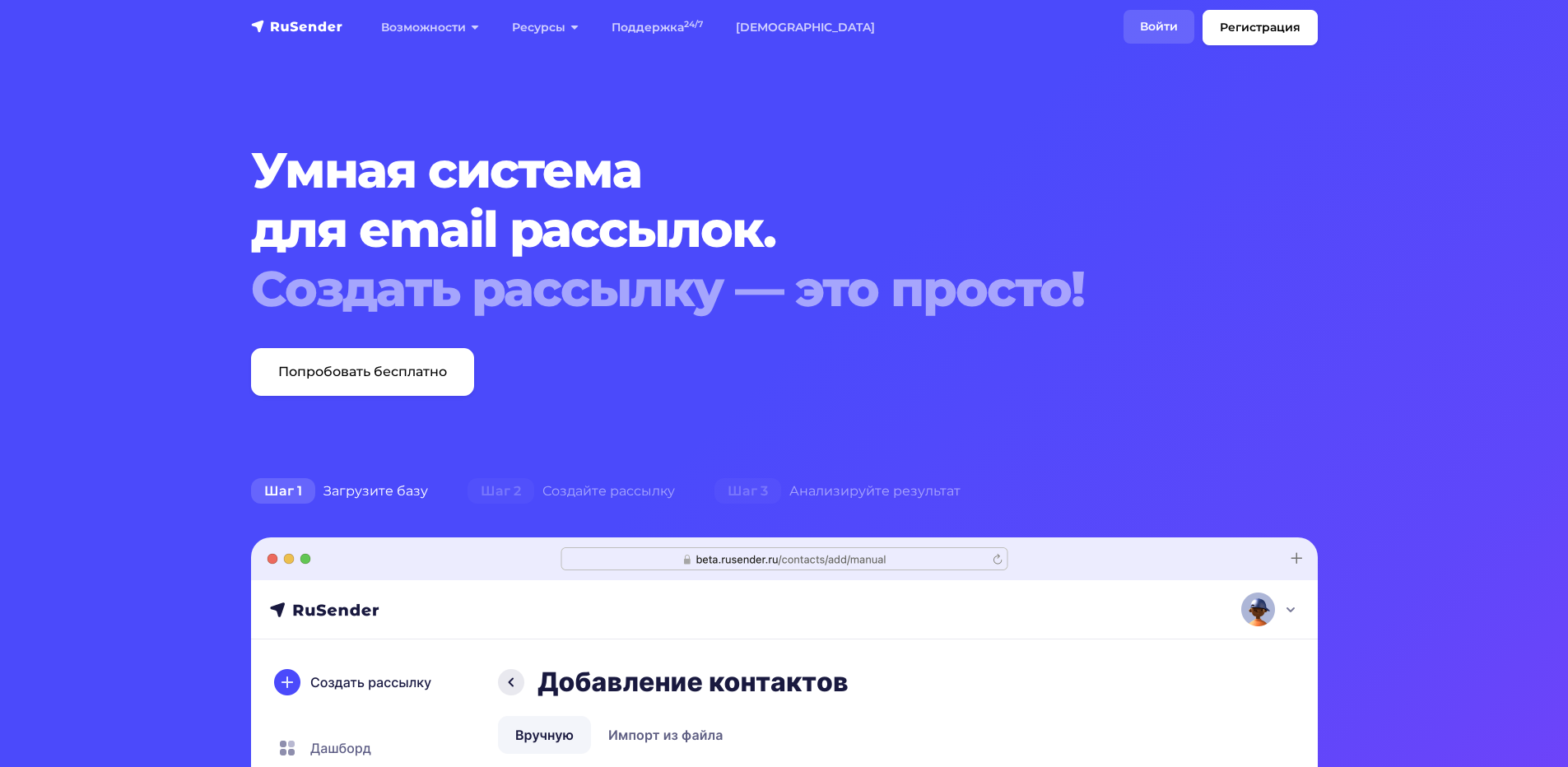
click at [1155, 20] on link "Войти" at bounding box center [1159, 27] width 71 height 34
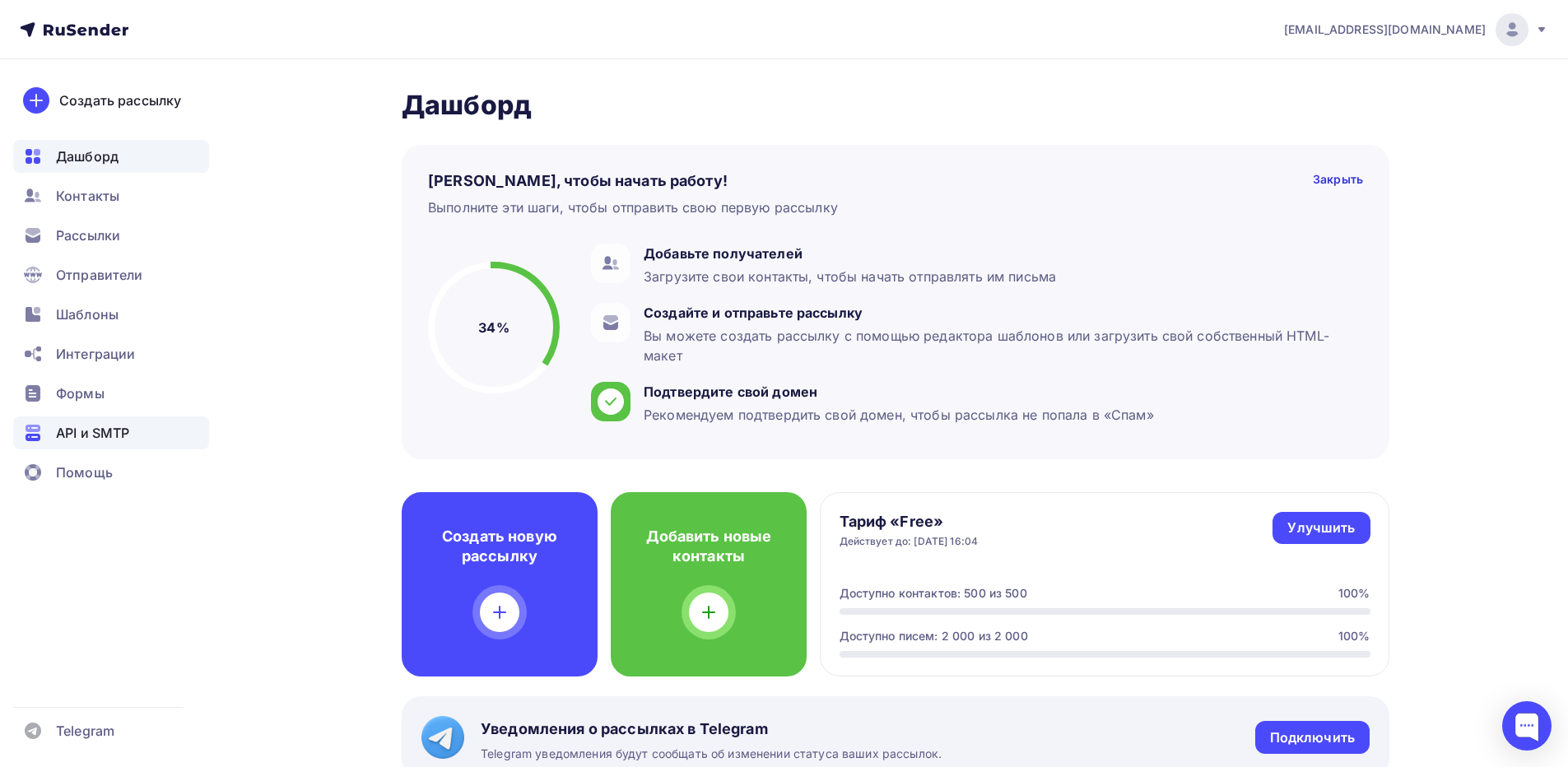
click at [122, 430] on span "API и SMTP" at bounding box center [93, 433] width 73 height 20
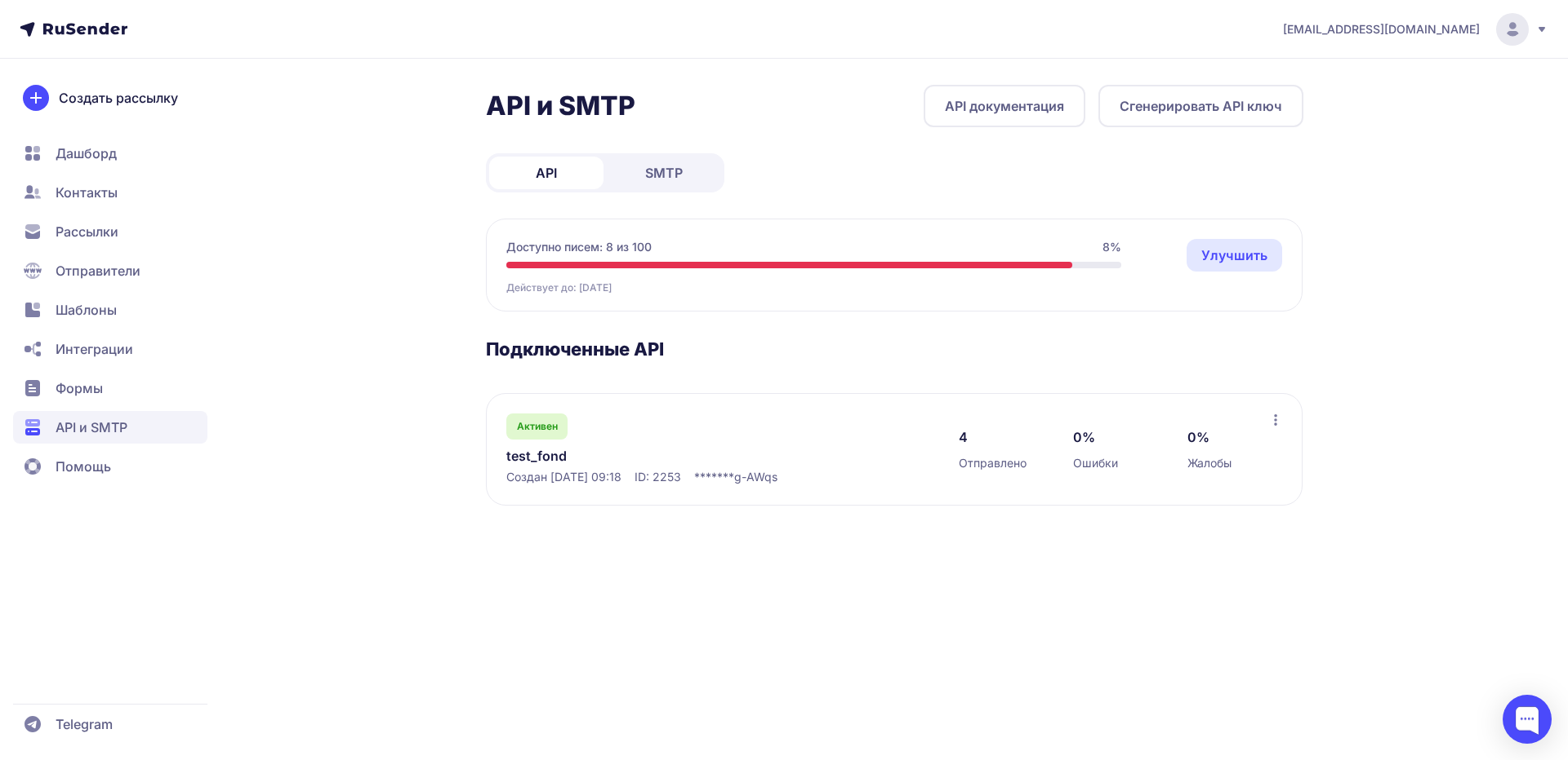
click at [675, 169] on span "SMTP" at bounding box center [663, 173] width 37 height 20
click at [724, 461] on link "test_fond" at bounding box center [673, 456] width 335 height 20
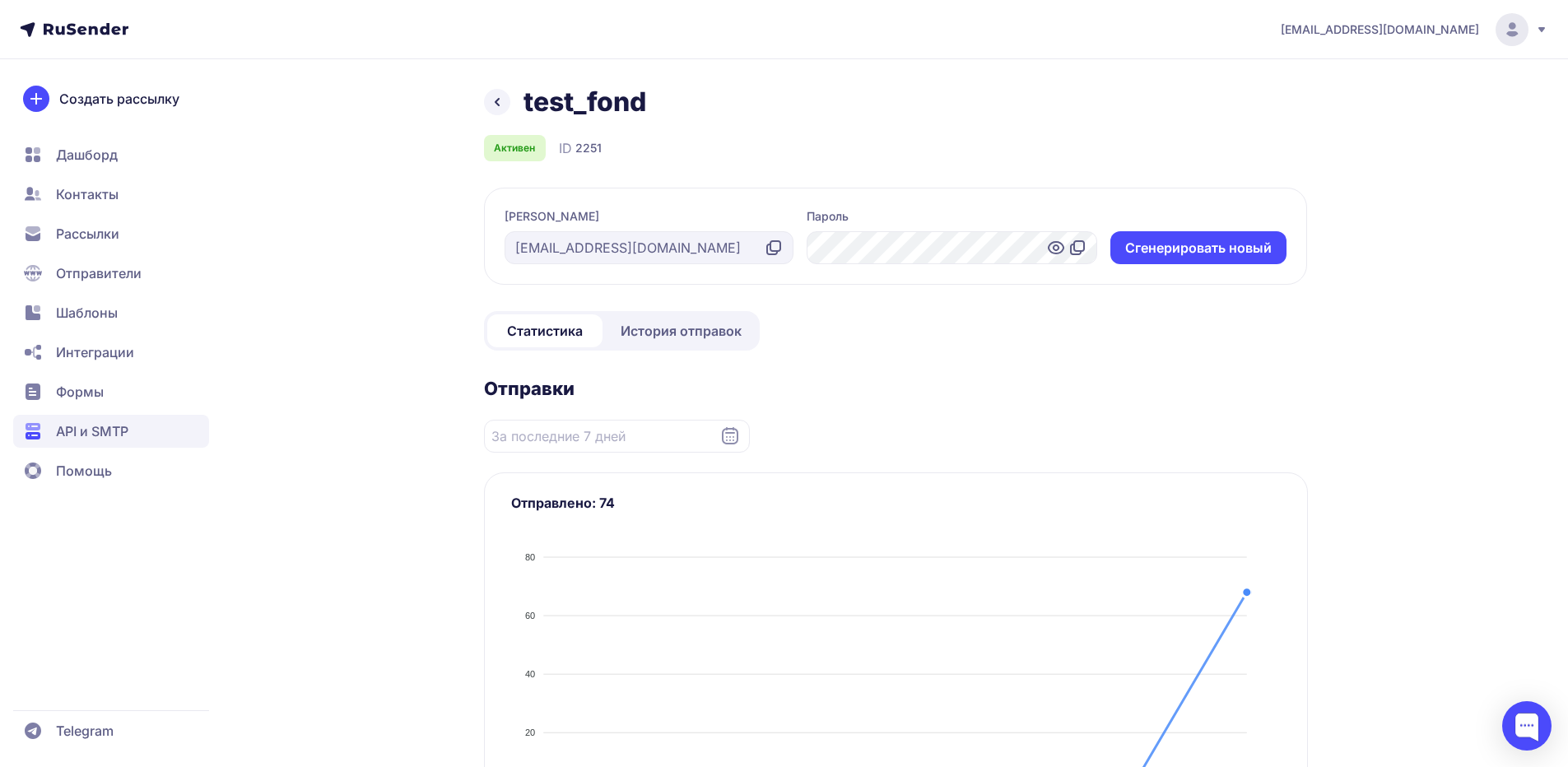
click at [498, 106] on icon at bounding box center [498, 102] width 20 height 20
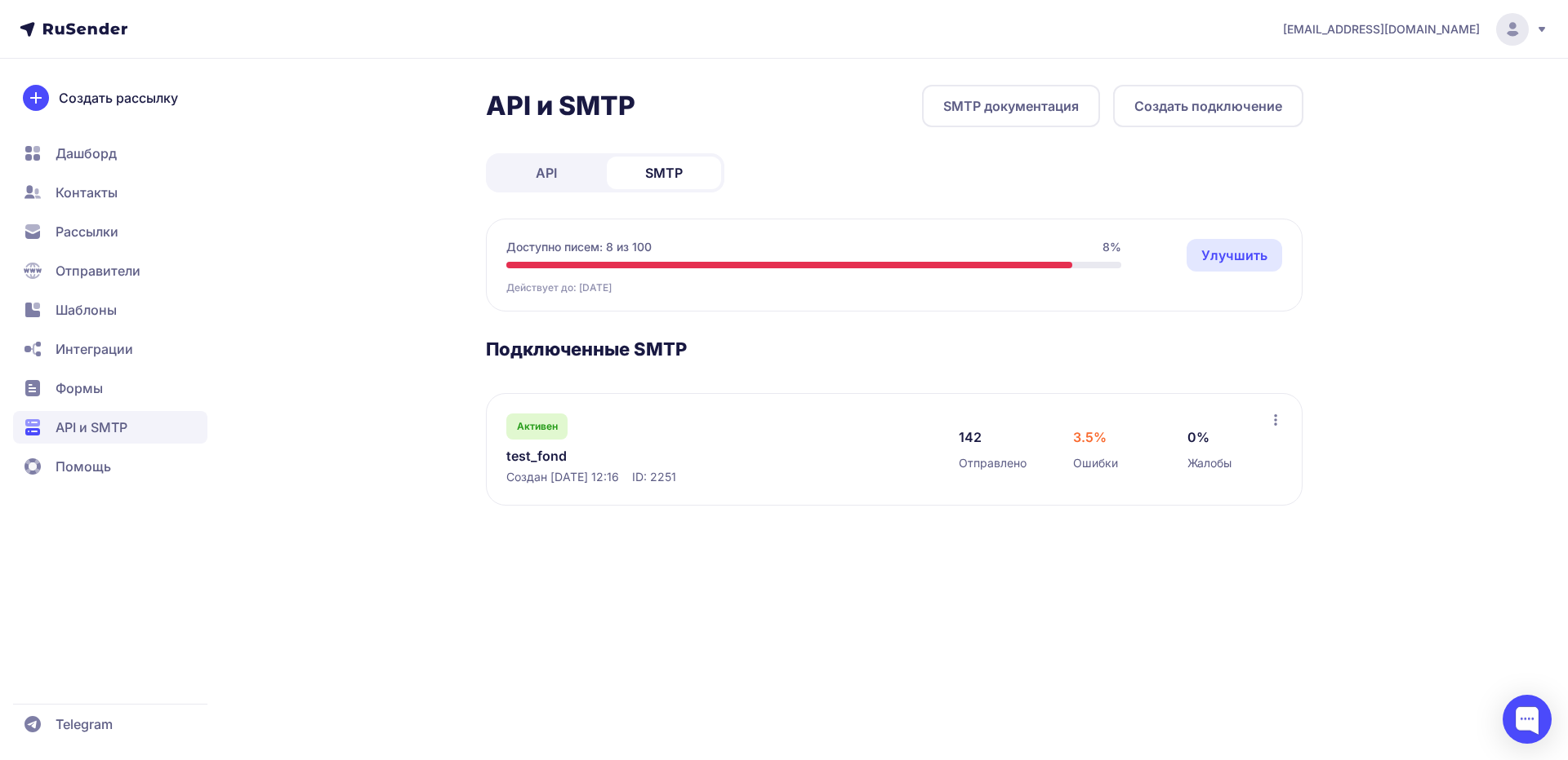
click at [1531, 32] on div "annnabeteva@yandex.ru" at bounding box center [1415, 28] width 265 height 32
click at [1366, 148] on div "Выйти" at bounding box center [1401, 154] width 275 height 32
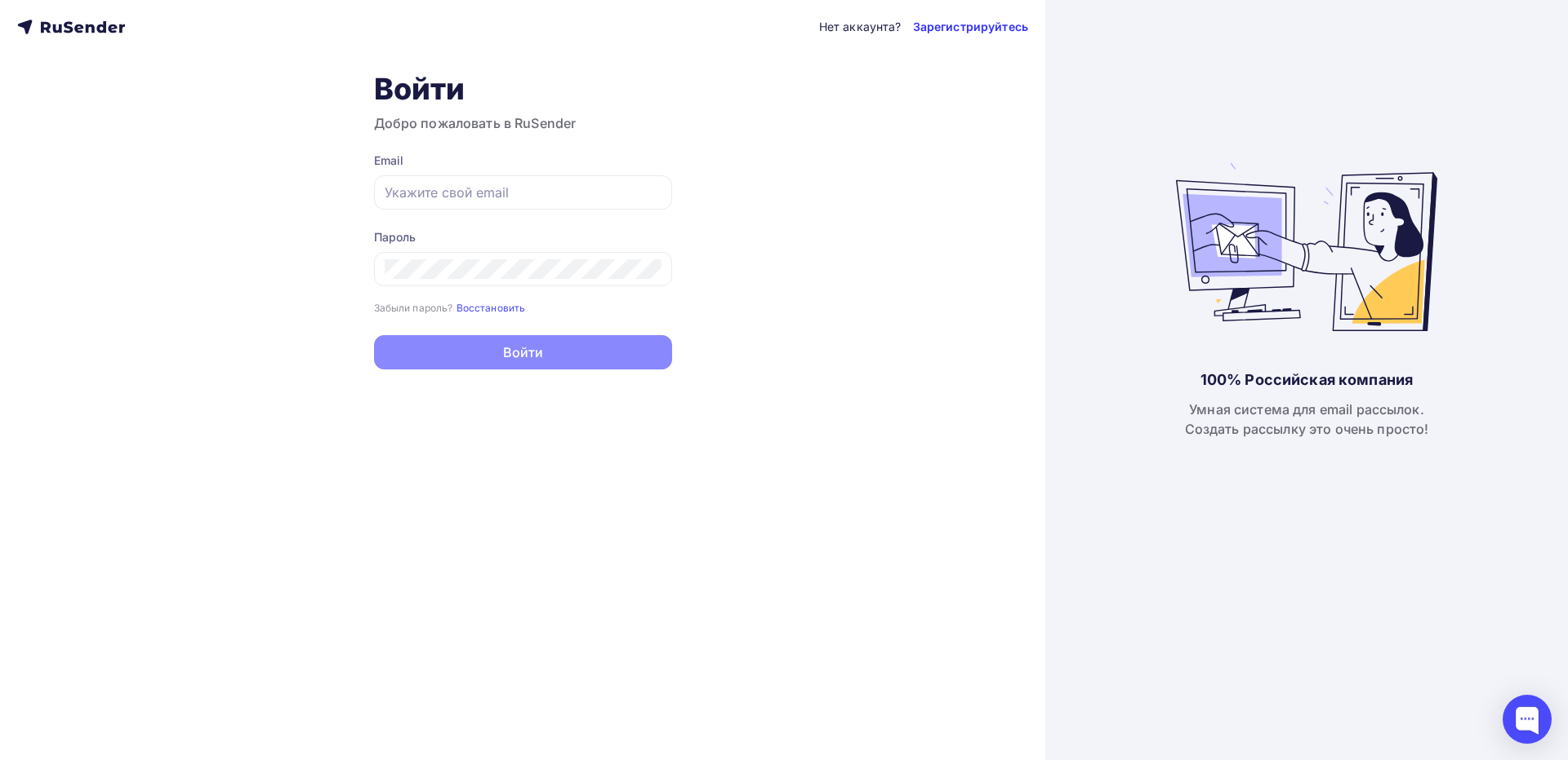
type input "info@pro-paradigma.ru"
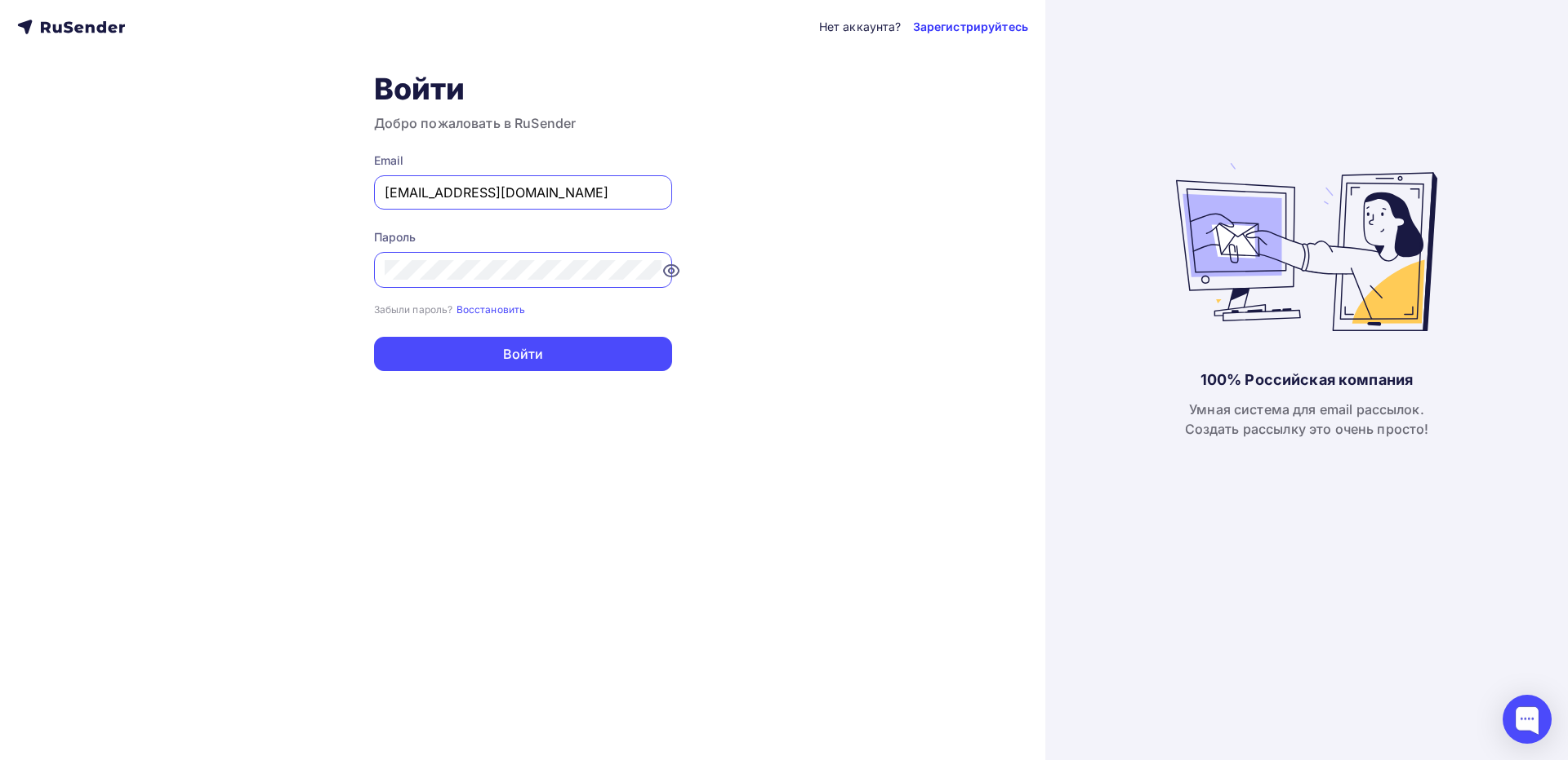
click at [957, 32] on link "Зарегистрируйтесь" at bounding box center [969, 26] width 115 height 17
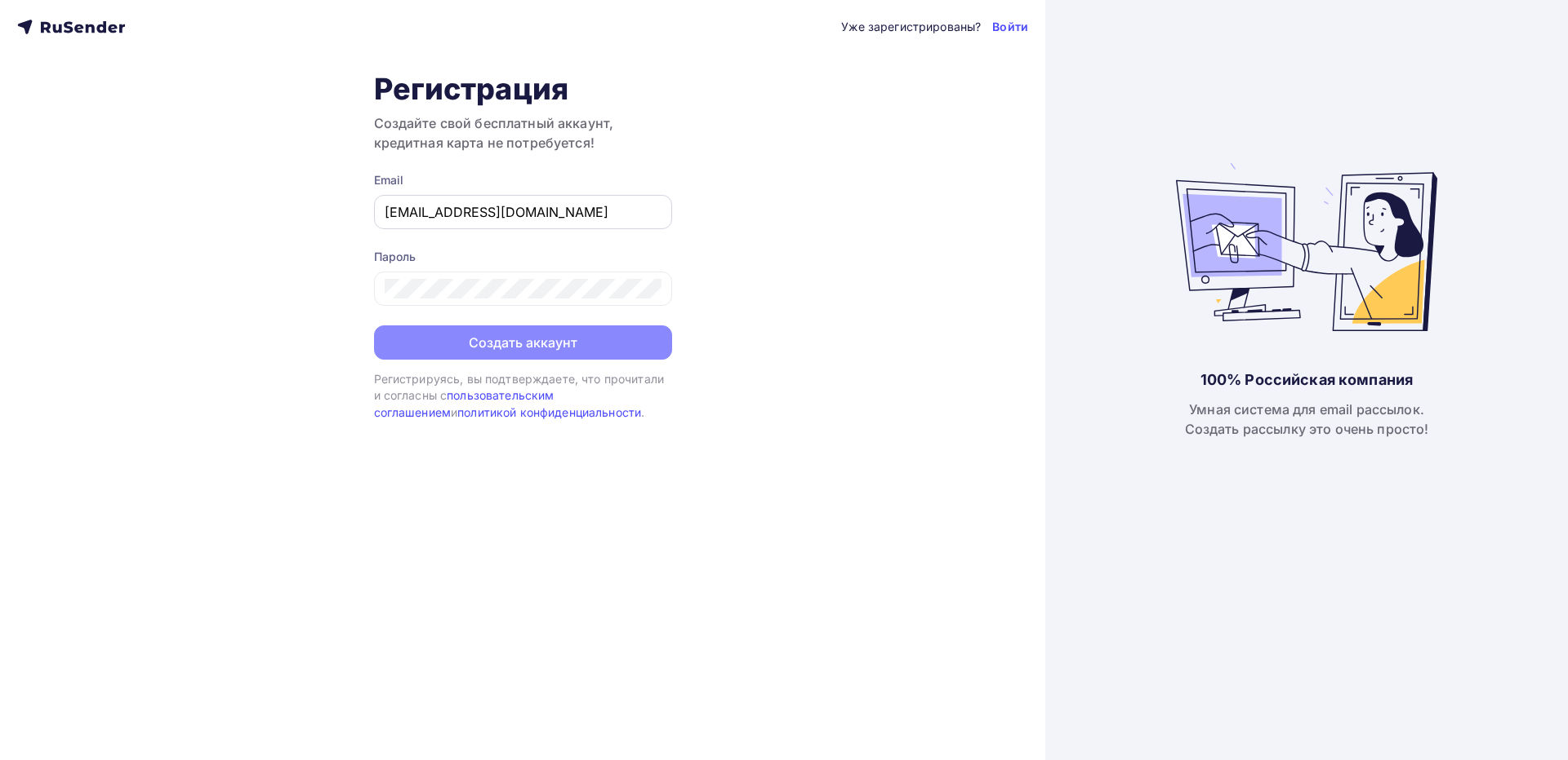
click at [547, 211] on input "[EMAIL_ADDRESS][DOMAIN_NAME]" at bounding box center [523, 212] width 277 height 20
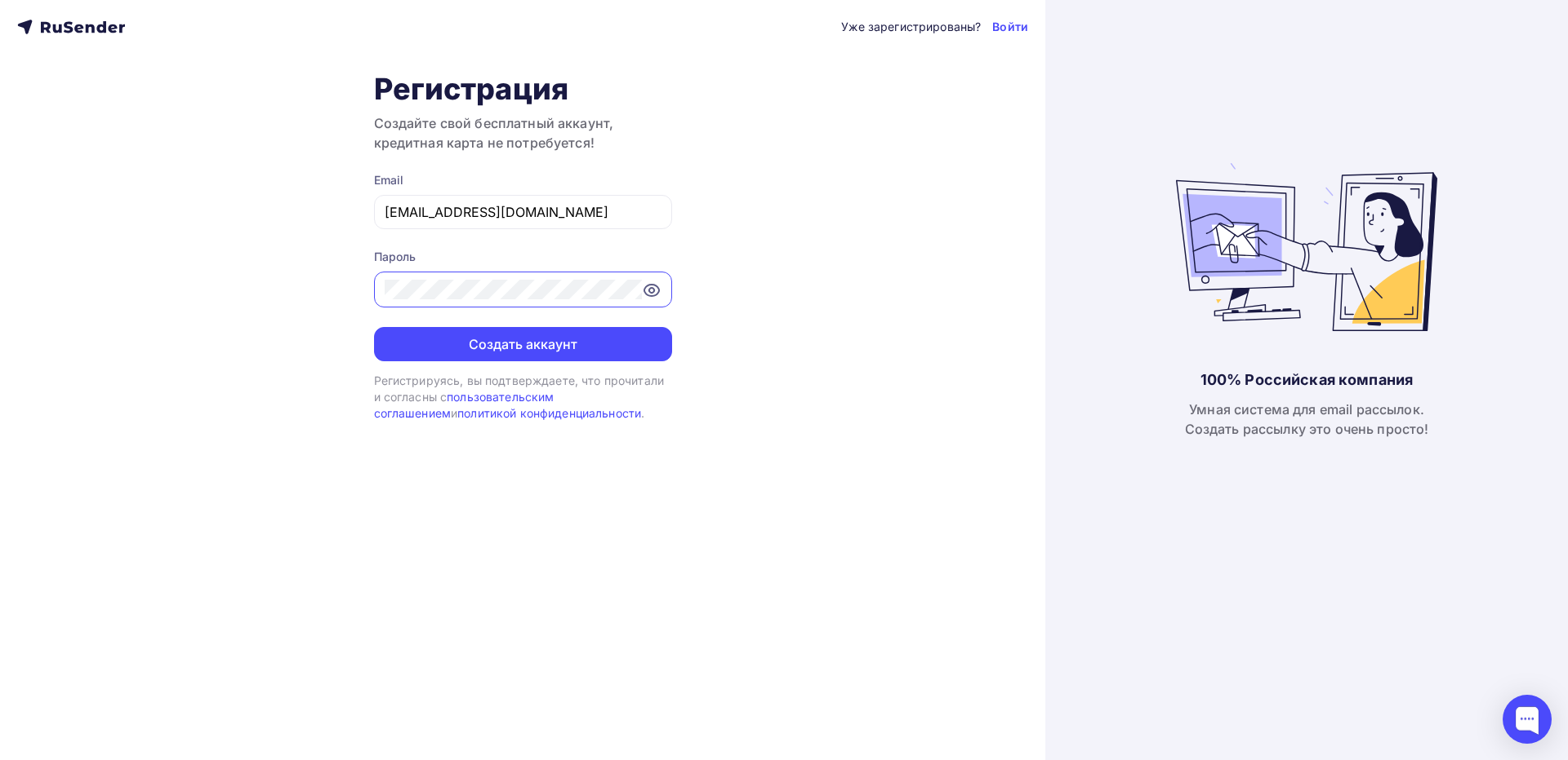
drag, startPoint x: 919, startPoint y: 320, endPoint x: 751, endPoint y: 226, distance: 192.5
click at [916, 319] on div "Уже зарегистрированы? Войти Регистрация Создайте свой бесплатный аккаунт, креди…" at bounding box center [522, 380] width 1045 height 760
drag, startPoint x: 578, startPoint y: 202, endPoint x: 292, endPoint y: 202, distance: 286.0
click at [292, 202] on div "Уже зарегистрированы? Войти Регистрация Создайте свой бесплатный аккаунт, креди…" at bounding box center [522, 380] width 1045 height 760
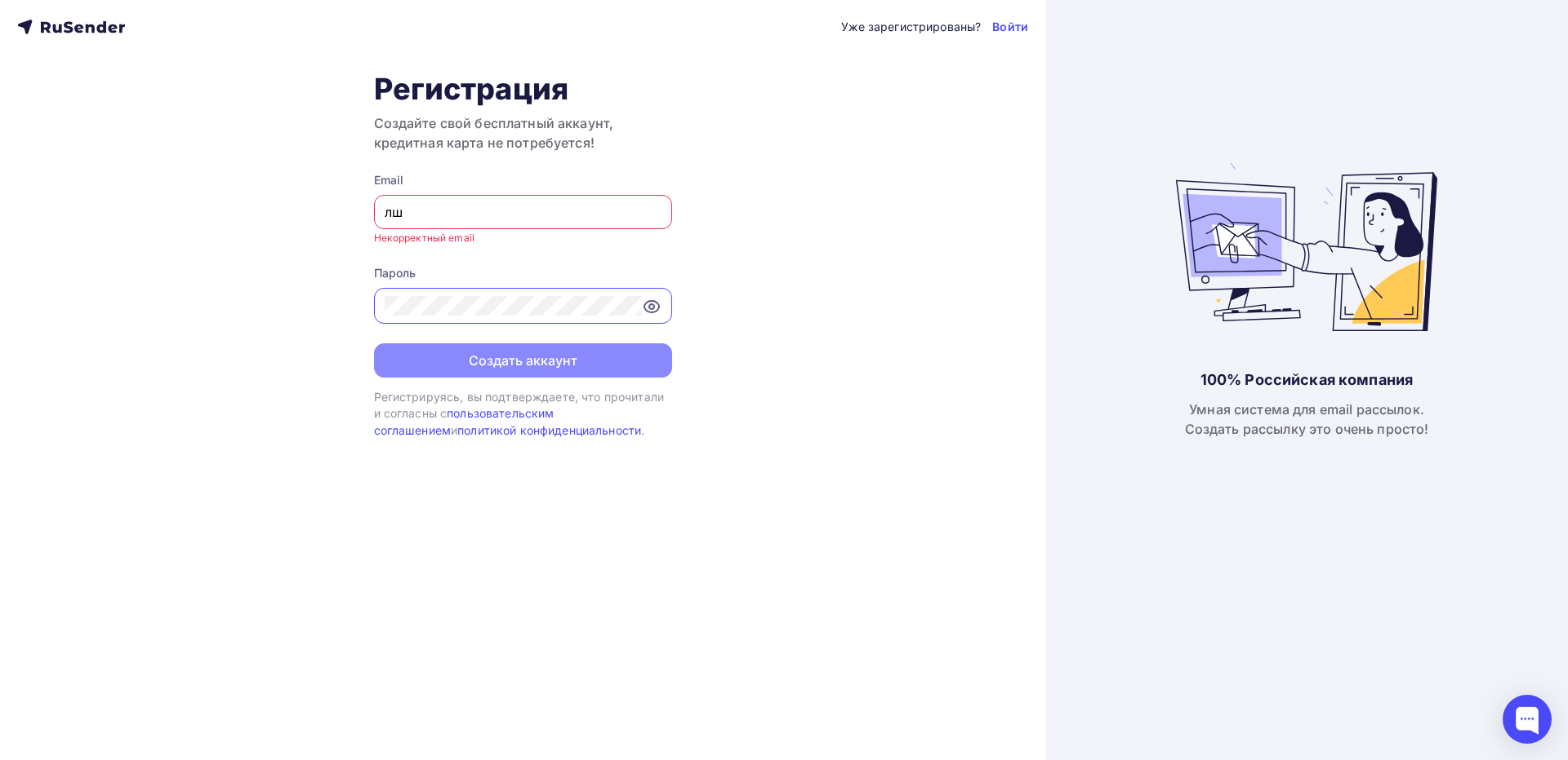
type input "л"
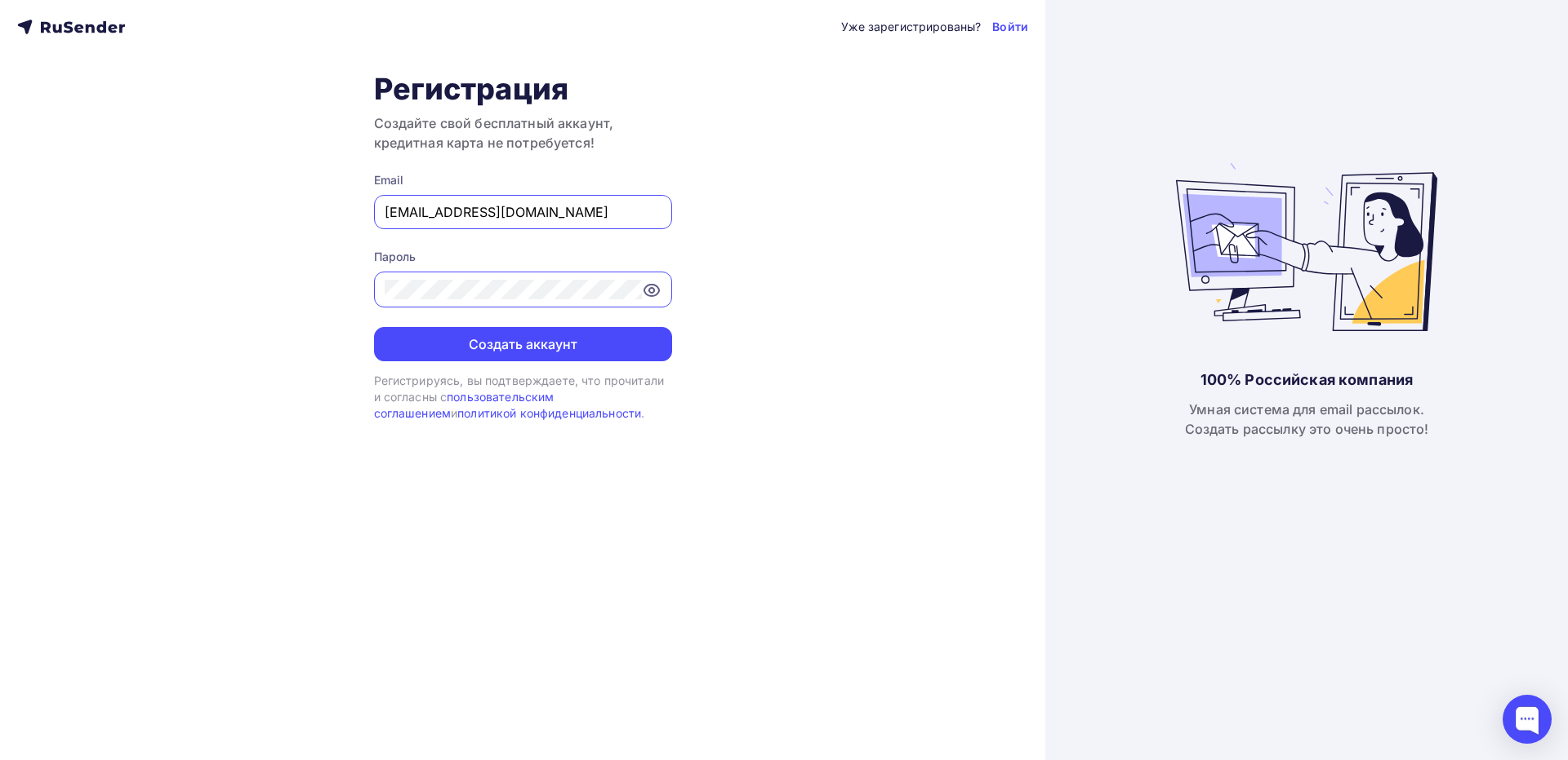
click at [399, 216] on input "kiriltimoxov@gmail.com" at bounding box center [523, 212] width 277 height 20
click at [405, 216] on input "kiriltimoxov@gmail.com" at bounding box center [523, 212] width 277 height 20
type input "kiriltimoxov@gmail.com"
drag, startPoint x: 572, startPoint y: 209, endPoint x: 253, endPoint y: 215, distance: 319.1
click at [193, 205] on div "Уже зарегистрированы? Войти Регистрация Создайте свой бесплатный аккаунт, креди…" at bounding box center [522, 380] width 1045 height 760
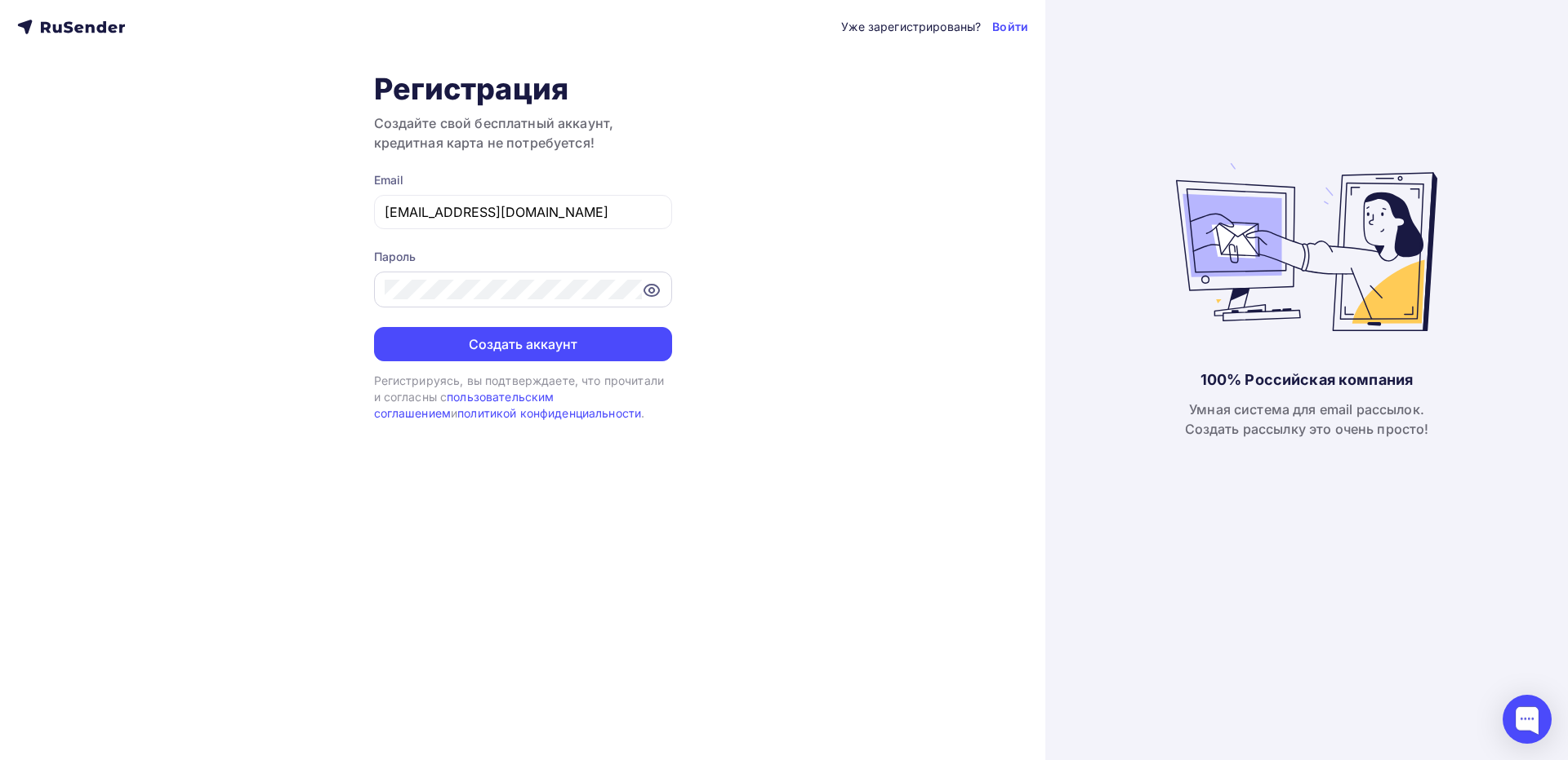
click at [649, 290] on icon at bounding box center [651, 290] width 5 height 5
click at [650, 289] on icon at bounding box center [652, 290] width 20 height 20
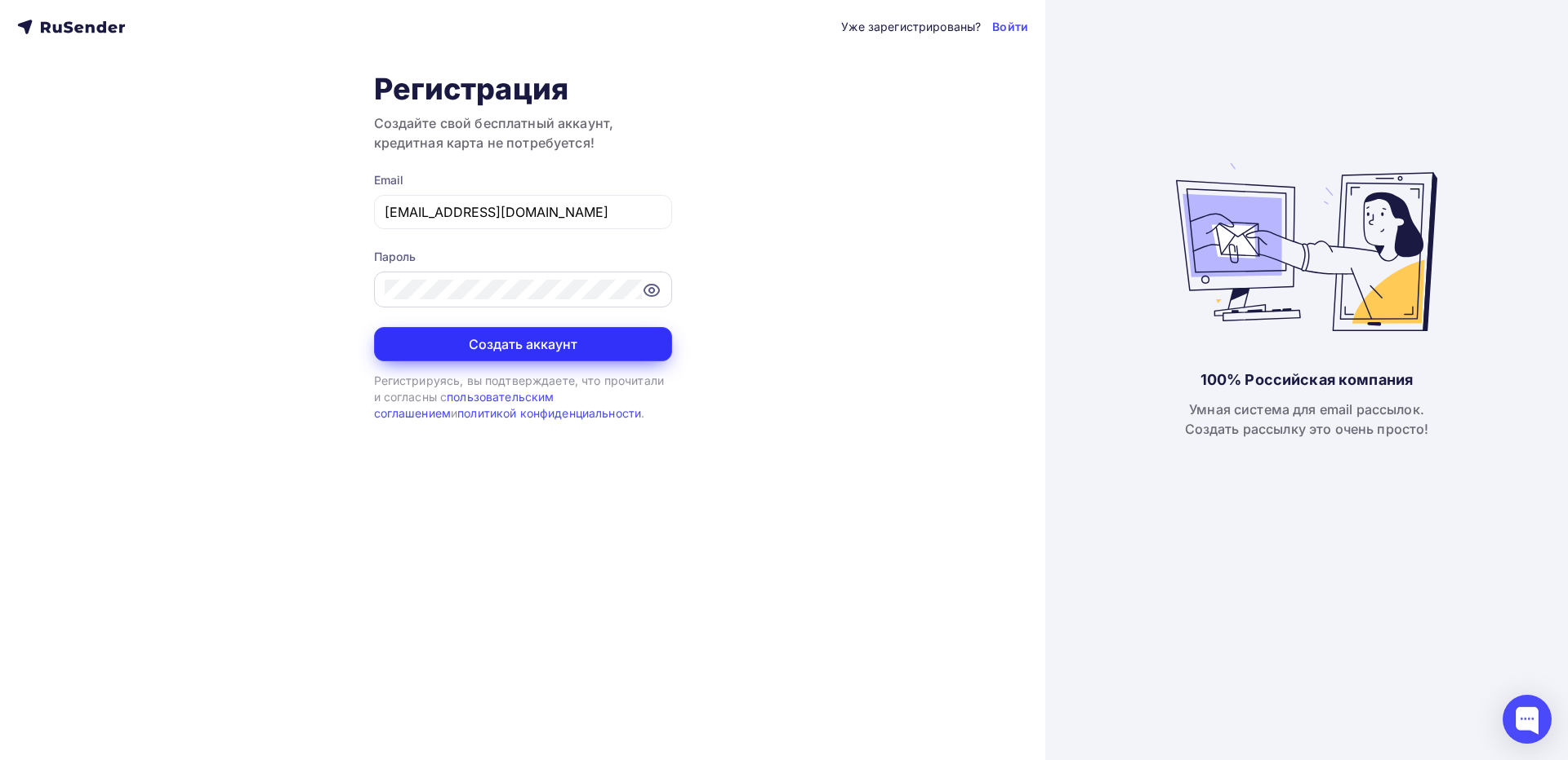
click at [535, 347] on button "Создать аккаунт" at bounding box center [523, 344] width 298 height 34
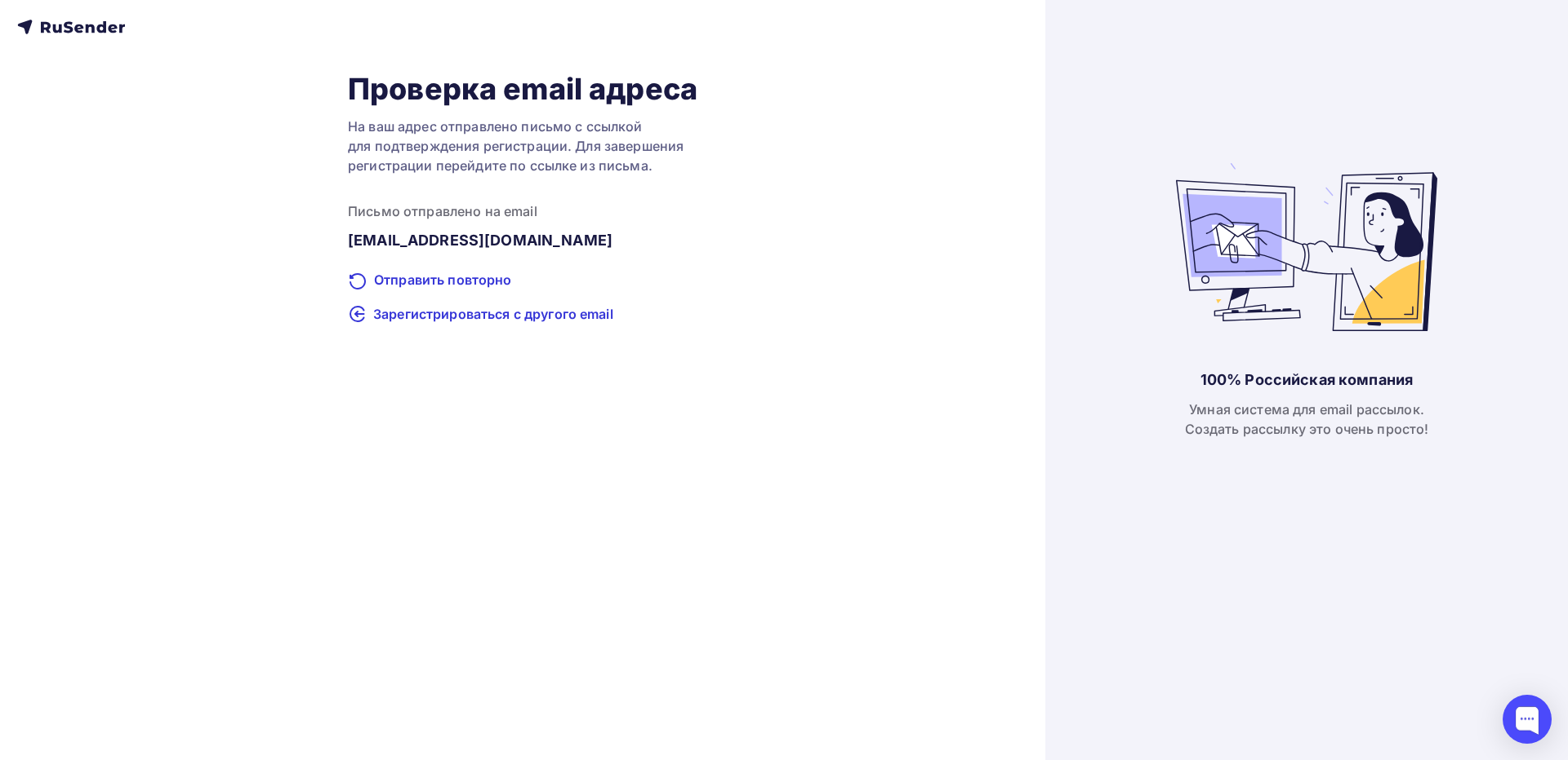
click at [50, 20] on icon at bounding box center [71, 26] width 108 height 20
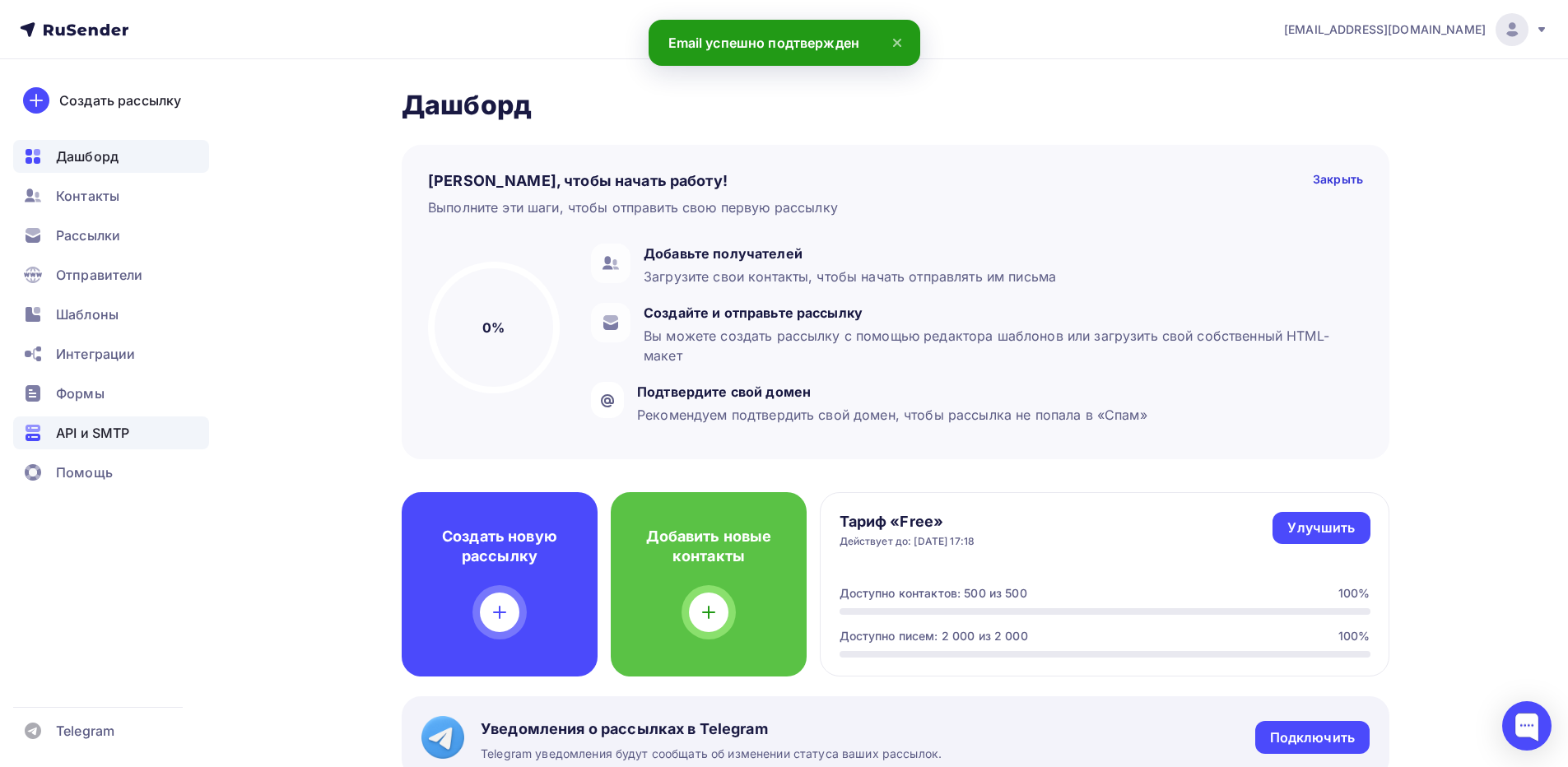
click at [102, 431] on span "API и SMTP" at bounding box center [93, 433] width 73 height 20
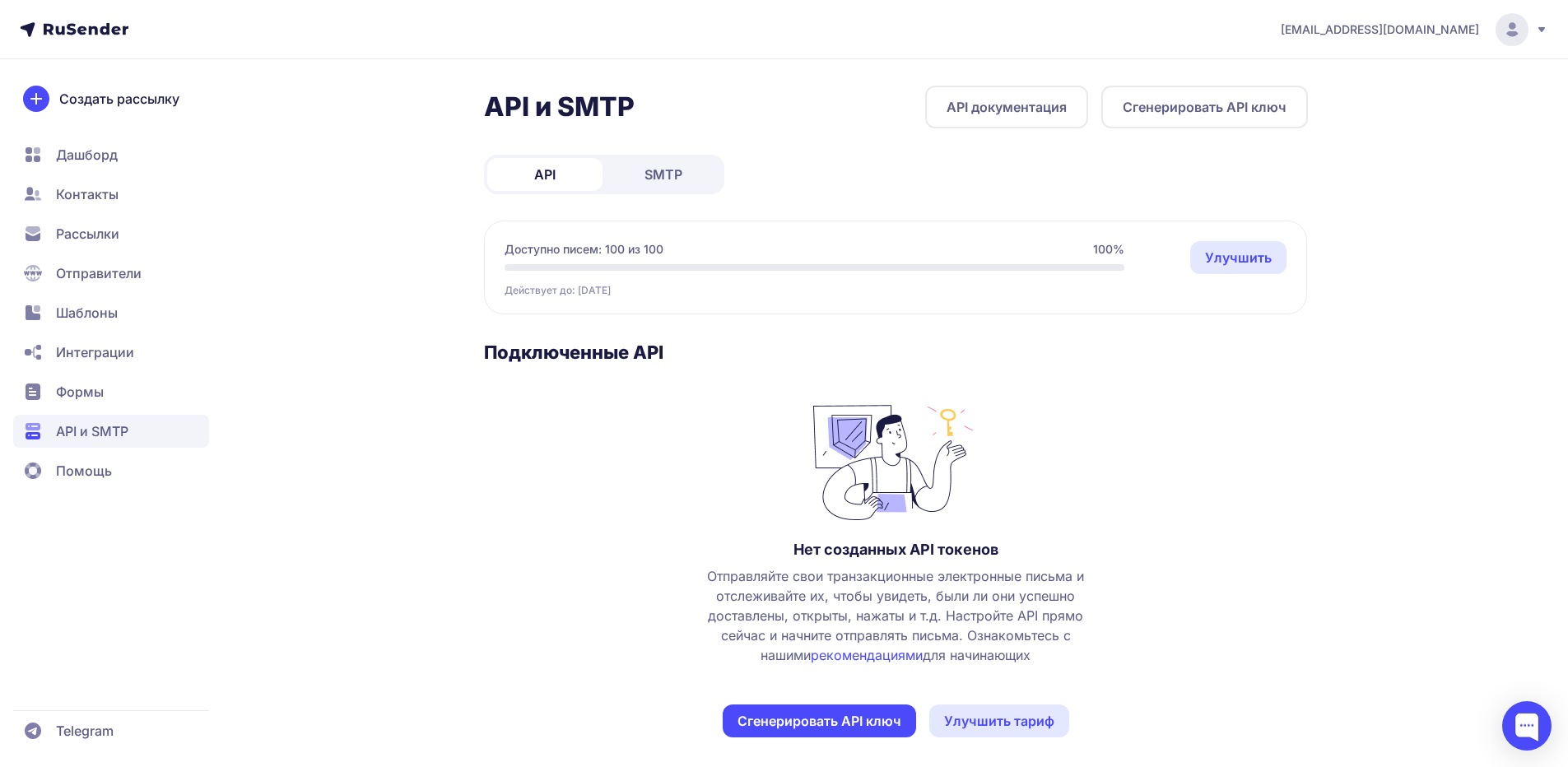
click at [664, 172] on span "SMTP" at bounding box center [663, 174] width 38 height 20
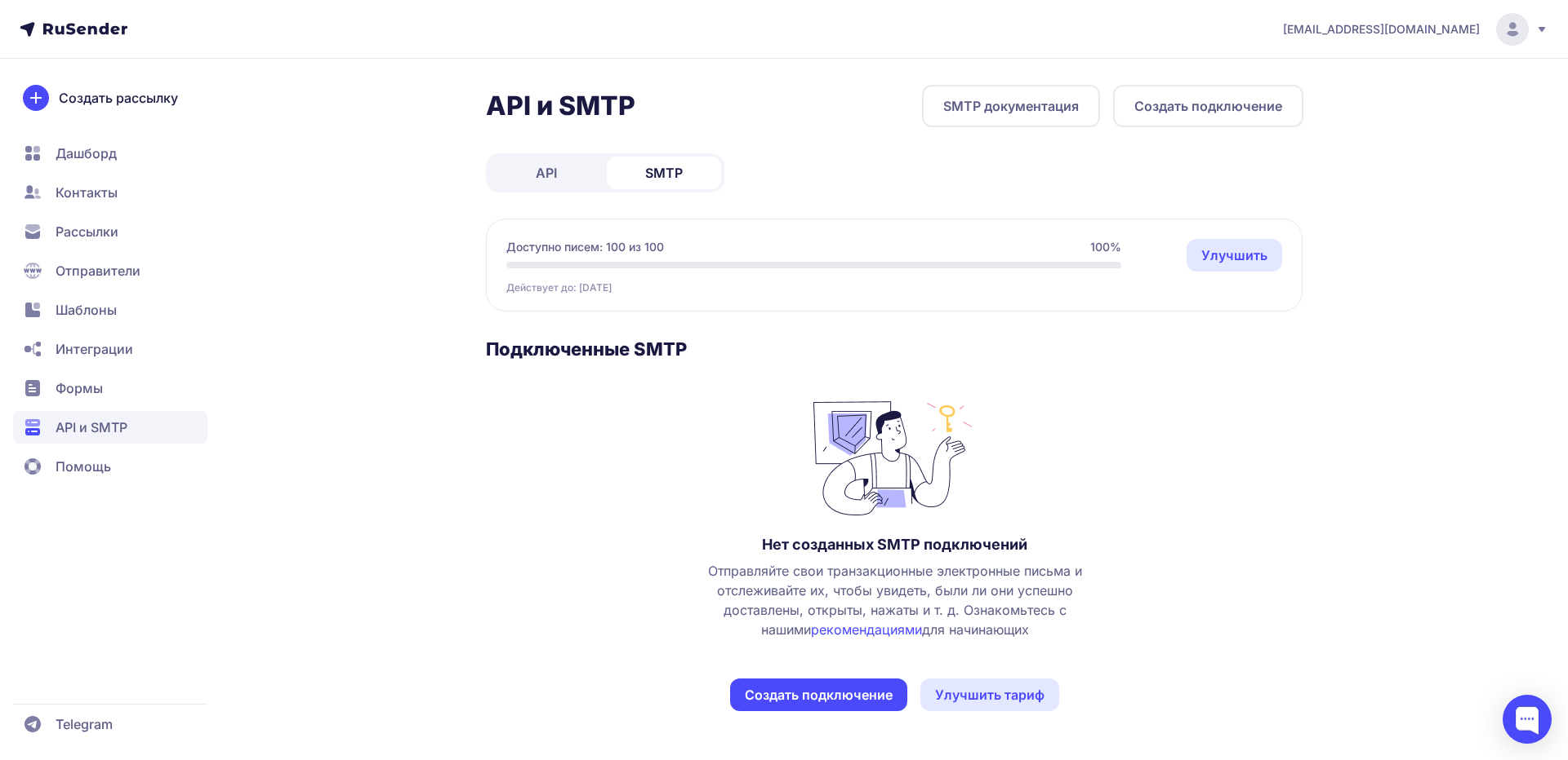
click at [1194, 123] on button "Создать подключение" at bounding box center [1208, 106] width 190 height 42
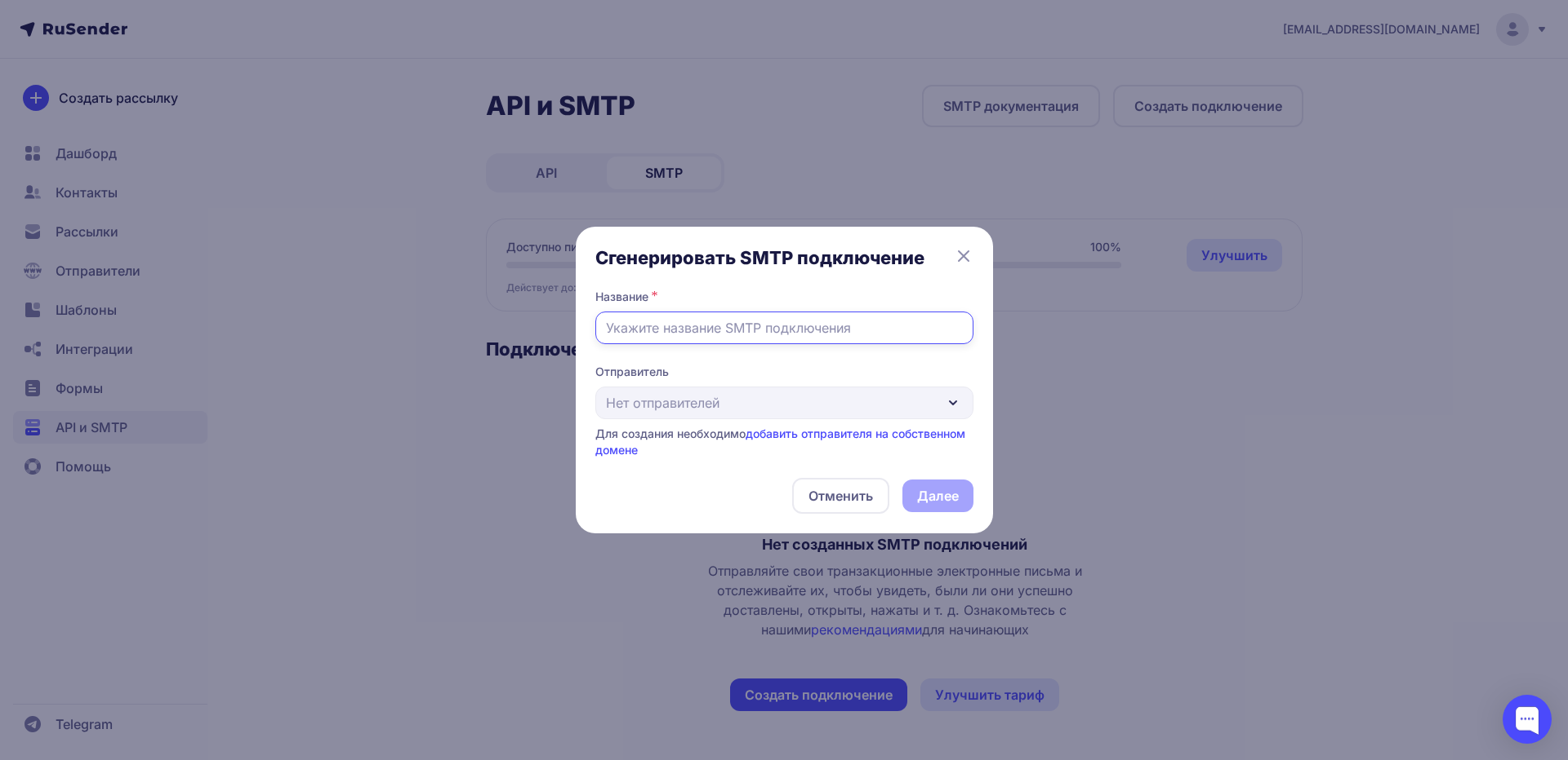
click at [786, 329] on input "text" at bounding box center [784, 328] width 378 height 32
click at [753, 396] on div "Отправитель Нет отправителей Для создания необходимо добавить отправителя на со…" at bounding box center [784, 411] width 378 height 95
click at [766, 410] on div "Отправитель Нет отправителей Для создания необходимо добавить отправителя на со…" at bounding box center [784, 411] width 378 height 95
click at [825, 432] on link "добавить отправителя на собственном домене" at bounding box center [780, 441] width 370 height 30
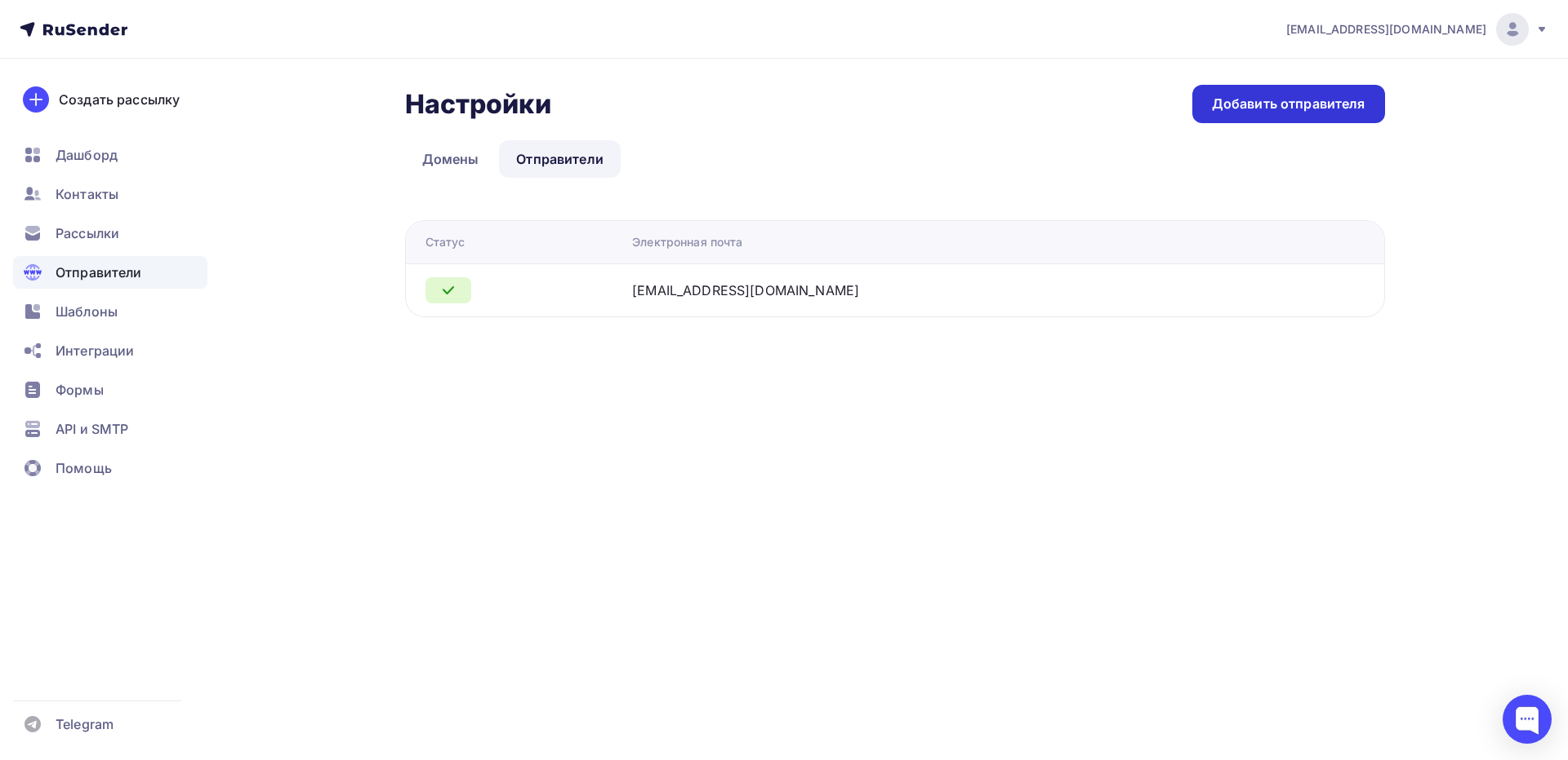
click at [1250, 112] on div "Добавить отправителя" at bounding box center [1288, 104] width 153 height 19
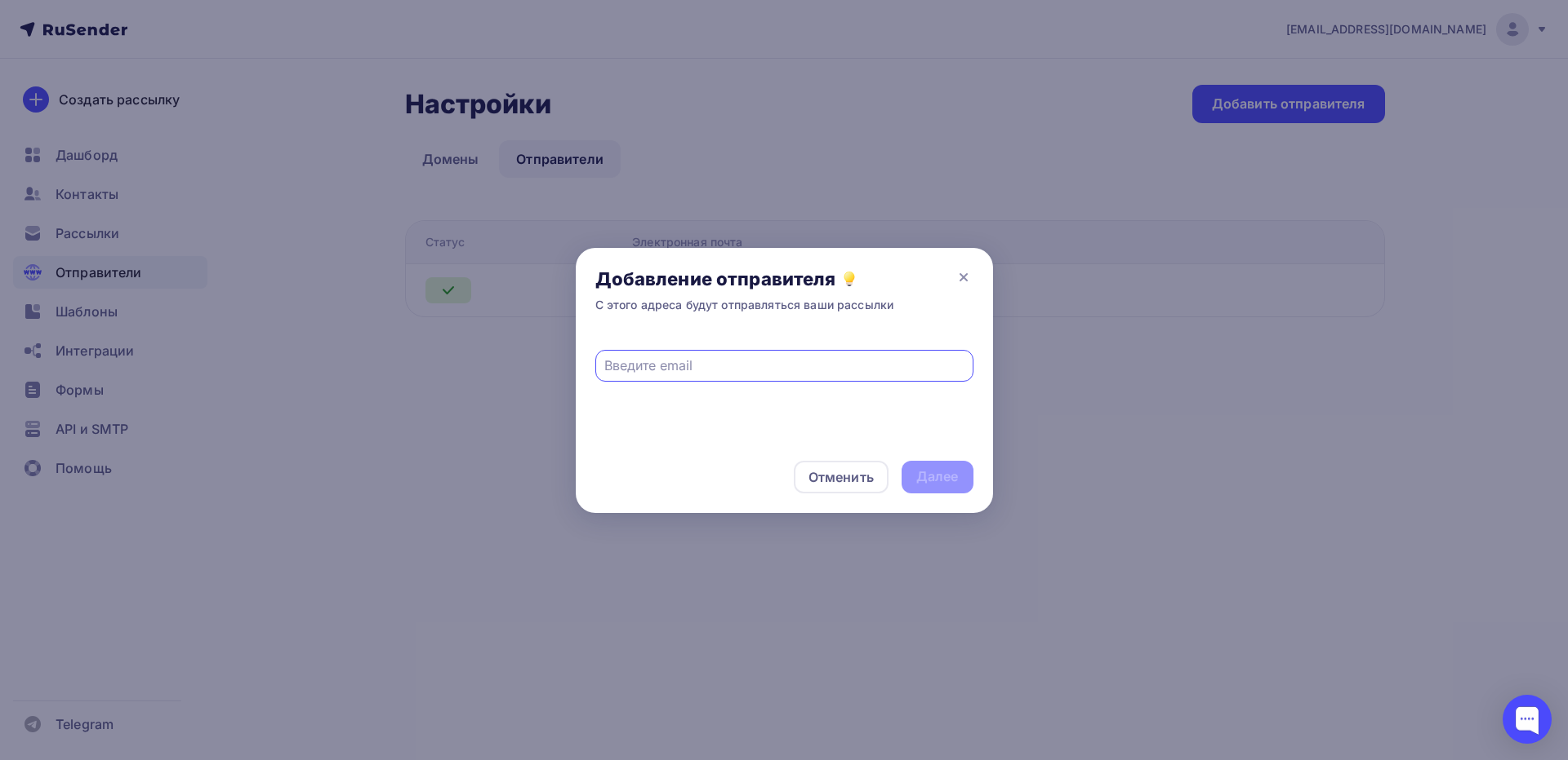
click at [712, 372] on input "text" at bounding box center [784, 366] width 359 height 20
click at [963, 274] on icon at bounding box center [964, 278] width 20 height 20
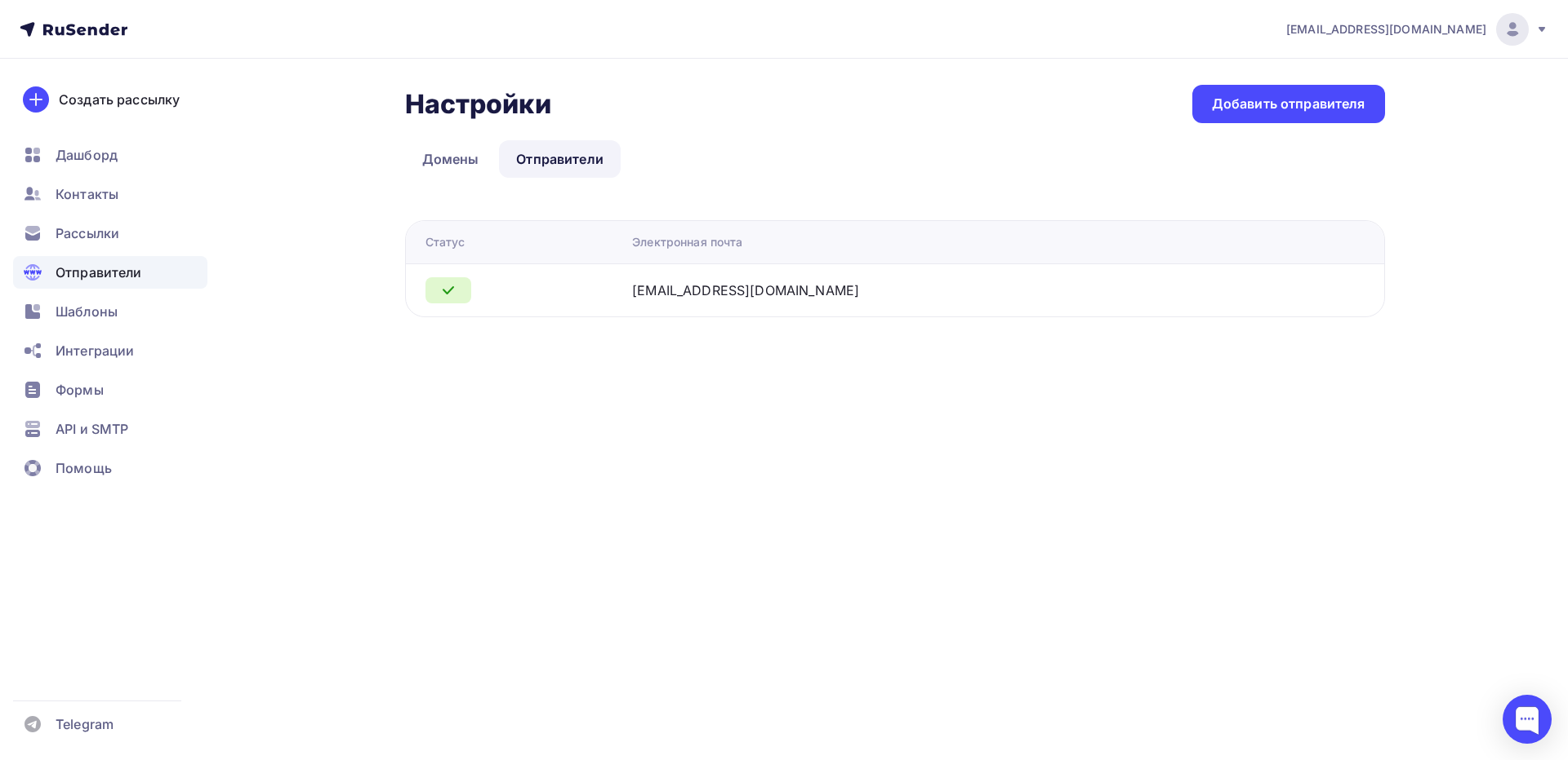
drag, startPoint x: 847, startPoint y: 296, endPoint x: 679, endPoint y: 299, distance: 168.0
click at [679, 299] on tr "[EMAIL_ADDRESS][DOMAIN_NAME]" at bounding box center [895, 290] width 978 height 53
copy div "[EMAIL_ADDRESS][DOMAIN_NAME]"
click at [1288, 115] on div "Добавить отправителя" at bounding box center [1288, 104] width 192 height 38
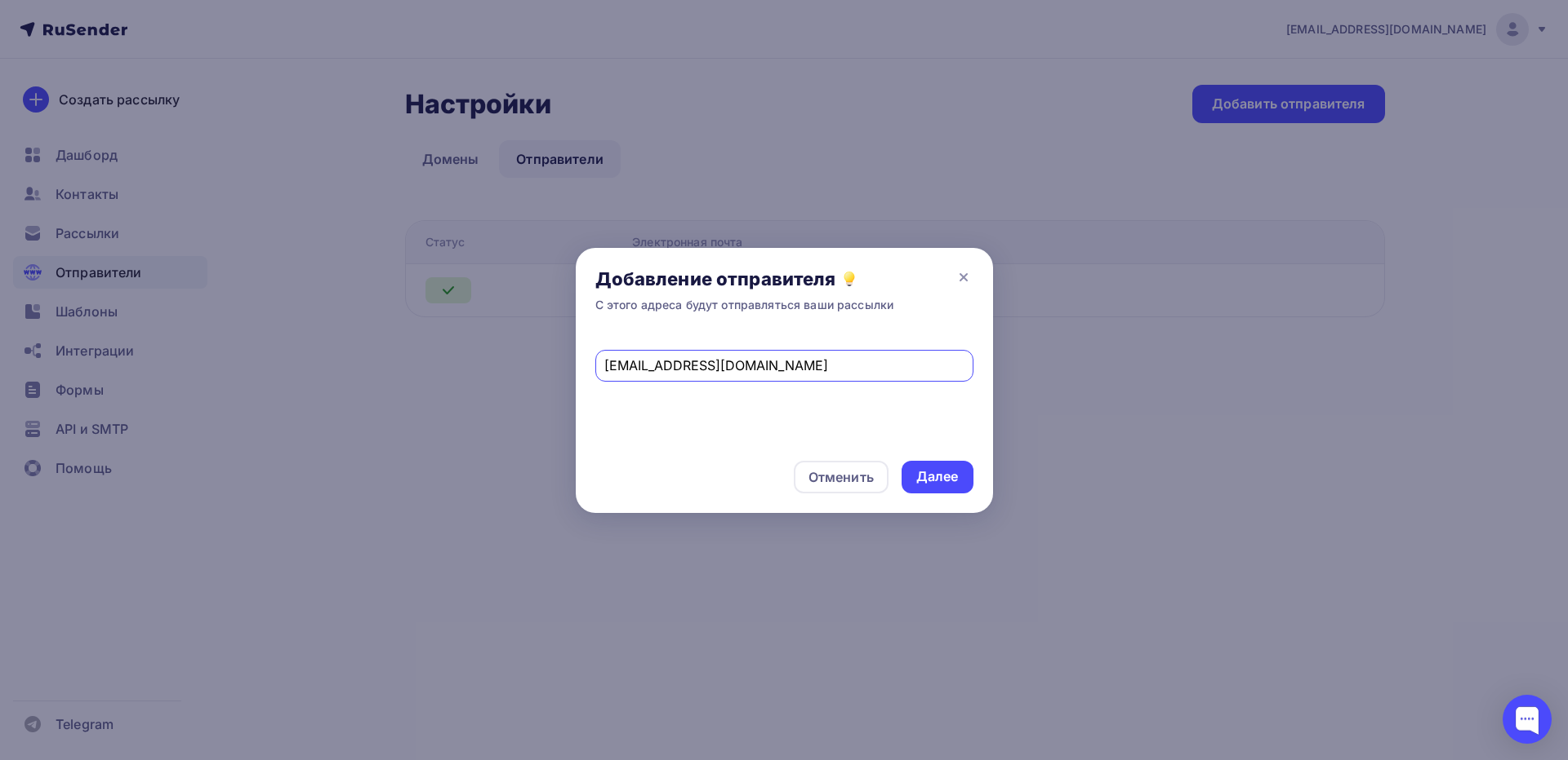
drag, startPoint x: 672, startPoint y: 367, endPoint x: 632, endPoint y: 366, distance: 40.0
click at [632, 366] on input "[EMAIL_ADDRESS][DOMAIN_NAME]" at bounding box center [784, 366] width 359 height 20
type input "kiriltest@gmail.com"
click at [953, 467] on div "Далее" at bounding box center [937, 477] width 72 height 32
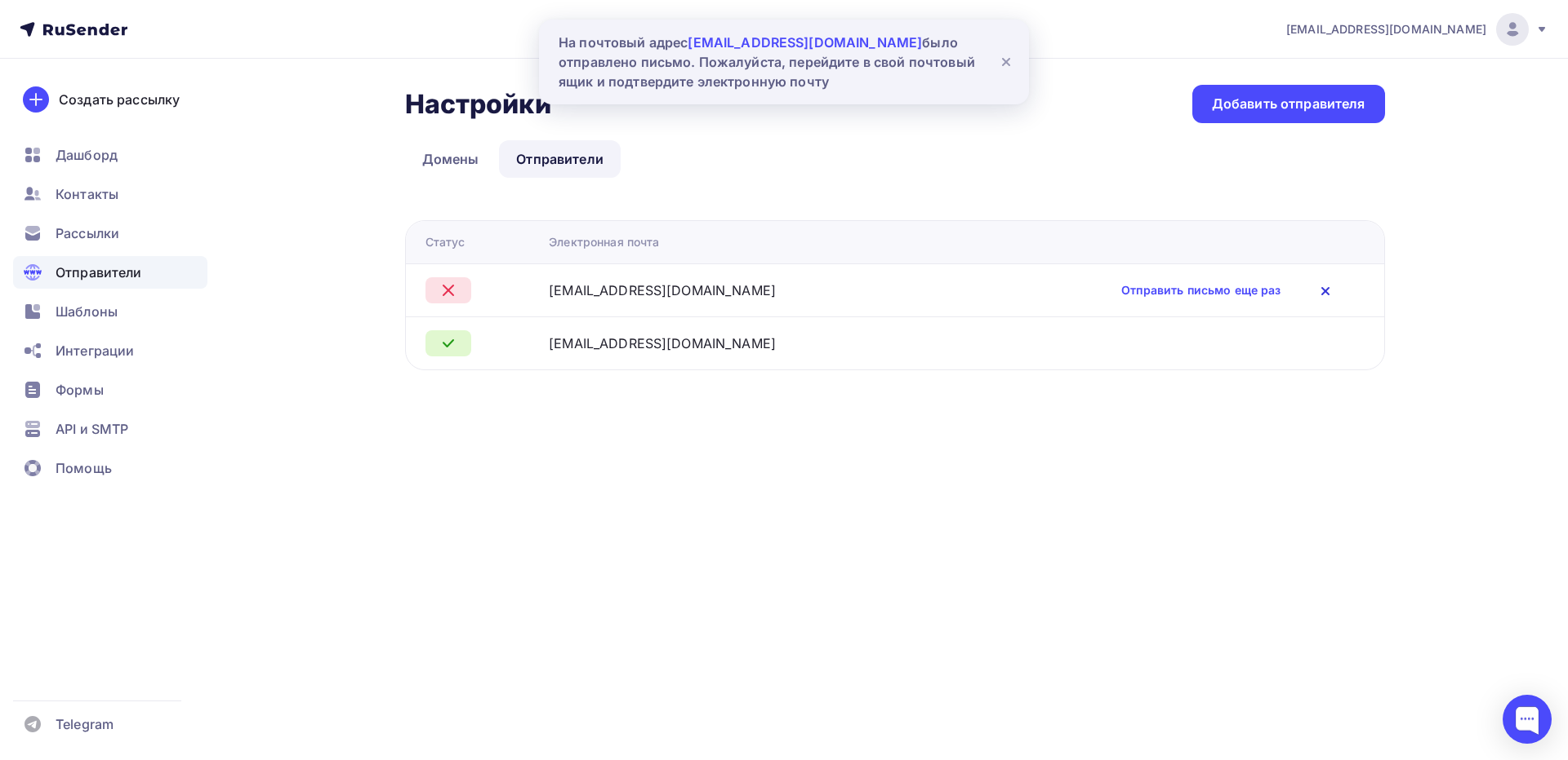
click at [1315, 293] on icon at bounding box center [1325, 291] width 20 height 20
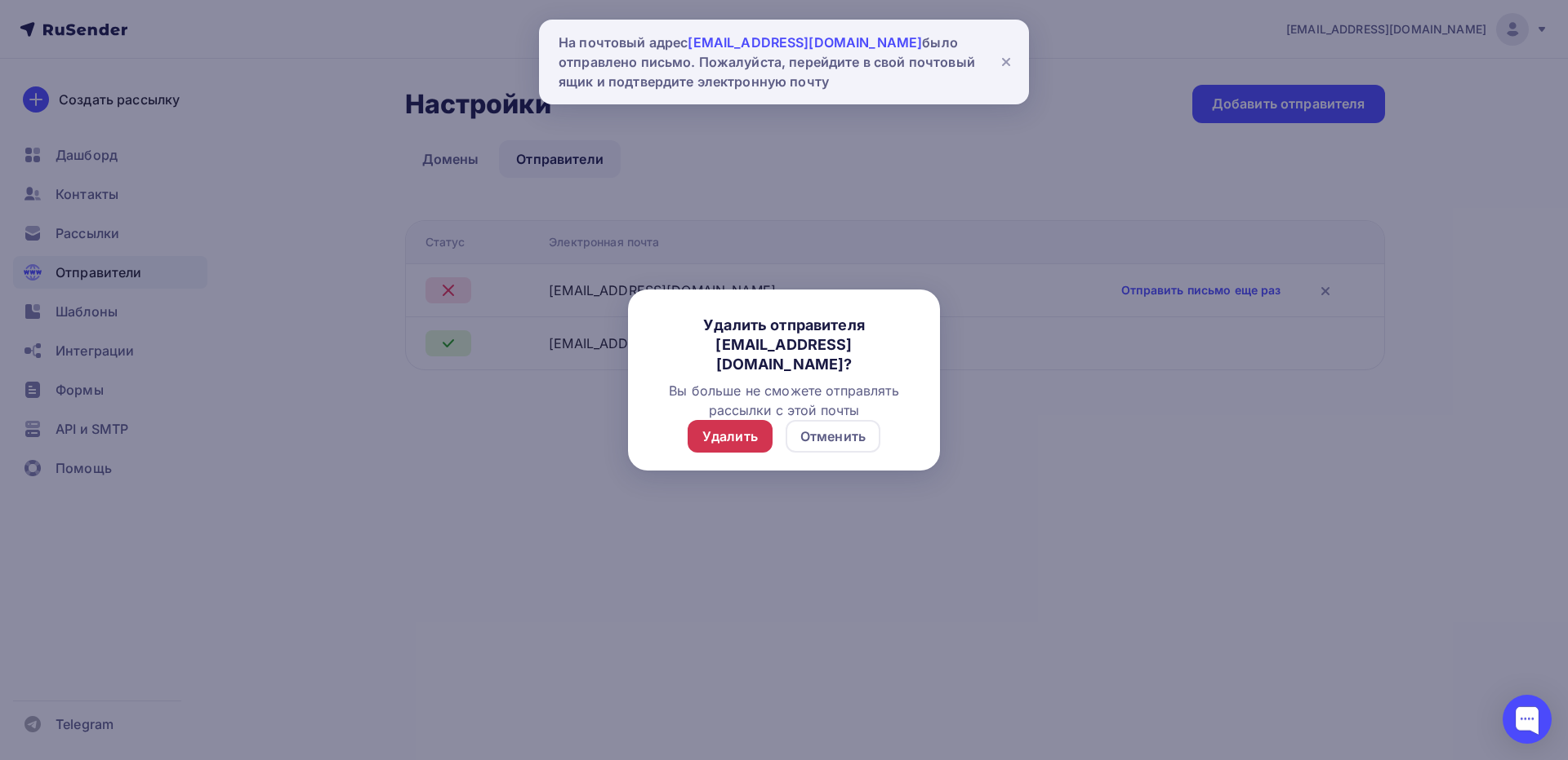
click at [753, 431] on div "Удалить" at bounding box center [730, 436] width 56 height 20
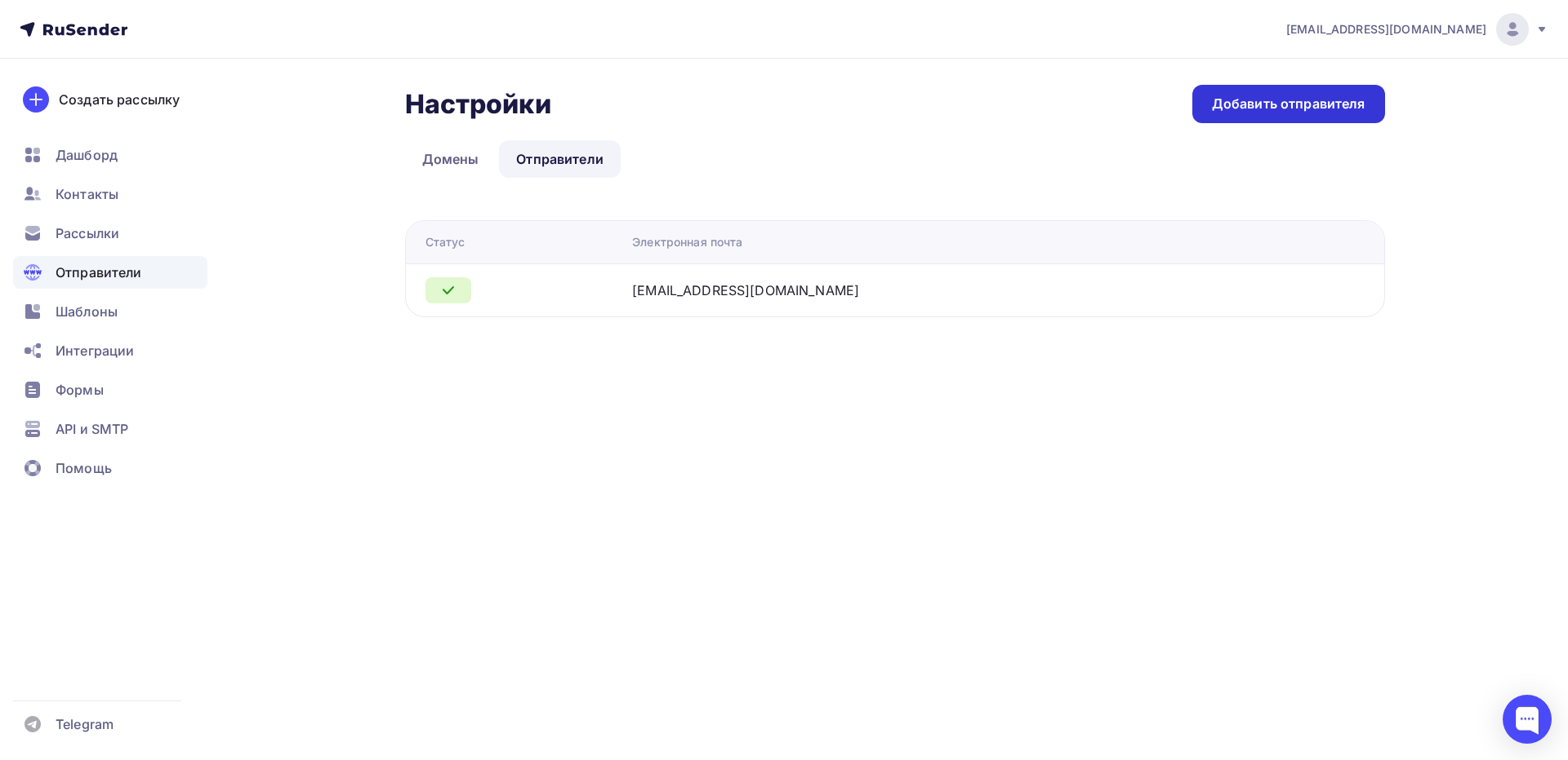
click at [1243, 118] on div "Добавить отправителя" at bounding box center [1288, 104] width 192 height 38
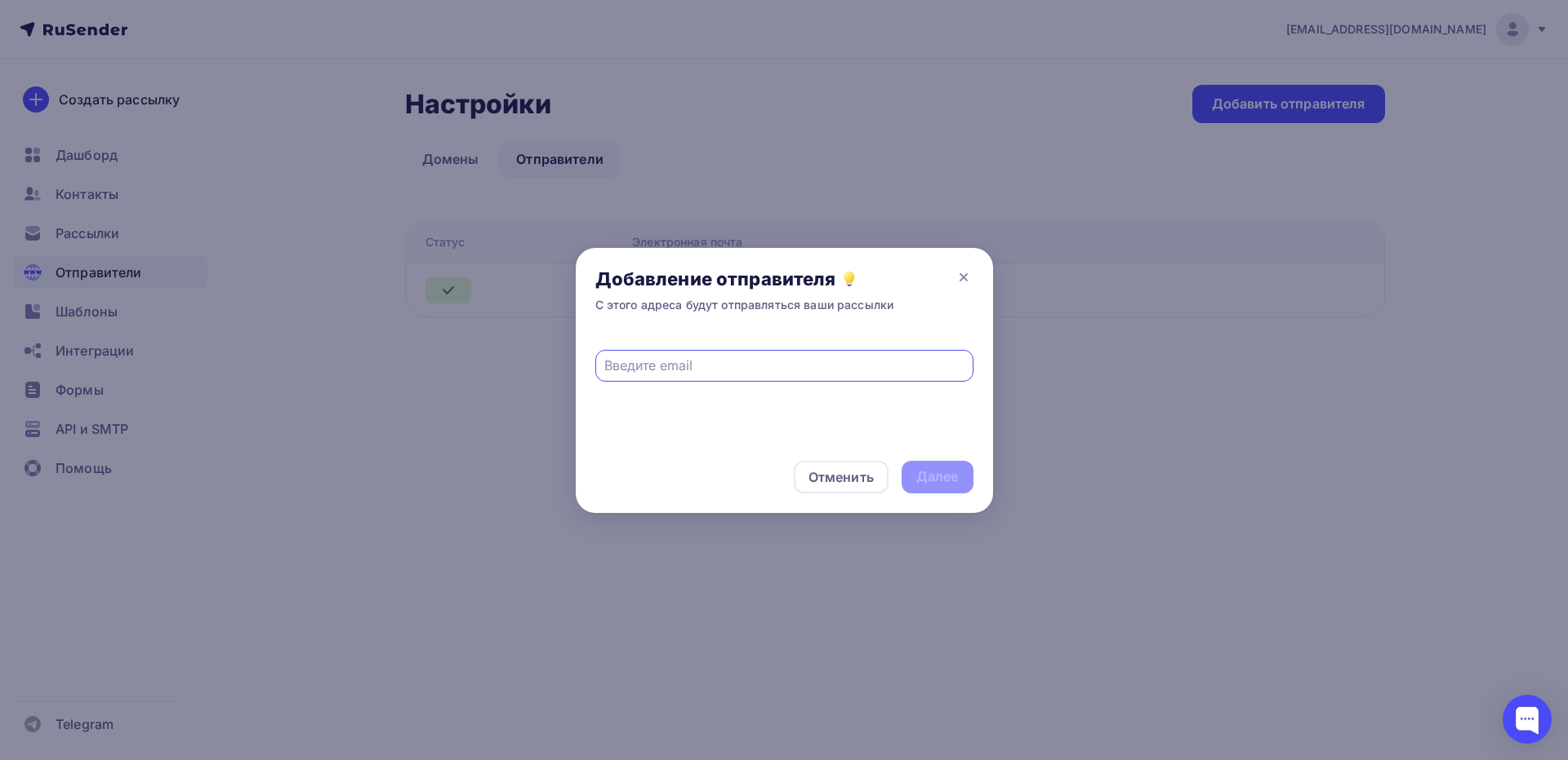
click at [789, 362] on input "text" at bounding box center [784, 366] width 359 height 20
drag, startPoint x: 437, startPoint y: 367, endPoint x: 454, endPoint y: 346, distance: 27.0
click at [436, 367] on div at bounding box center [784, 380] width 1568 height 760
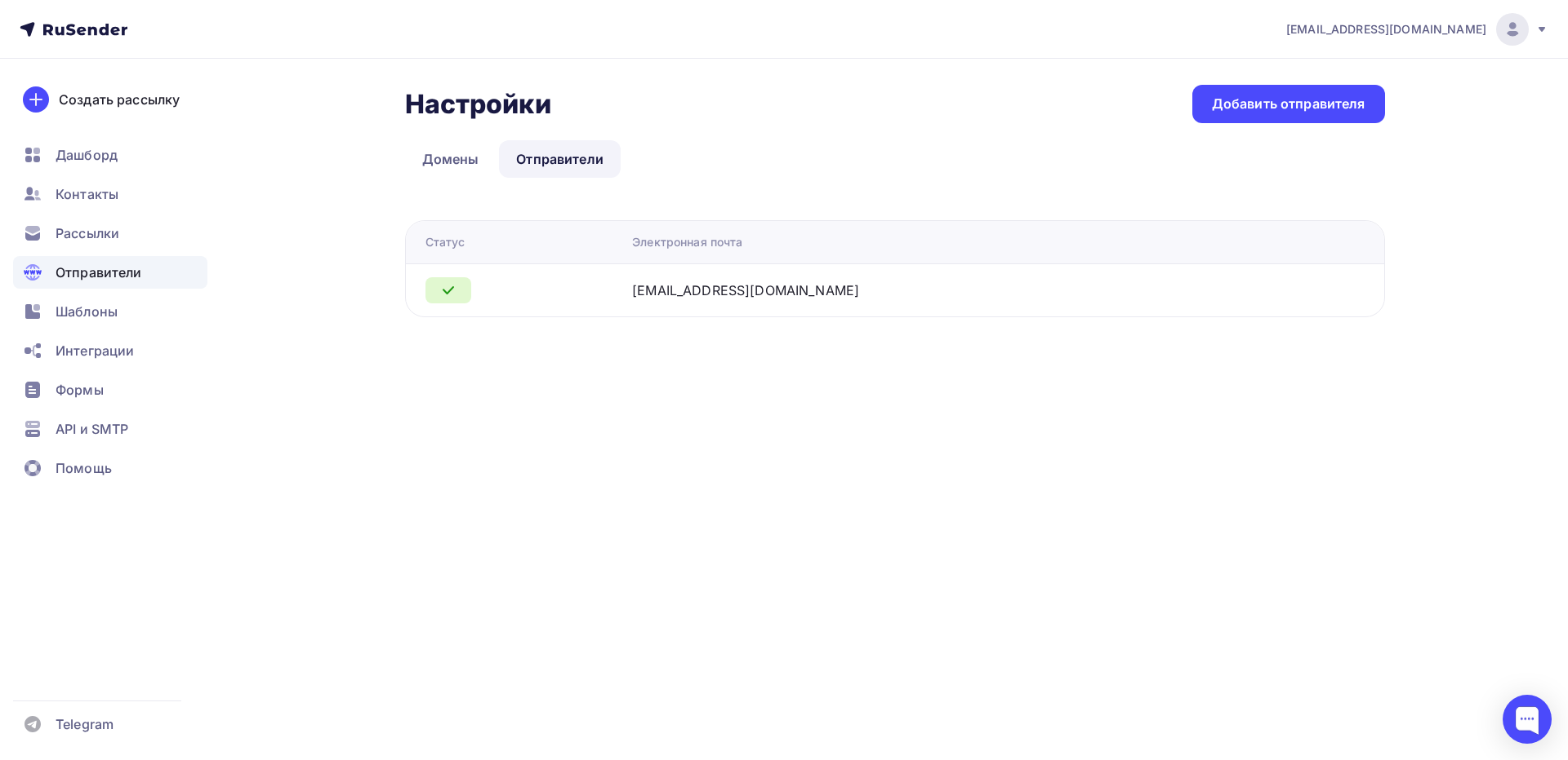
click at [770, 302] on td "kiriltimoxov@gmail.com" at bounding box center [953, 290] width 656 height 53
copy div "kiriltimoxov@gmail.com"
click at [1277, 111] on div "Добавить отправителя" at bounding box center [1288, 104] width 153 height 19
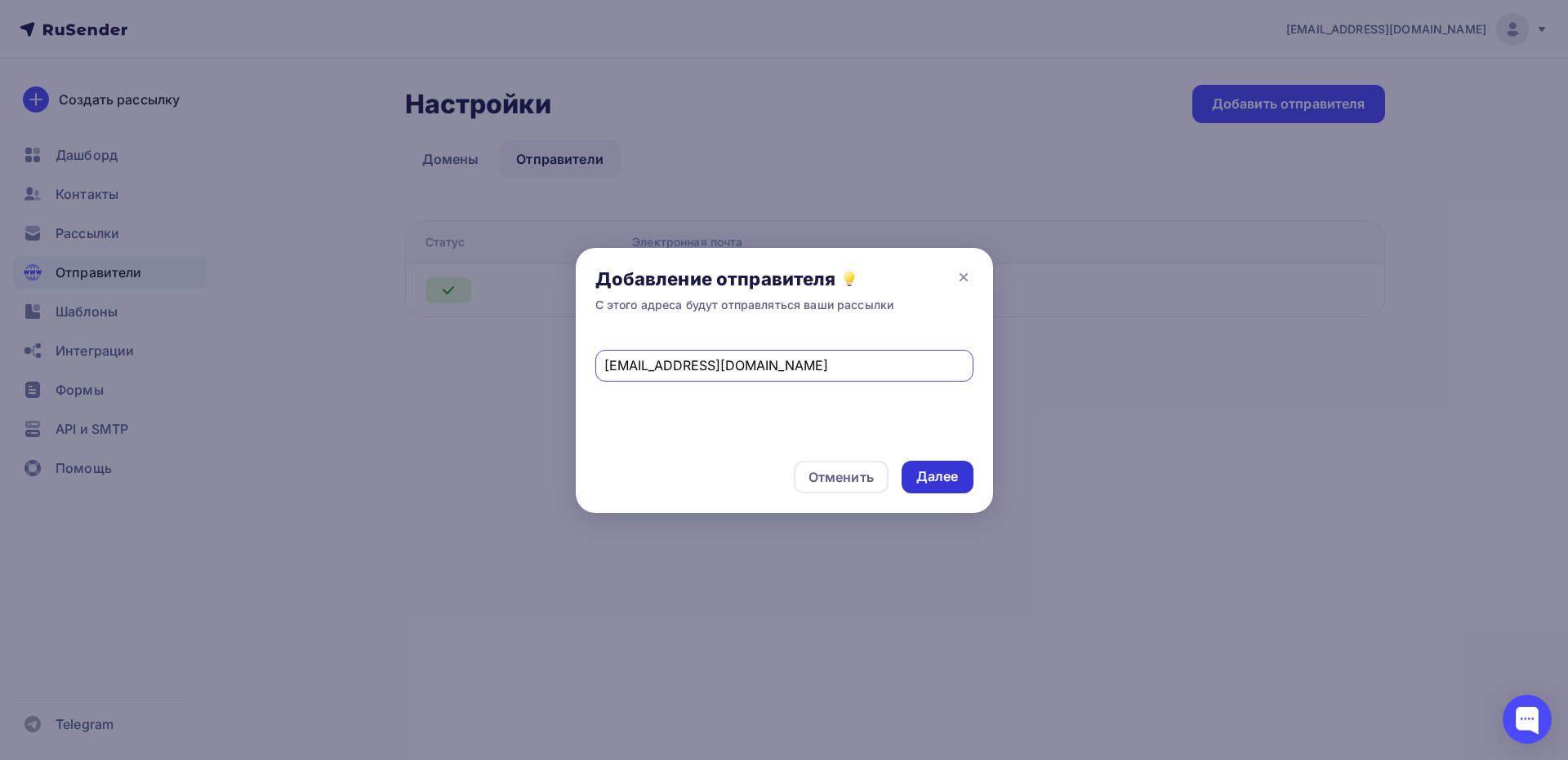
type input "kiriltimoxov@gmail.com"
click at [920, 471] on div "Далее" at bounding box center [937, 477] width 42 height 19
click at [452, 404] on div at bounding box center [784, 380] width 1568 height 760
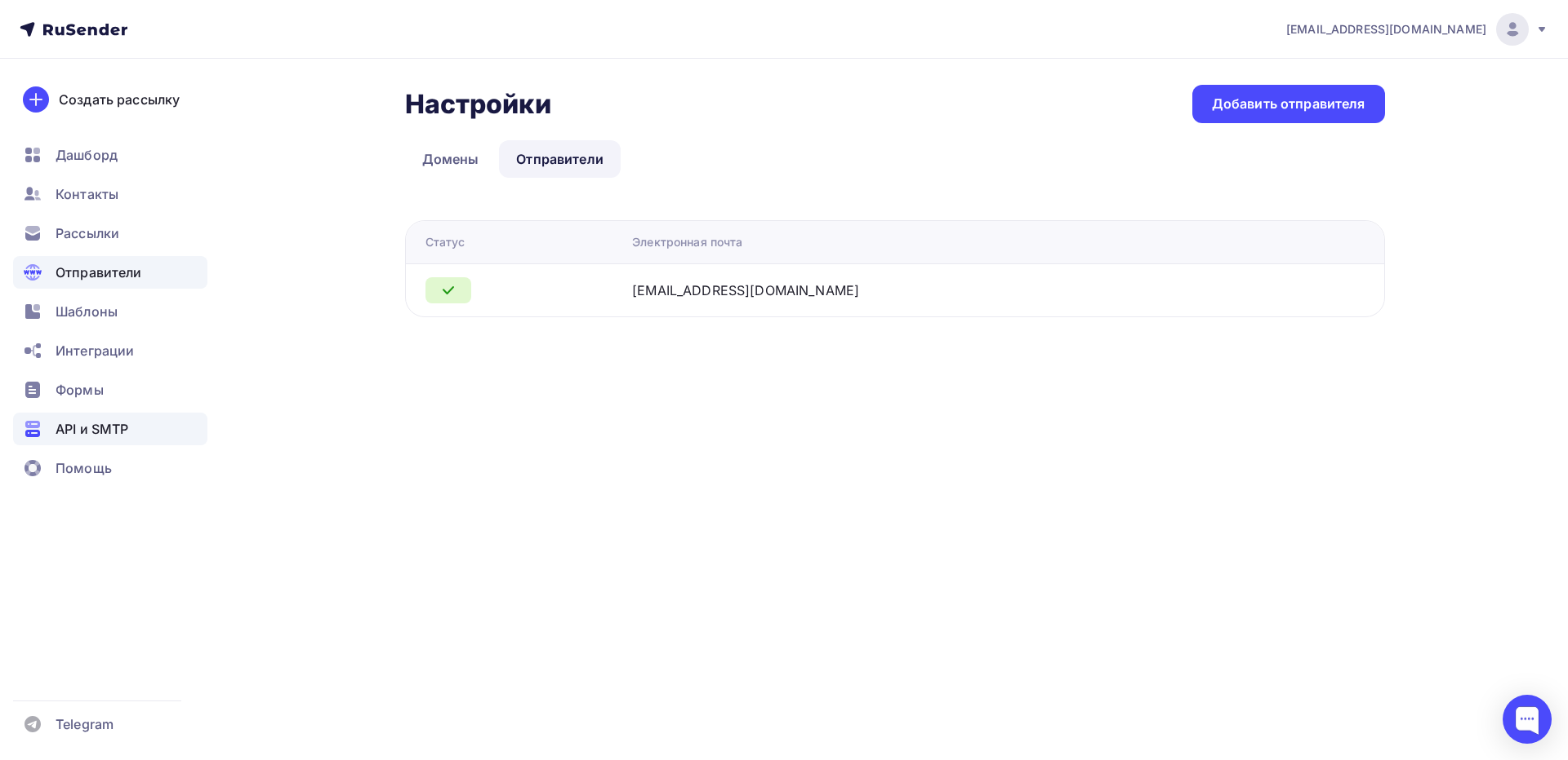
click at [117, 427] on span "API и SMTP" at bounding box center [92, 430] width 73 height 20
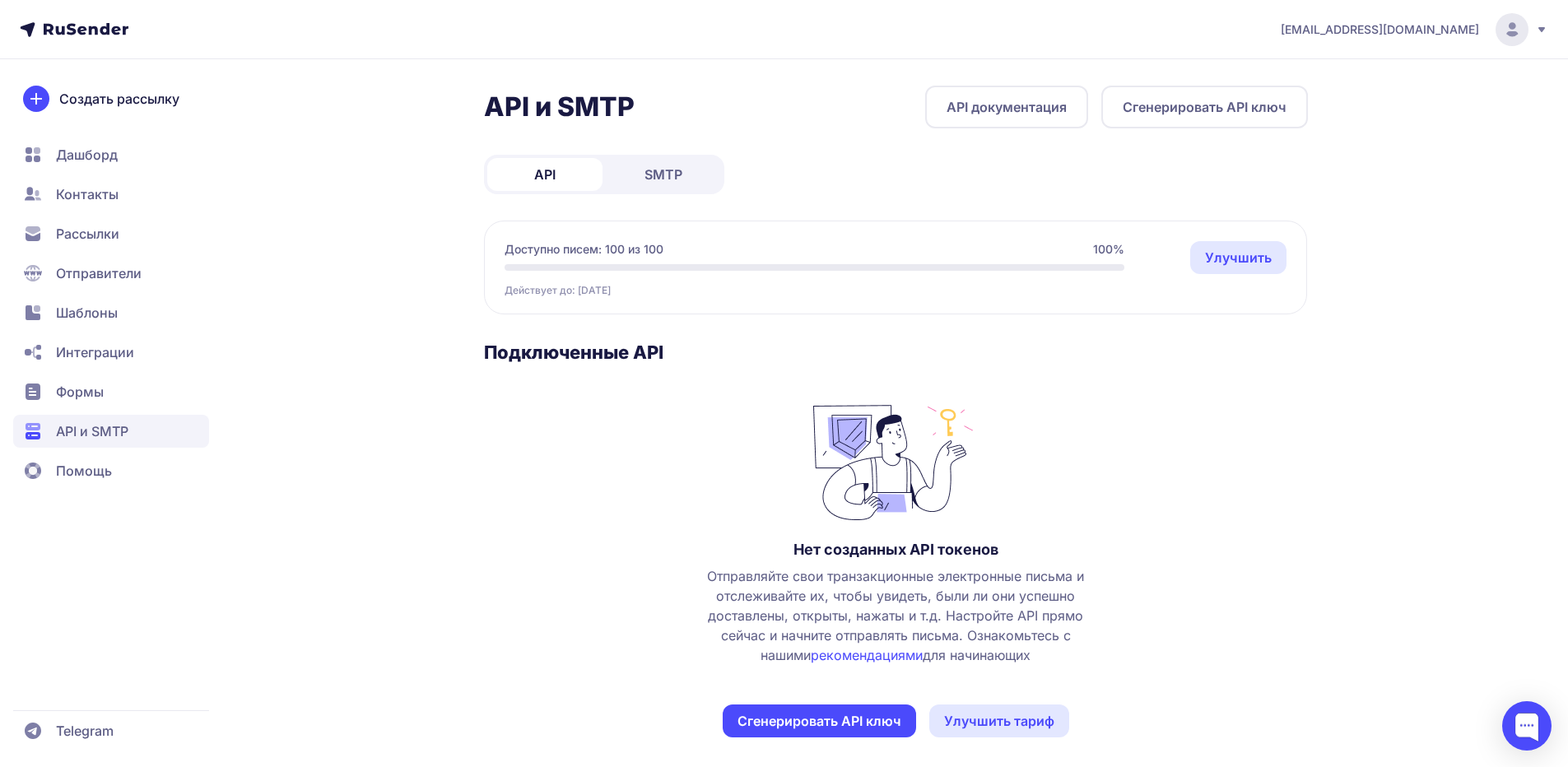
click at [673, 181] on span "SMTP" at bounding box center [663, 174] width 38 height 20
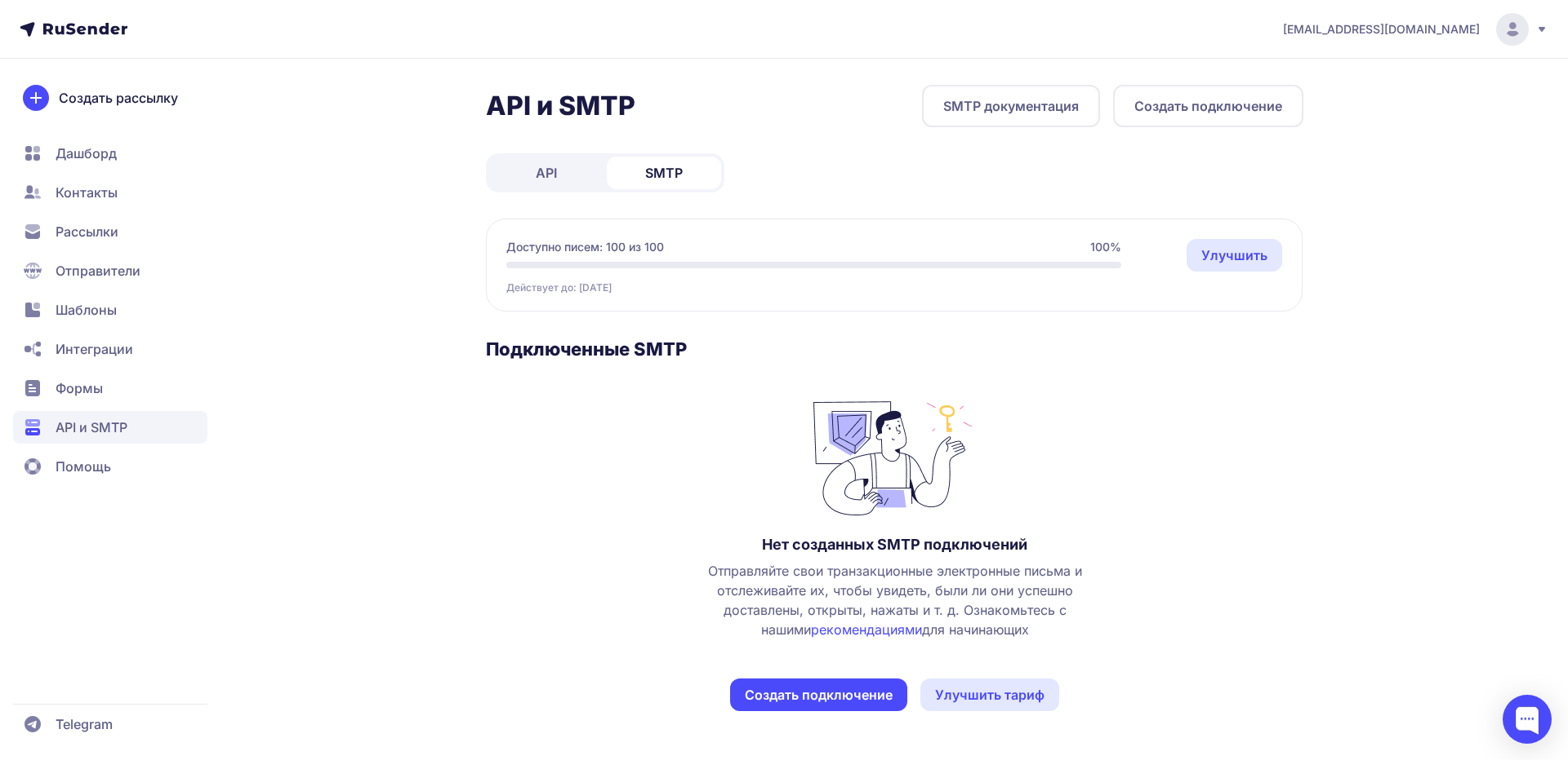
click at [1210, 106] on button "Создать подключение" at bounding box center [1208, 106] width 190 height 42
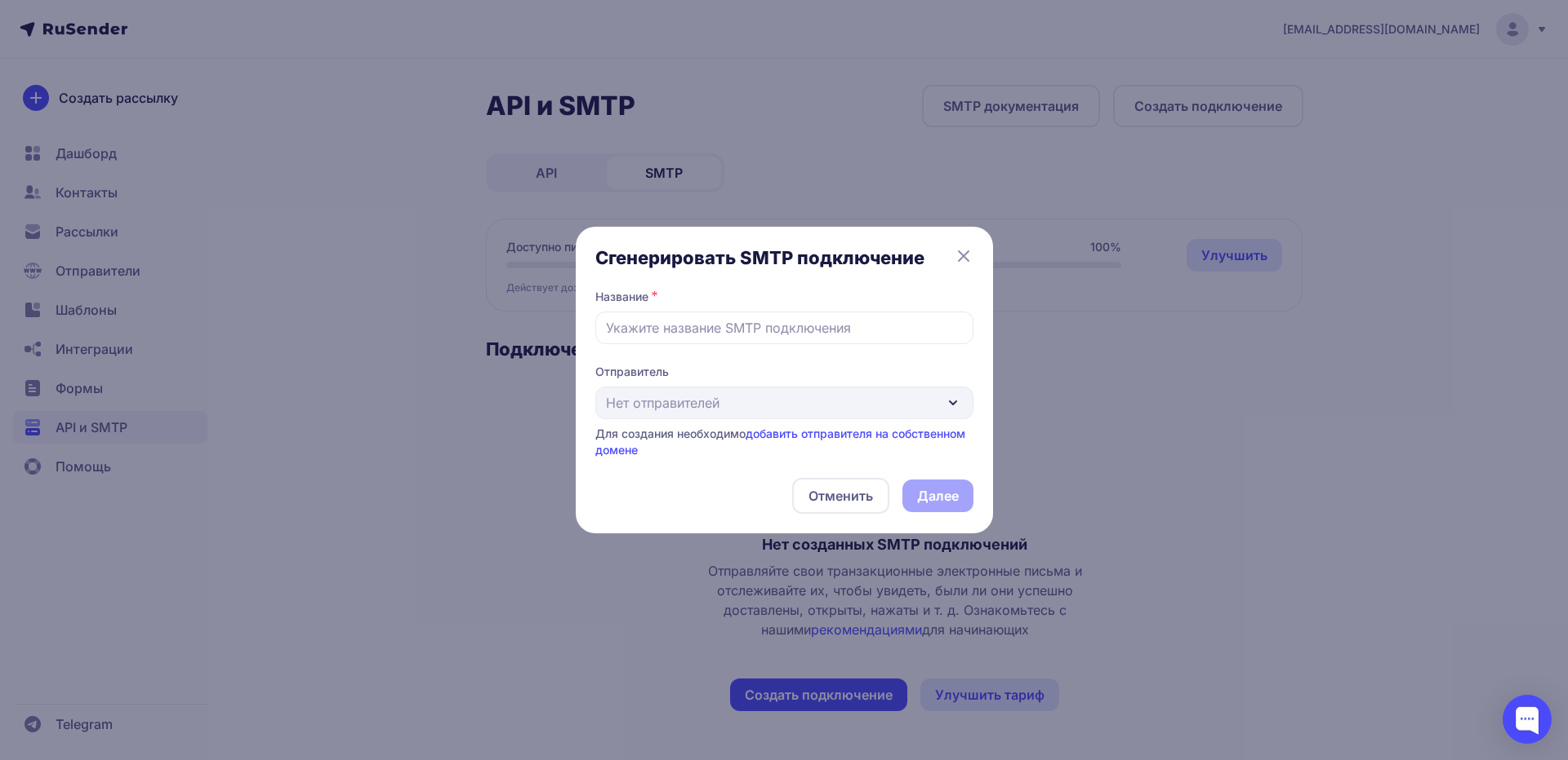
click at [760, 392] on div "Отправитель Нет отправителей Для создания необходимо добавить отправителя на со…" at bounding box center [784, 411] width 378 height 95
click at [833, 430] on link "добавить отправителя на собственном домене" at bounding box center [780, 441] width 370 height 30
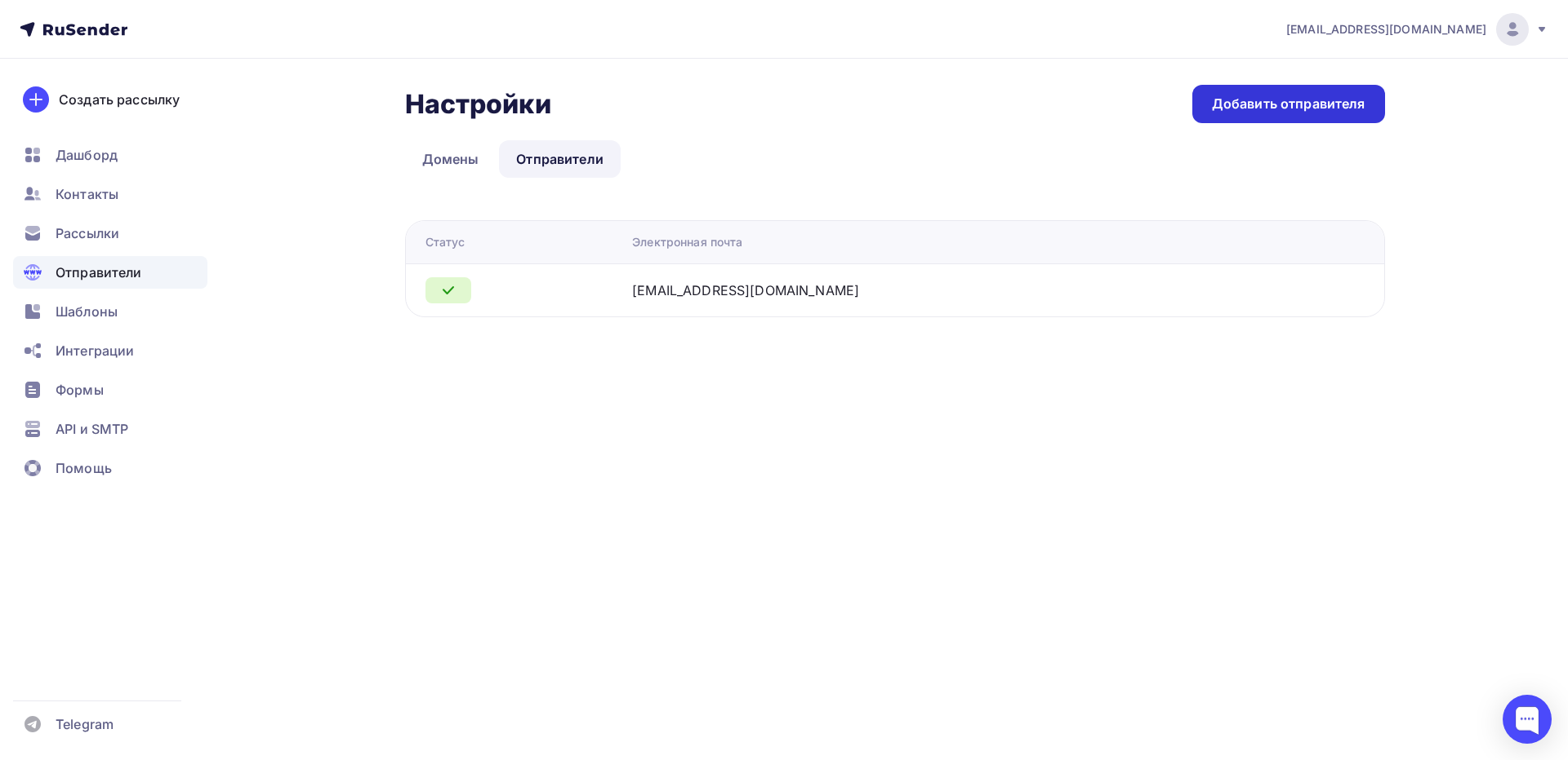
click at [1247, 102] on div "Добавить отправителя" at bounding box center [1288, 104] width 153 height 19
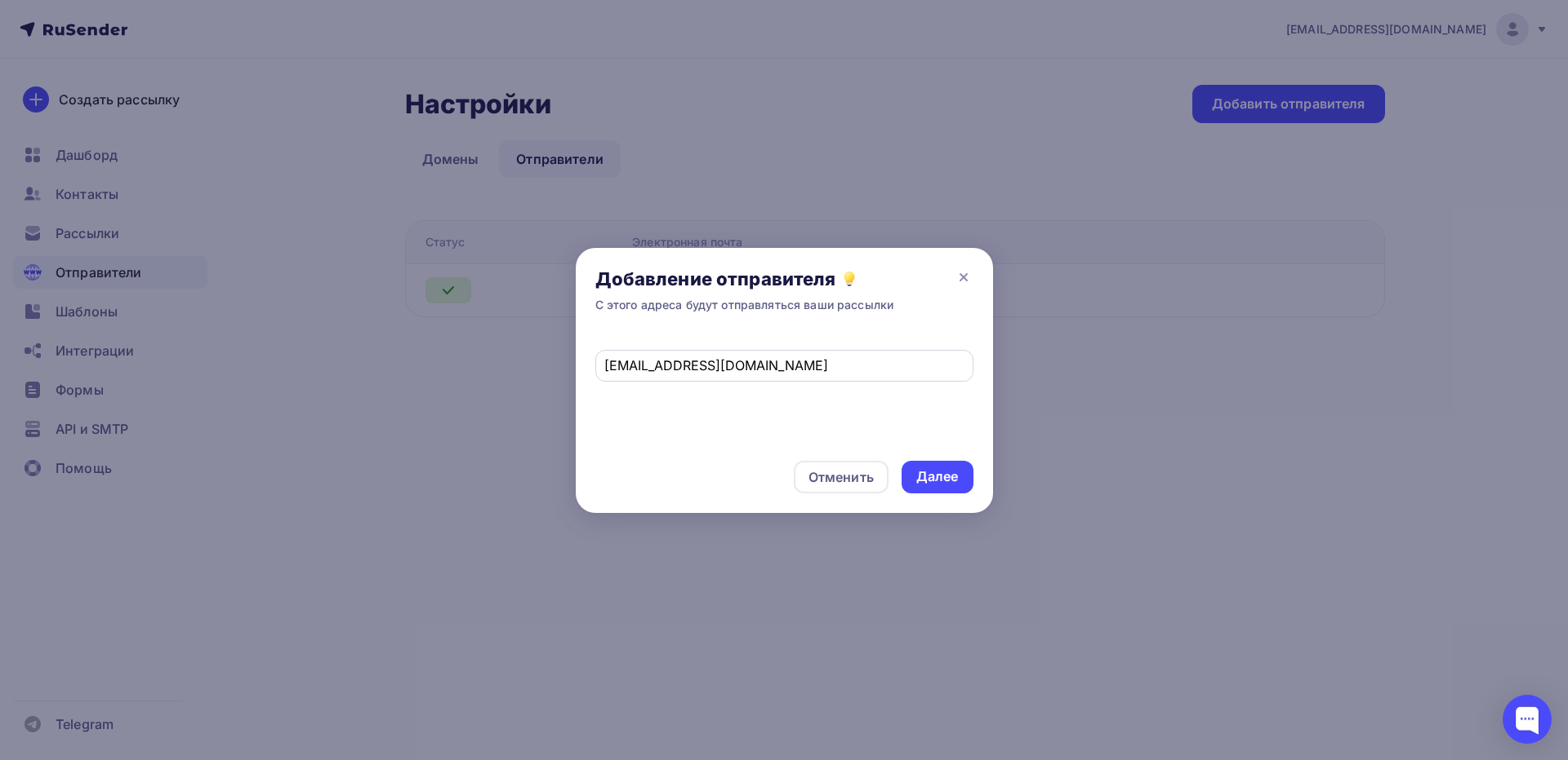
drag, startPoint x: 806, startPoint y: 354, endPoint x: 615, endPoint y: 365, distance: 191.3
click at [574, 370] on div "Добавление отправителя С этого адреса будут отправляться ваши рассылки kiriltim…" at bounding box center [784, 380] width 1568 height 760
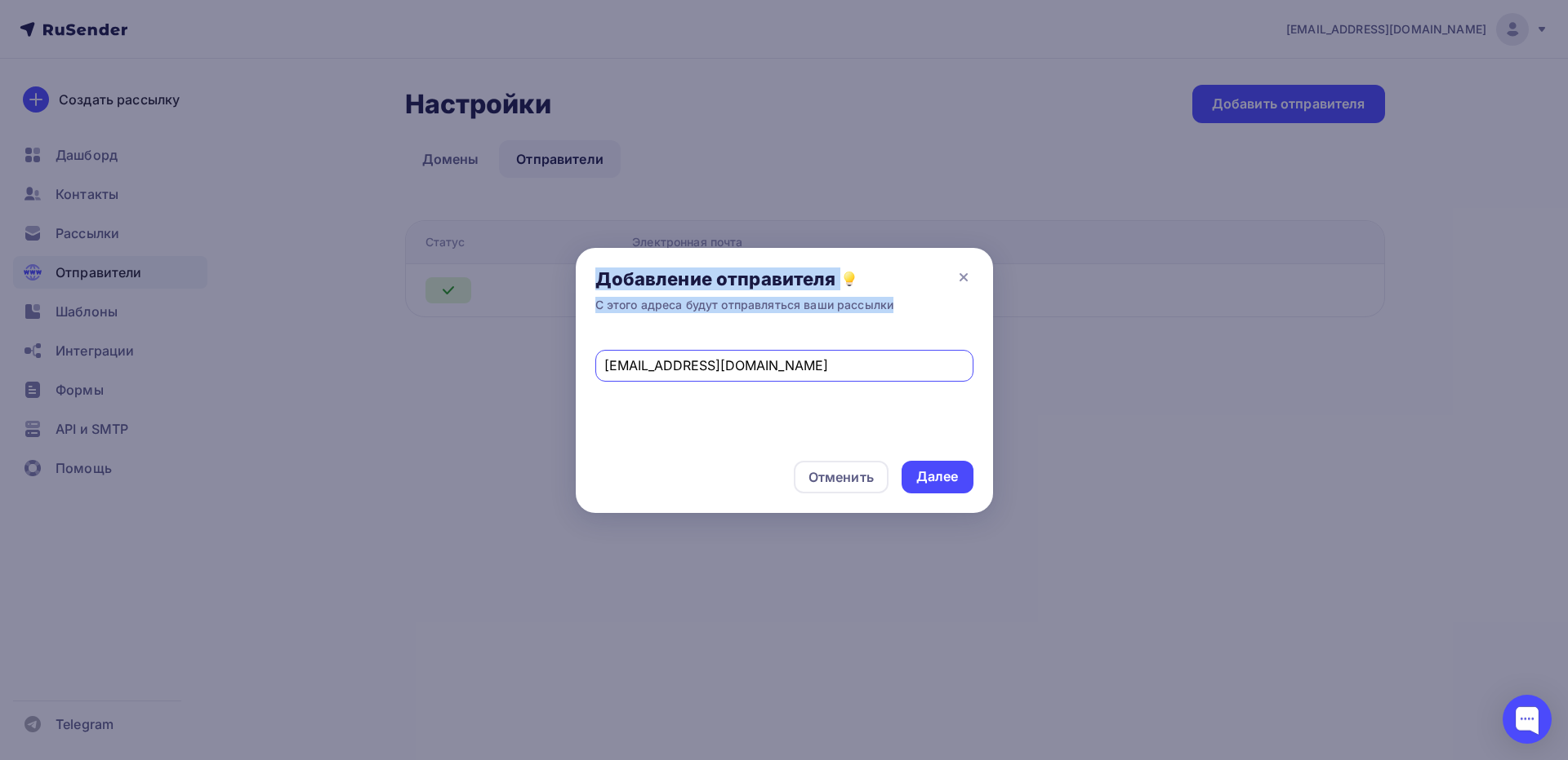
click at [785, 373] on input "[EMAIL_ADDRESS][DOMAIN_NAME]" at bounding box center [784, 366] width 359 height 20
click at [763, 367] on input "[EMAIL_ADDRESS][DOMAIN_NAME]" at bounding box center [784, 366] width 359 height 20
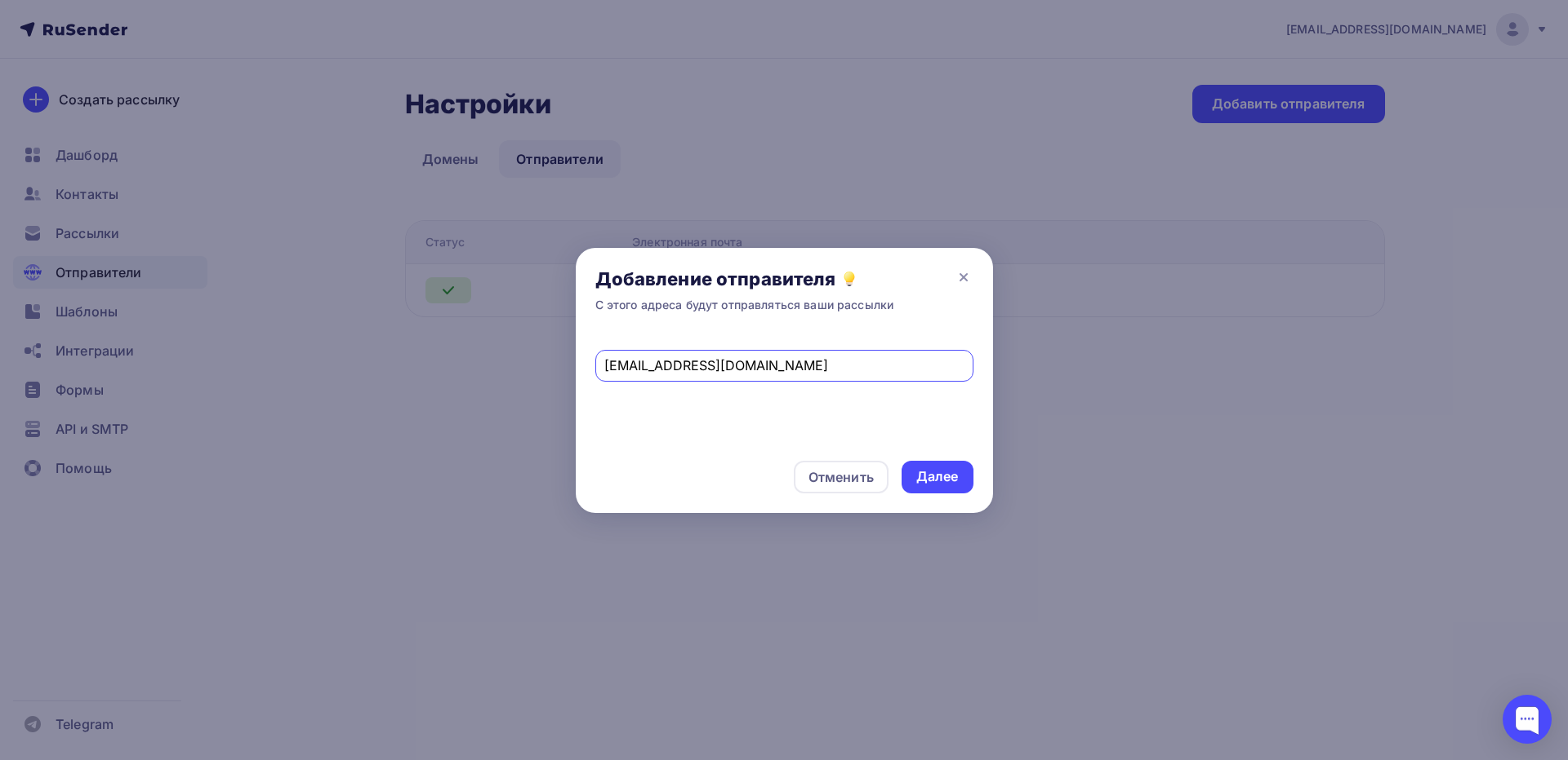
click at [752, 367] on input "[EMAIL_ADDRESS][DOMAIN_NAME]" at bounding box center [784, 366] width 359 height 20
paste input "ltimohov@yandex"
type input "kirilltimohov@yandex.ru"
click at [949, 483] on div "Далее" at bounding box center [937, 477] width 42 height 19
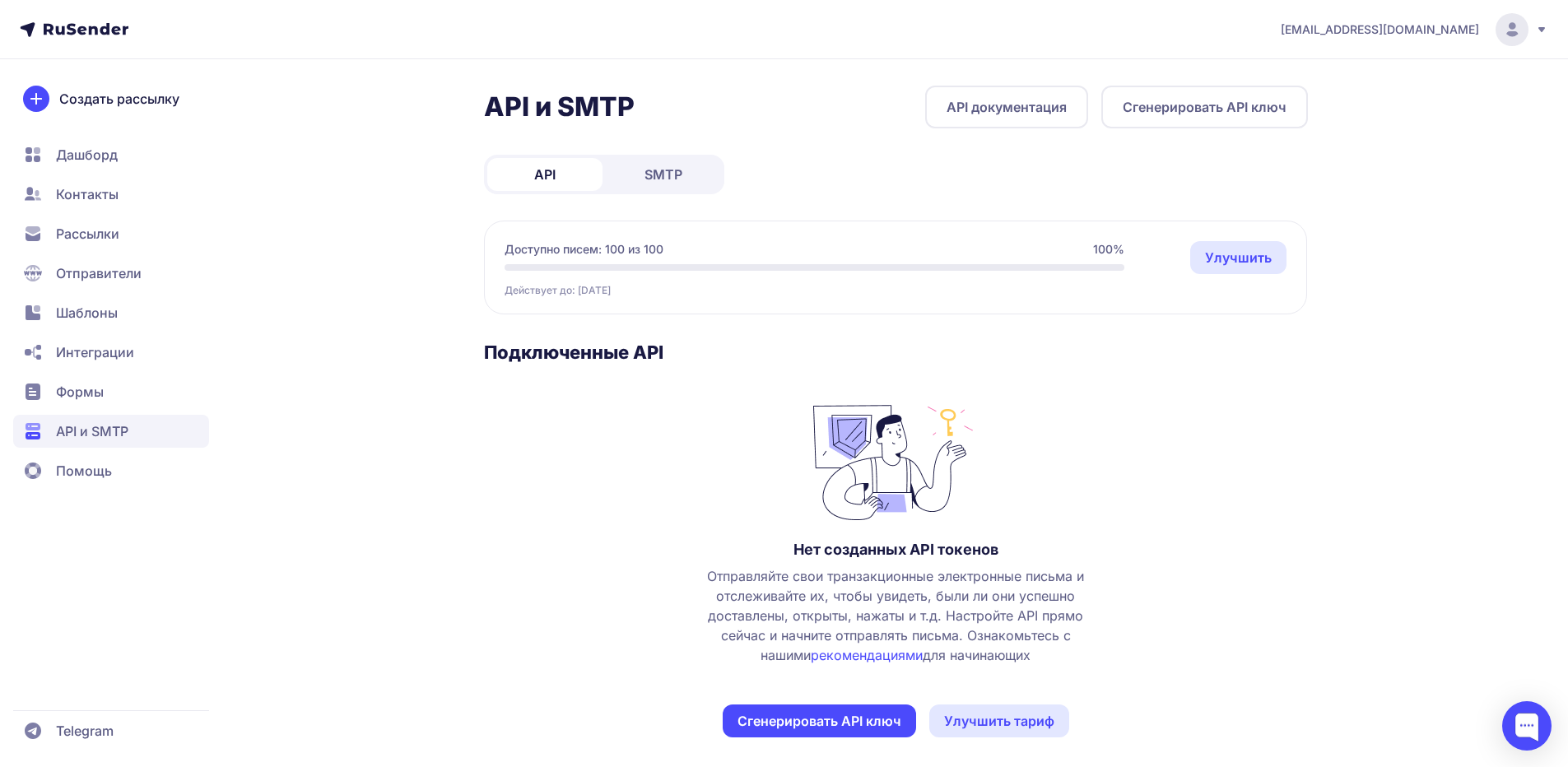
click at [1214, 107] on button "Сгенерировать API ключ" at bounding box center [1204, 107] width 207 height 43
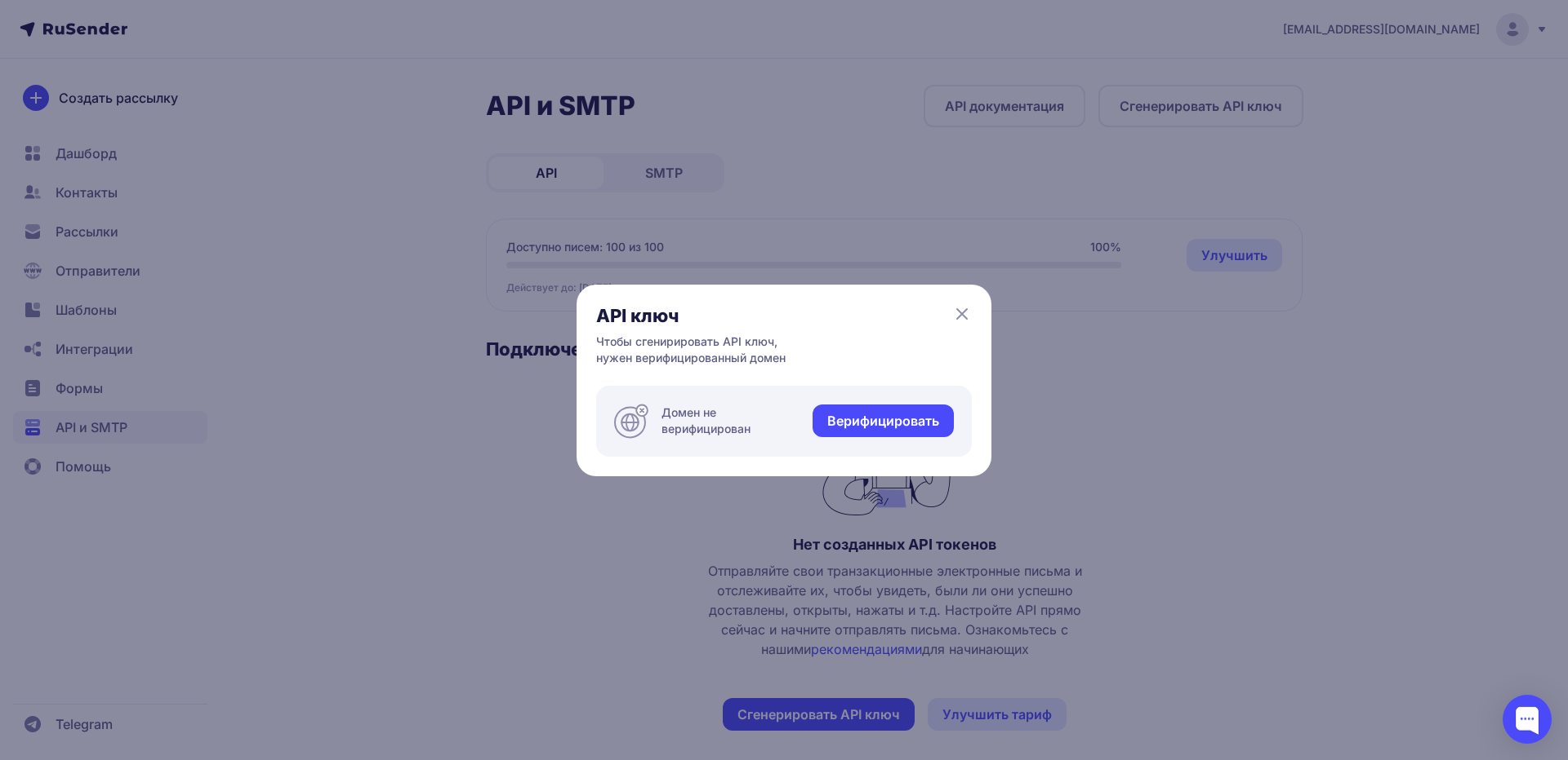
click at [1120, 284] on div "API ключ Чтобы сгенирировать API ключ, нужен верифицированный домен Домен не ве…" at bounding box center [784, 380] width 1568 height 760
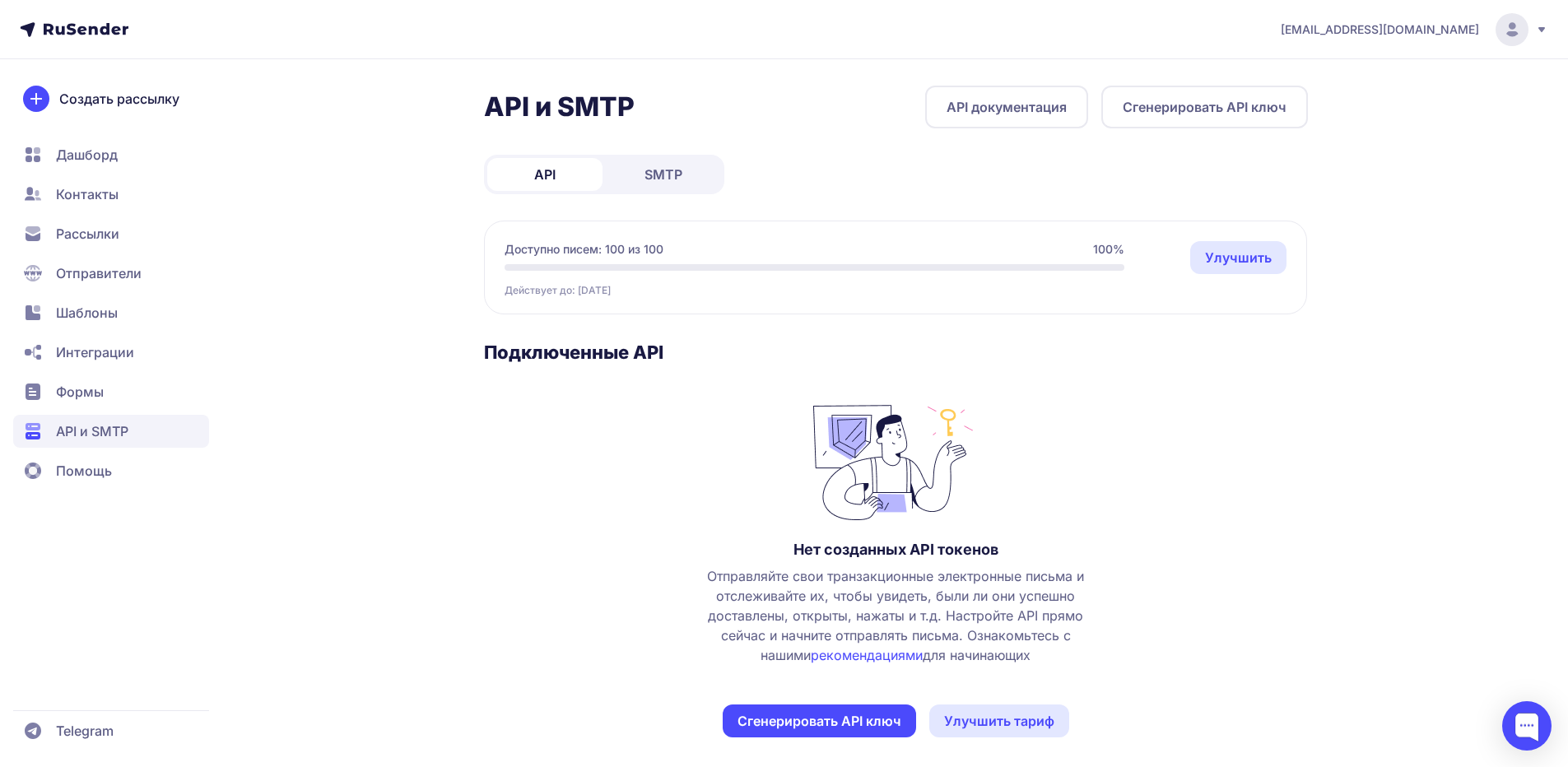
click at [659, 179] on span "SMTP" at bounding box center [663, 174] width 38 height 20
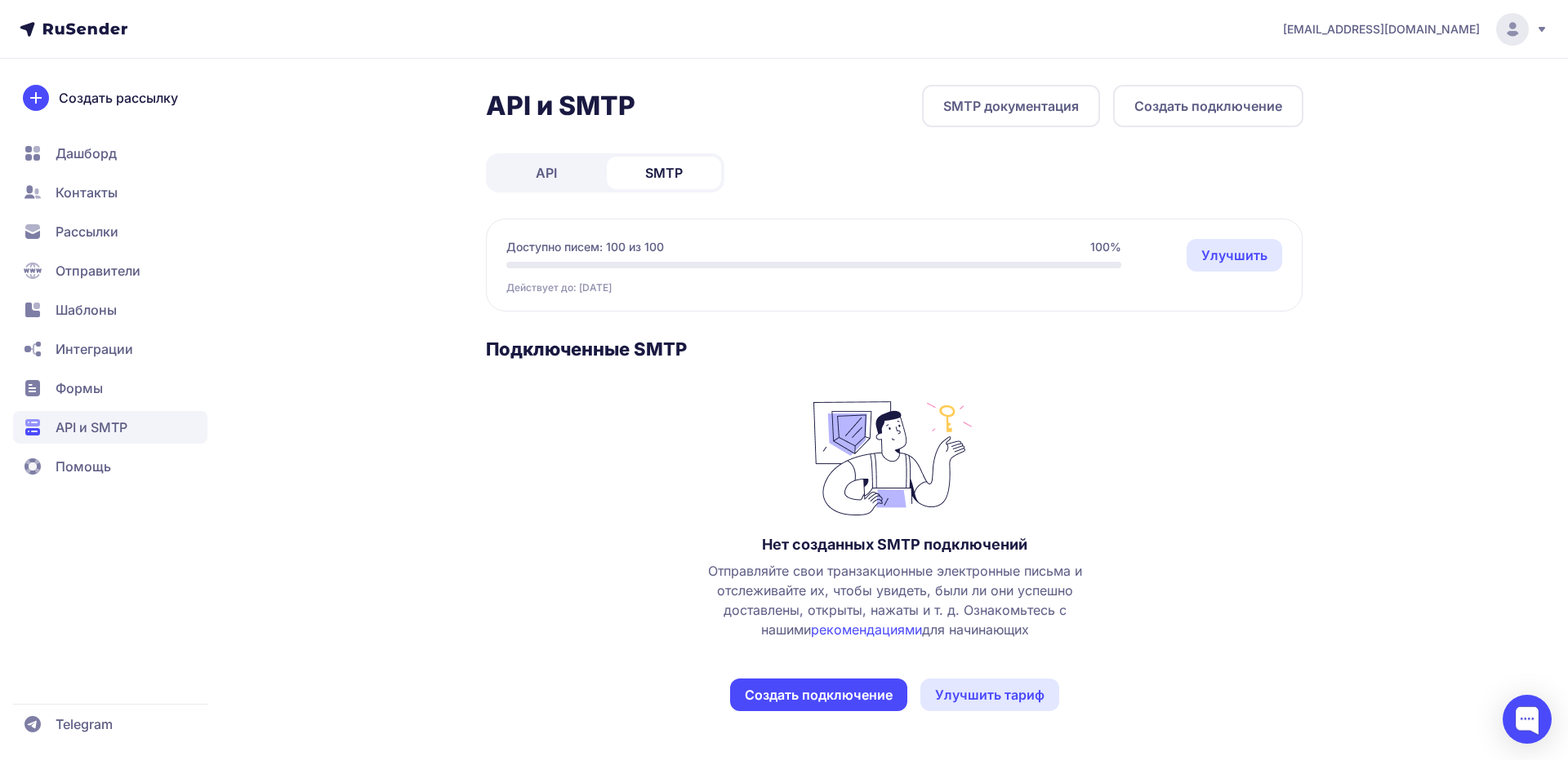
click at [868, 692] on button "Создать подключение" at bounding box center [818, 694] width 178 height 32
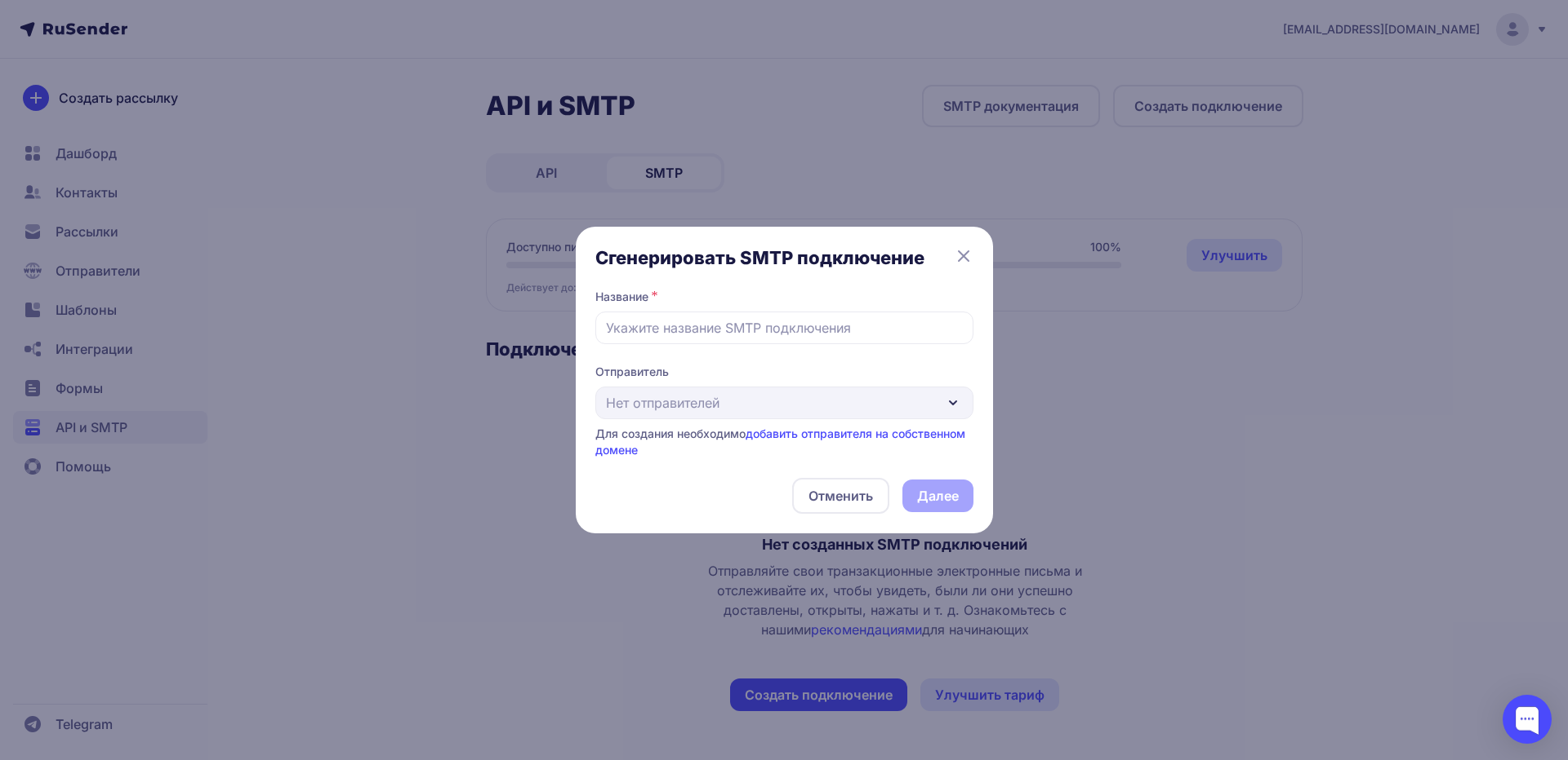
click at [775, 402] on div "Отправитель Нет отправителей Для создания необходимо добавить отправителя на со…" at bounding box center [784, 411] width 378 height 95
click at [861, 436] on link "добавить отправителя на собственном домене" at bounding box center [780, 441] width 370 height 30
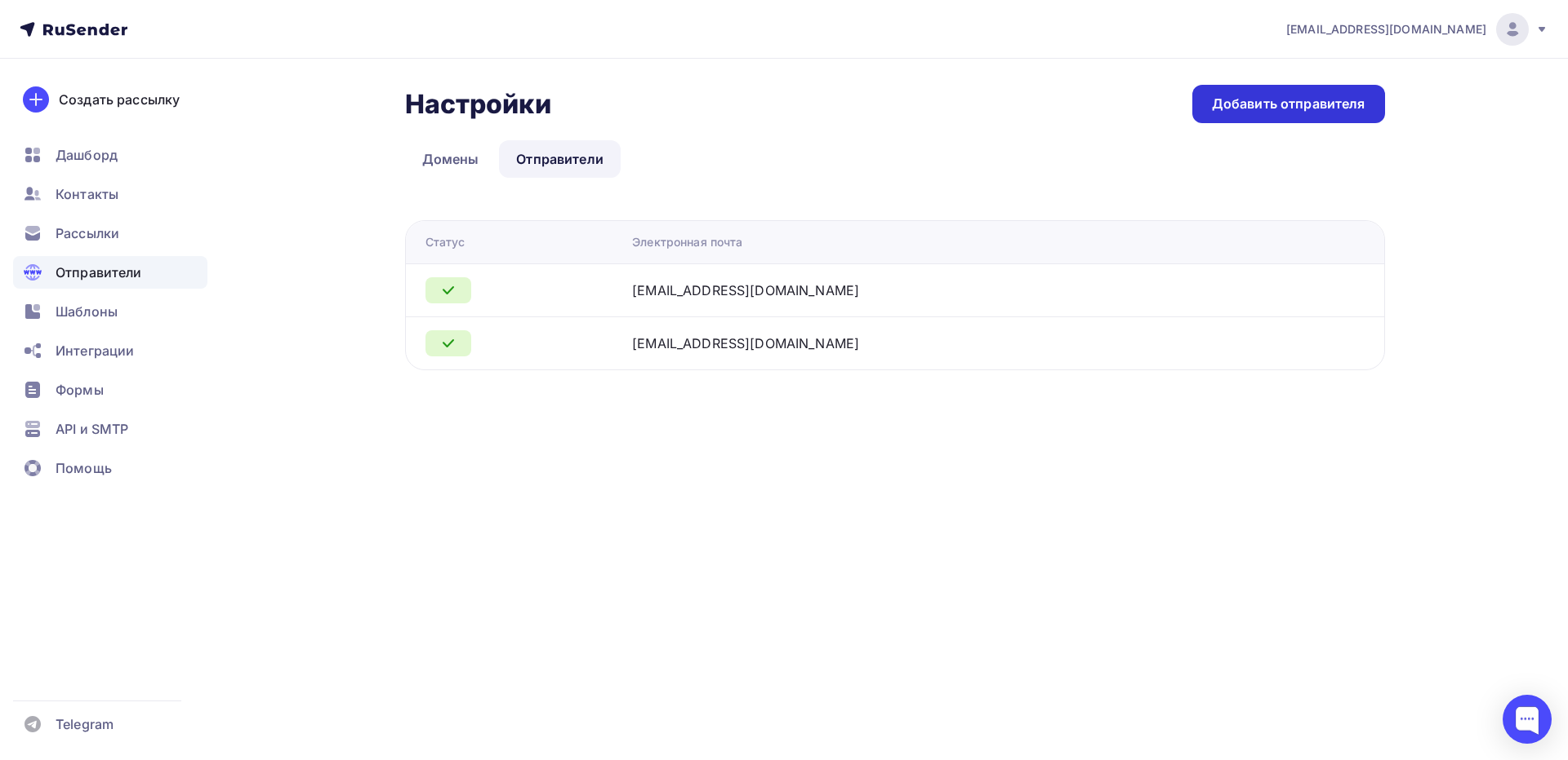
click at [1216, 114] on div "Добавить отправителя" at bounding box center [1288, 104] width 192 height 38
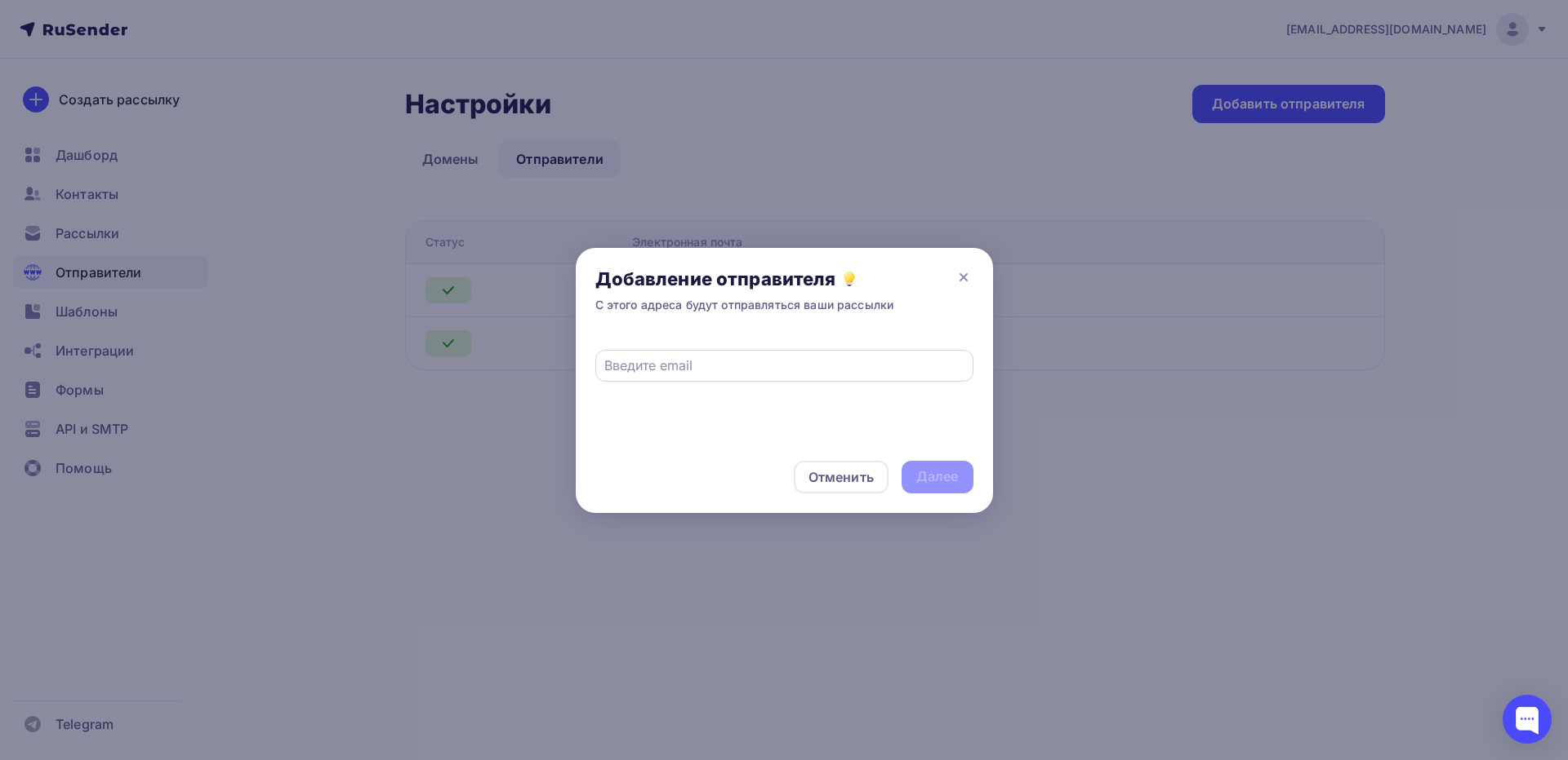
click at [856, 352] on div at bounding box center [784, 366] width 378 height 31
drag, startPoint x: 1126, startPoint y: 363, endPoint x: 1072, endPoint y: 353, distance: 54.9
click at [1125, 363] on div at bounding box center [784, 380] width 1568 height 760
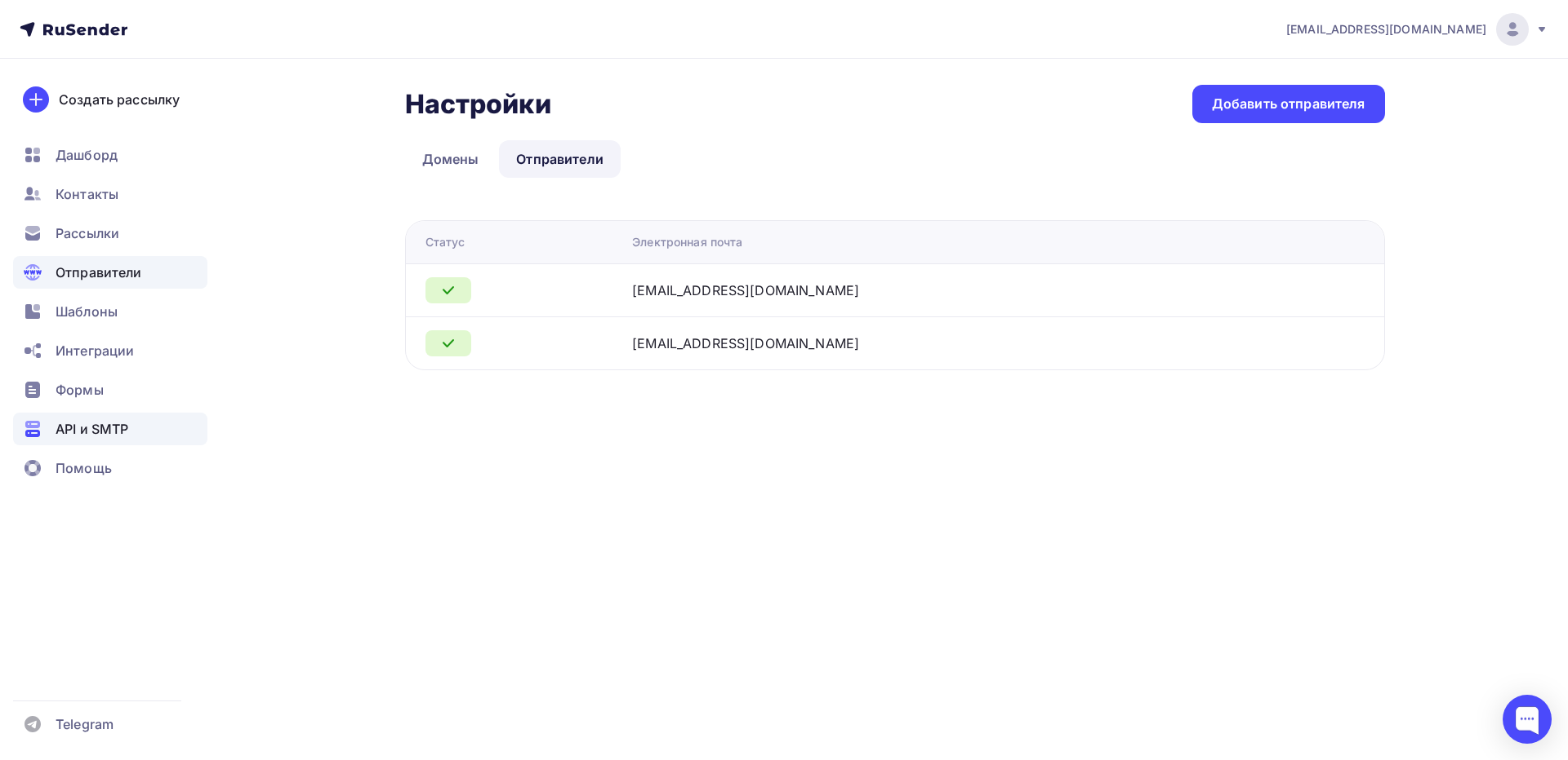
click at [65, 444] on div "API и SMTP" at bounding box center [110, 429] width 194 height 32
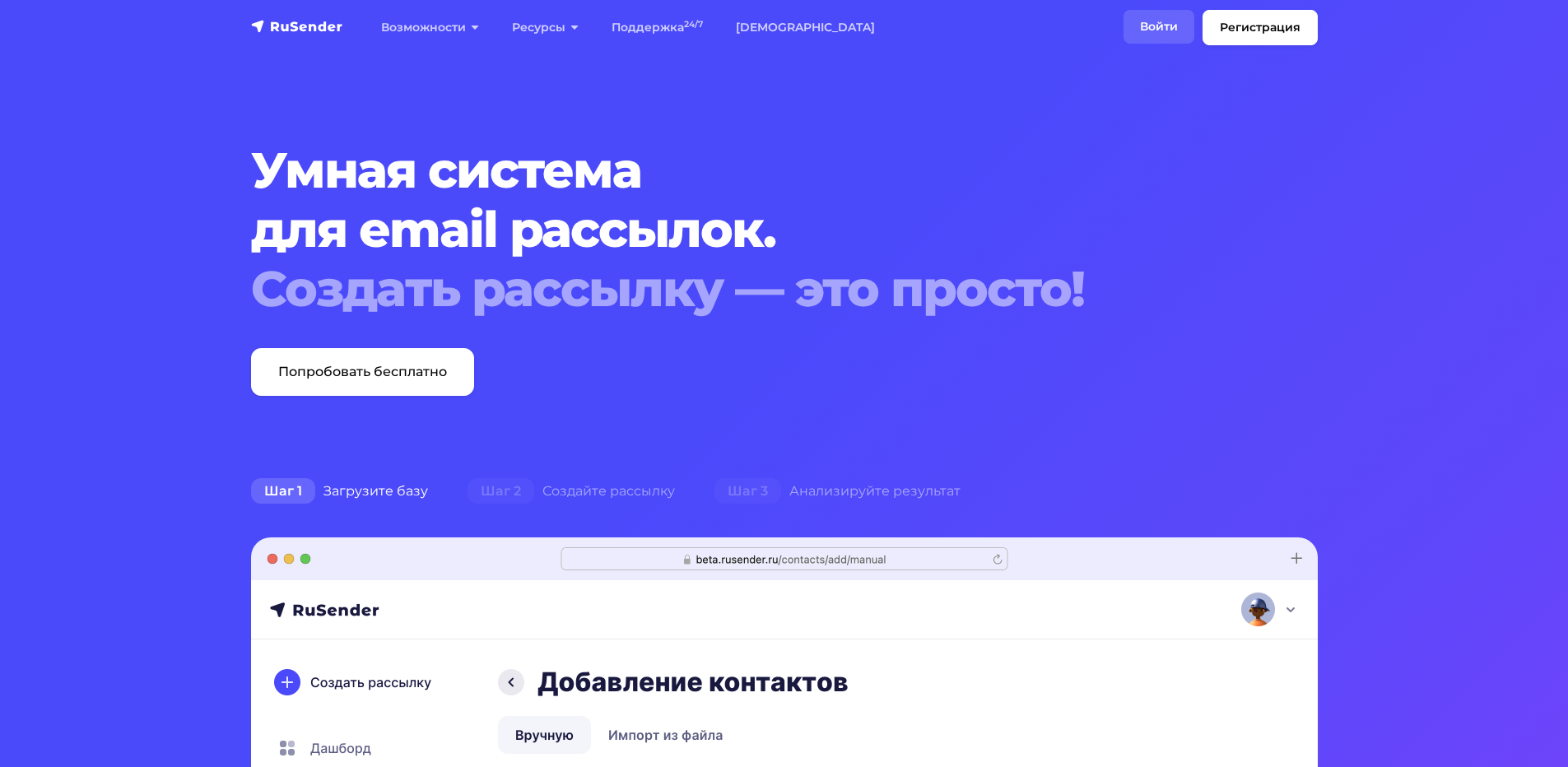
click at [1169, 27] on link "Войти" at bounding box center [1159, 27] width 71 height 34
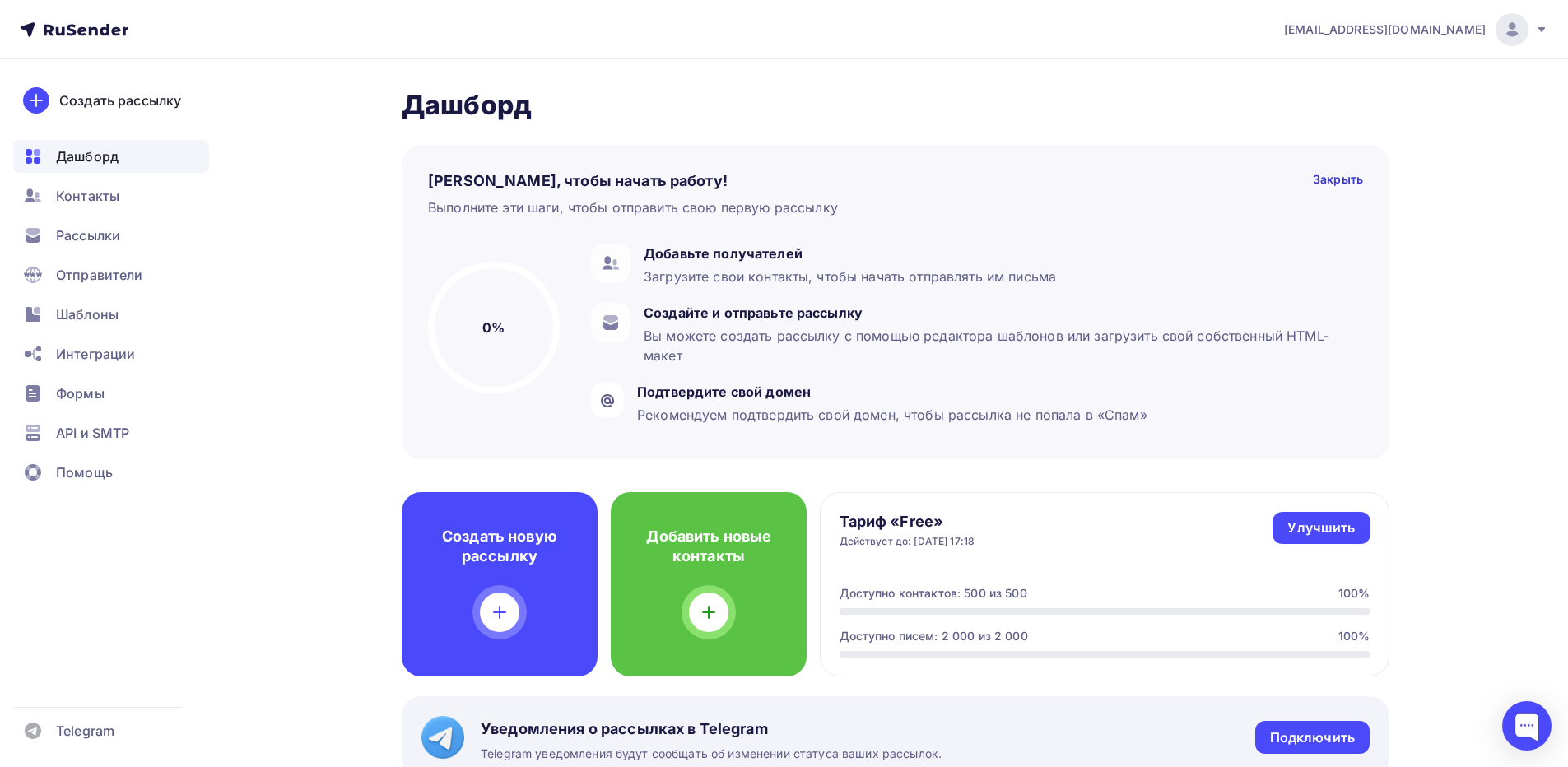
click at [1539, 35] on icon at bounding box center [1541, 29] width 13 height 13
drag, startPoint x: 1465, startPoint y: 148, endPoint x: 1450, endPoint y: 149, distance: 15.0
click at [1464, 148] on link "Выйти" at bounding box center [1401, 150] width 277 height 33
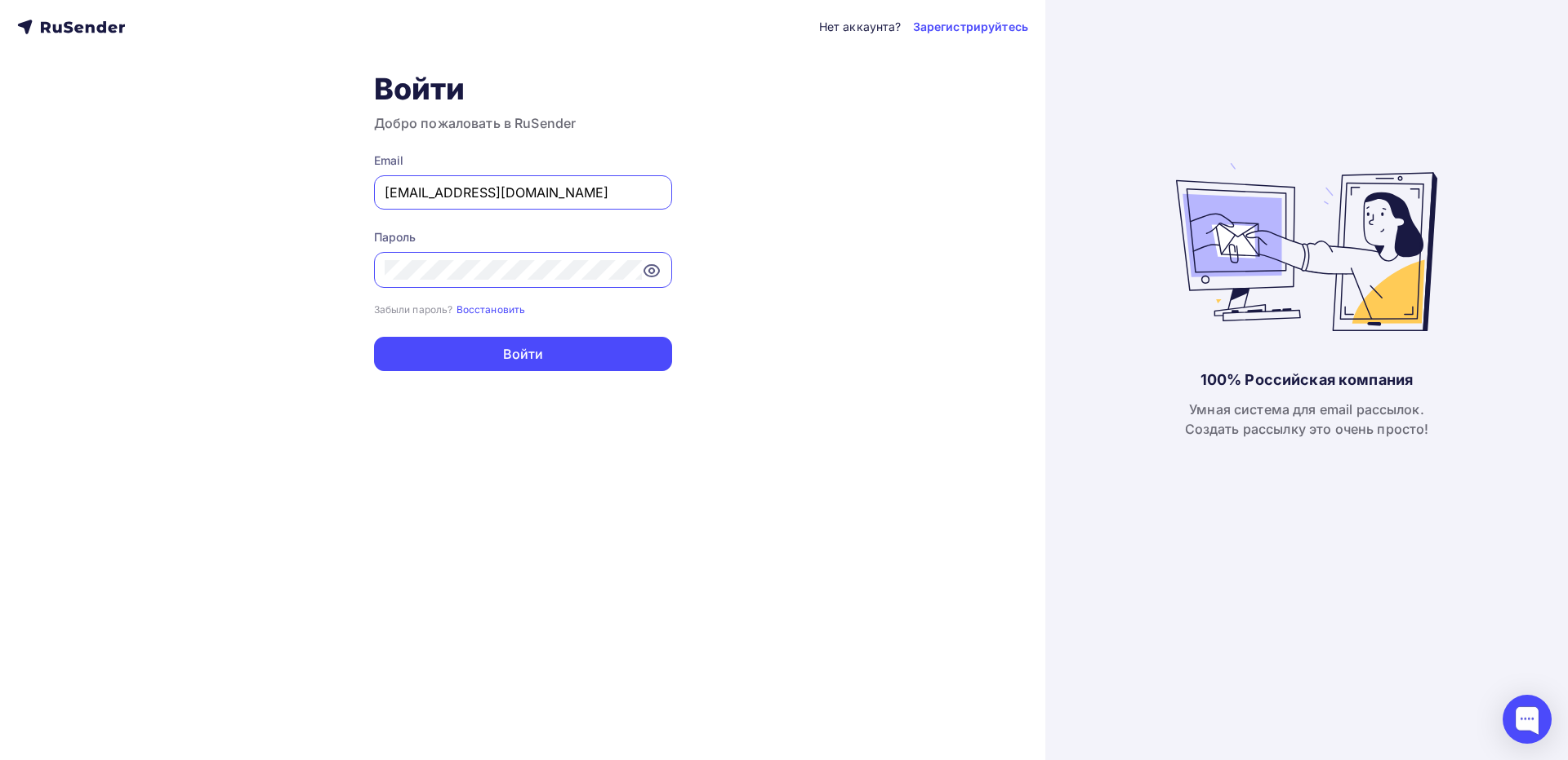
click at [538, 173] on div "Email kiriltimoxov@gmail.com" at bounding box center [523, 181] width 298 height 57
click at [547, 191] on input "[EMAIL_ADDRESS][DOMAIN_NAME]" at bounding box center [523, 192] width 277 height 20
type input "annnabeteva@yandex.ru"
click at [479, 351] on button "Войти" at bounding box center [523, 354] width 298 height 34
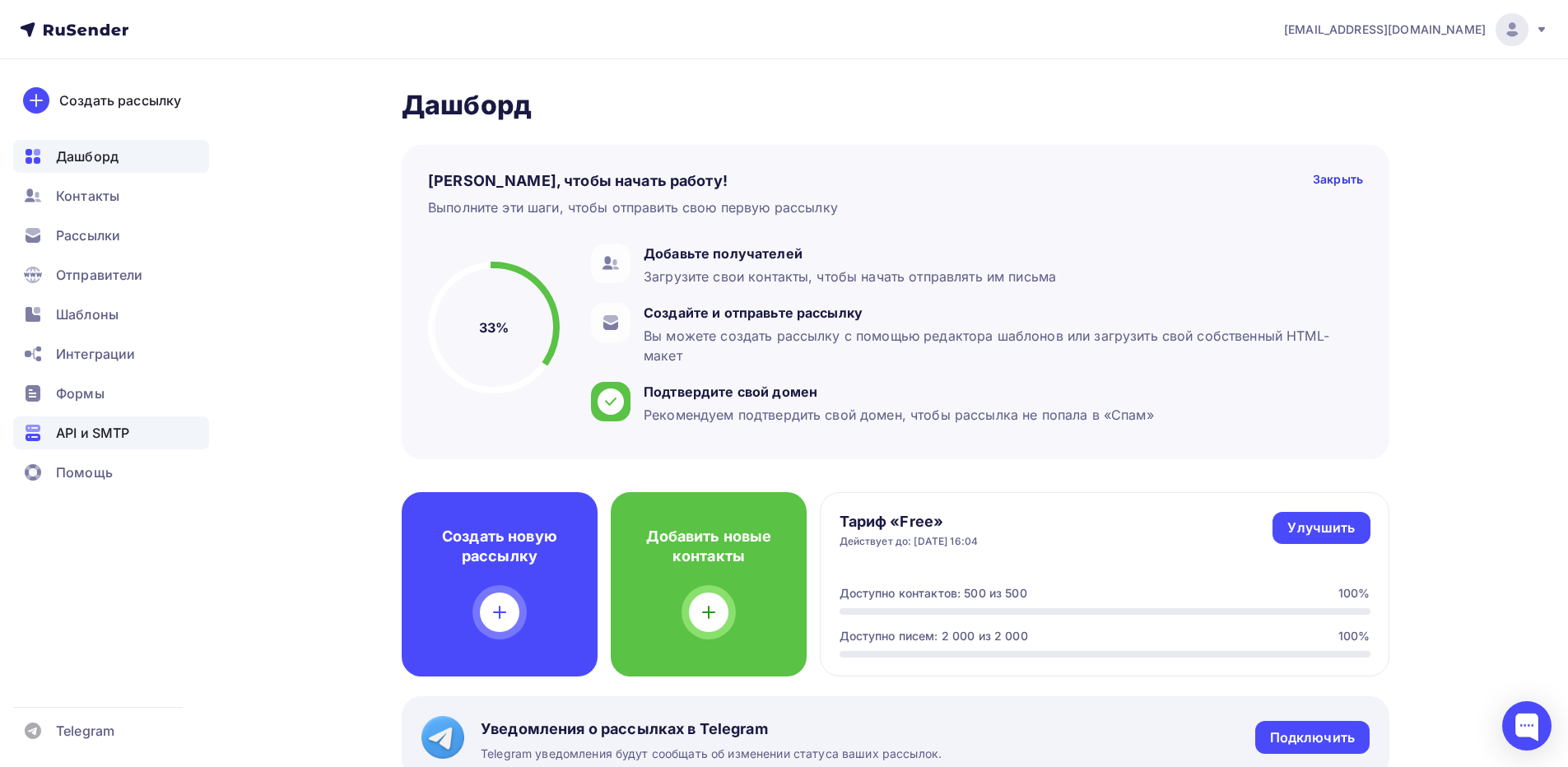
click at [88, 434] on span "API и SMTP" at bounding box center [93, 433] width 73 height 20
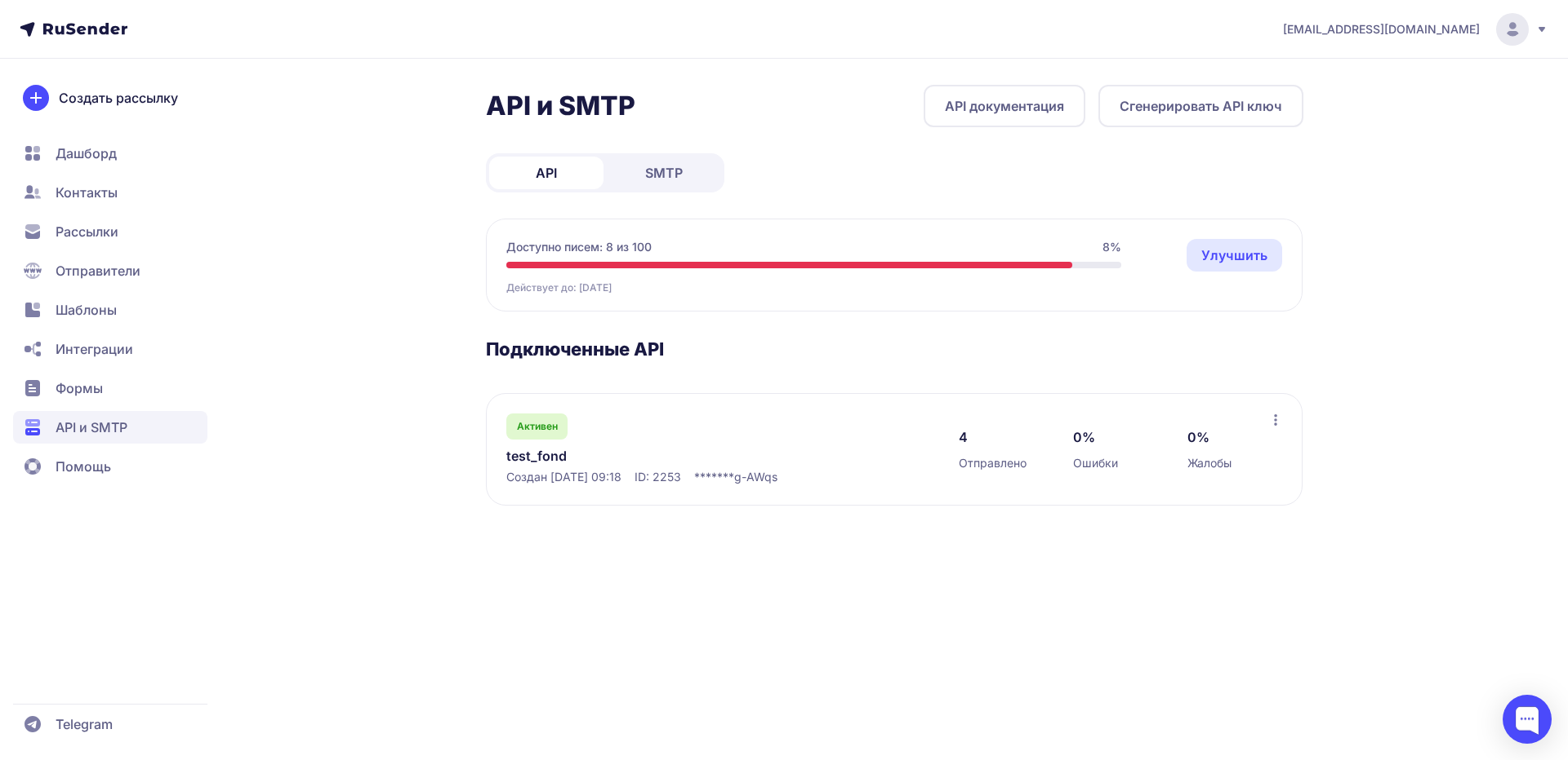
click at [675, 170] on span "SMTP" at bounding box center [663, 173] width 37 height 20
click at [1169, 118] on button "Создать подключение" at bounding box center [1208, 106] width 190 height 42
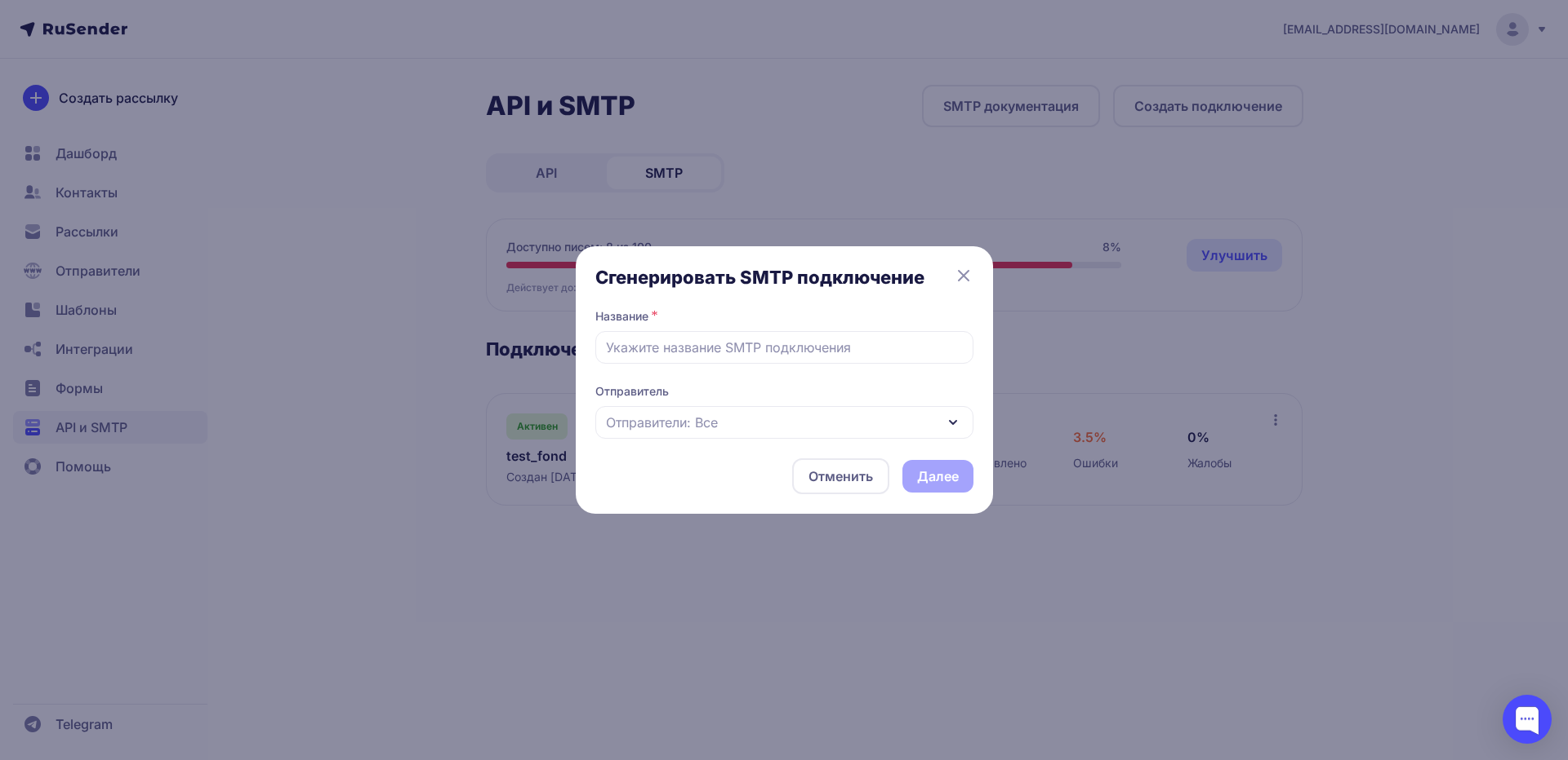
click at [877, 422] on div "Отправители: Все" at bounding box center [784, 422] width 378 height 32
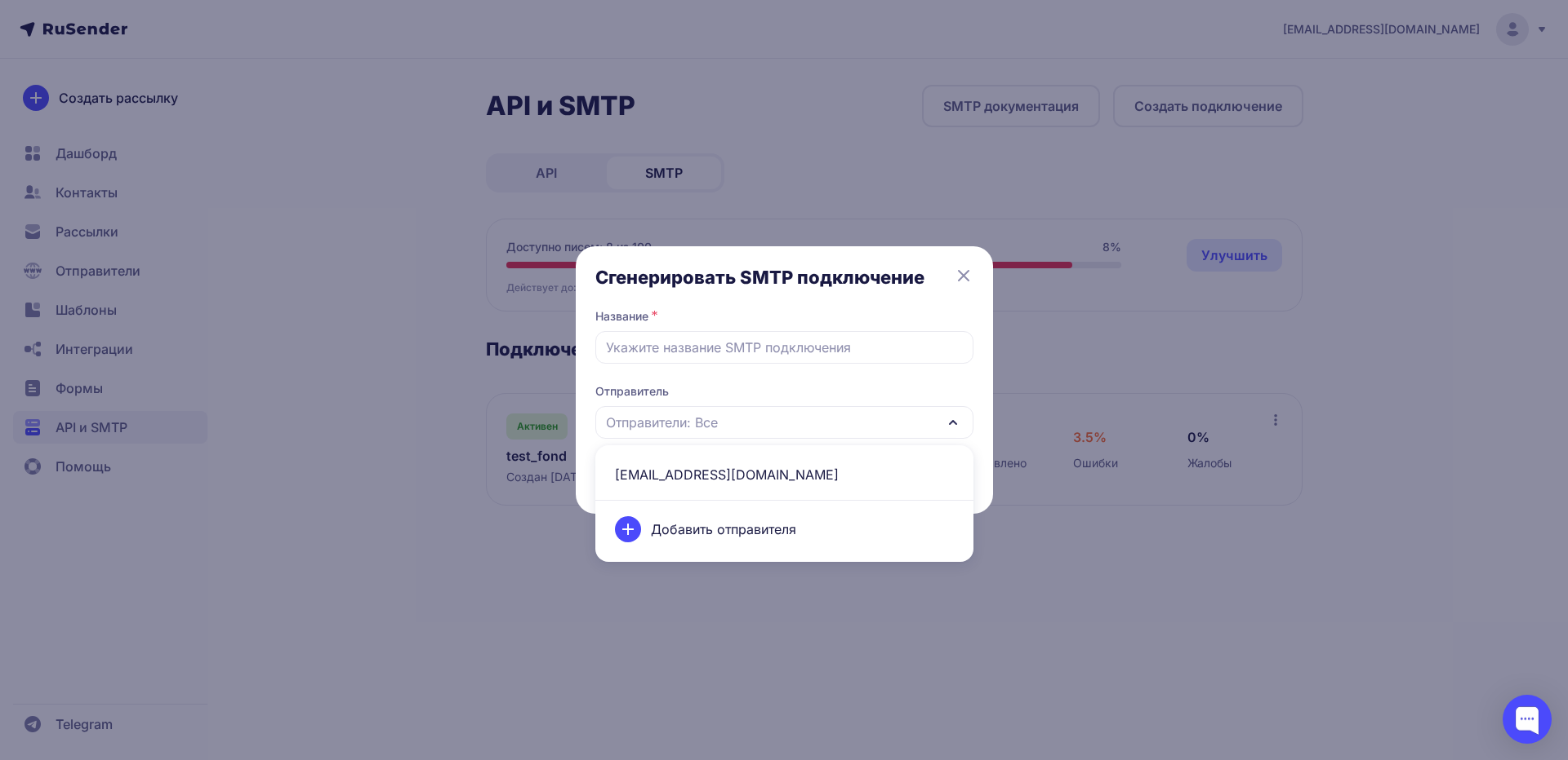
click at [810, 529] on div "Добавить отправителя" at bounding box center [784, 530] width 358 height 46
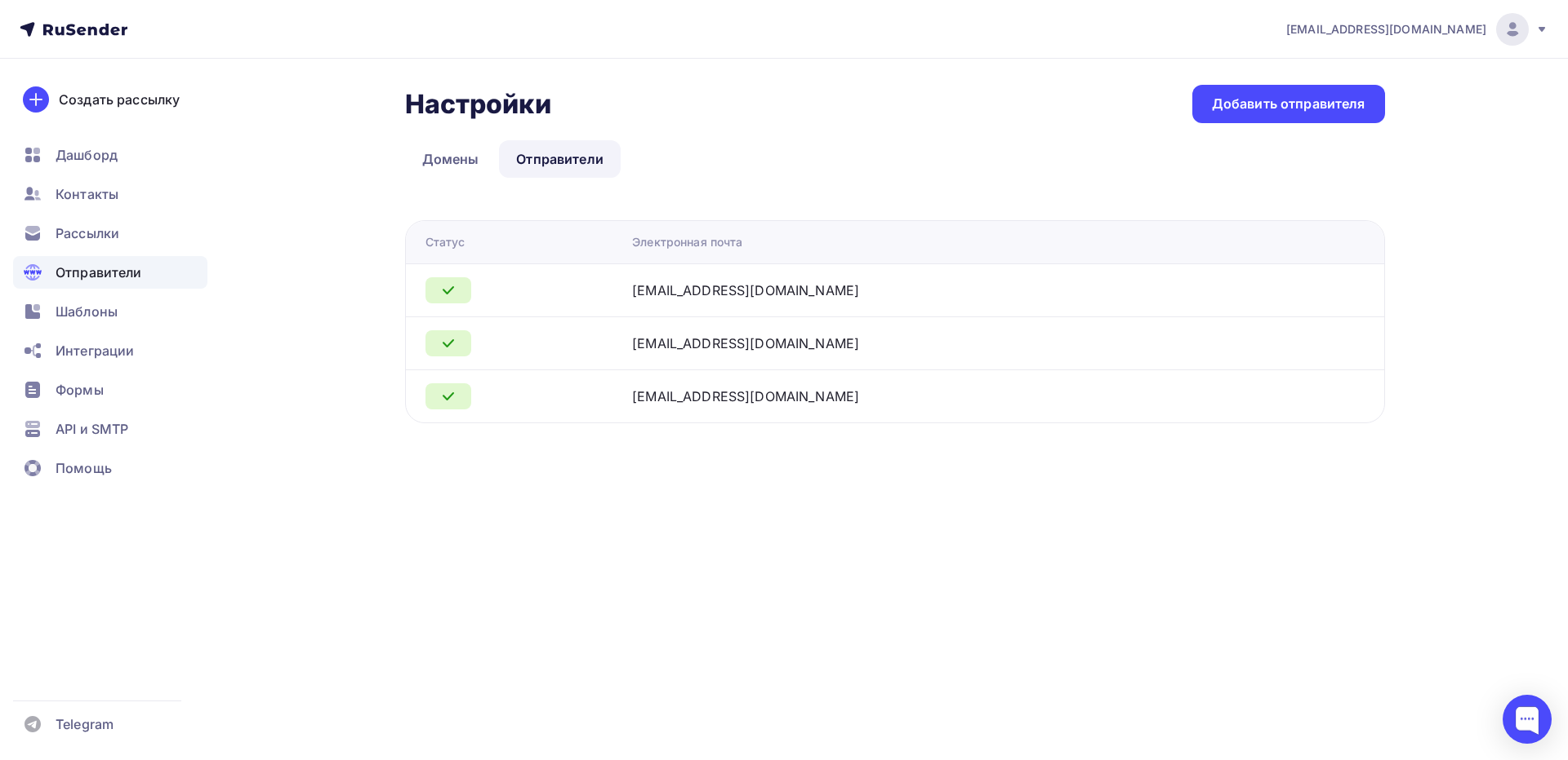
drag, startPoint x: 840, startPoint y: 293, endPoint x: 667, endPoint y: 280, distance: 173.5
click at [667, 280] on tr "[EMAIL_ADDRESS][DOMAIN_NAME]" at bounding box center [895, 290] width 978 height 53
click at [117, 416] on div "API и SMTP" at bounding box center [110, 429] width 194 height 32
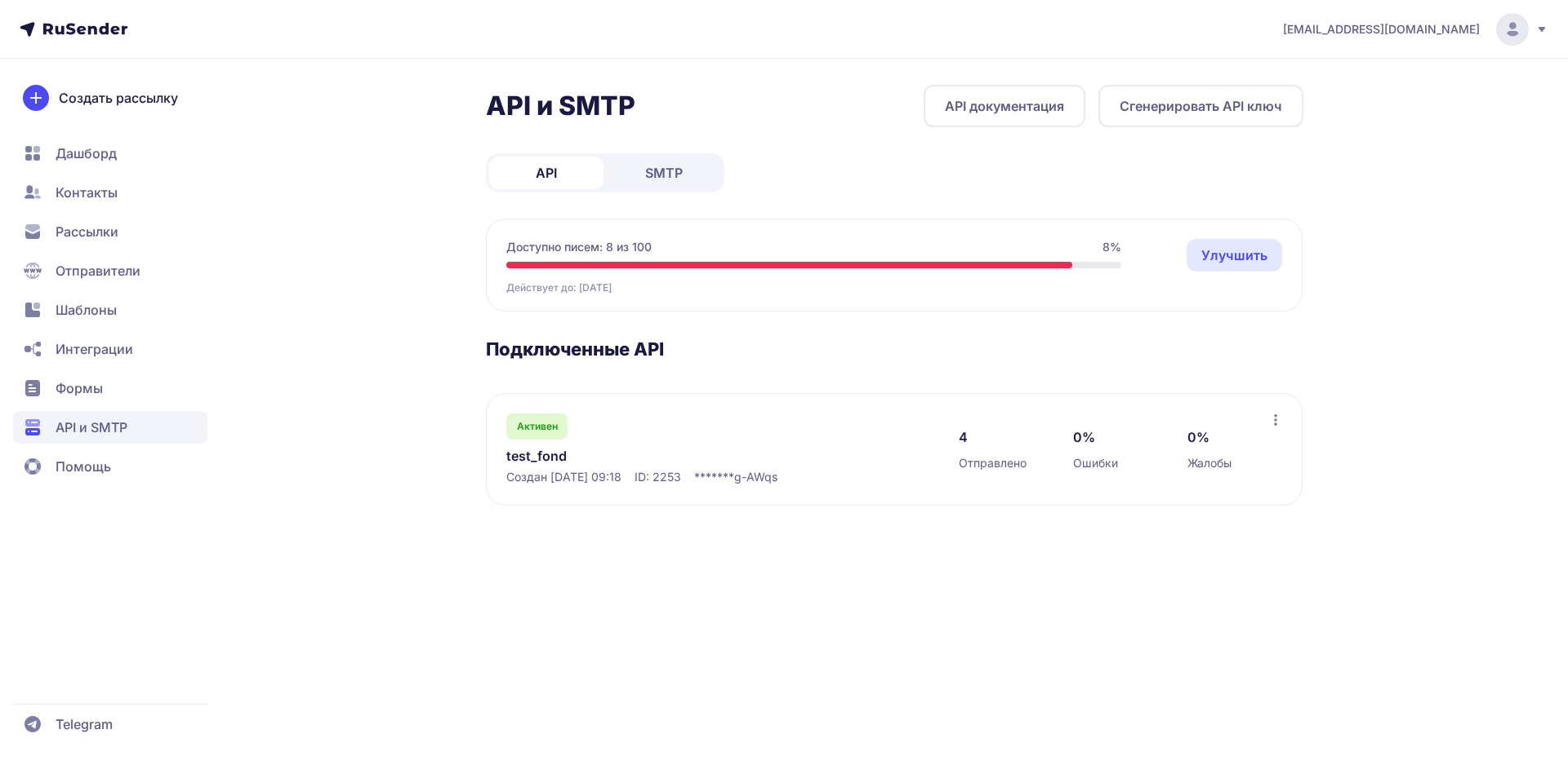
click at [673, 176] on span "SMTP" at bounding box center [663, 173] width 37 height 20
click at [678, 181] on link "SMTP" at bounding box center [663, 173] width 114 height 32
click at [1490, 26] on div "annnabeteva@yandex.ru" at bounding box center [1415, 28] width 265 height 32
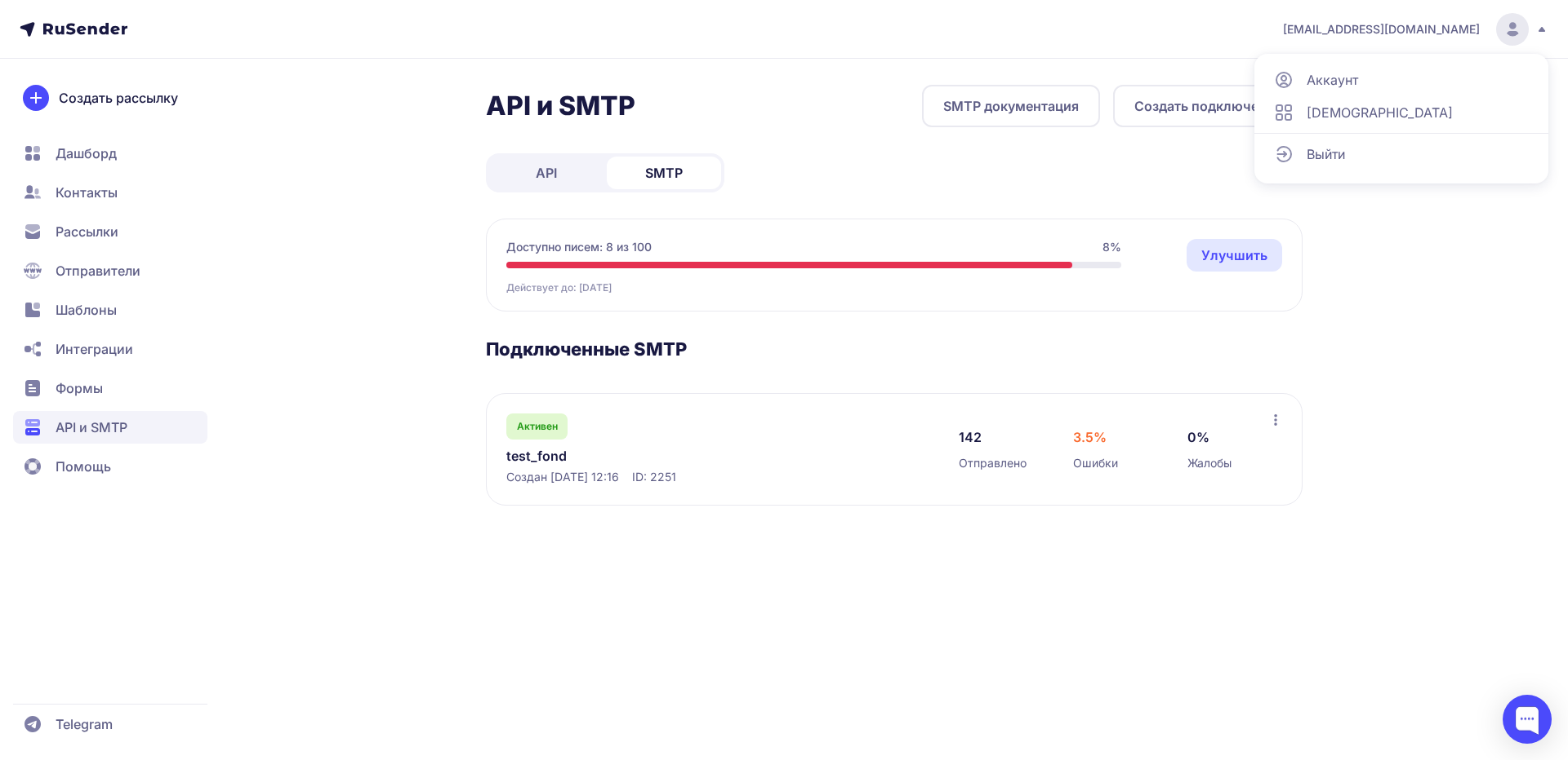
click at [1428, 141] on div "Выйти" at bounding box center [1401, 154] width 275 height 32
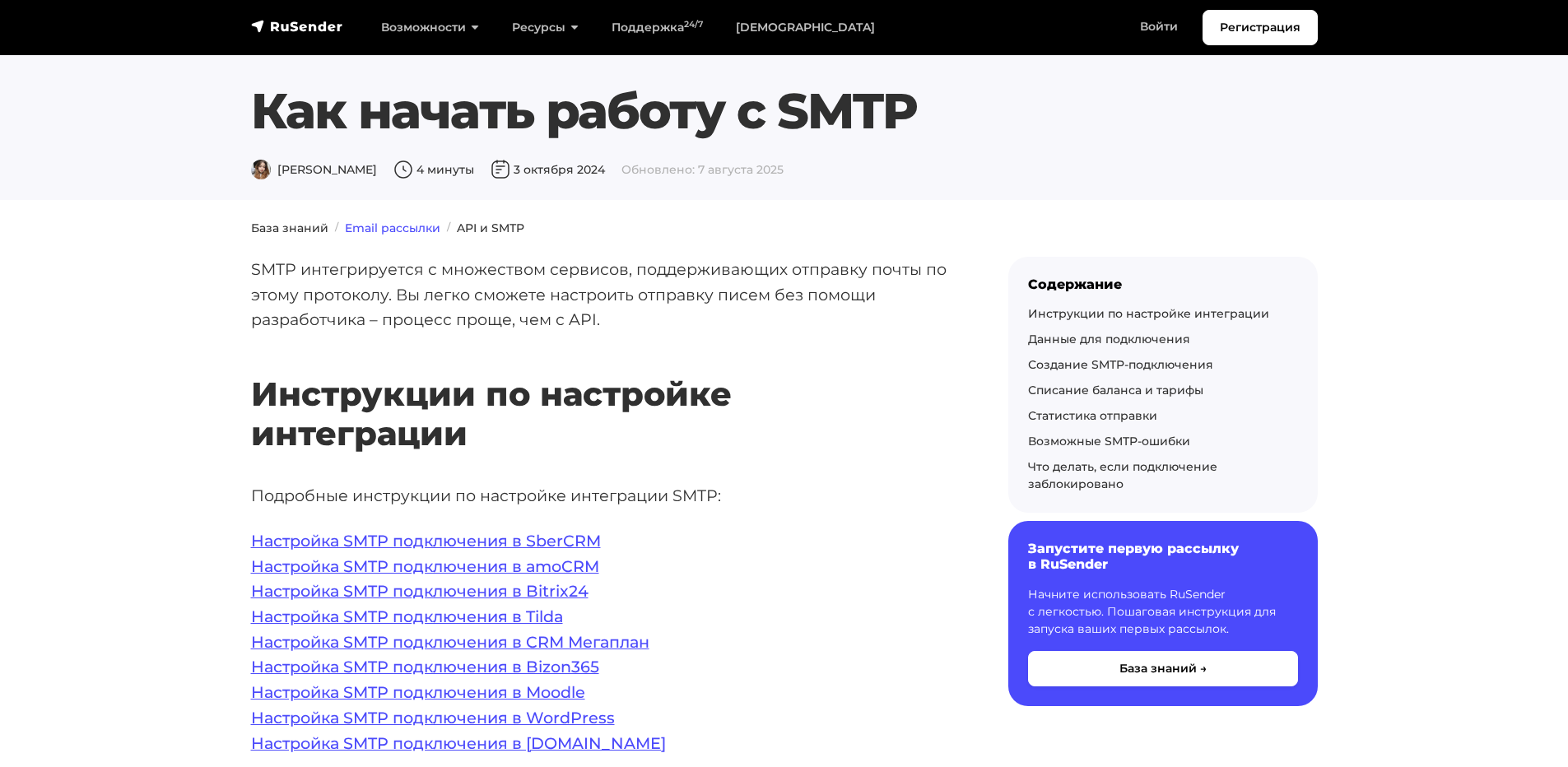
click at [406, 233] on link "Email рассылки" at bounding box center [393, 228] width 96 height 15
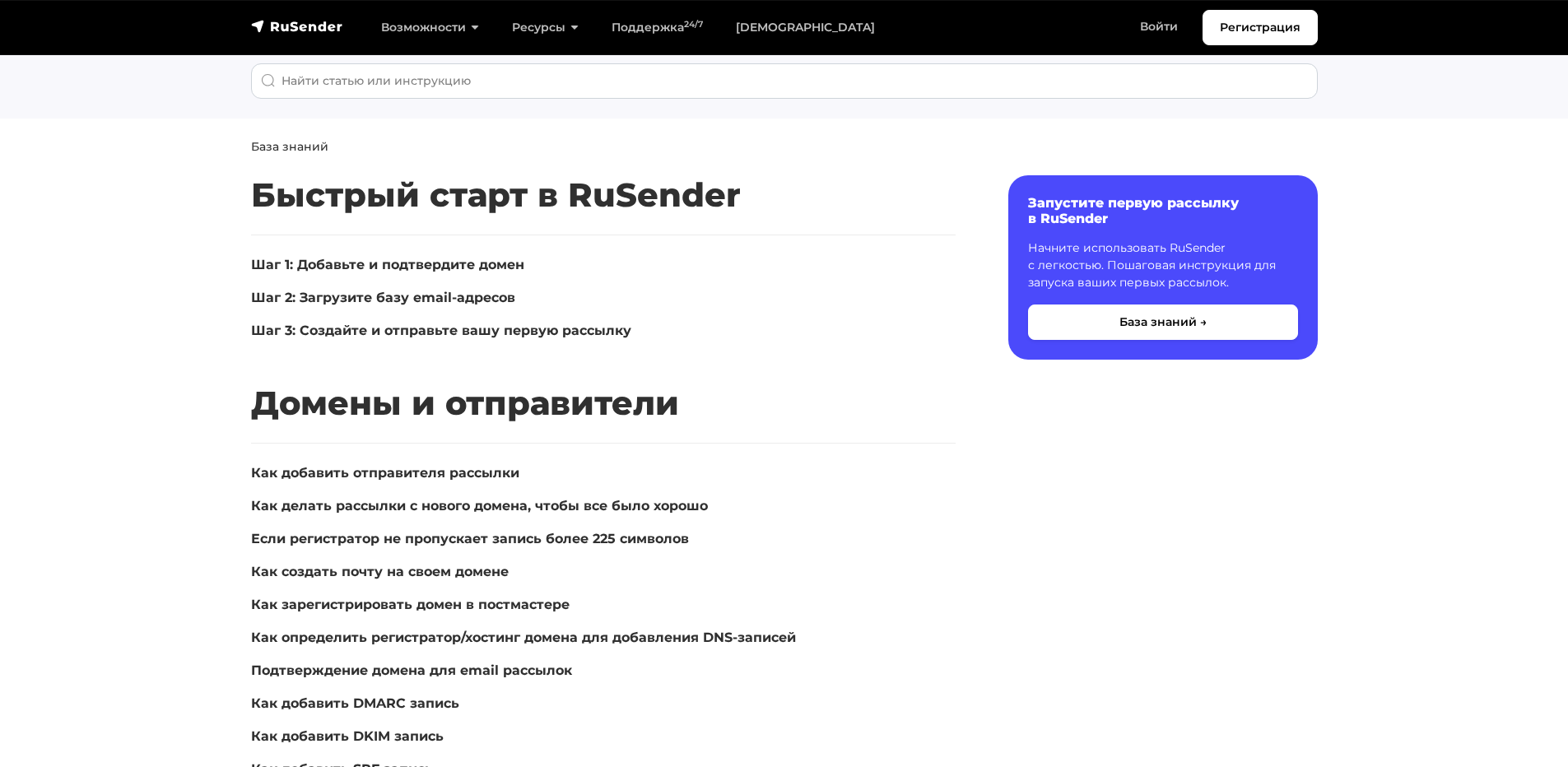
scroll to position [164, 0]
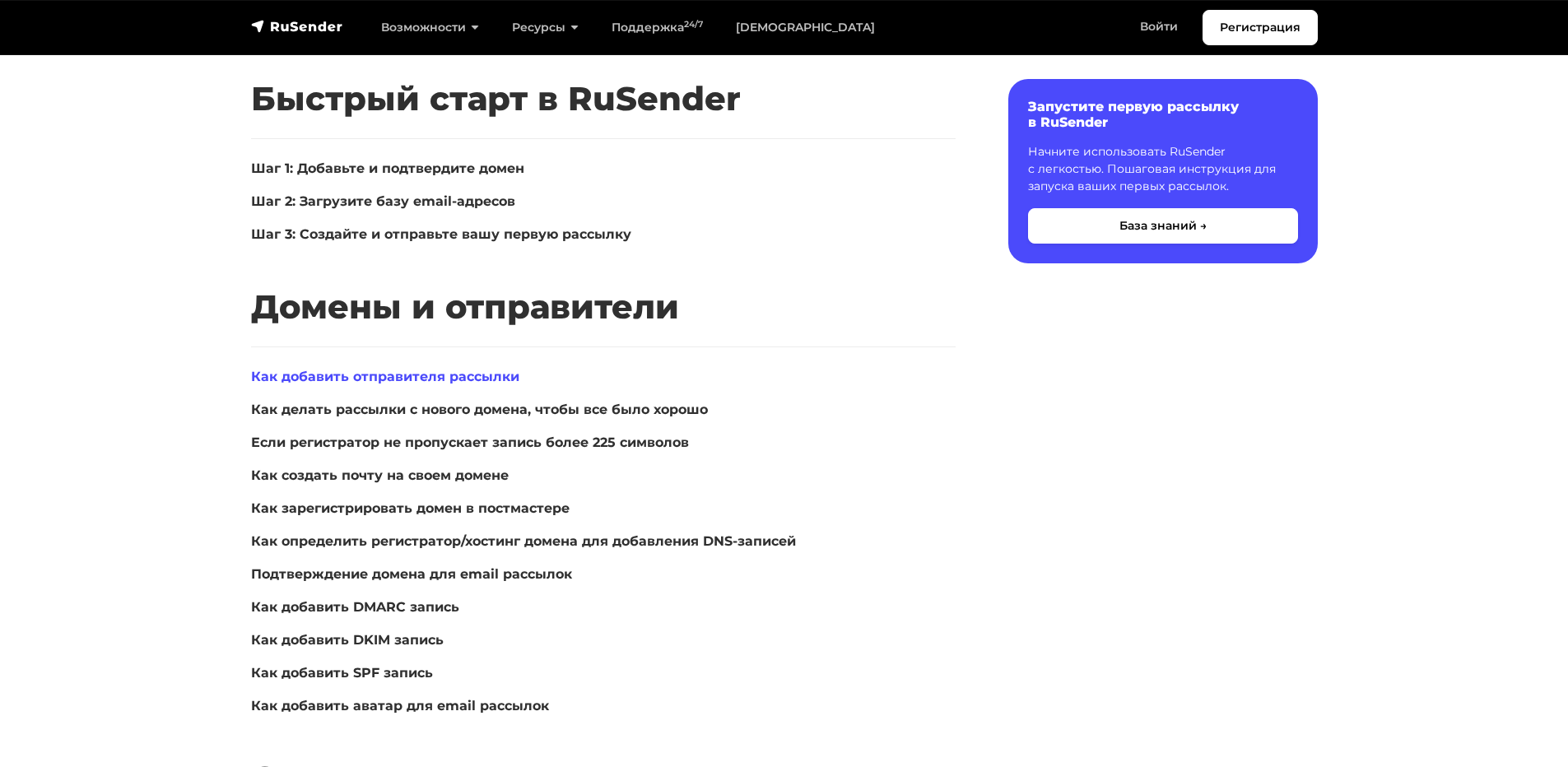
click at [468, 381] on link "Как добавить отправителя рассылки" at bounding box center [385, 377] width 268 height 16
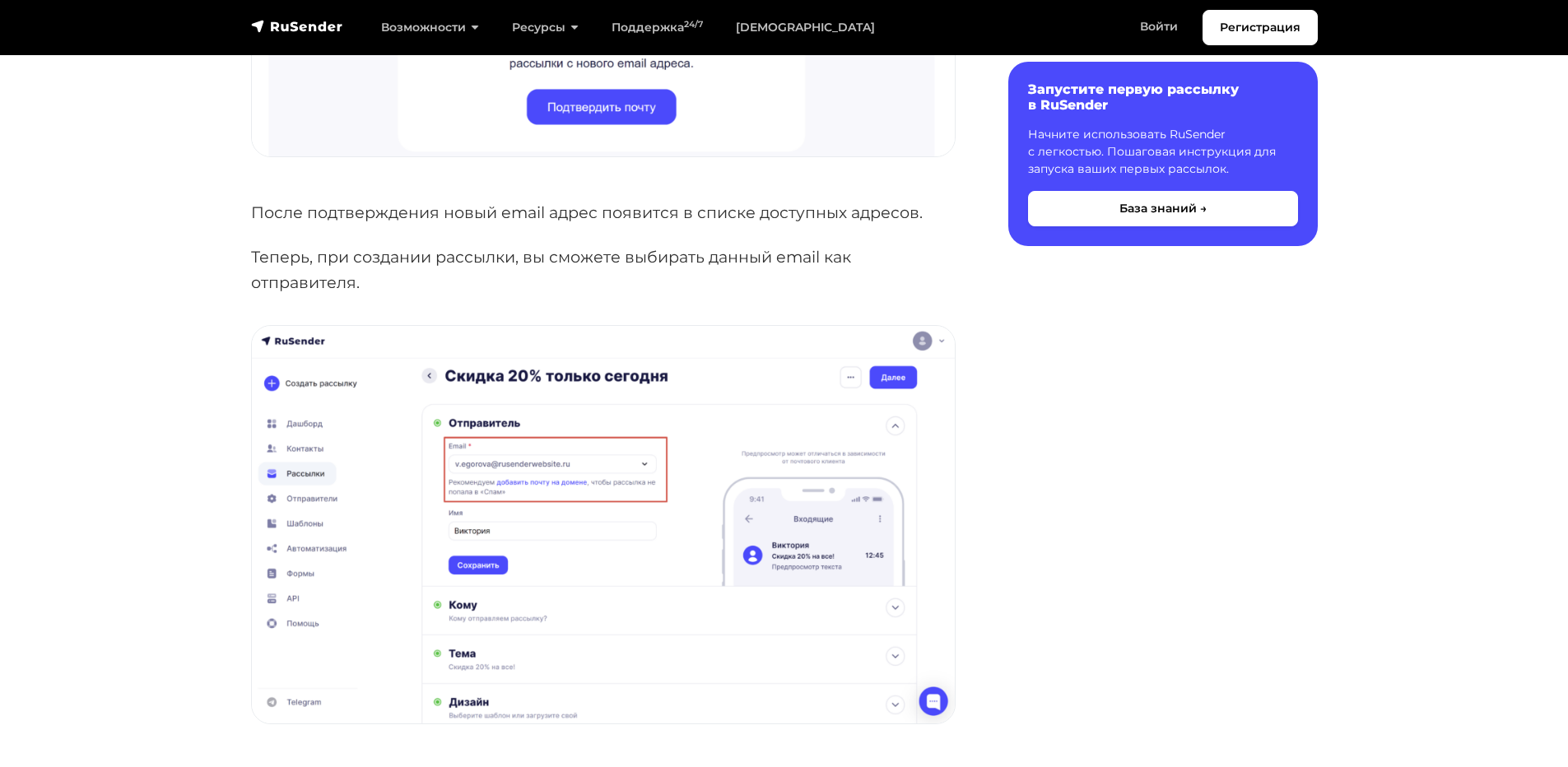
scroll to position [1750, 0]
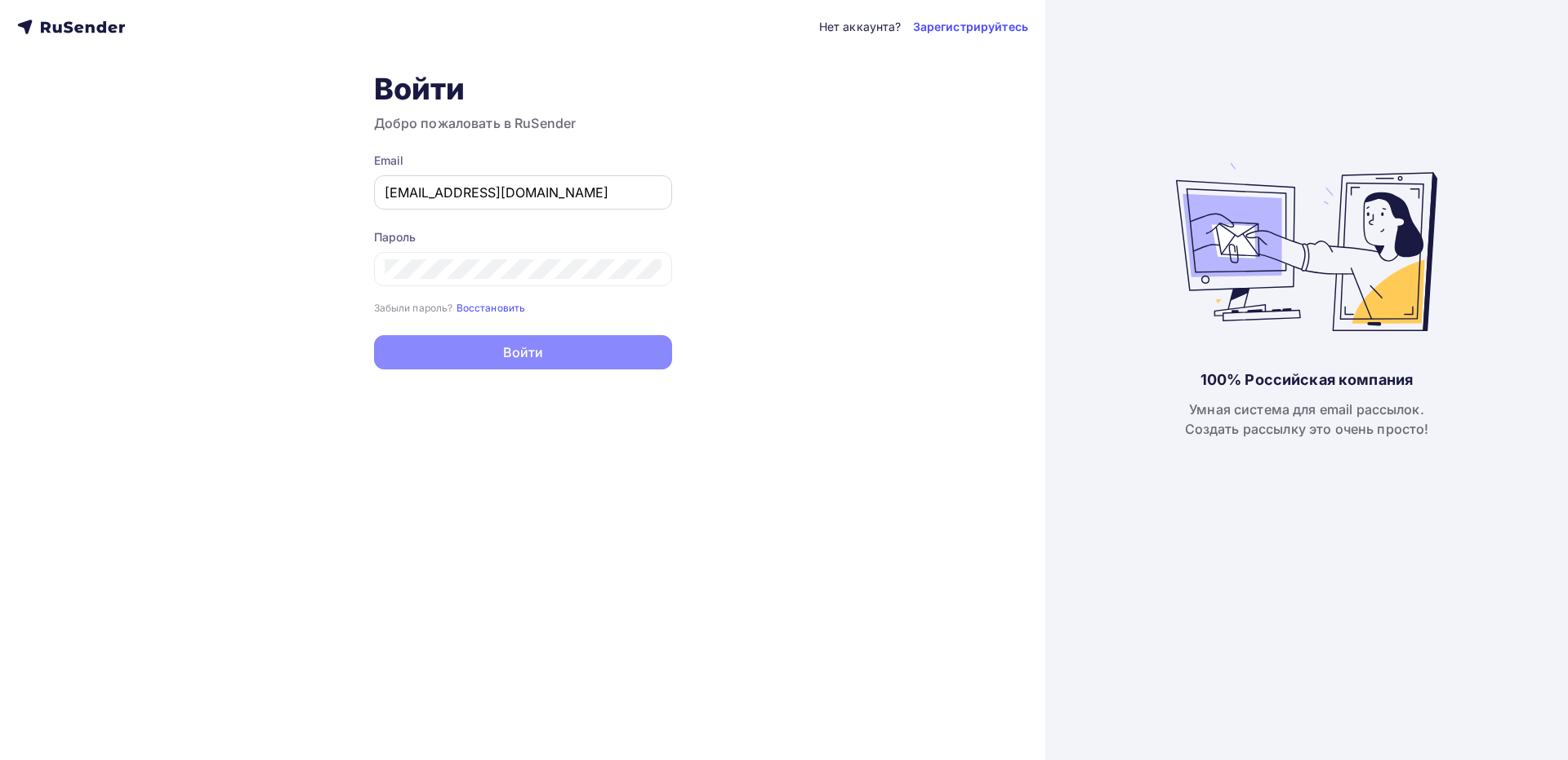
click at [499, 197] on input "annnabeteva@yandex.ru" at bounding box center [523, 192] width 277 height 20
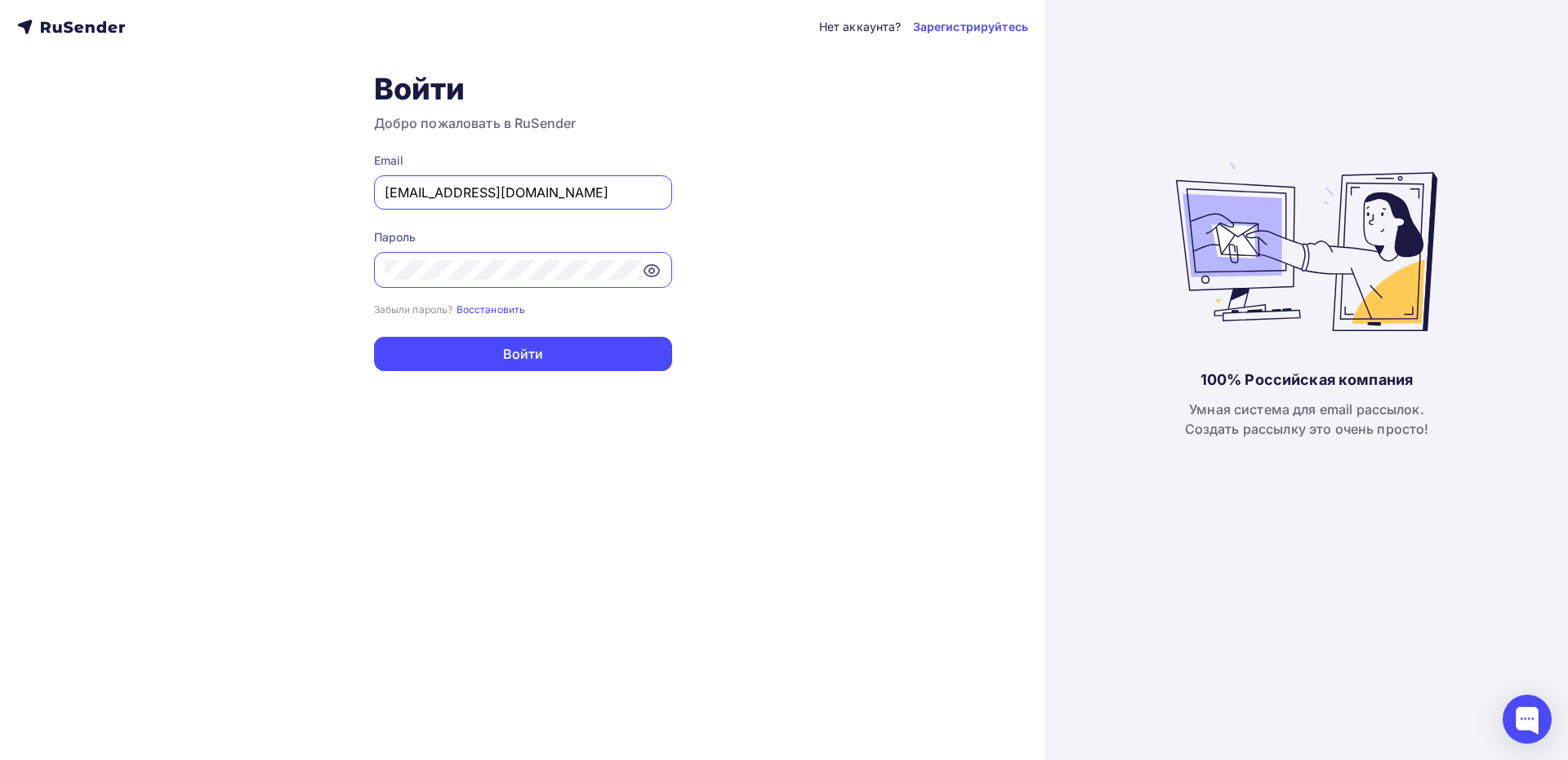
type input "[EMAIL_ADDRESS][DOMAIN_NAME]"
click at [509, 348] on button "Войти" at bounding box center [523, 354] width 298 height 34
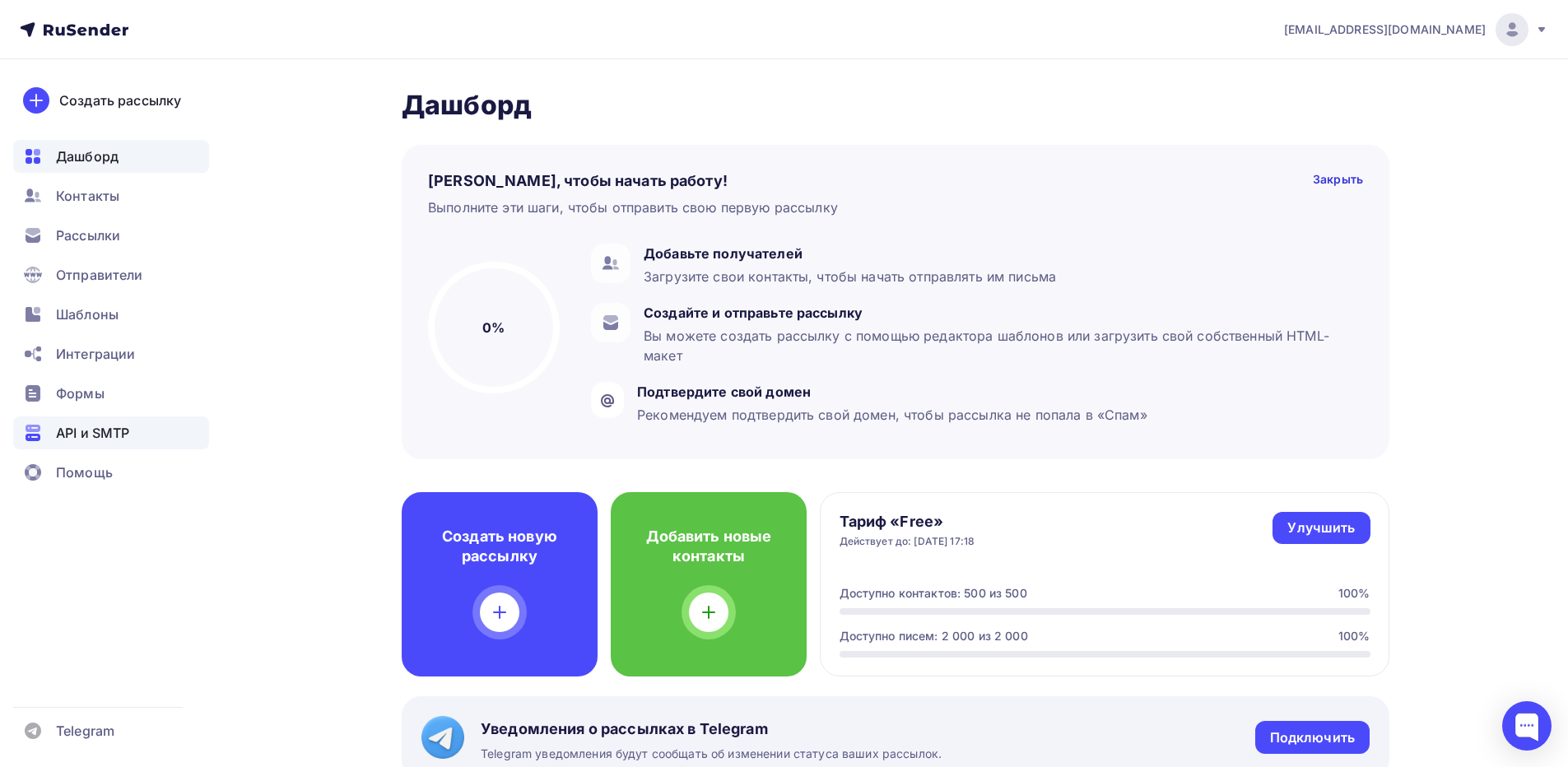
click at [119, 425] on span "API и SMTP" at bounding box center [93, 433] width 73 height 20
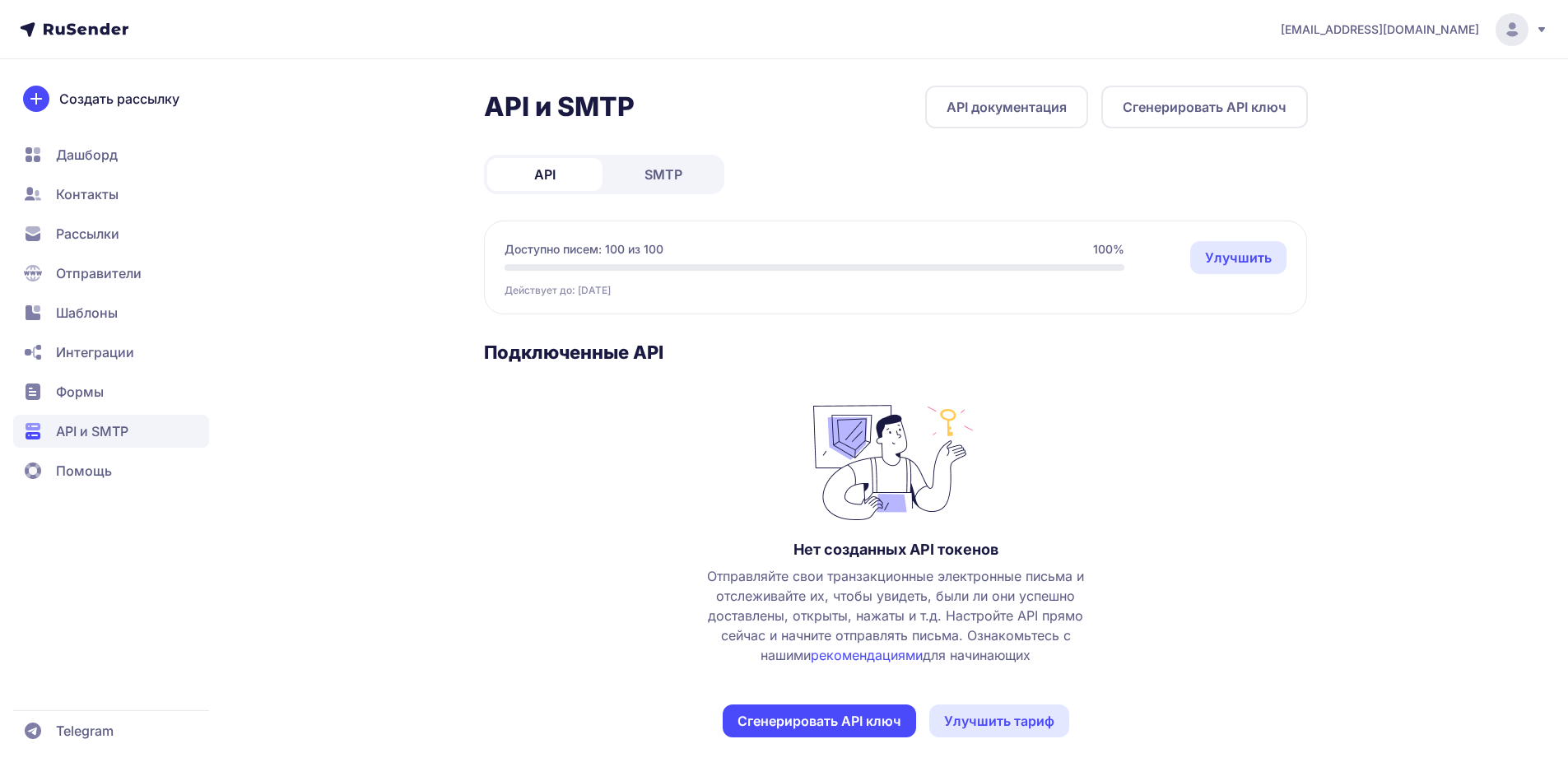
click at [1186, 122] on button "Сгенерировать API ключ" at bounding box center [1204, 107] width 207 height 43
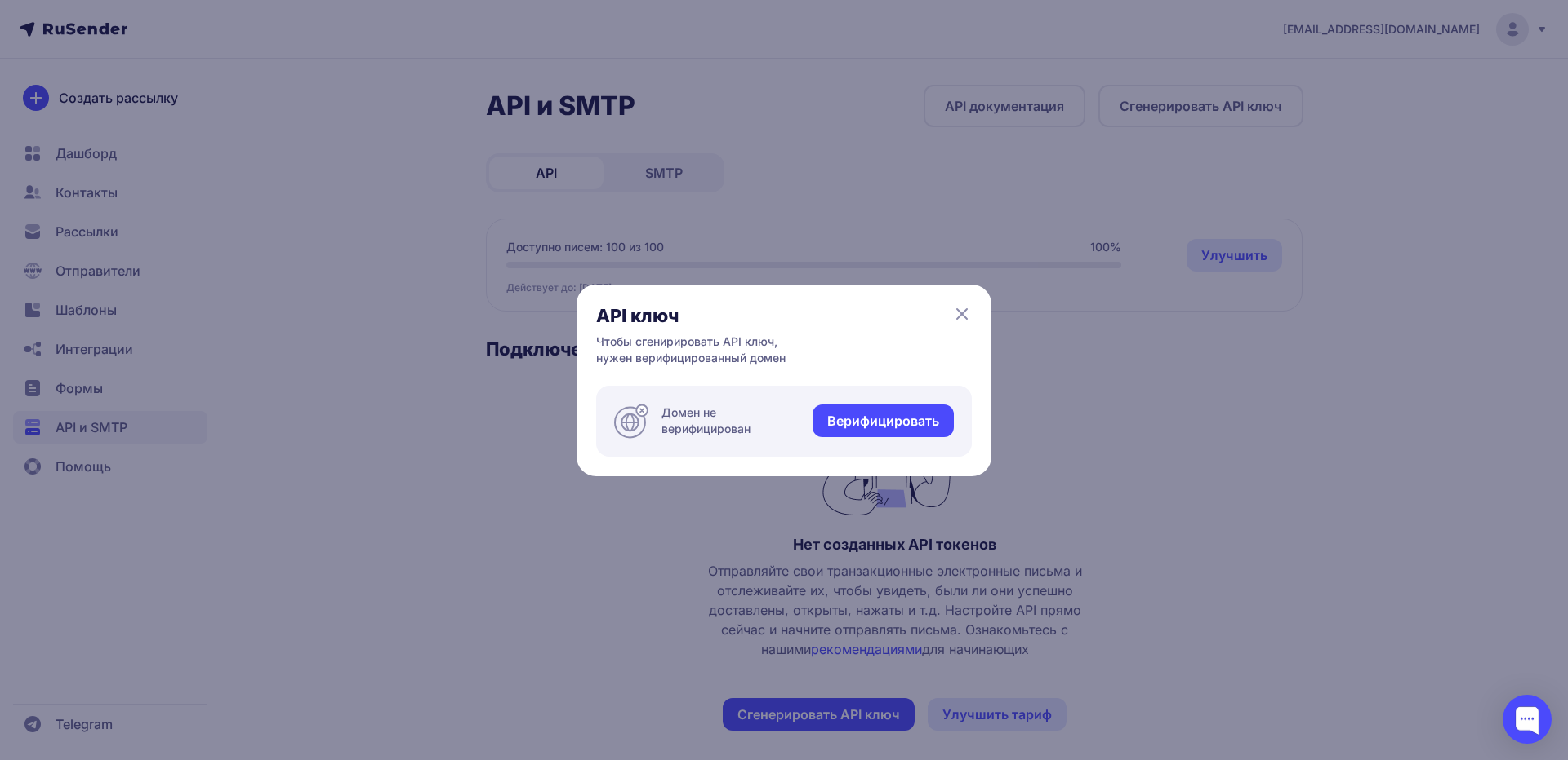
drag, startPoint x: 1132, startPoint y: 235, endPoint x: 1099, endPoint y: 238, distance: 33.1
click at [1133, 237] on div "API ключ Чтобы сгенирировать API ключ, нужен верифицированный домен Домен не ве…" at bounding box center [784, 380] width 1568 height 760
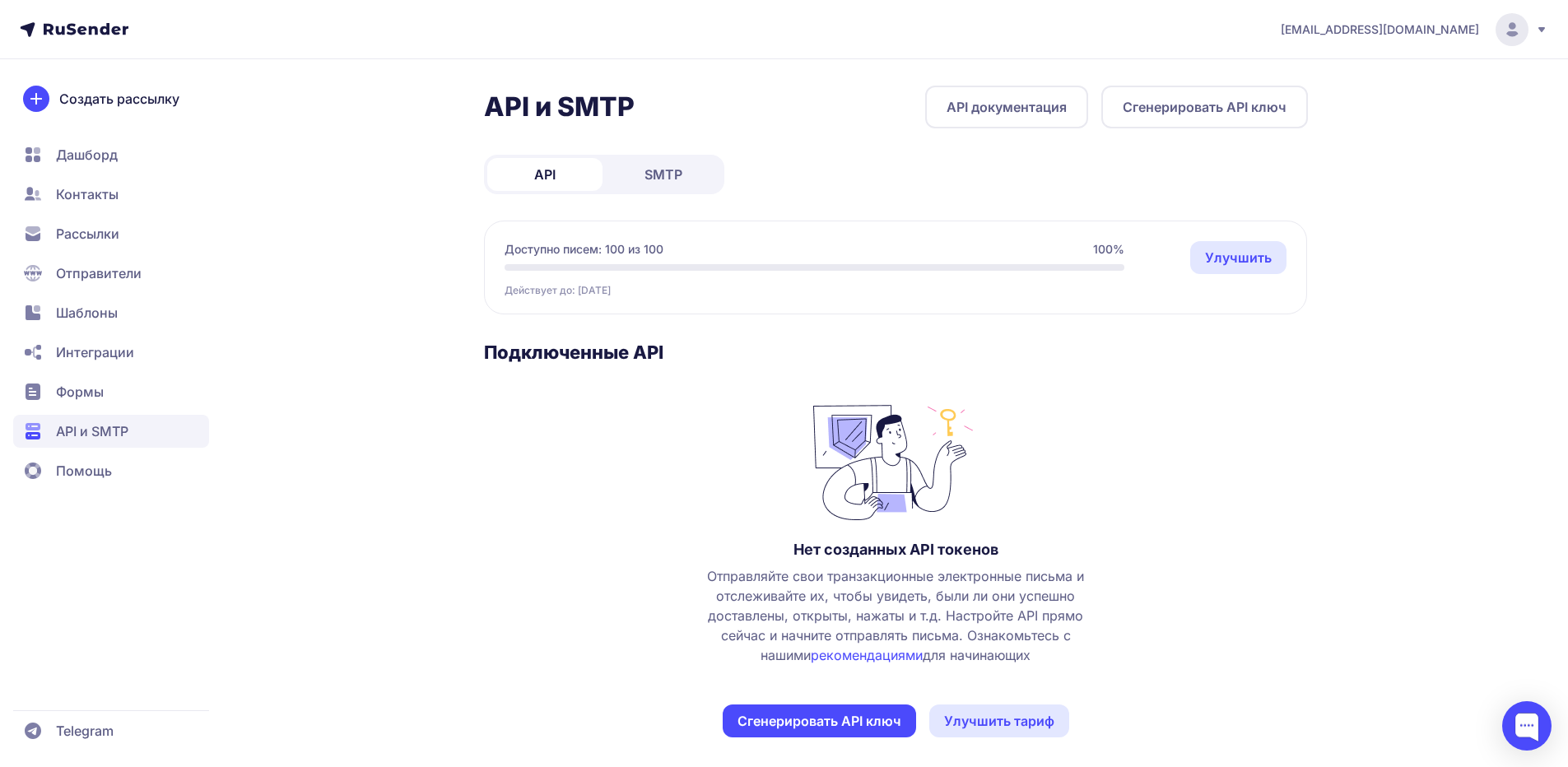
click at [690, 168] on link "SMTP" at bounding box center [663, 174] width 115 height 33
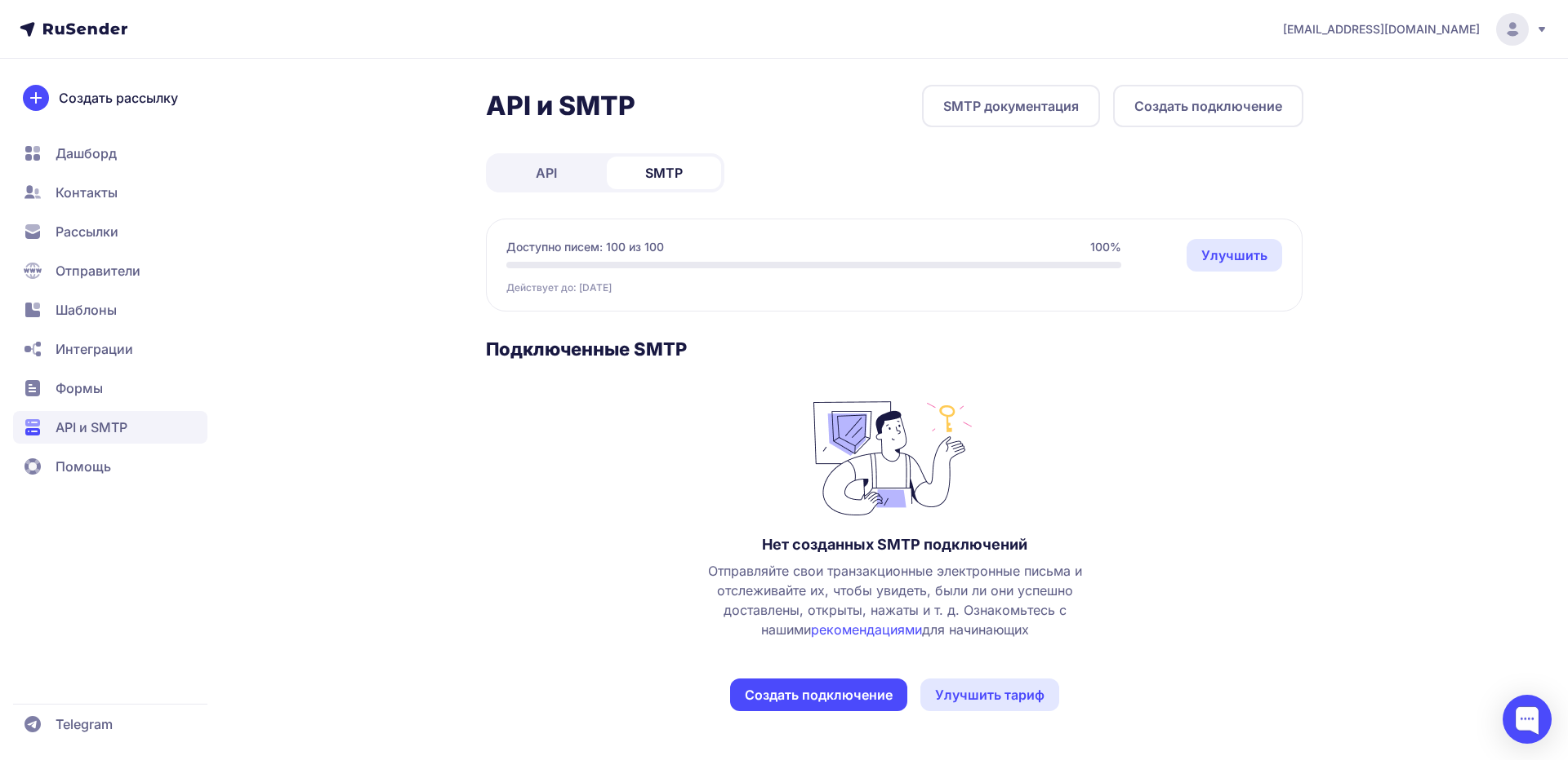
click at [1208, 109] on button "Создать подключение" at bounding box center [1208, 106] width 190 height 42
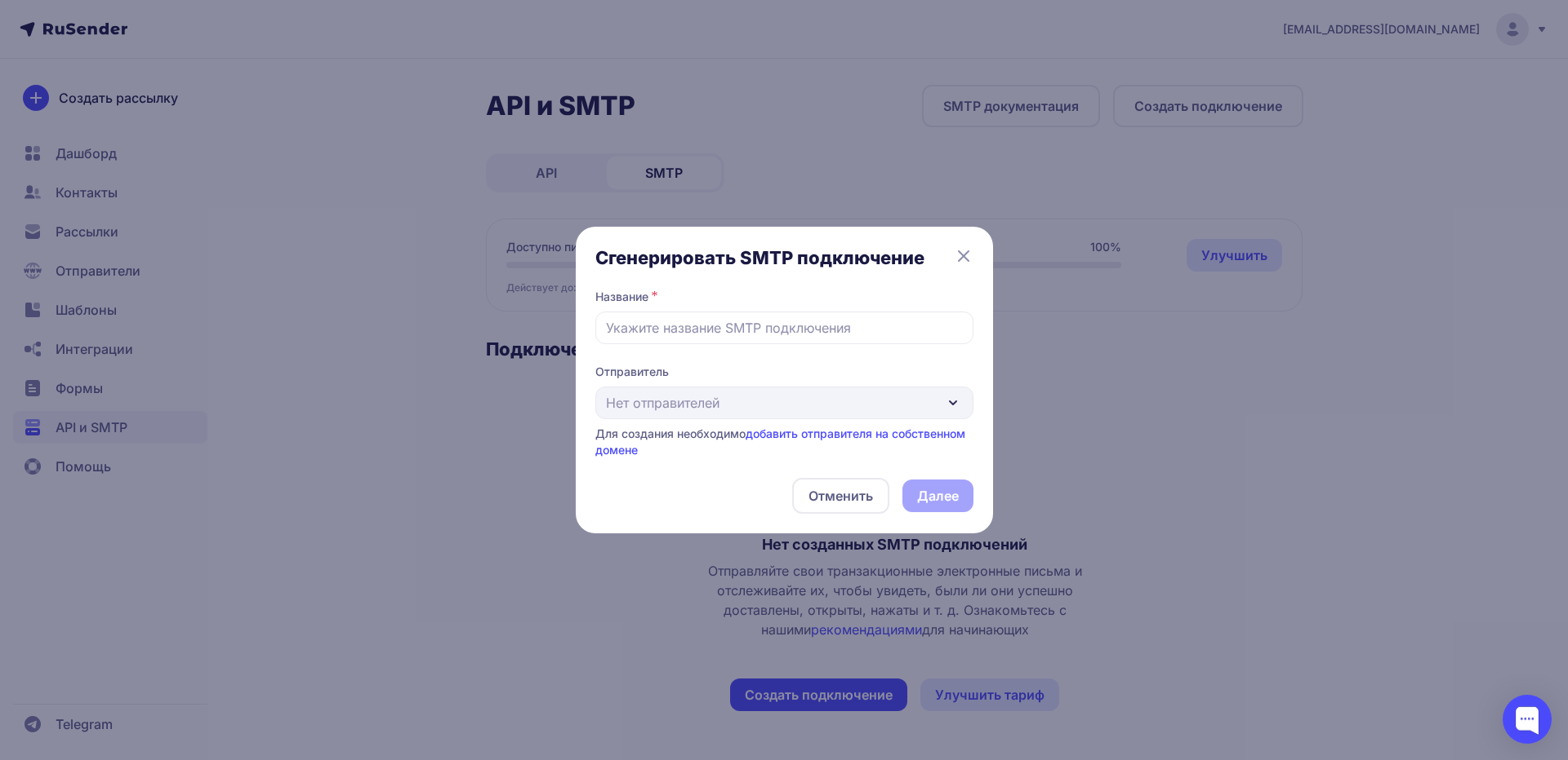
click at [824, 413] on div "Отправитель Нет отправителей Для создания необходимо добавить отправителя на со…" at bounding box center [784, 411] width 378 height 95
click at [861, 410] on div "Отправитель Нет отправителей Для создания необходимо добавить отправителя на со…" at bounding box center [784, 411] width 378 height 95
click at [798, 329] on input "text" at bounding box center [784, 328] width 378 height 32
click at [614, 450] on link "добавить отправителя на собственном домене" at bounding box center [780, 441] width 370 height 30
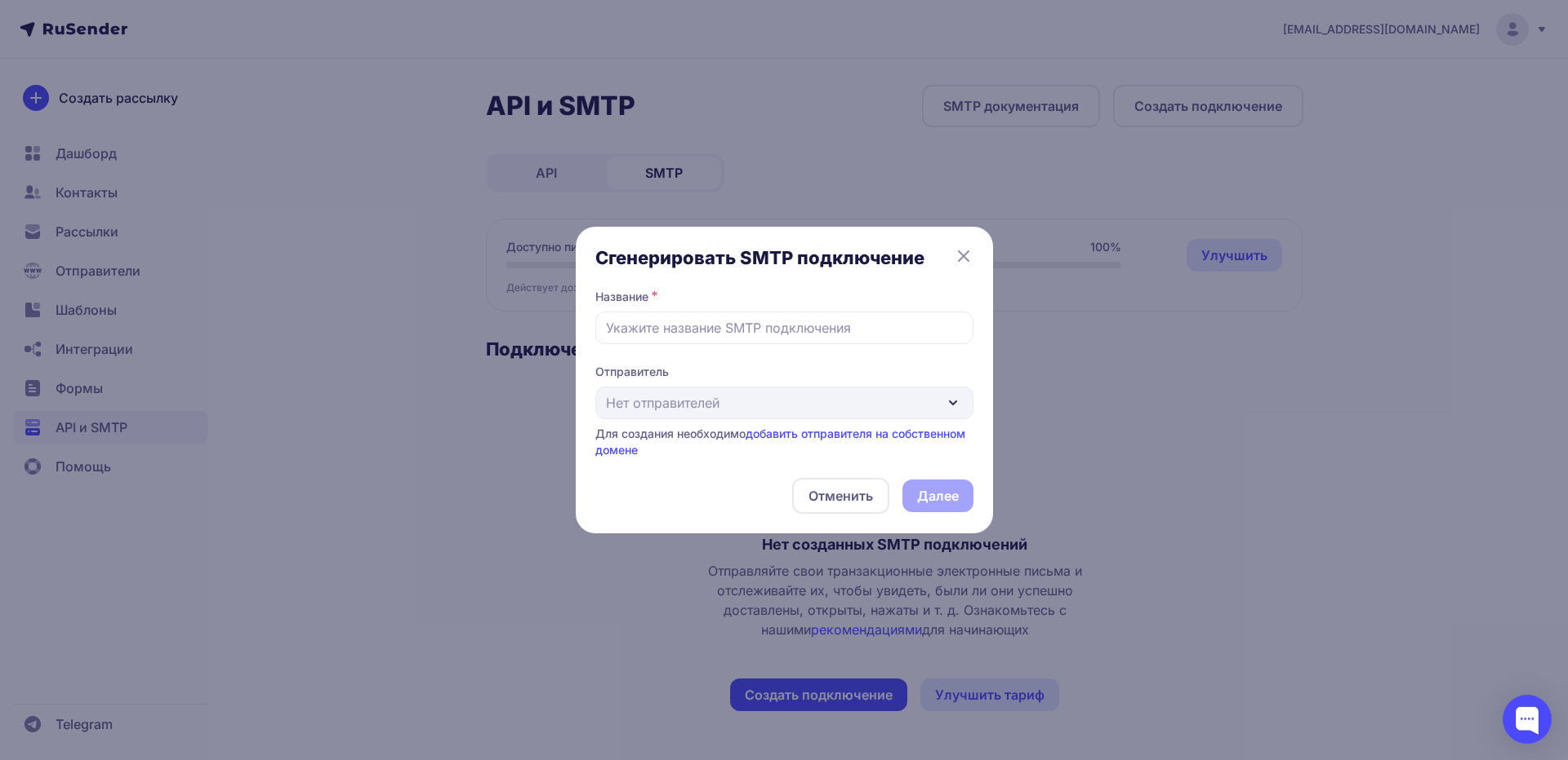
drag, startPoint x: 727, startPoint y: 454, endPoint x: 751, endPoint y: 440, distance: 27.8
click at [751, 440] on div "Для создания необходимо добавить отправителя на собственном домене" at bounding box center [784, 441] width 378 height 32
copy link "добавить отправителя на собственном домене"
click at [830, 85] on div "Сгенерировать SMTP подключение Название * Отправитель Нет отправителей Для созд…" at bounding box center [784, 380] width 1568 height 760
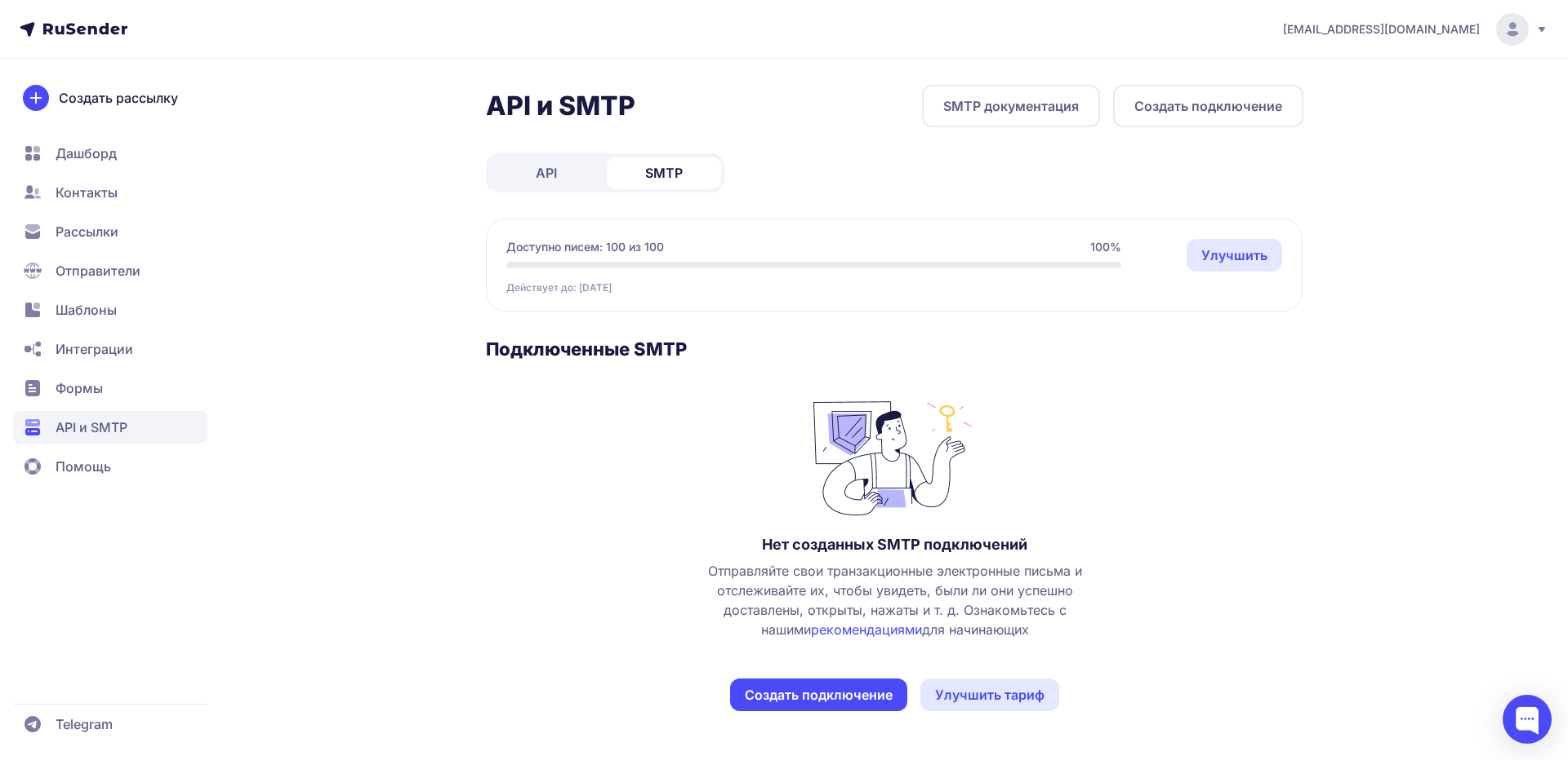
click at [72, 227] on span "Рассылки" at bounding box center [87, 231] width 63 height 20
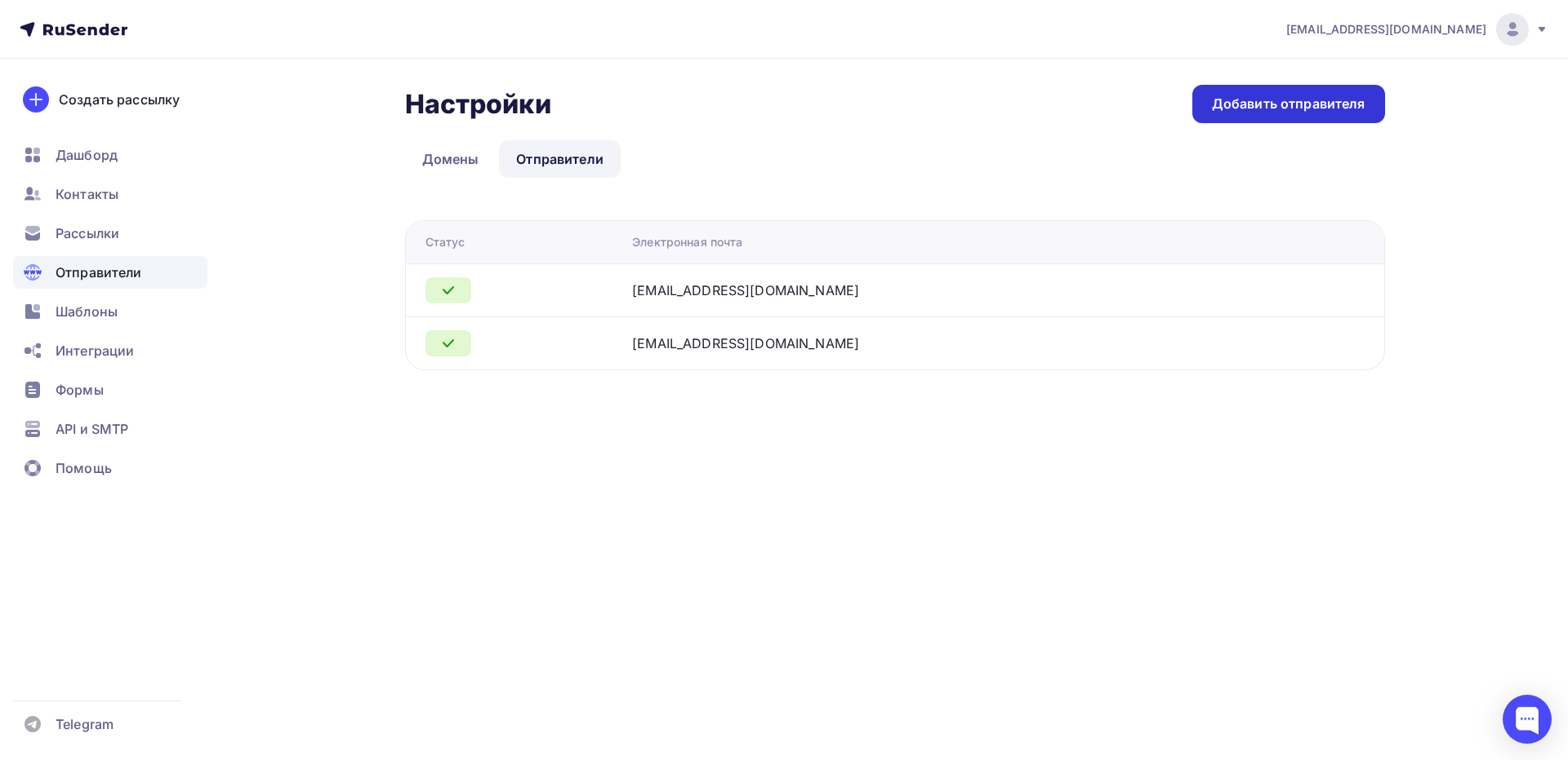
click at [1239, 114] on div "Добавить отправителя" at bounding box center [1288, 104] width 192 height 38
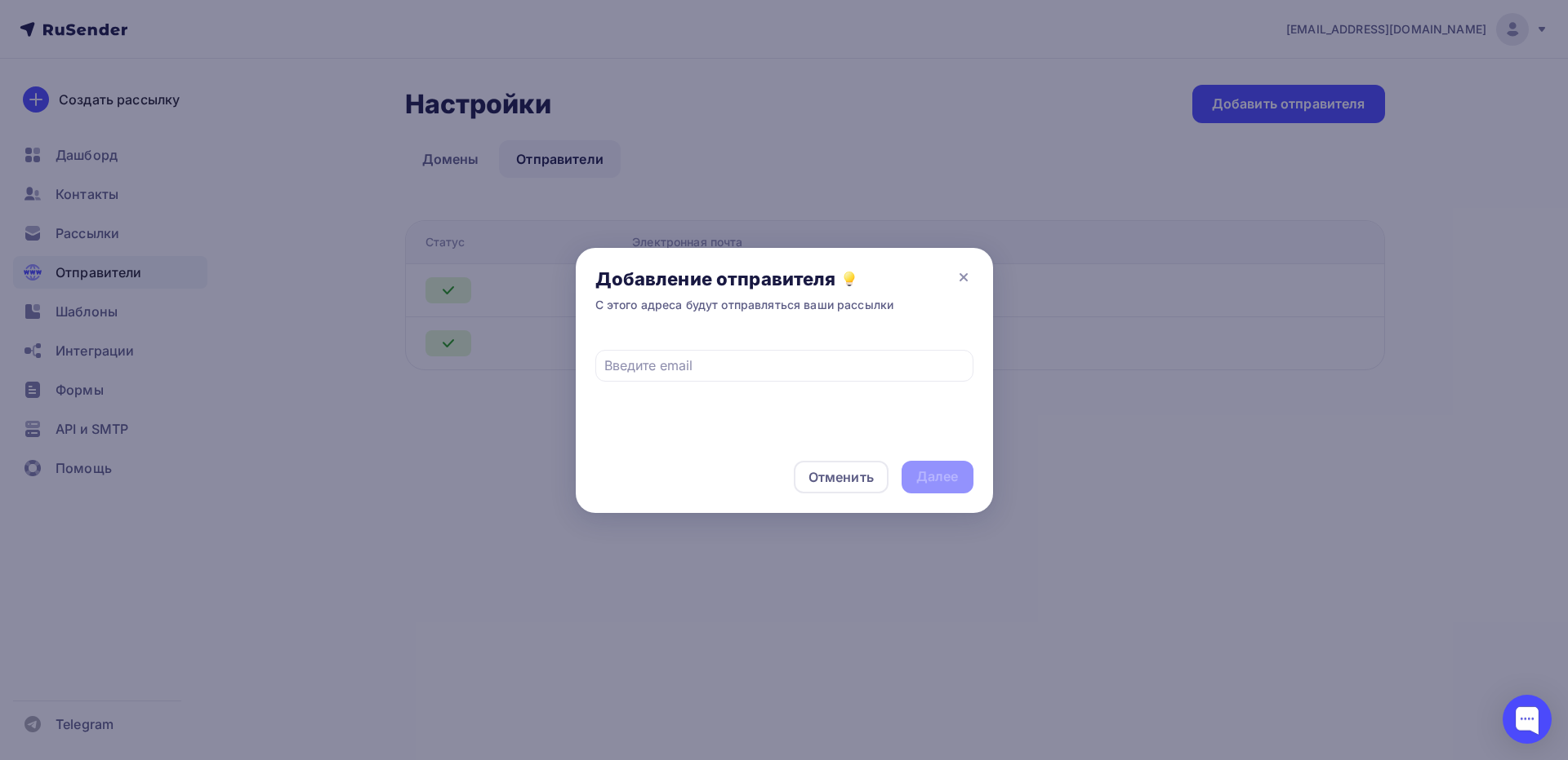
click at [1015, 158] on div at bounding box center [784, 380] width 1568 height 760
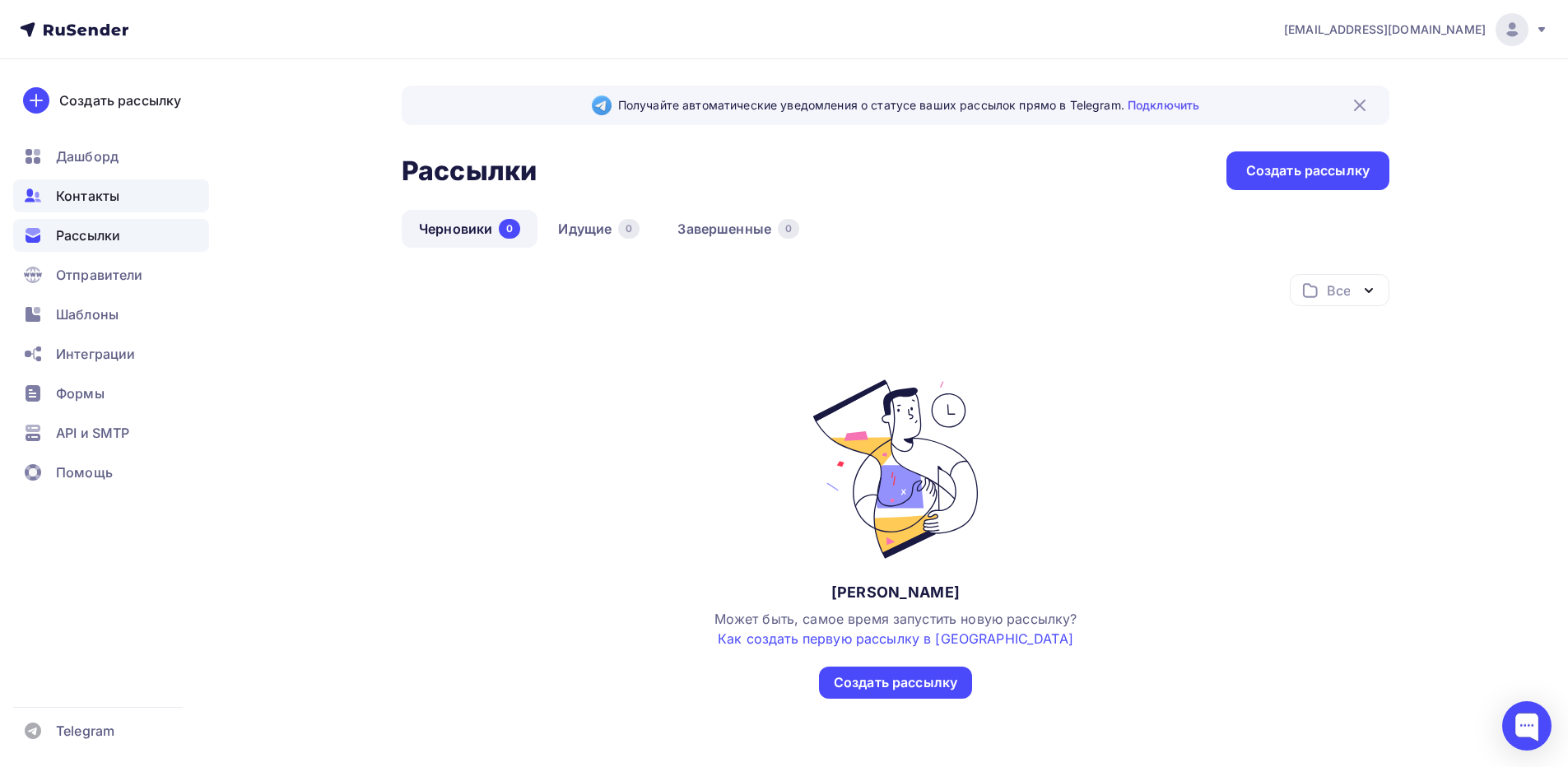
click at [107, 194] on span "Контакты" at bounding box center [88, 196] width 63 height 20
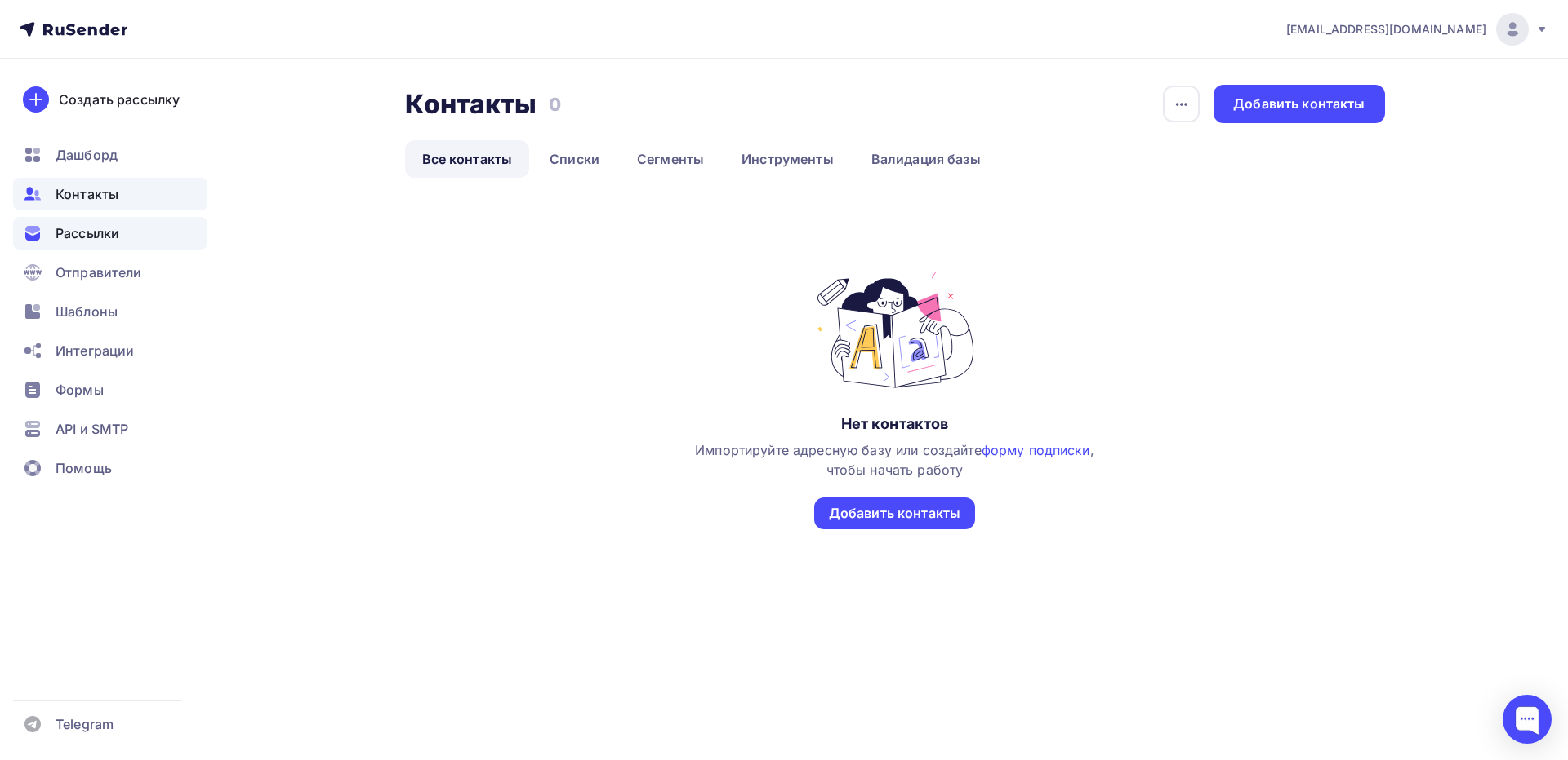
click at [103, 225] on span "Рассылки" at bounding box center [87, 233] width 64 height 20
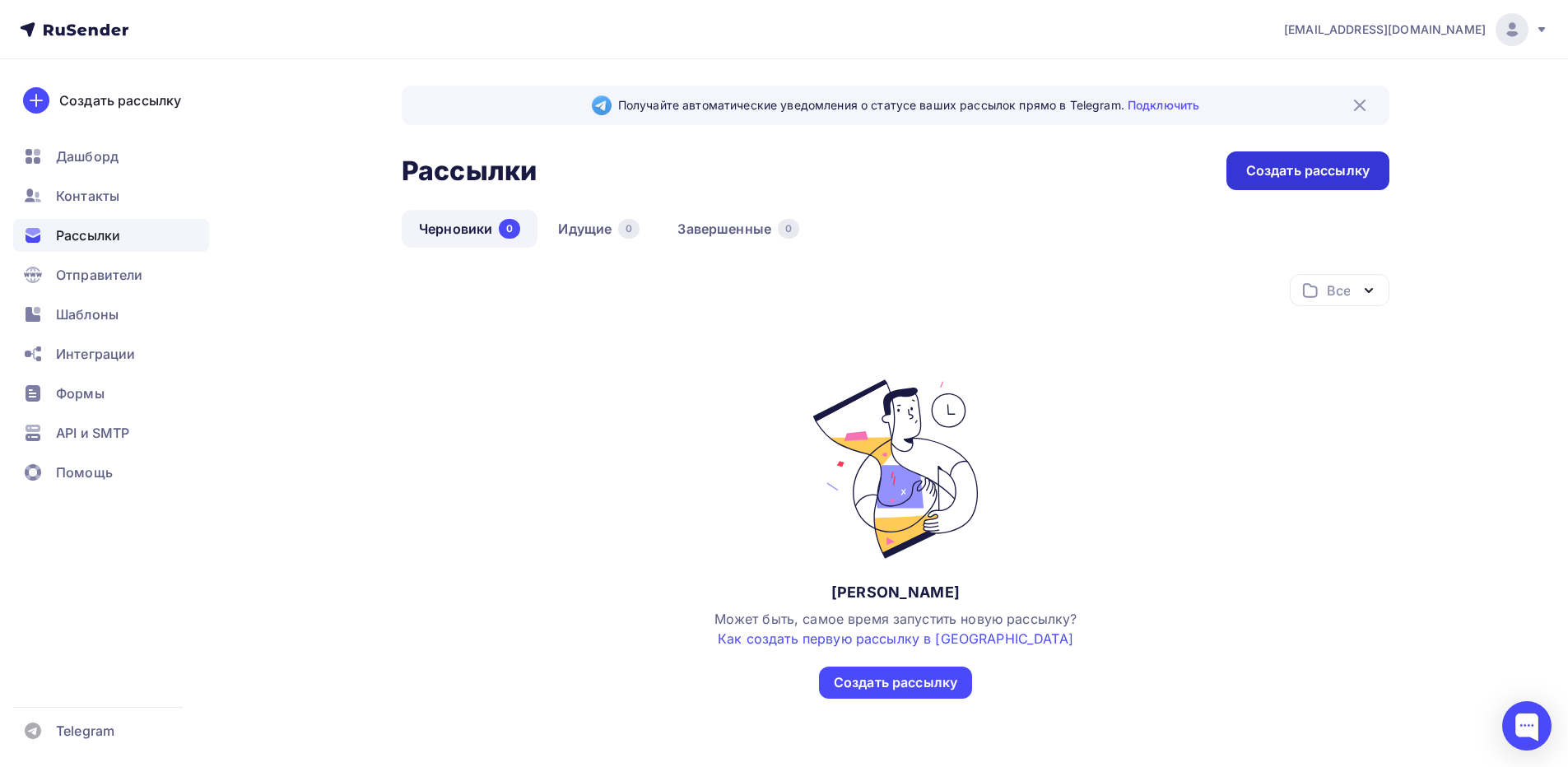
click at [1275, 179] on div "Создать рассылку" at bounding box center [1308, 170] width 124 height 19
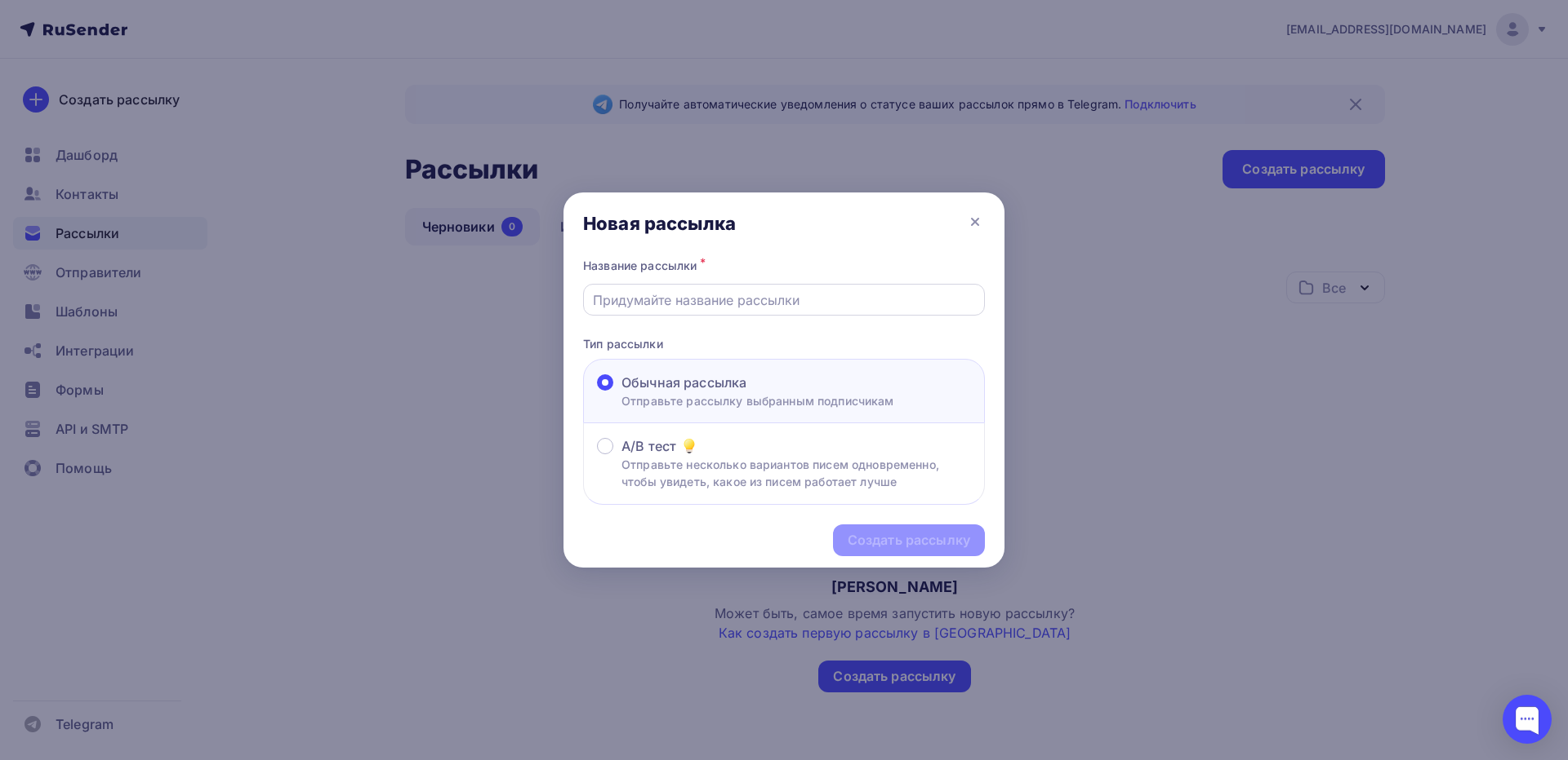
click at [732, 304] on input "text" at bounding box center [784, 300] width 383 height 20
drag, startPoint x: 1110, startPoint y: 350, endPoint x: 1086, endPoint y: 342, distance: 25.3
click at [1106, 348] on div at bounding box center [784, 380] width 1568 height 760
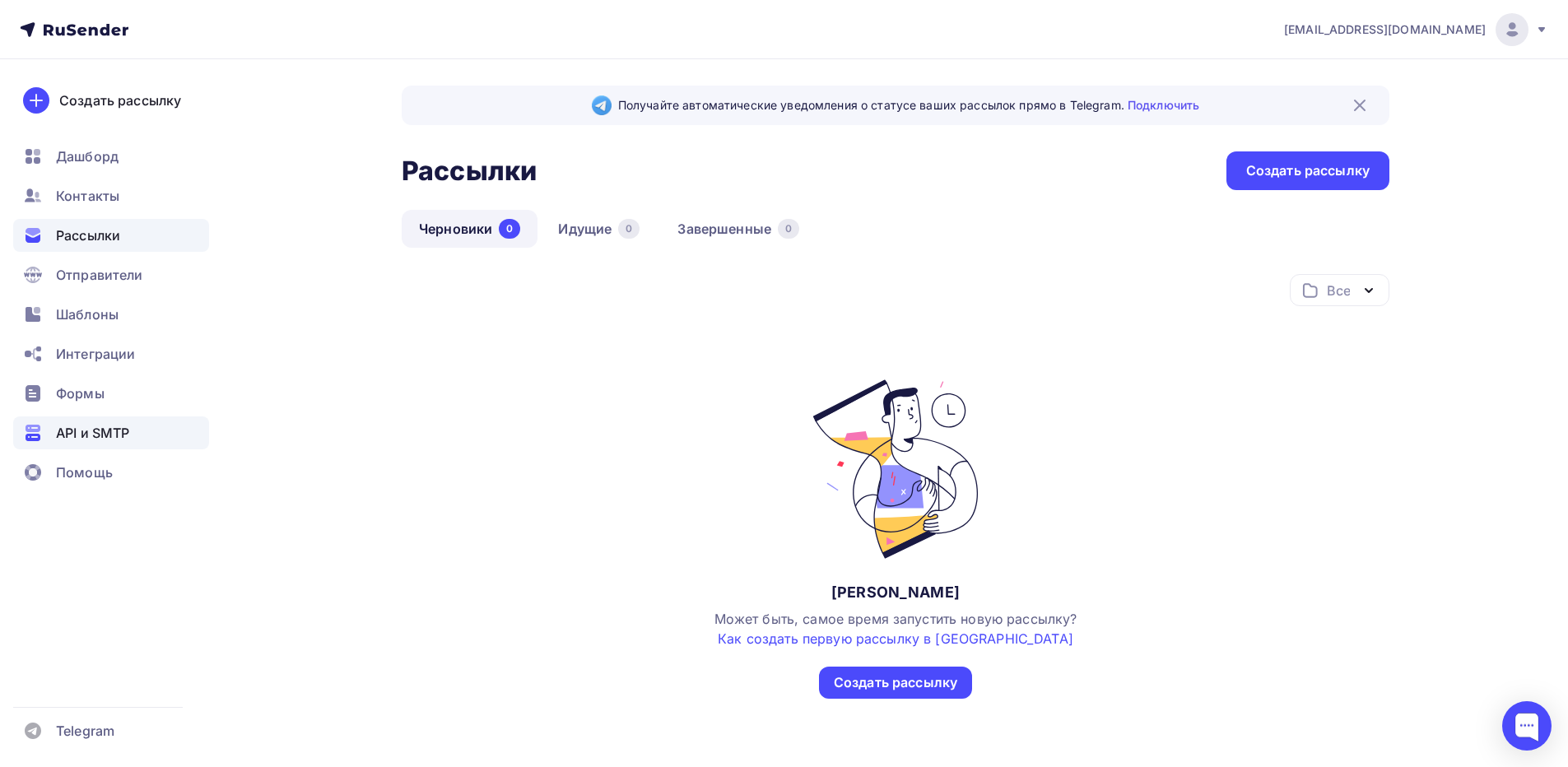
click at [102, 425] on span "API и SMTP" at bounding box center [93, 433] width 73 height 20
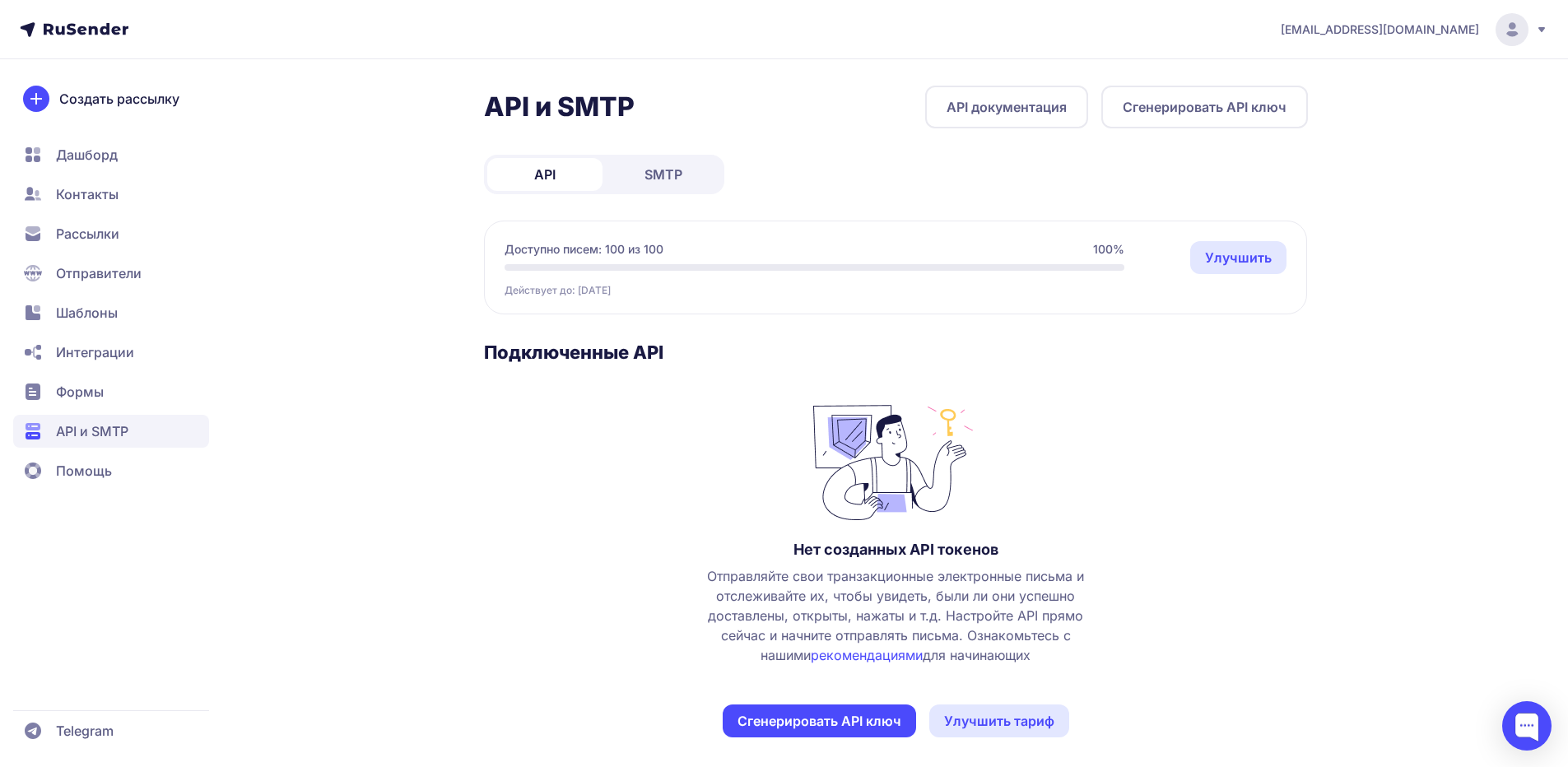
click at [668, 181] on span "SMTP" at bounding box center [663, 174] width 38 height 20
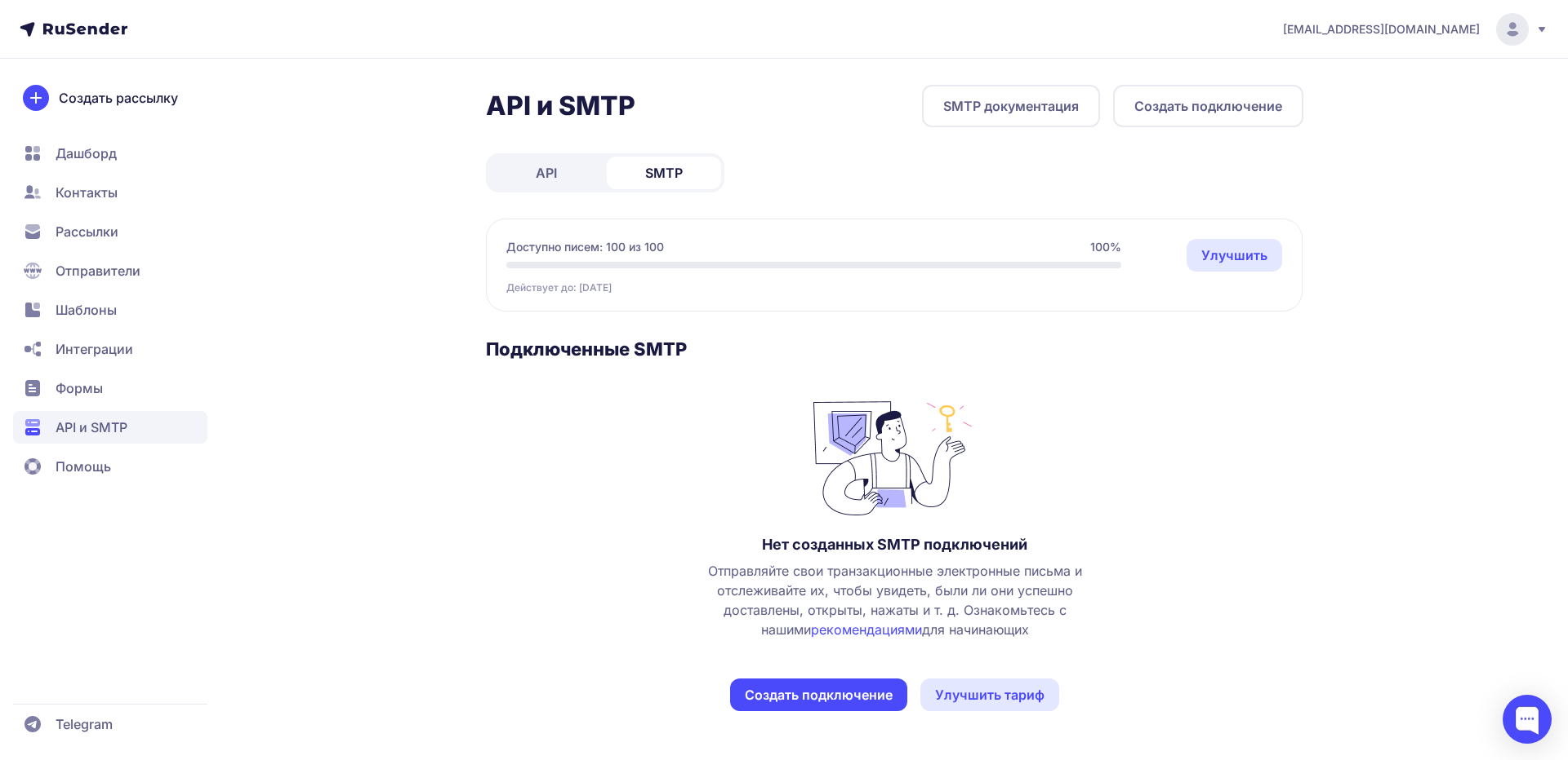
click at [583, 100] on h2 "API и SMTP" at bounding box center [560, 106] width 149 height 32
copy h2 "SMTP"
